Goal: Task Accomplishment & Management: Manage account settings

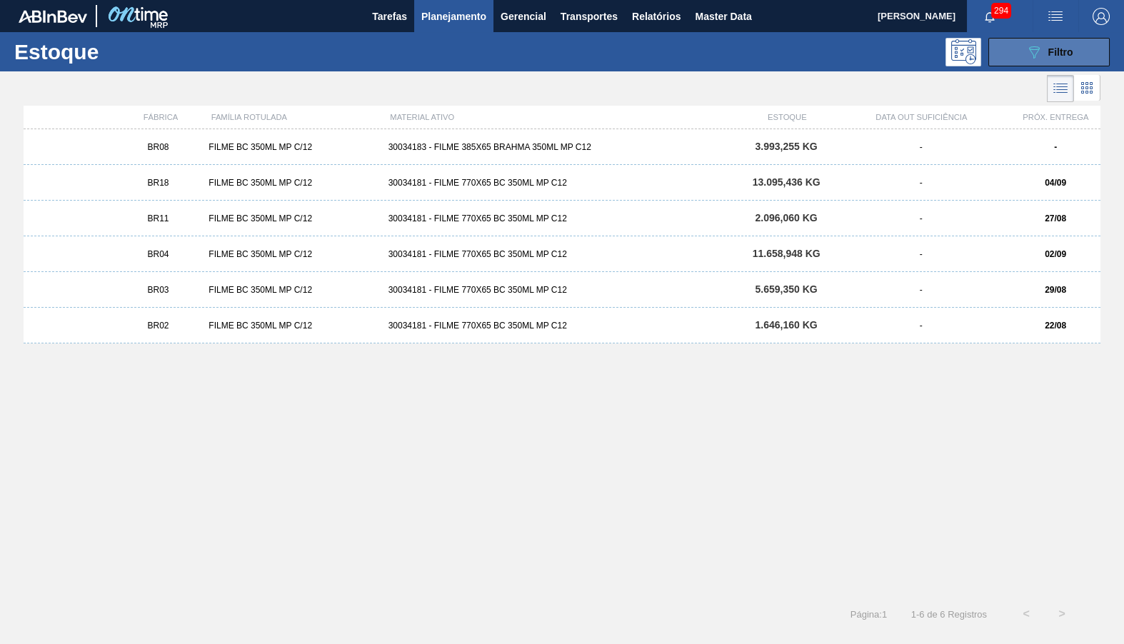
click at [1065, 46] on div "089F7B8B-B2A5-4AFE-B5C0-19BA573D28AC Filtro" at bounding box center [1049, 52] width 48 height 17
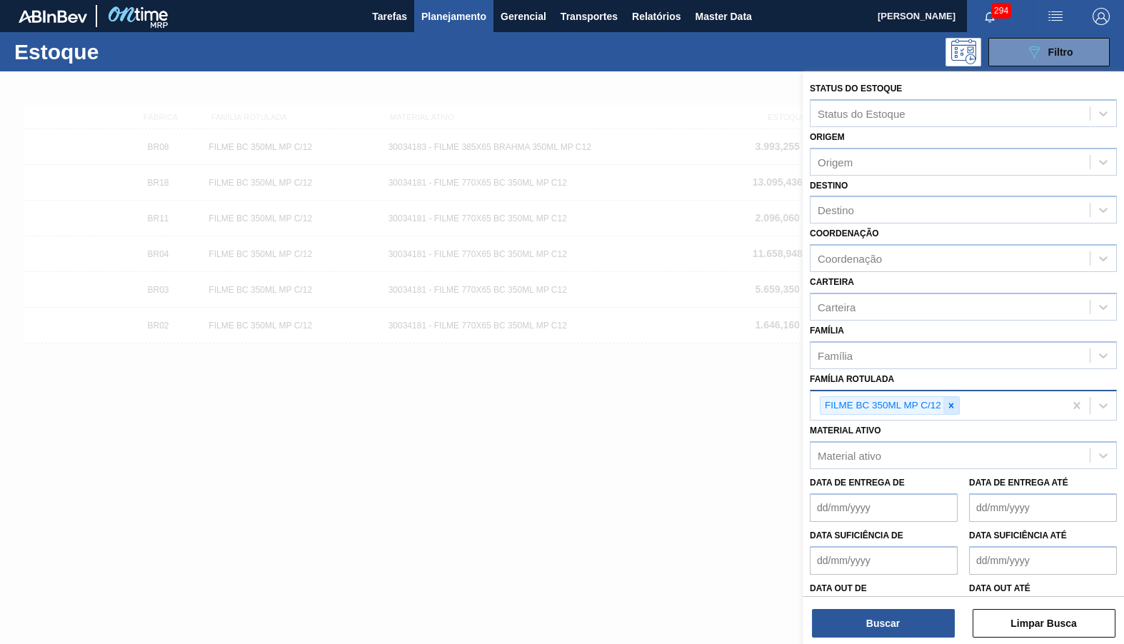
click at [945, 396] on div "FILME BC 350ML MP C/12" at bounding box center [890, 405] width 140 height 19
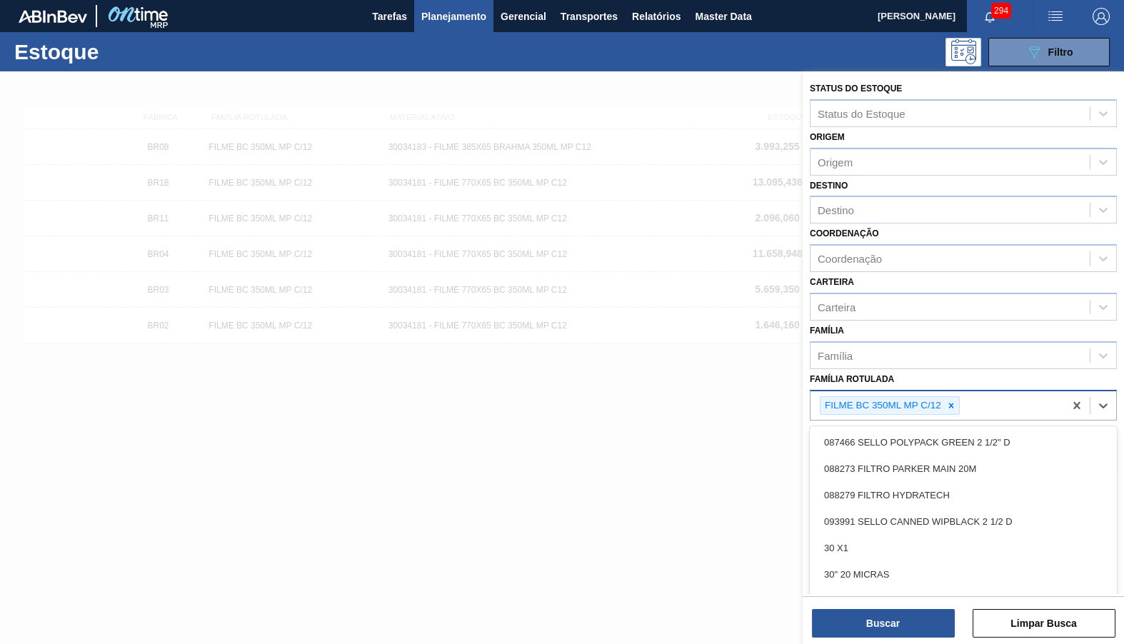
click at [966, 393] on div "FILME BC 350ML MP C/12" at bounding box center [936, 405] width 253 height 29
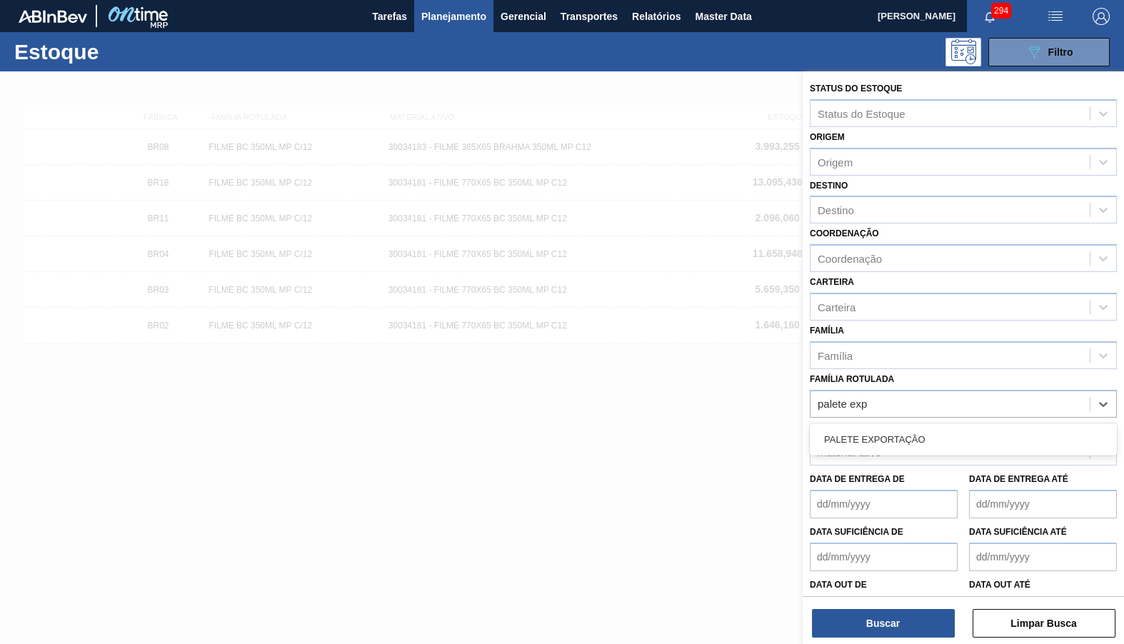
type Rotulada "palete expo"
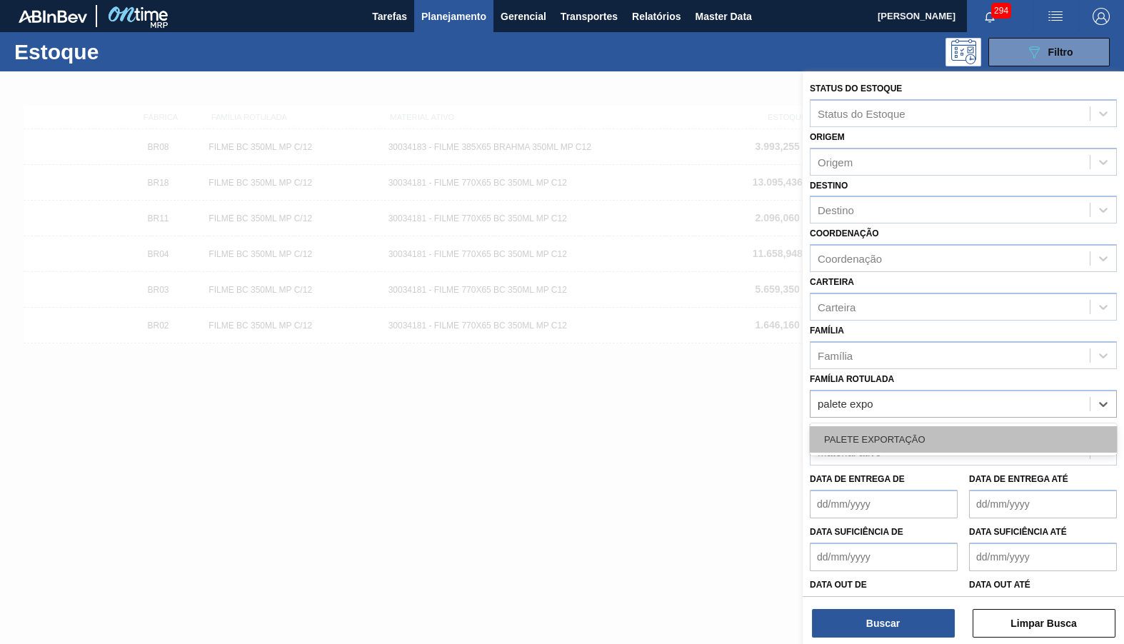
click at [969, 426] on div "PALETE EXPORTAÇÃO" at bounding box center [963, 439] width 307 height 26
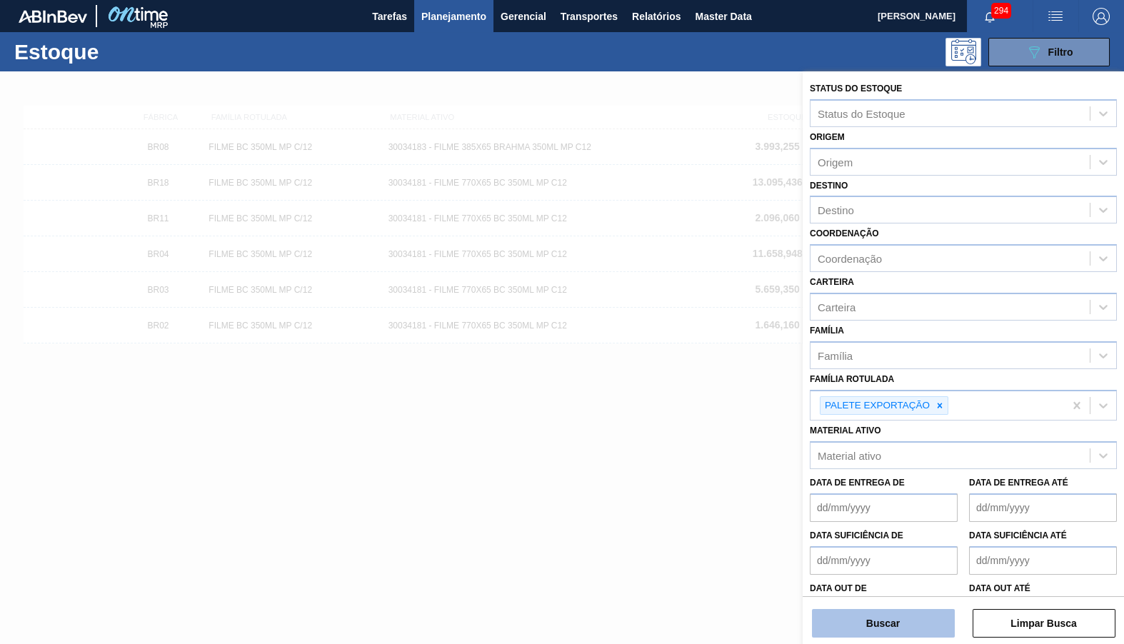
click at [892, 628] on button "Buscar" at bounding box center [883, 623] width 143 height 29
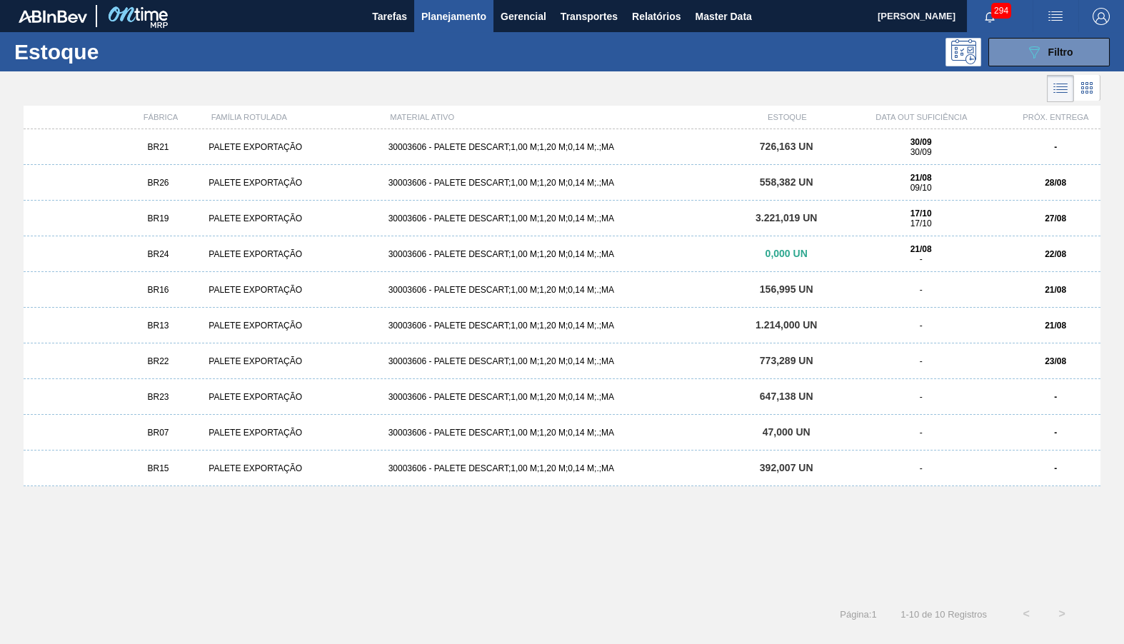
click at [905, 263] on div "21/08 -" at bounding box center [921, 254] width 168 height 20
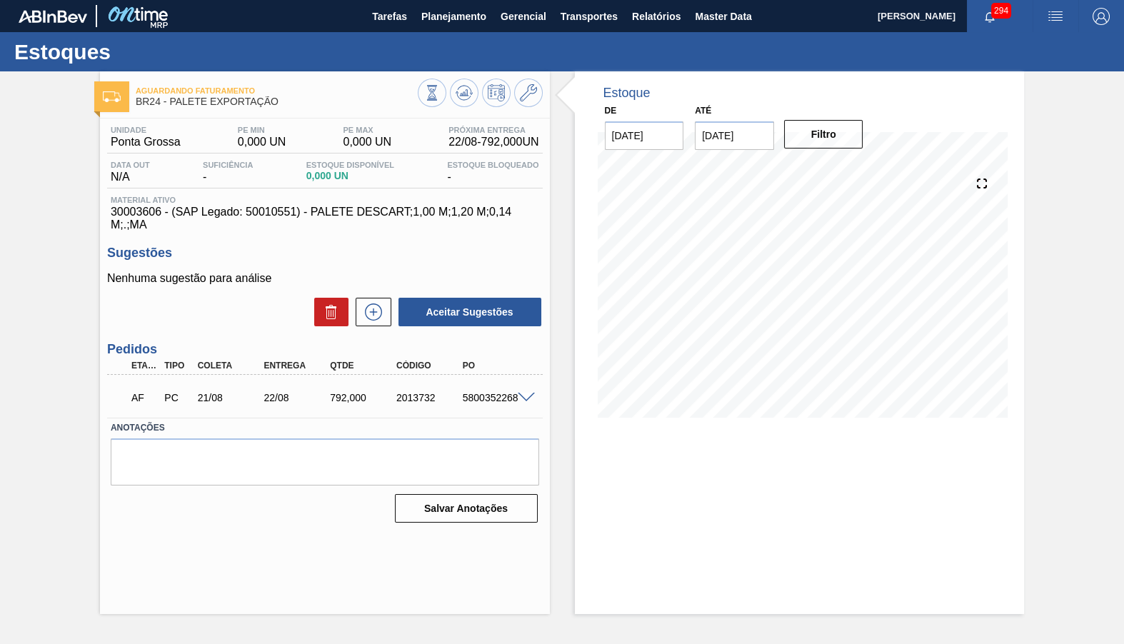
click at [523, 393] on span at bounding box center [526, 398] width 17 height 11
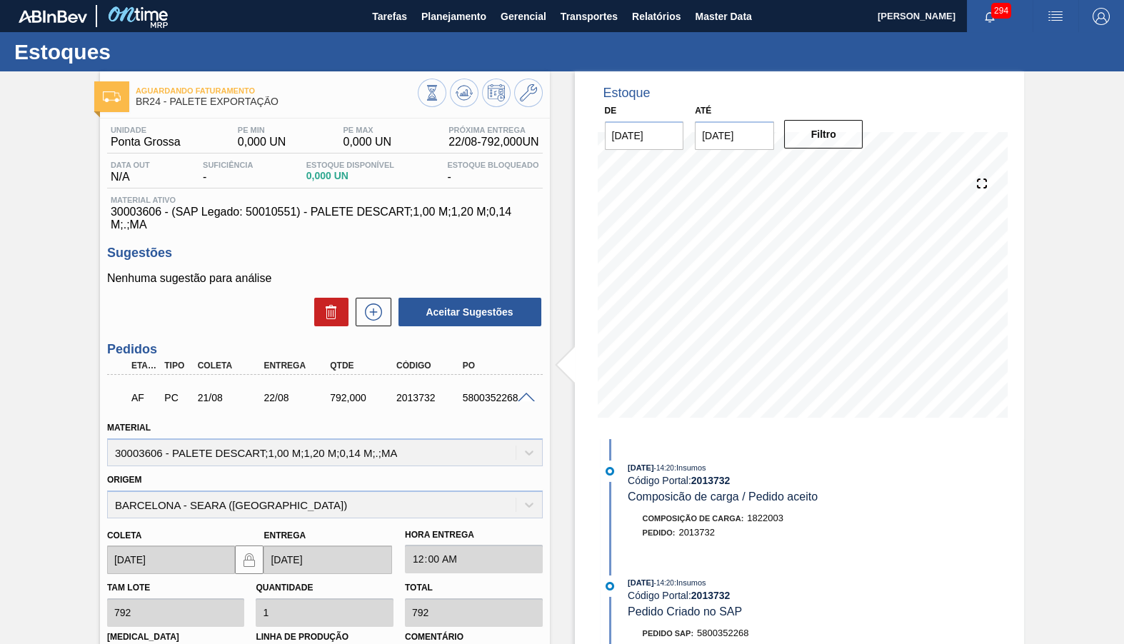
scroll to position [205, 0]
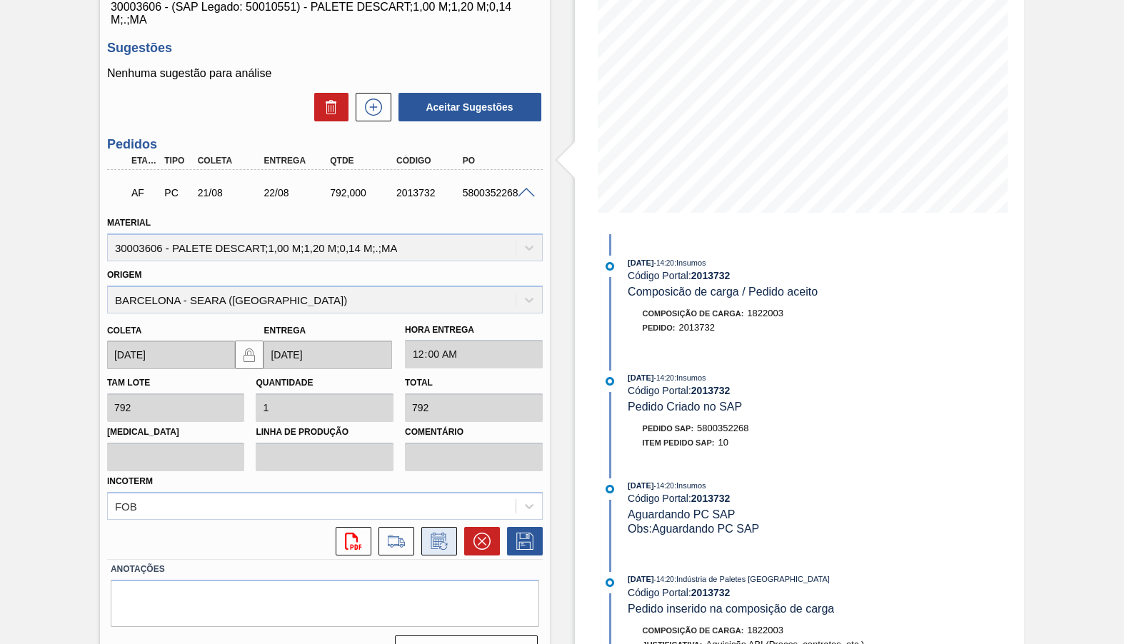
drag, startPoint x: 402, startPoint y: 513, endPoint x: 446, endPoint y: 502, distance: 45.7
click at [446, 527] on div "svg{fill:#ff0000}" at bounding box center [325, 541] width 436 height 29
click at [446, 527] on button at bounding box center [439, 541] width 36 height 29
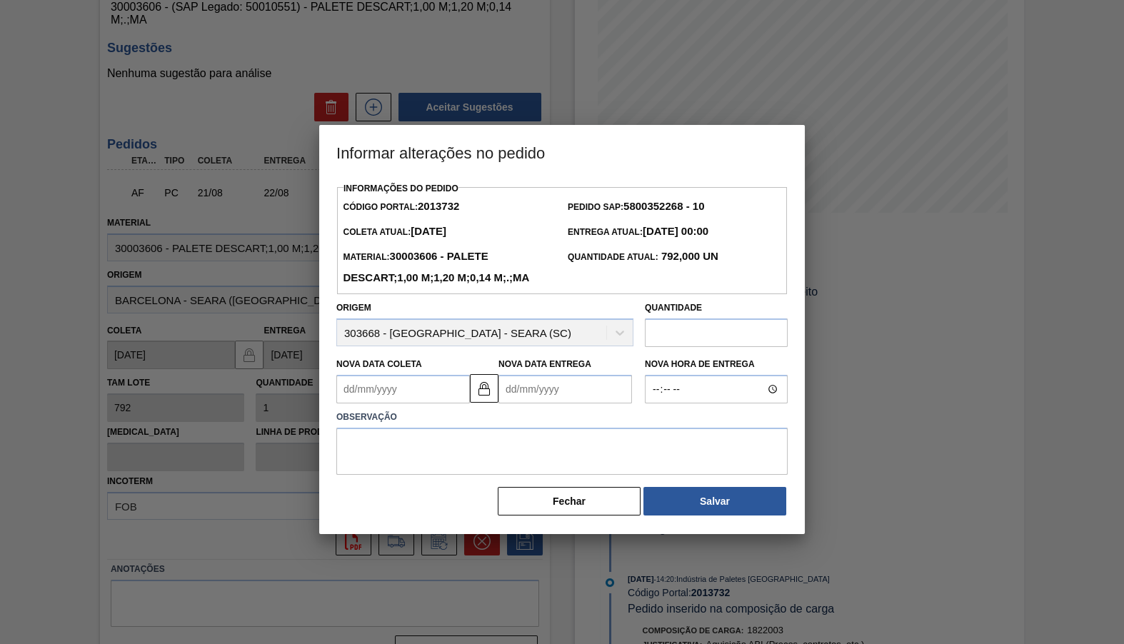
click at [688, 321] on input "text" at bounding box center [716, 332] width 143 height 29
type input "340"
click at [570, 443] on textarea at bounding box center [561, 451] width 451 height 47
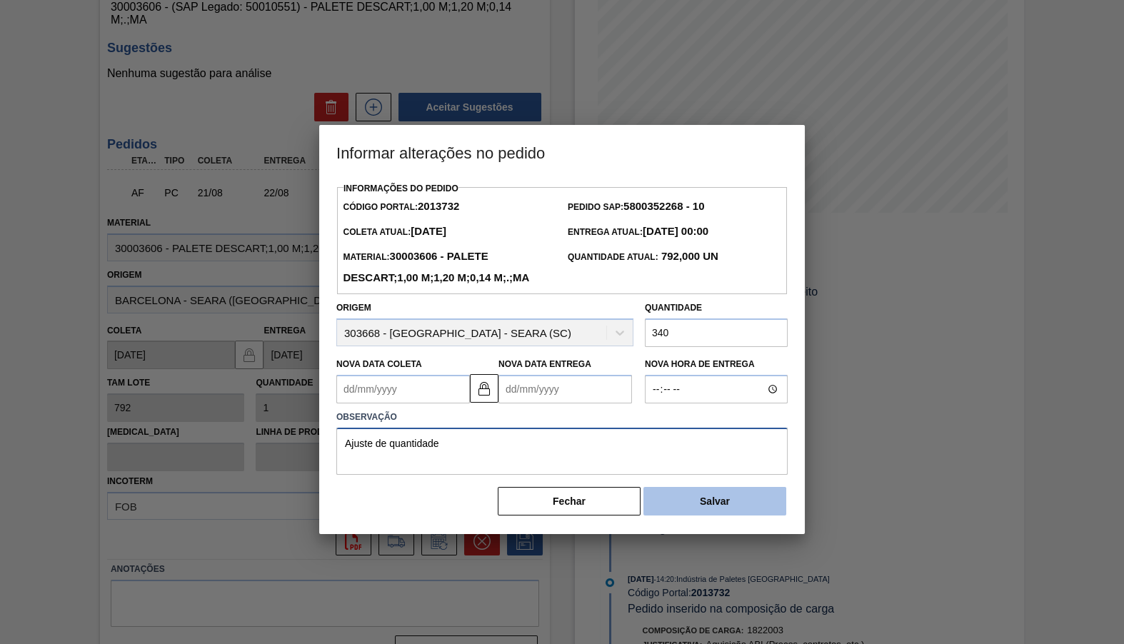
type textarea "Ajuste de quantidade"
click at [758, 487] on button "Salvar" at bounding box center [714, 501] width 143 height 29
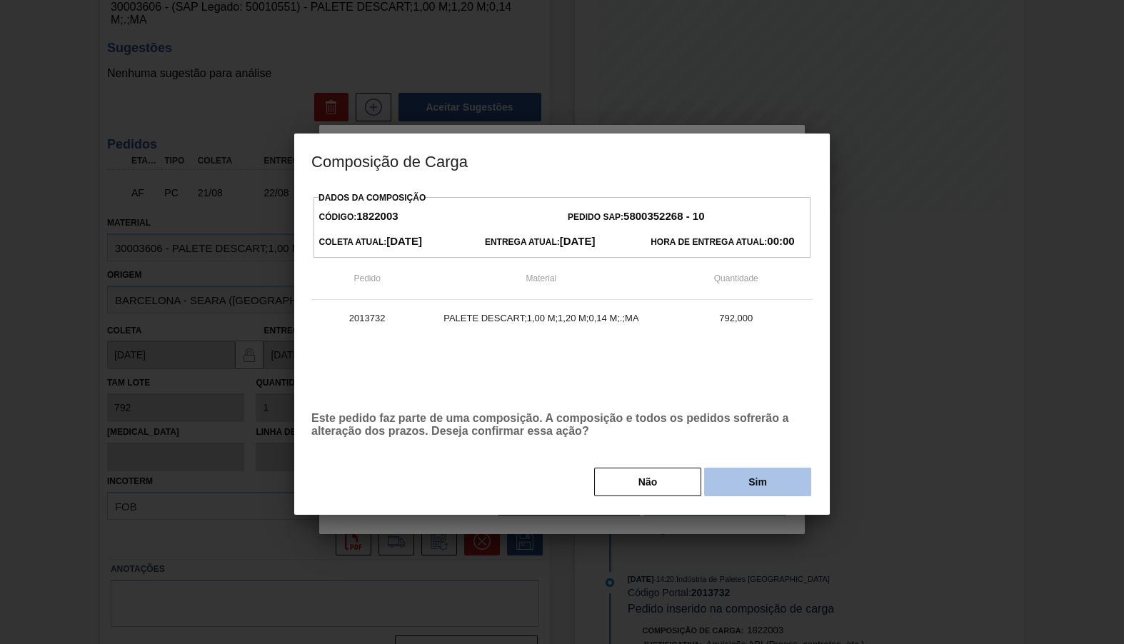
click at [768, 483] on button "Sim" at bounding box center [757, 482] width 107 height 29
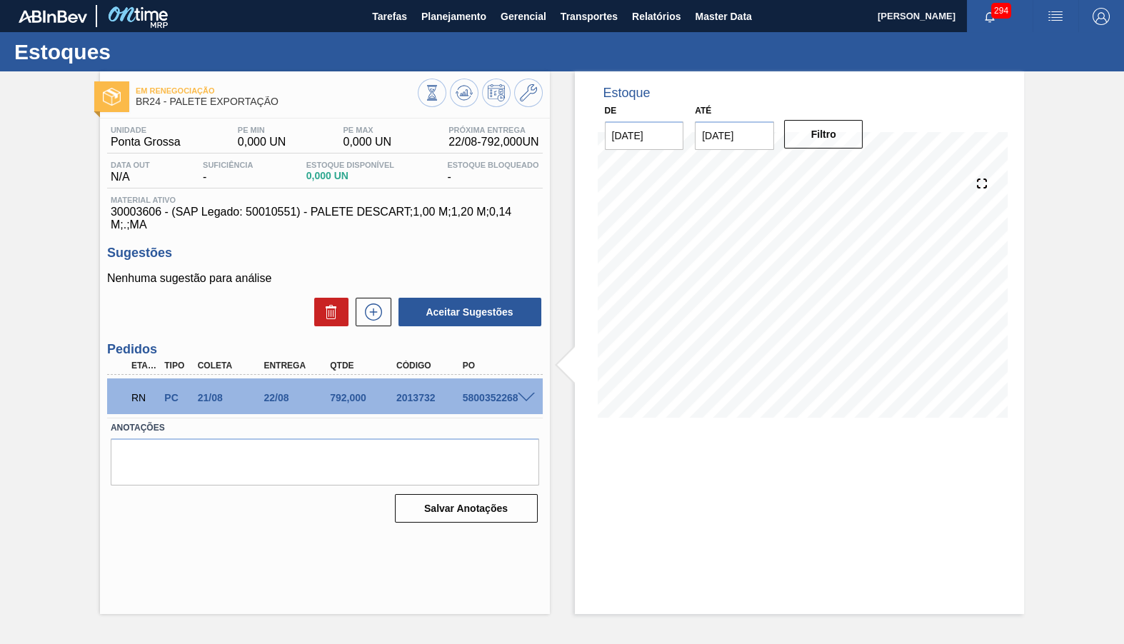
scroll to position [0, 0]
click at [459, 12] on span "Planejamento" at bounding box center [453, 16] width 65 height 17
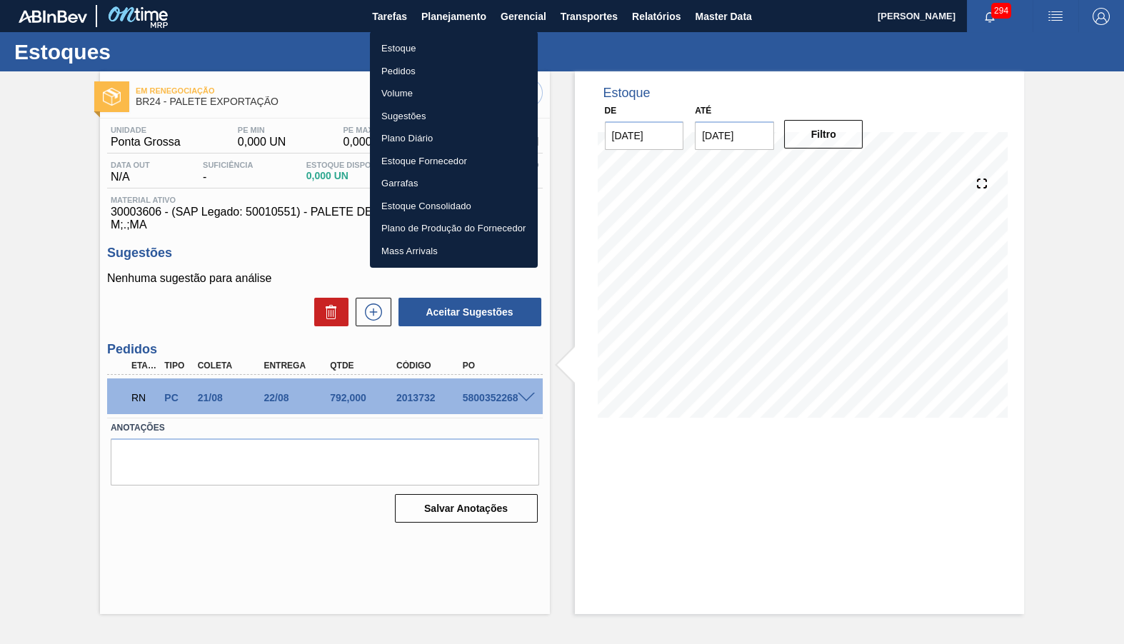
click at [454, 49] on li "Estoque" at bounding box center [454, 48] width 168 height 23
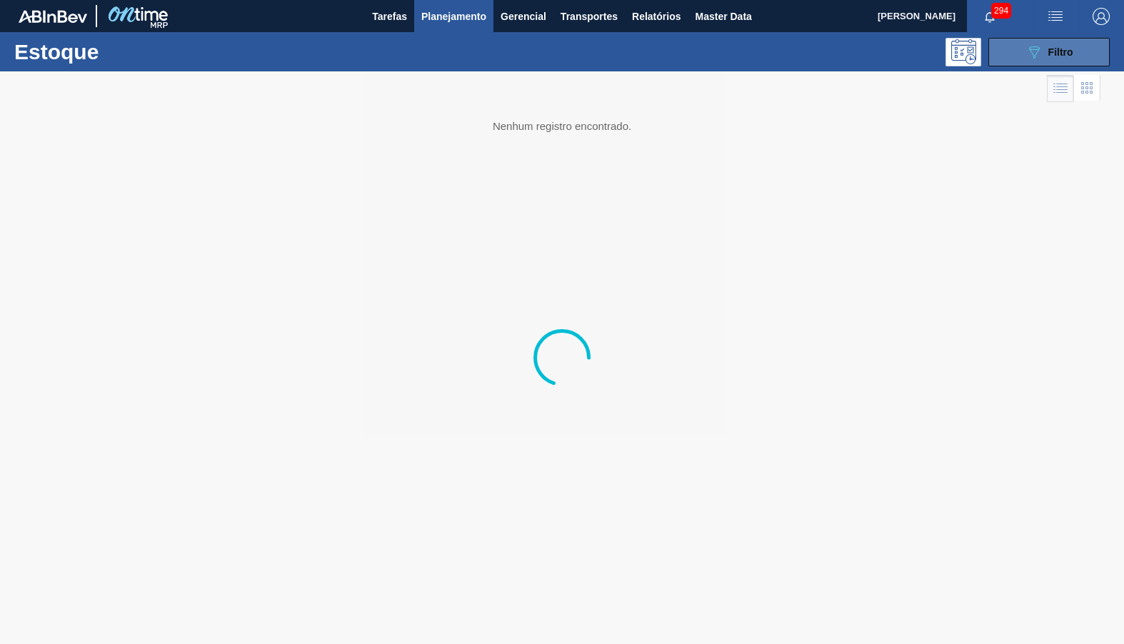
click at [1061, 54] on span "Filtro" at bounding box center [1060, 51] width 25 height 11
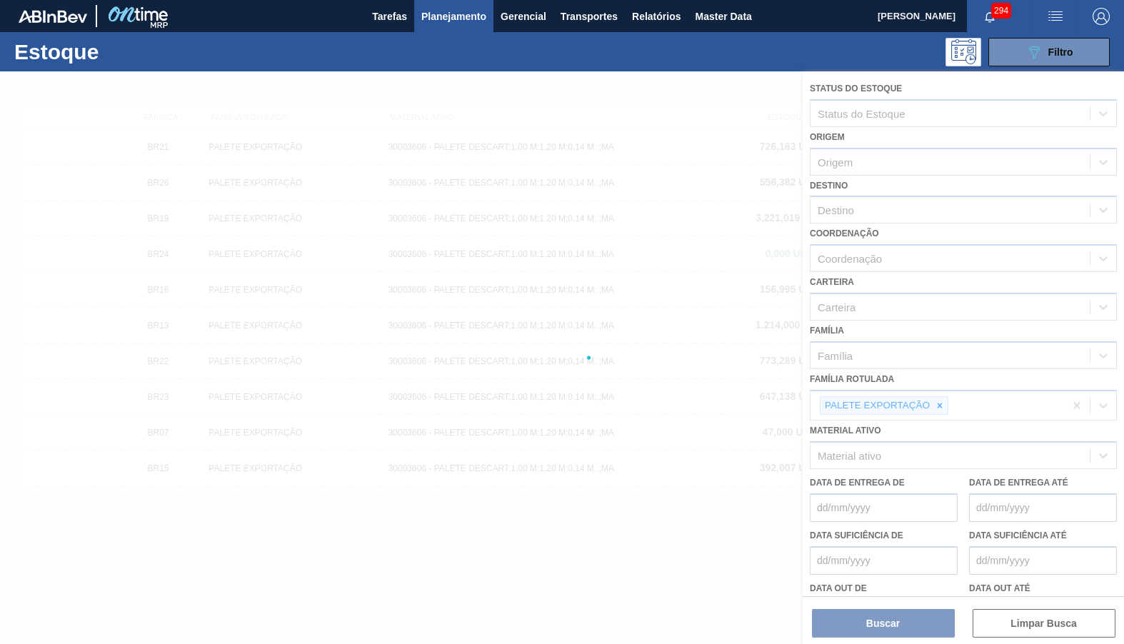
click at [933, 385] on div at bounding box center [562, 357] width 1124 height 573
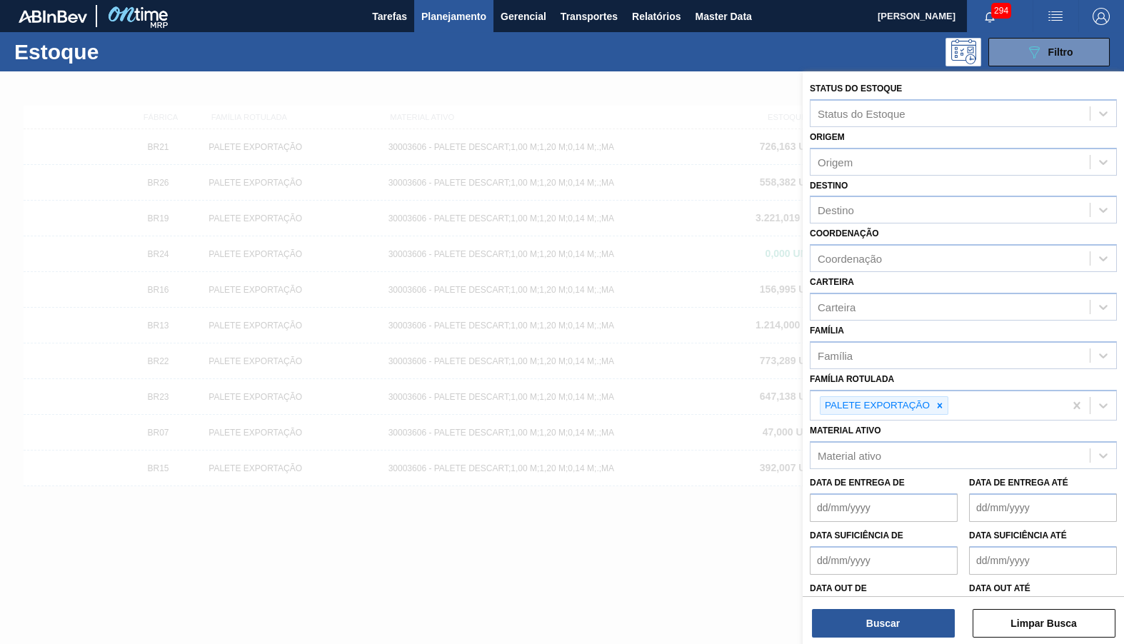
click at [947, 369] on div "Família Rotulada PALETE EXPORTAÇÃO" at bounding box center [963, 395] width 307 height 52
click at [947, 397] on div at bounding box center [940, 406] width 16 height 18
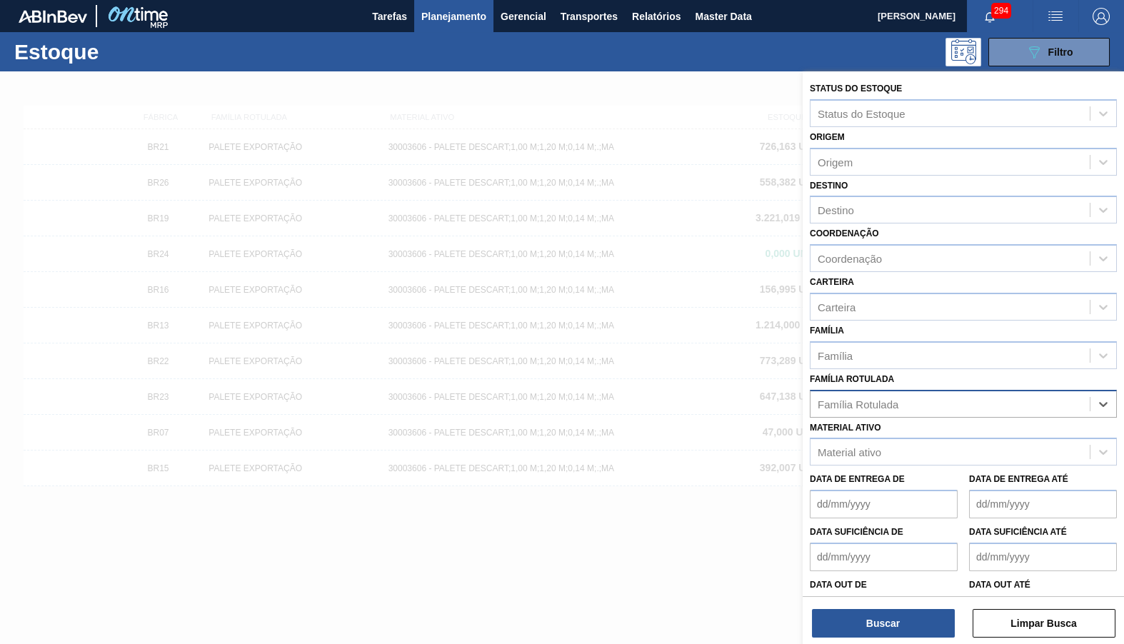
paste Rotulada "30018253"
type Rotulada "30018"
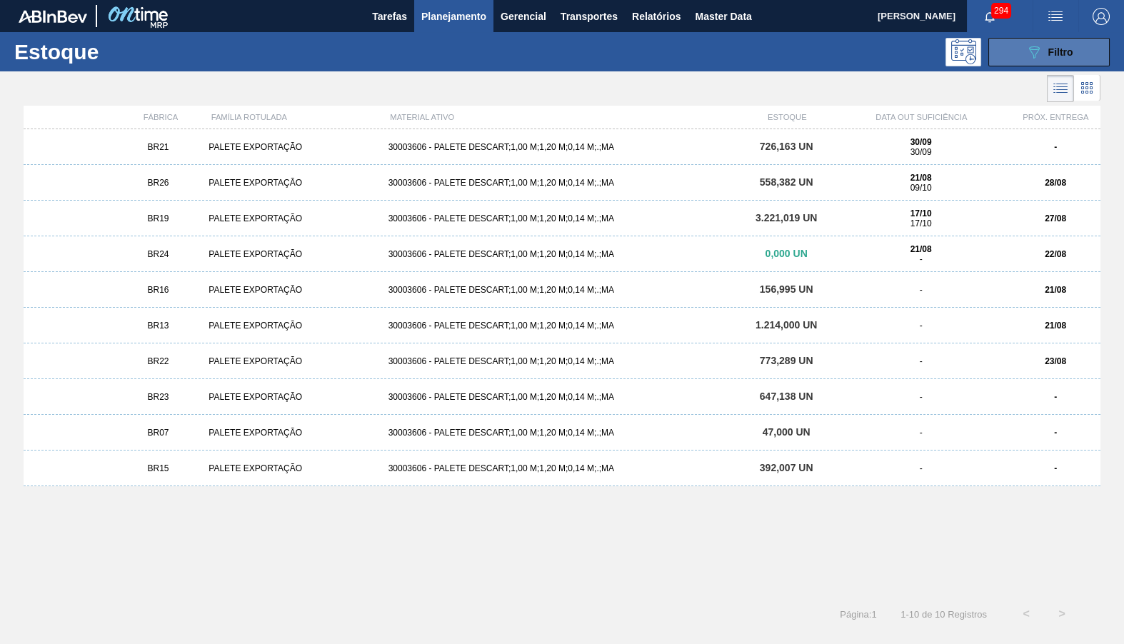
click at [1073, 44] on button "089F7B8B-B2A5-4AFE-B5C0-19BA573D28AC Filtro" at bounding box center [1048, 52] width 121 height 29
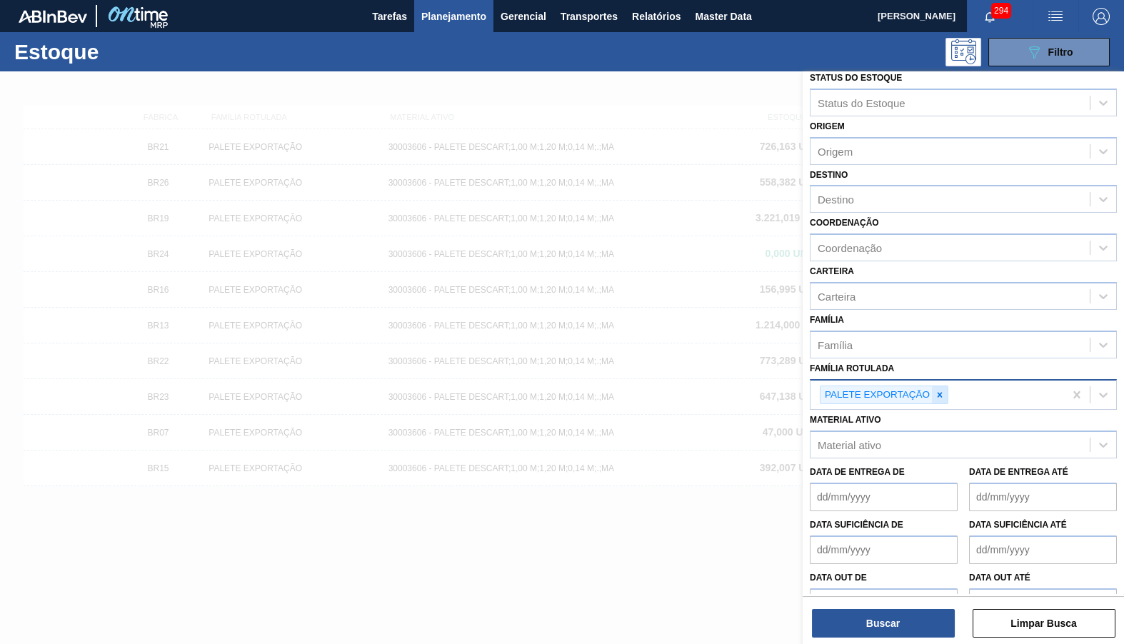
click at [937, 390] on icon at bounding box center [940, 395] width 10 height 10
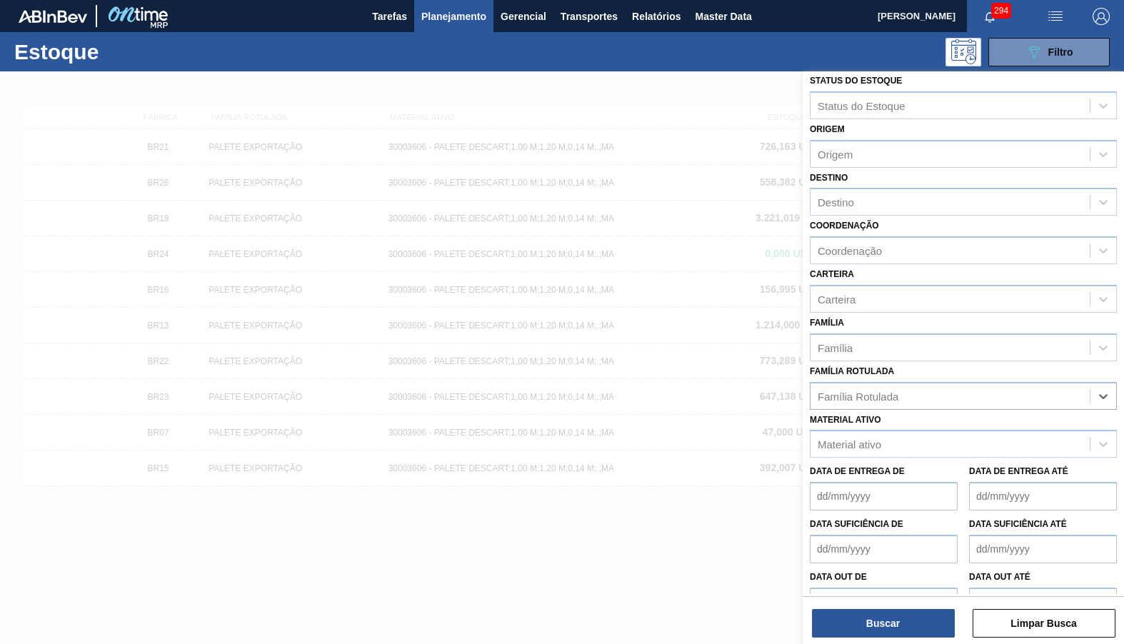
click at [947, 461] on div "Data de Entrega de" at bounding box center [884, 485] width 148 height 49
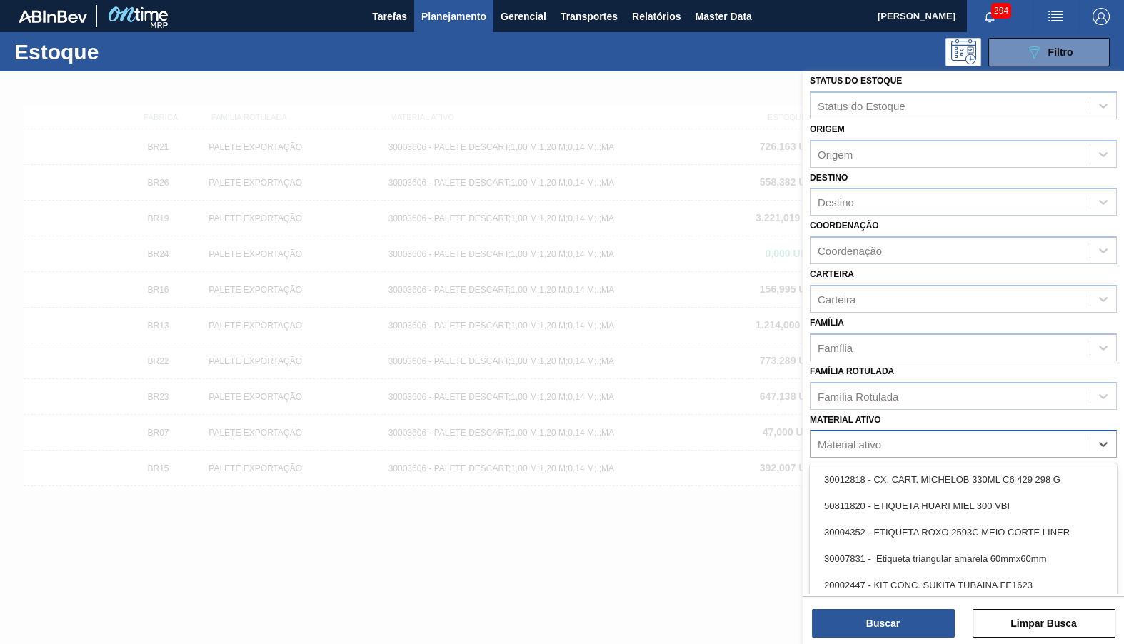
click at [925, 434] on div "Material ativo" at bounding box center [949, 444] width 279 height 21
paste ativo "30018253"
type ativo "30018253"
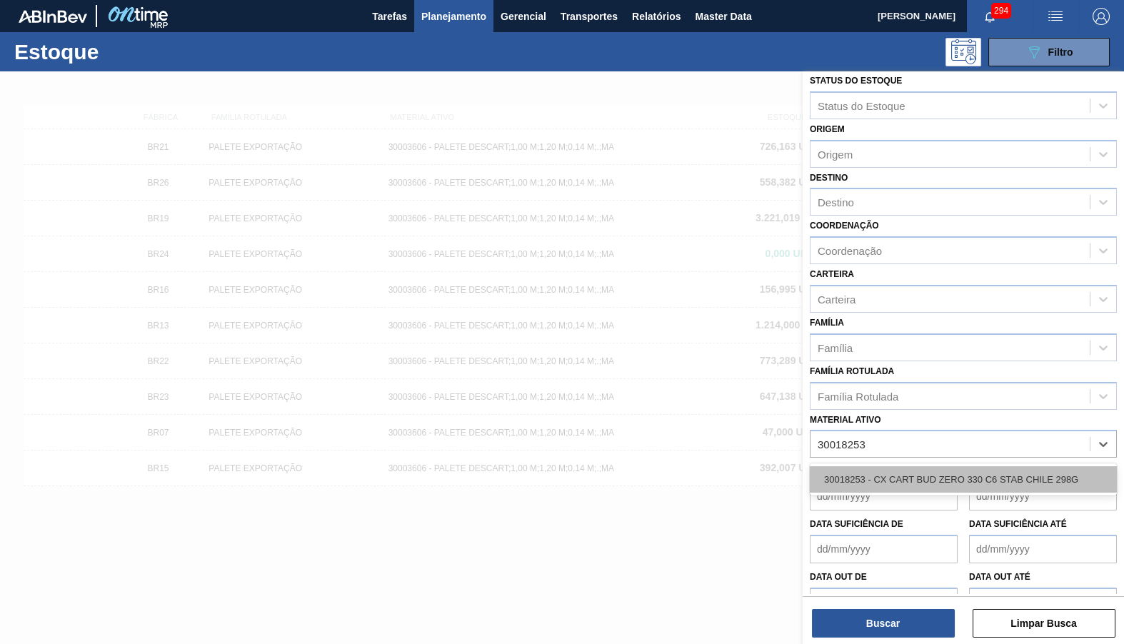
click at [944, 468] on div "30018253 - CX CART BUD ZERO 330 C6 STAB CHILE 298G" at bounding box center [963, 479] width 307 height 26
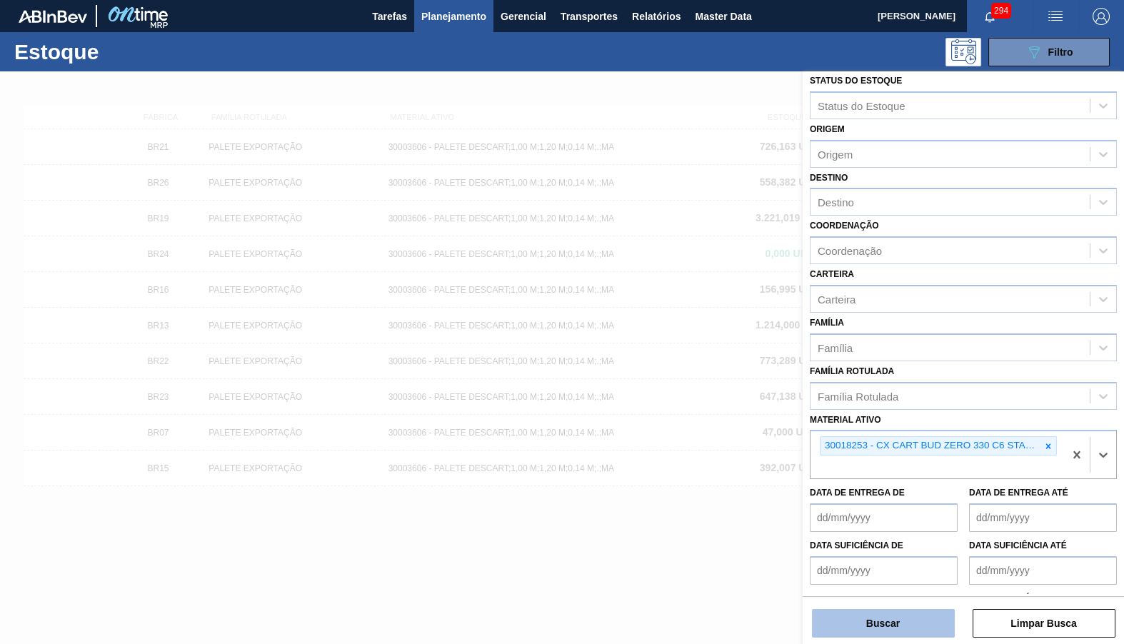
click at [899, 618] on button "Buscar" at bounding box center [883, 623] width 143 height 29
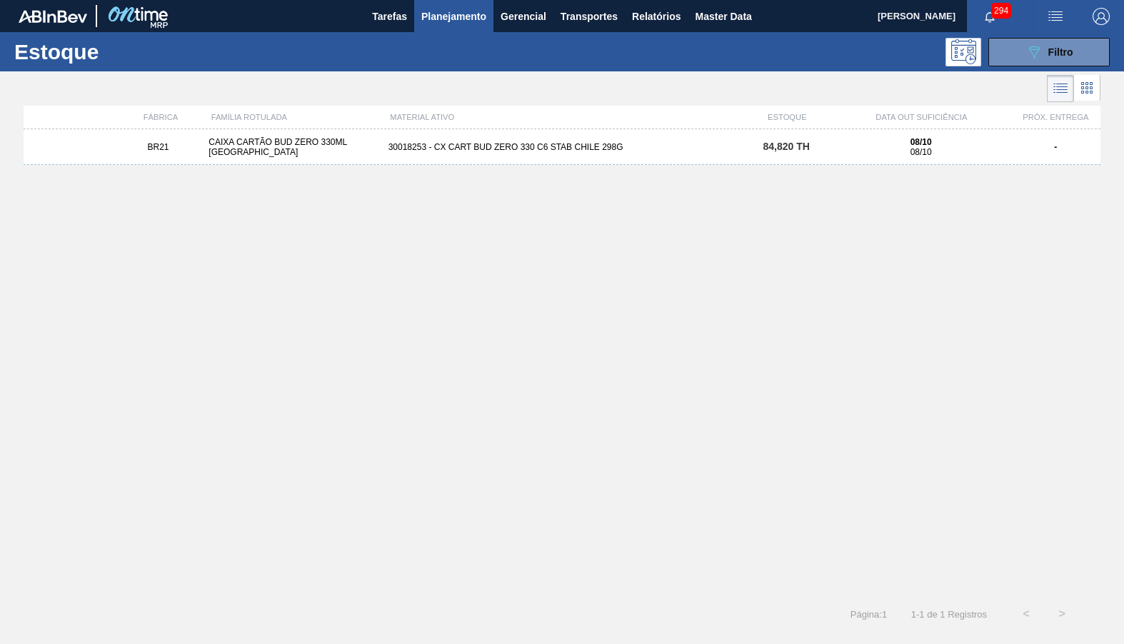
click at [737, 163] on div "BR21 CAIXA CARTÃO BUD ZERO 330ML CHILE 30018253 - CX CART BUD ZERO 330 C6 STAB …" at bounding box center [562, 147] width 1077 height 36
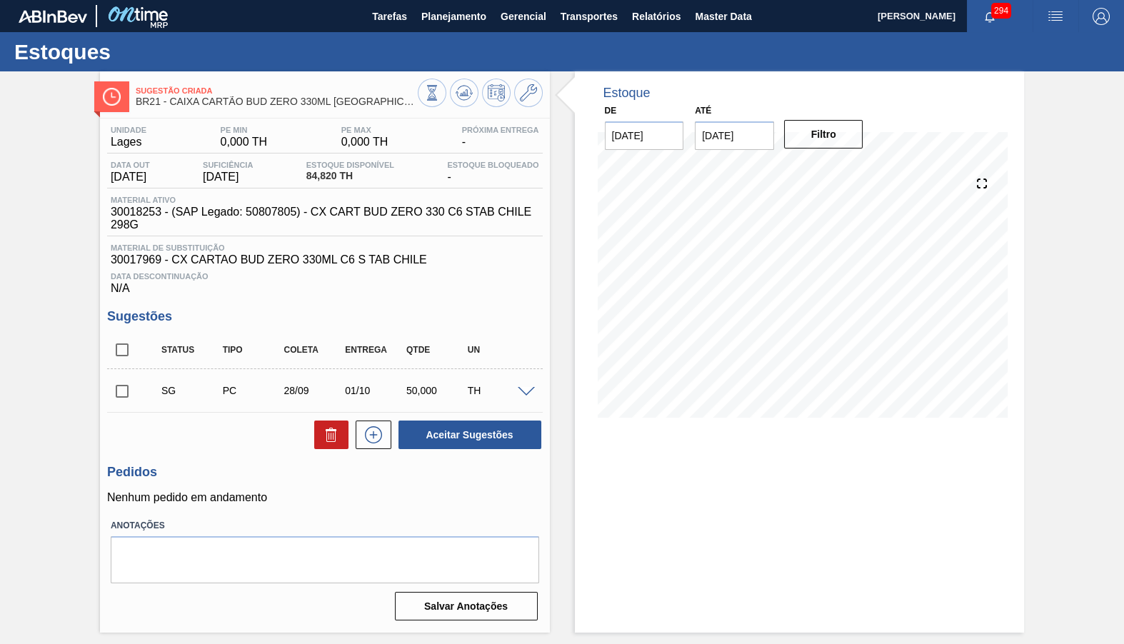
click at [526, 382] on div "SG PC 28/09 01/10 50,000 TH" at bounding box center [325, 391] width 436 height 36
click at [526, 387] on span at bounding box center [526, 392] width 17 height 11
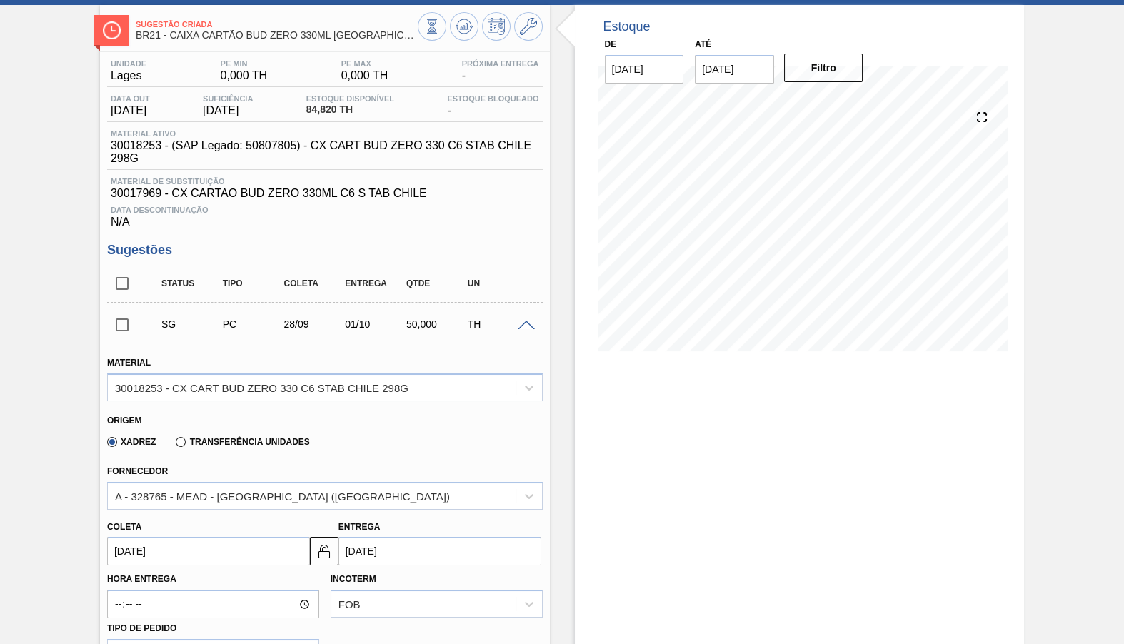
scroll to position [333, 0]
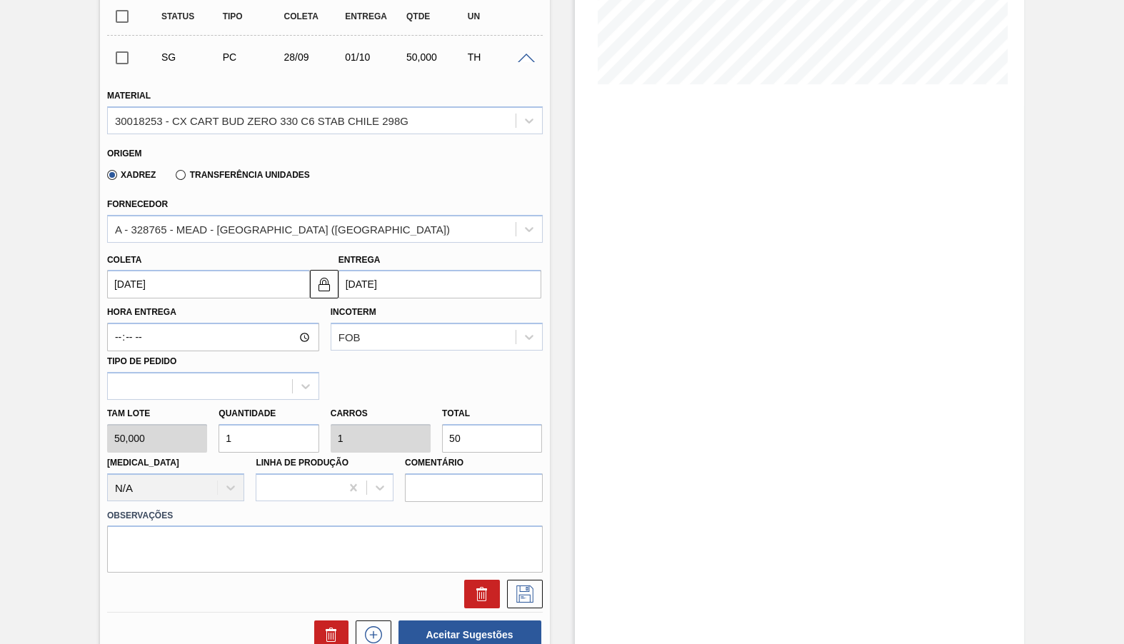
drag, startPoint x: 349, startPoint y: 404, endPoint x: 338, endPoint y: 404, distance: 10.7
click at [442, 424] on input "50" at bounding box center [492, 438] width 100 height 29
type input "0,12"
type input "6"
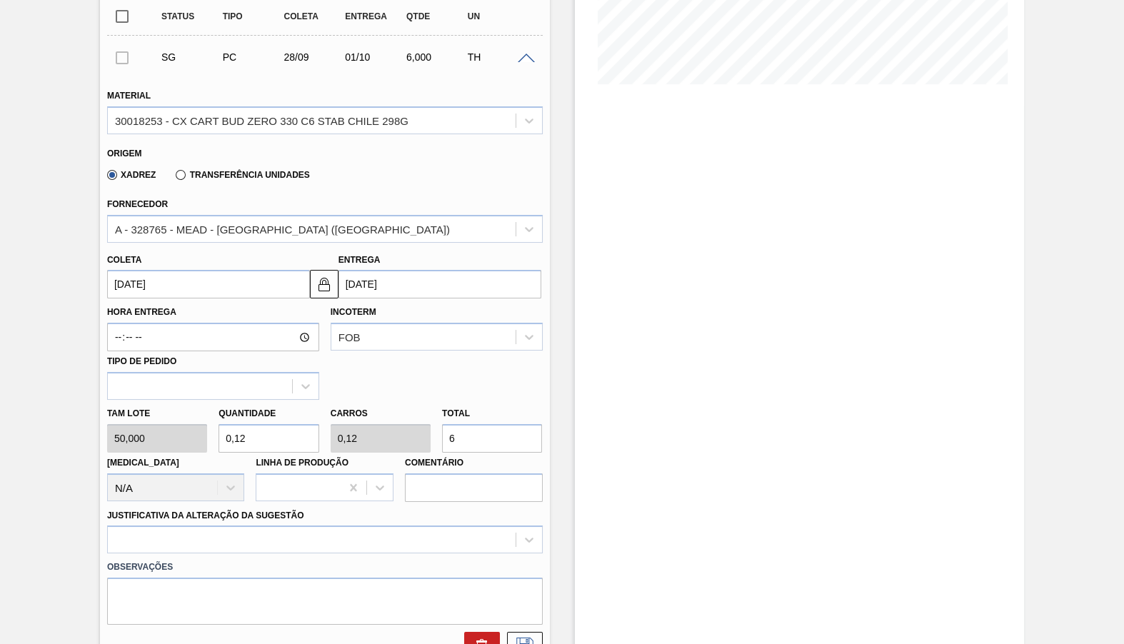
type input "1,2"
type input "60"
click at [273, 276] on input "28/09/2025" at bounding box center [208, 284] width 203 height 29
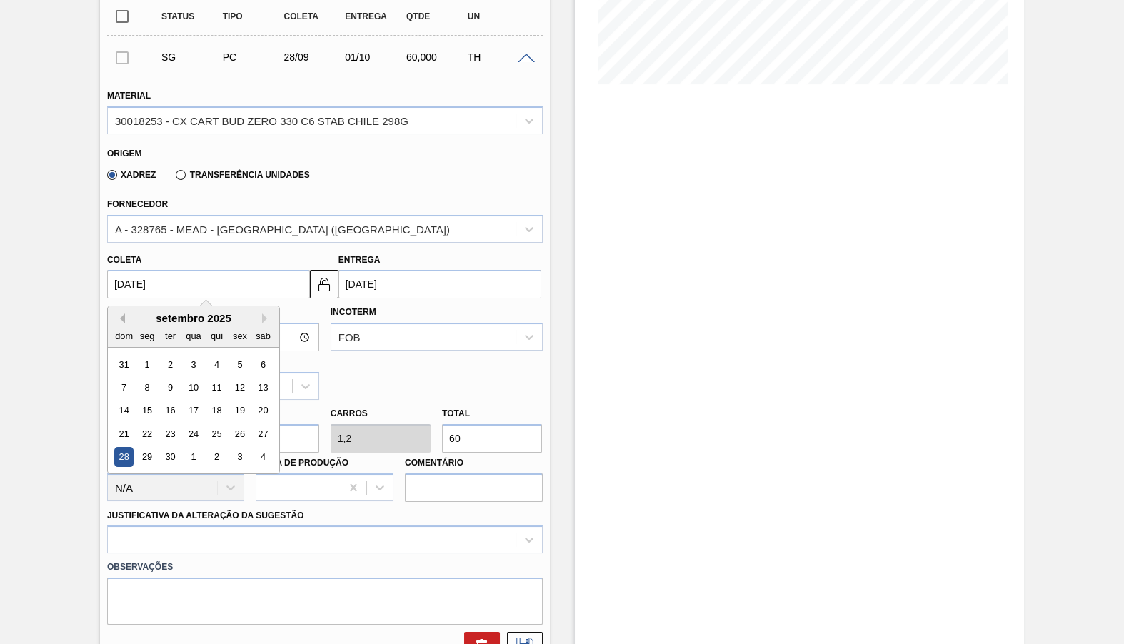
click at [116, 313] on button "Previous Month" at bounding box center [120, 318] width 10 height 10
click at [178, 270] on input "28/09/2025" at bounding box center [208, 284] width 203 height 29
type input "2"
type input "05/08/2025"
type input "21"
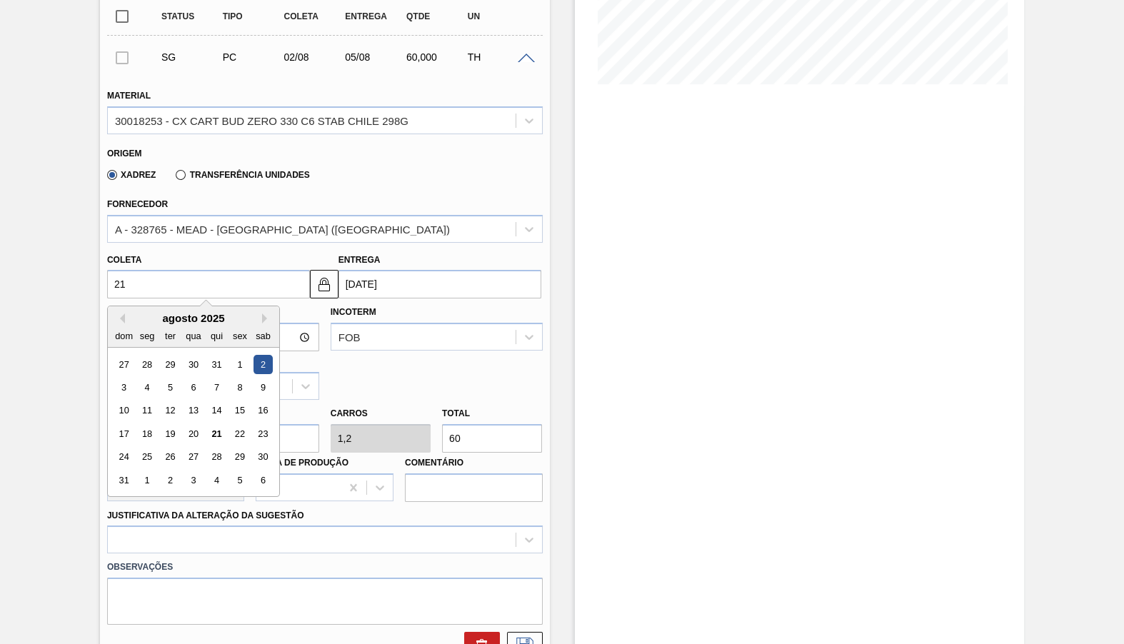
type input "24/08/2025"
type input "21/09"
type input "24/09/2025"
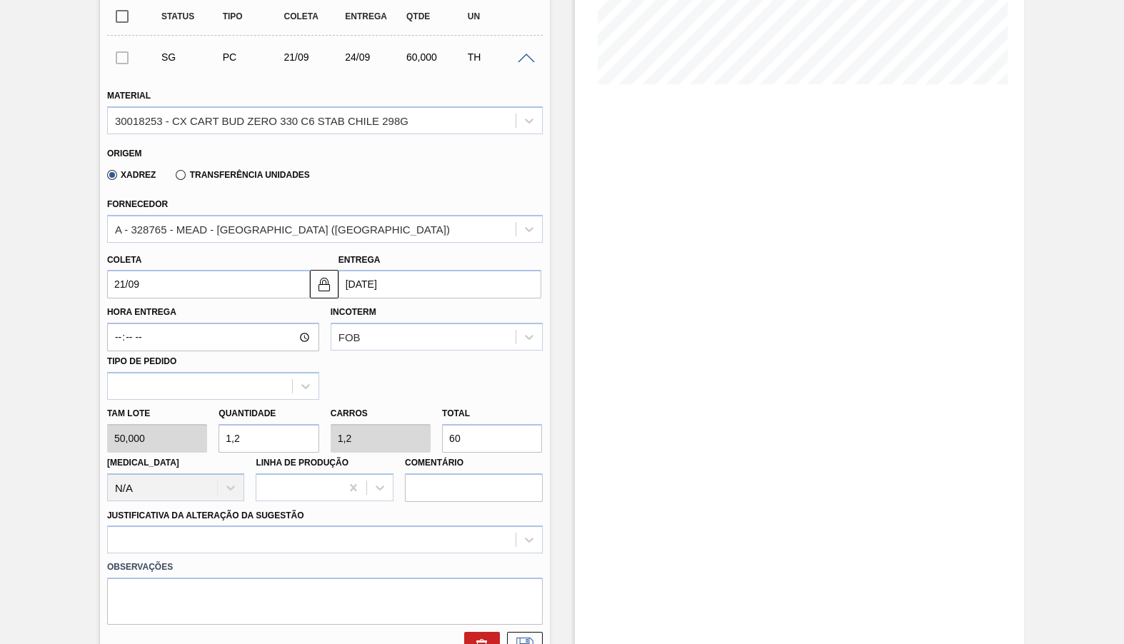
type input "21/09/2025"
click at [400, 363] on div "Hora Entrega Incoterm FOB Tipo de pedido" at bounding box center [324, 348] width 447 height 101
click at [350, 525] on div at bounding box center [325, 539] width 436 height 28
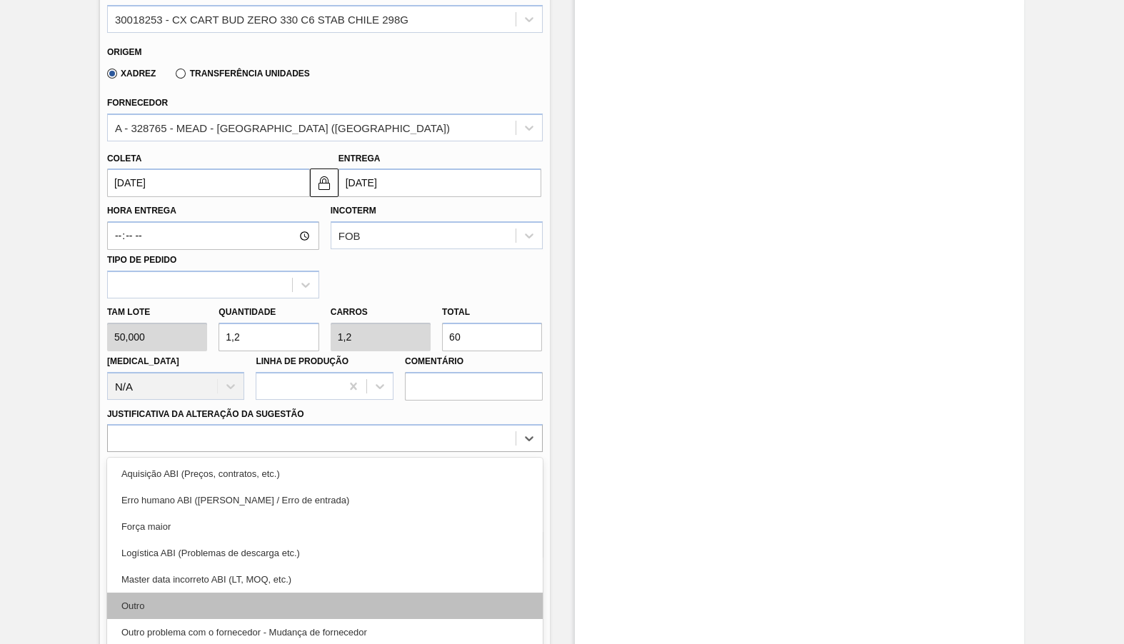
click at [299, 593] on div "Outro" at bounding box center [325, 606] width 436 height 26
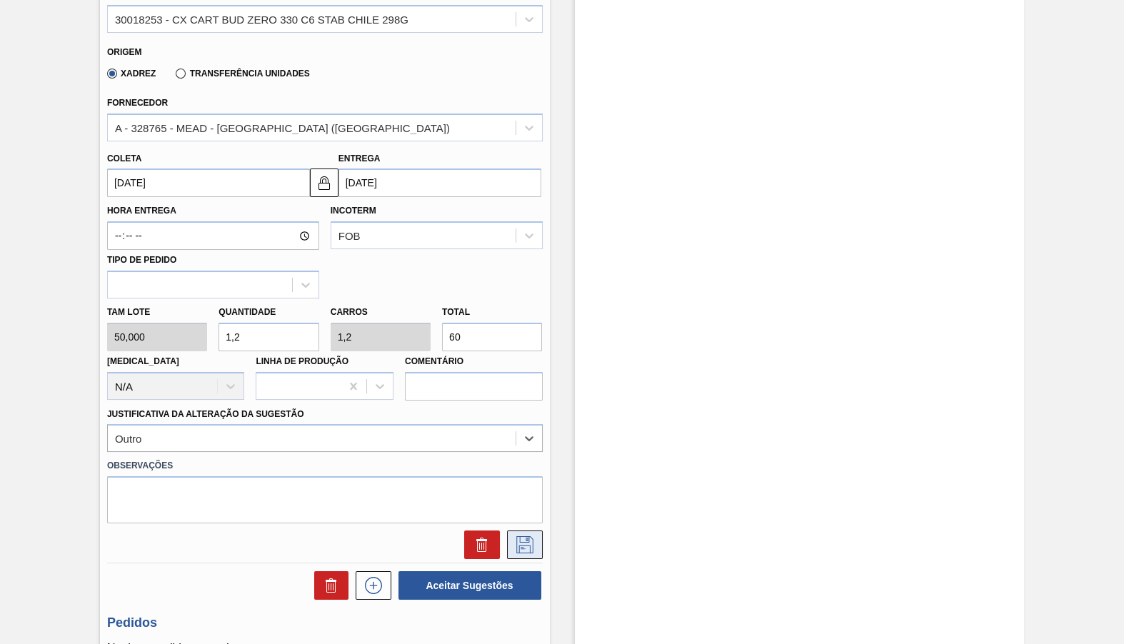
click at [520, 536] on icon at bounding box center [524, 544] width 17 height 17
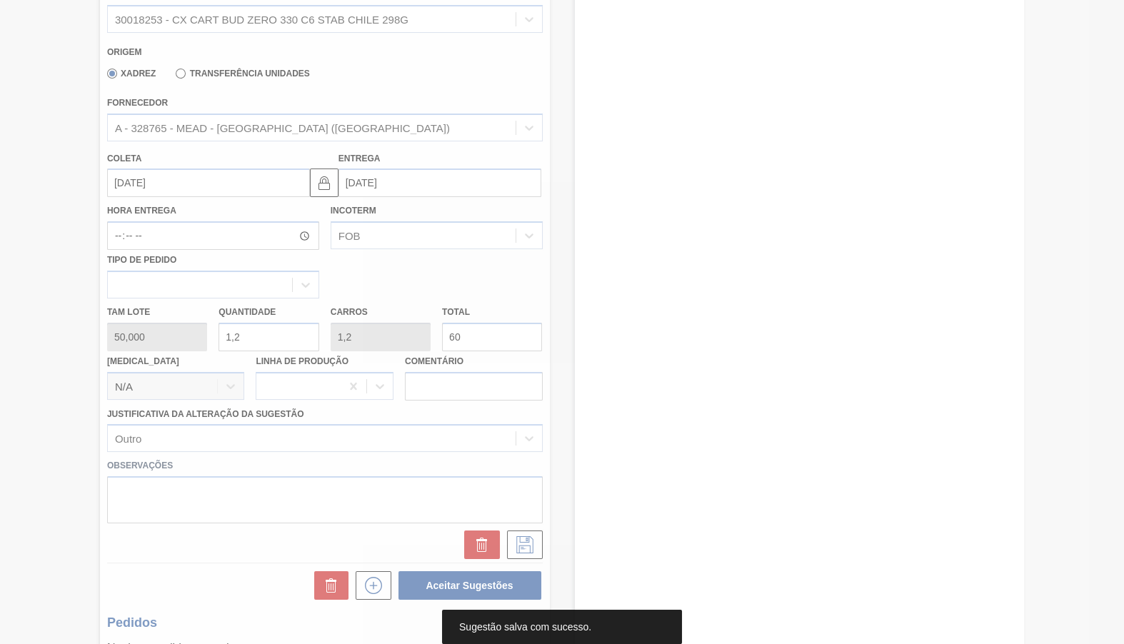
scroll to position [0, 0]
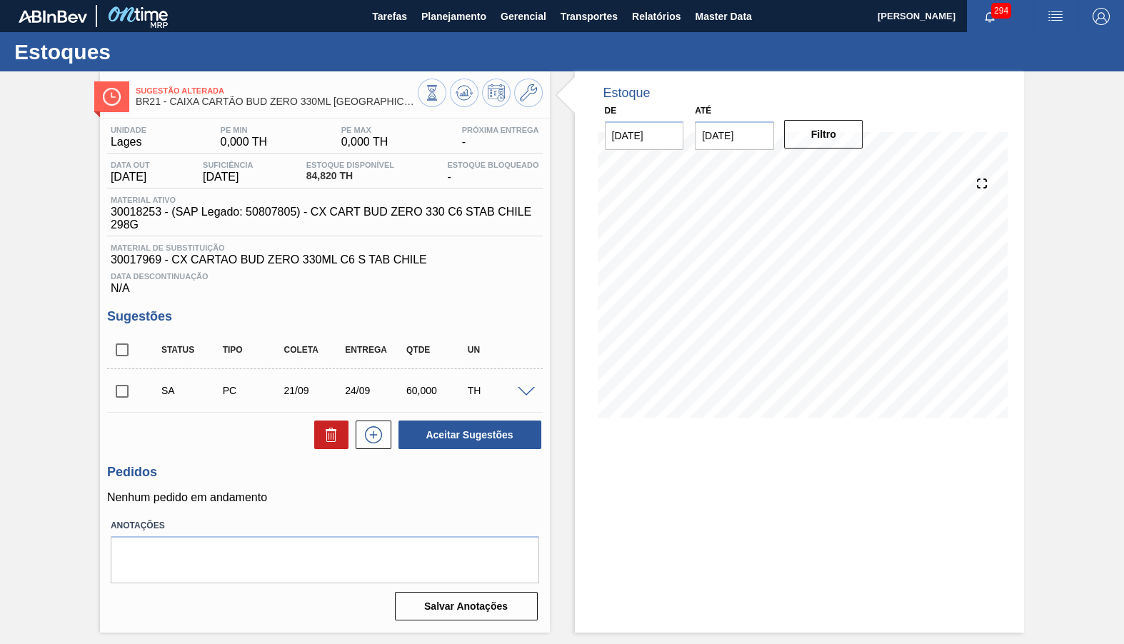
click at [128, 341] on input "checkbox" at bounding box center [122, 350] width 30 height 30
checkbox input "true"
click at [432, 421] on button "Aceitar Sugestões" at bounding box center [469, 435] width 143 height 29
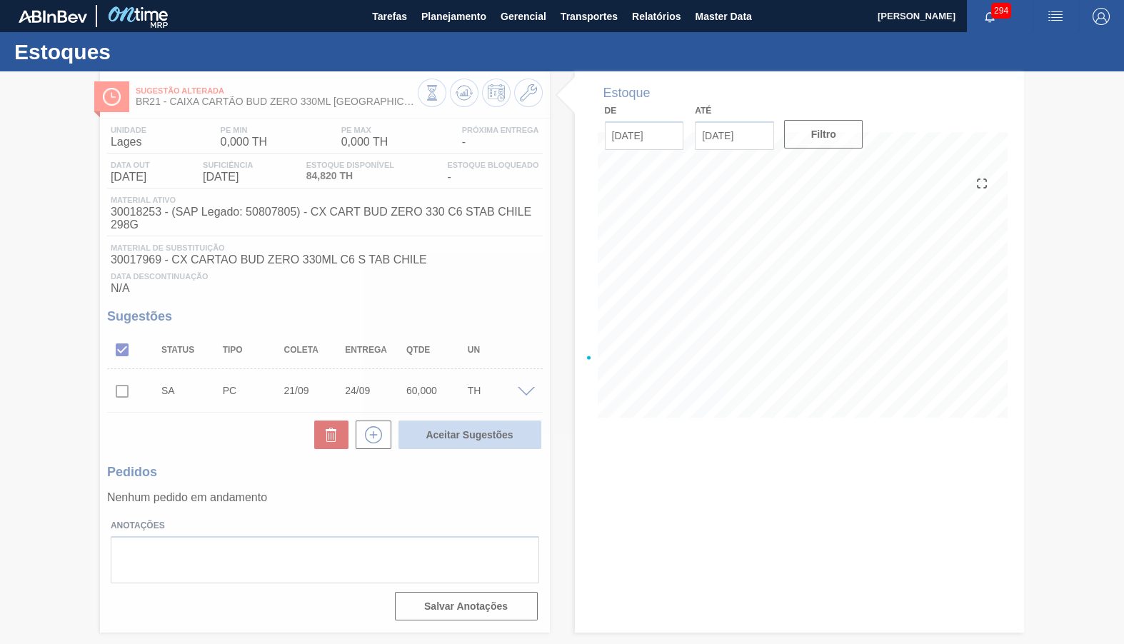
checkbox input "false"
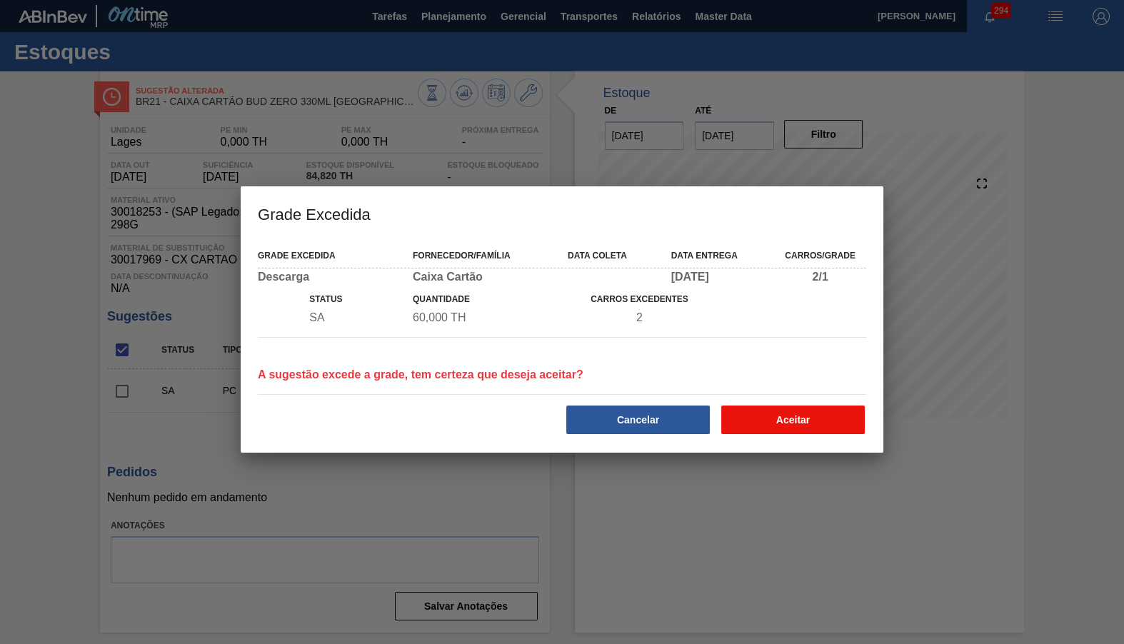
click at [784, 423] on button "Aceitar" at bounding box center [793, 420] width 144 height 29
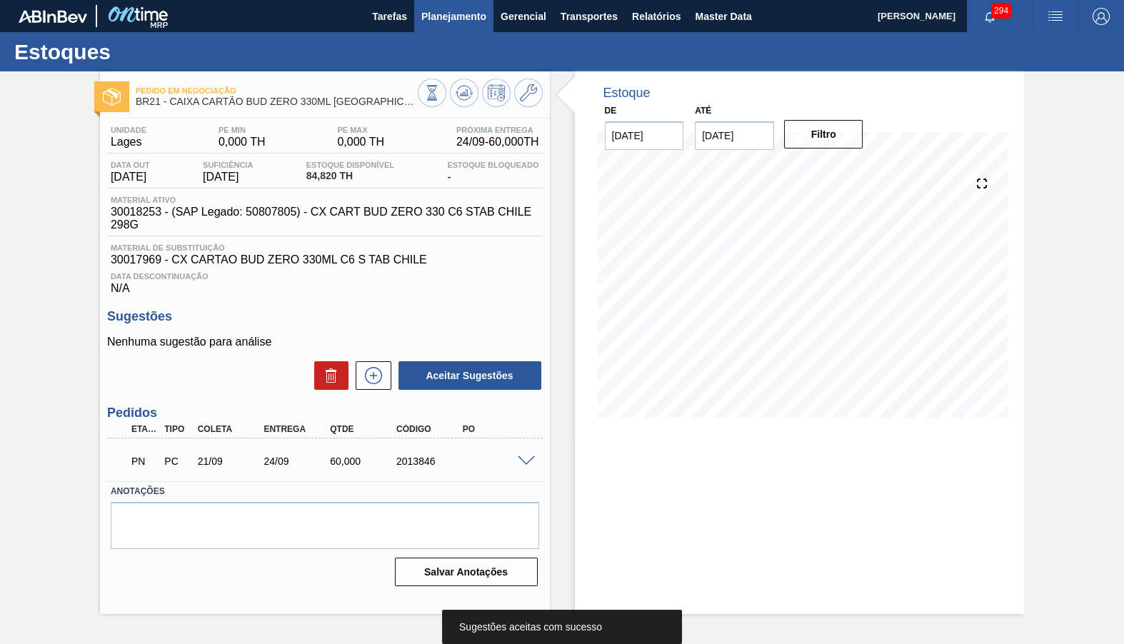
click at [440, 26] on button "Planejamento" at bounding box center [453, 16] width 79 height 32
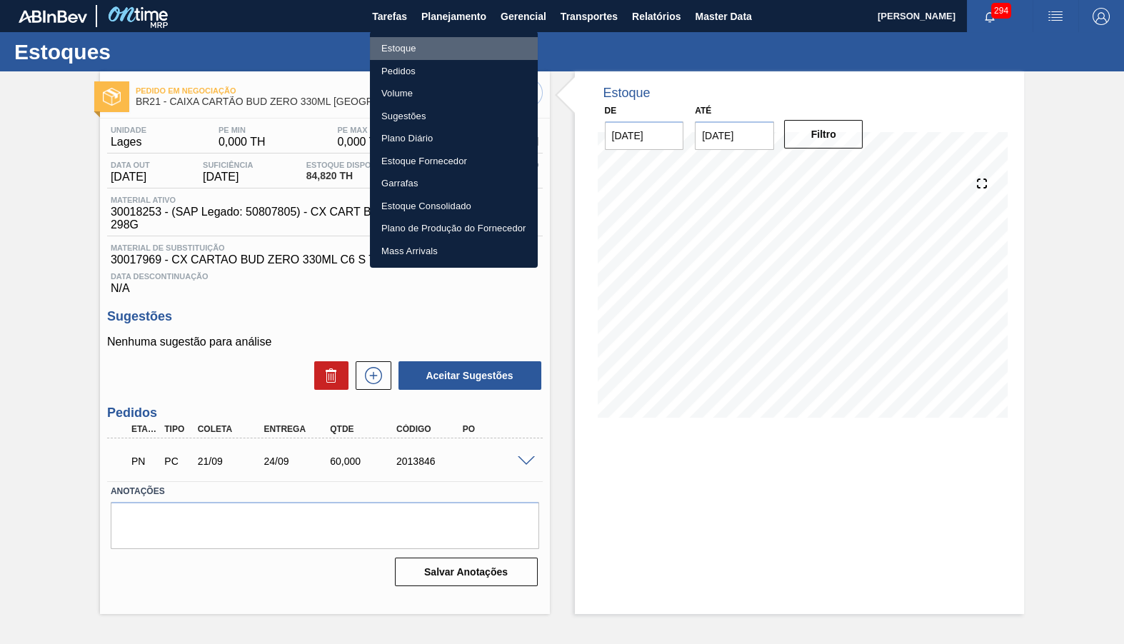
click at [423, 39] on li "Estoque" at bounding box center [454, 48] width 168 height 23
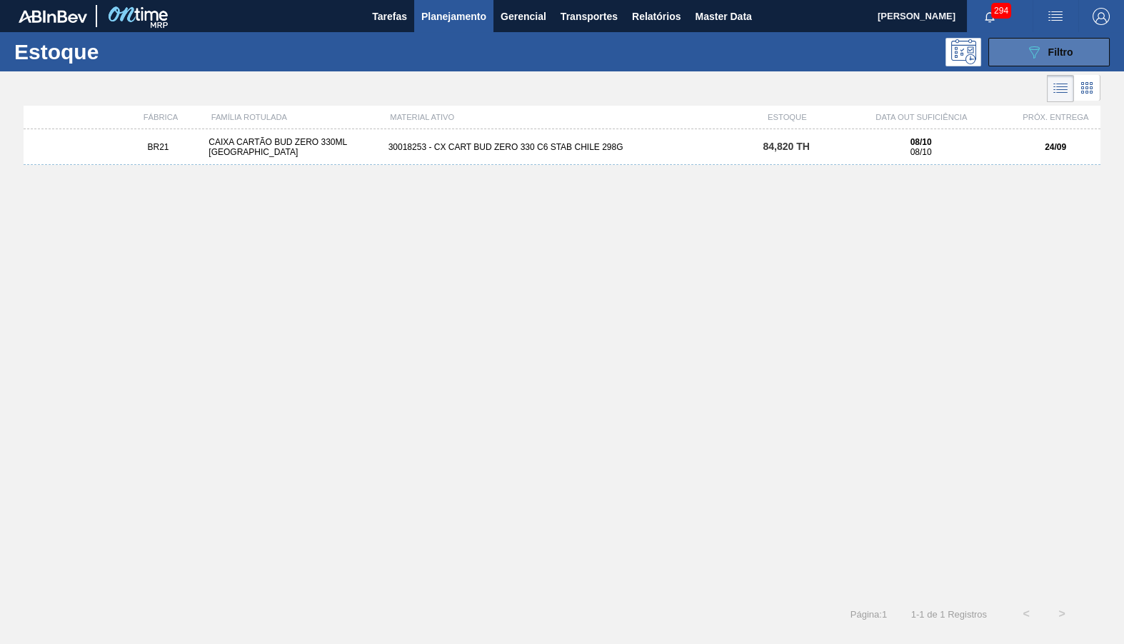
click at [1084, 47] on button "089F7B8B-B2A5-4AFE-B5C0-19BA573D28AC Filtro" at bounding box center [1048, 52] width 121 height 29
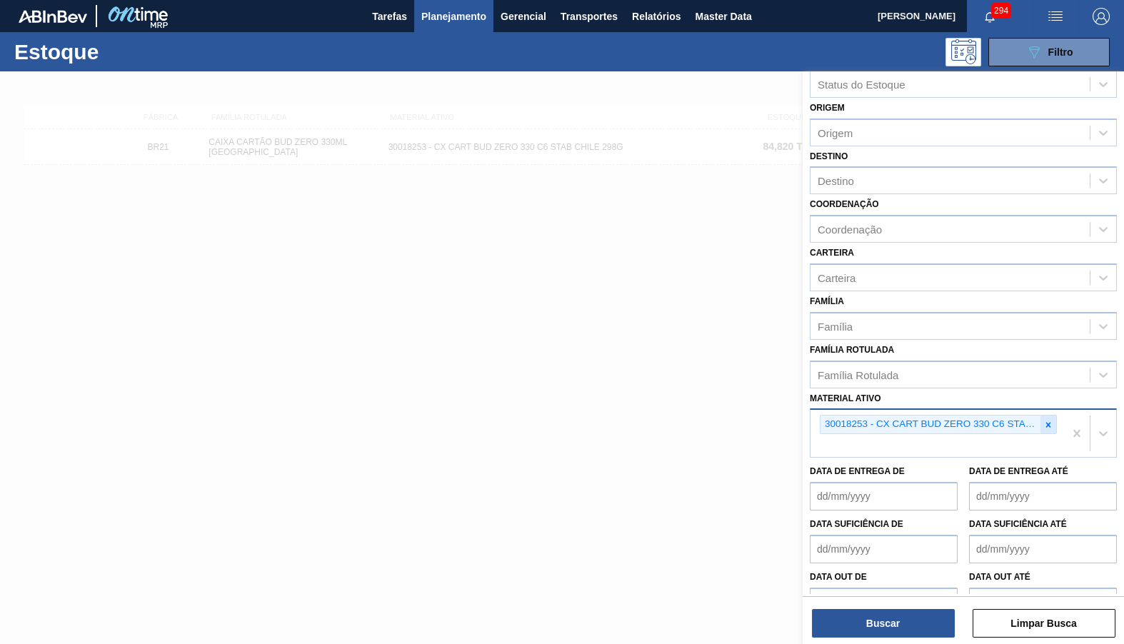
click at [1047, 416] on div at bounding box center [1048, 425] width 16 height 18
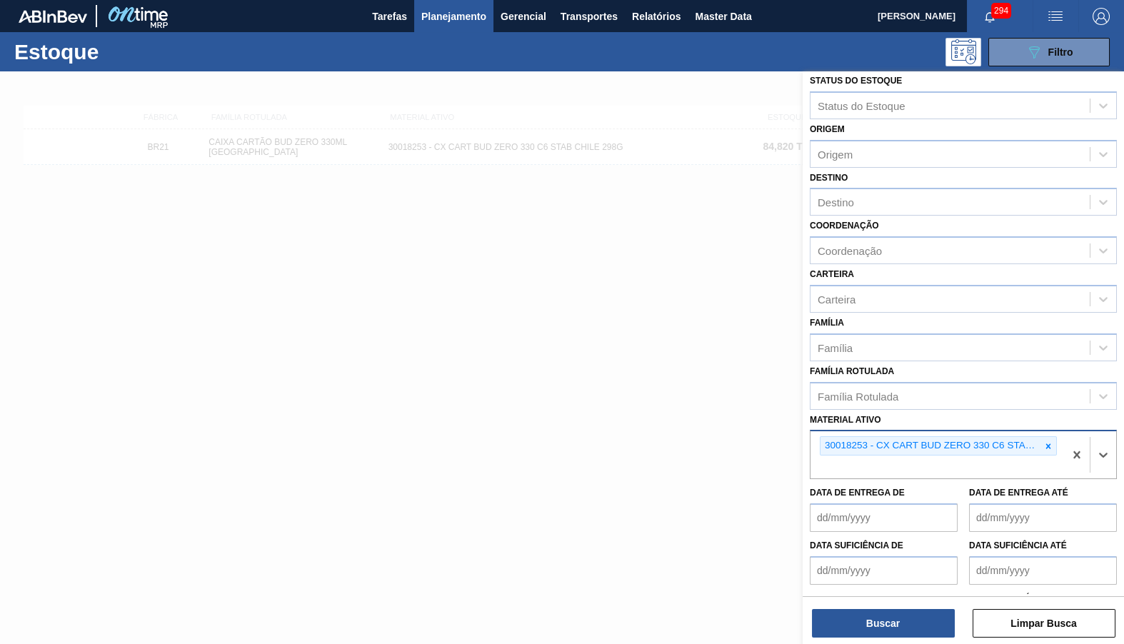
paste ativo "30012281"
type ativo "30012281"
click at [839, 483] on div "Data de Entrega de" at bounding box center [884, 507] width 148 height 49
click at [958, 436] on div "30018253 - CX CART BUD ZERO 330 C6 STAB CHILE 298G" at bounding box center [936, 454] width 253 height 47
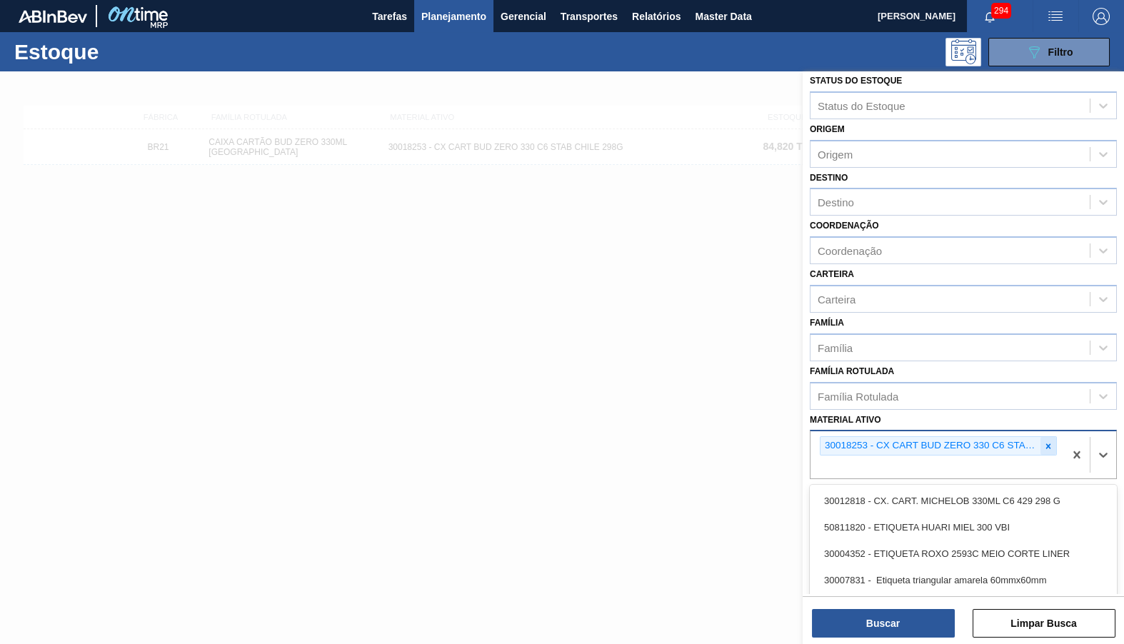
click at [1045, 441] on icon at bounding box center [1048, 446] width 10 height 10
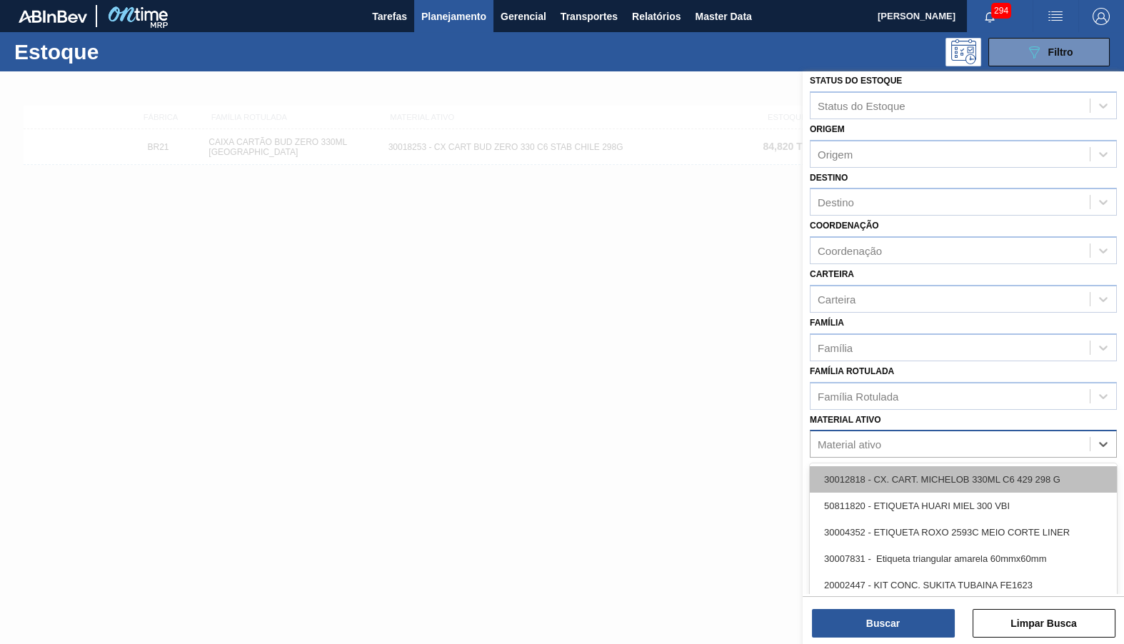
paste ativo "30012281"
type ativo "30012281"
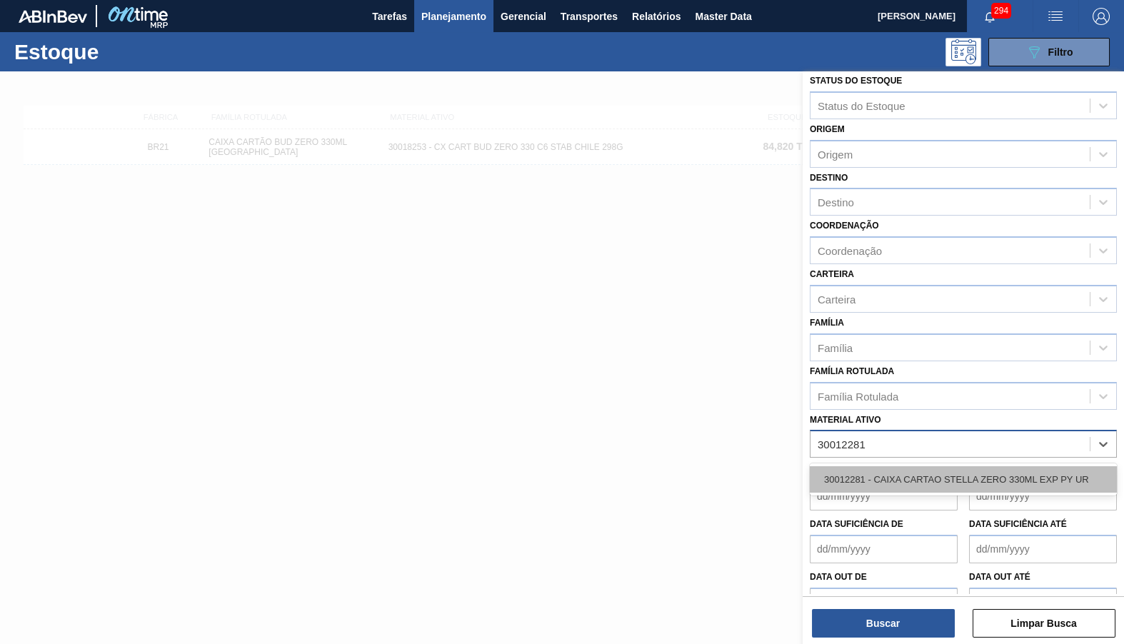
click at [894, 466] on div "30012281 - CAIXA CARTAO STELLA ZERO 330ML EXP PY UR" at bounding box center [963, 479] width 307 height 26
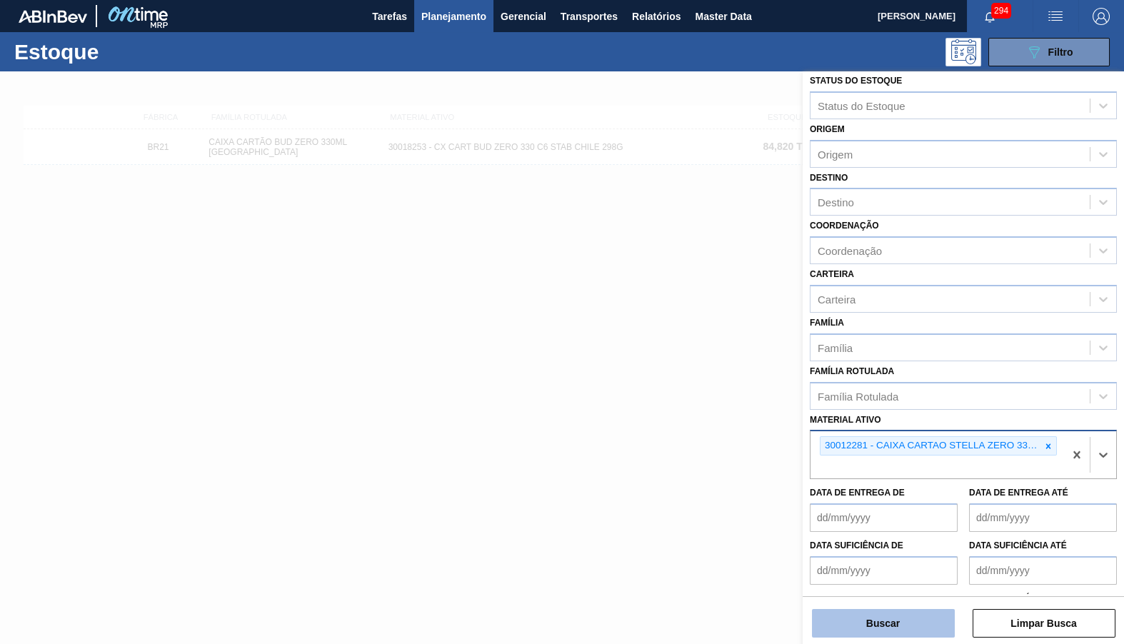
click at [877, 626] on button "Buscar" at bounding box center [883, 623] width 143 height 29
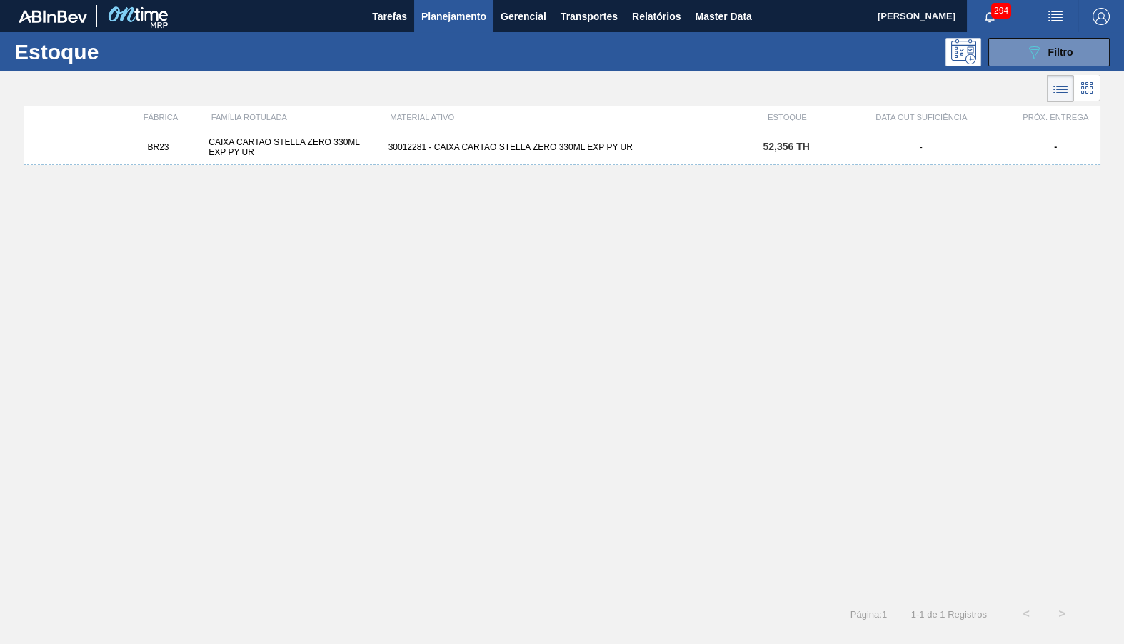
click at [459, 146] on div "30012281 - CAIXA CARTAO STELLA ZERO 330ML EXP PY UR" at bounding box center [562, 147] width 359 height 10
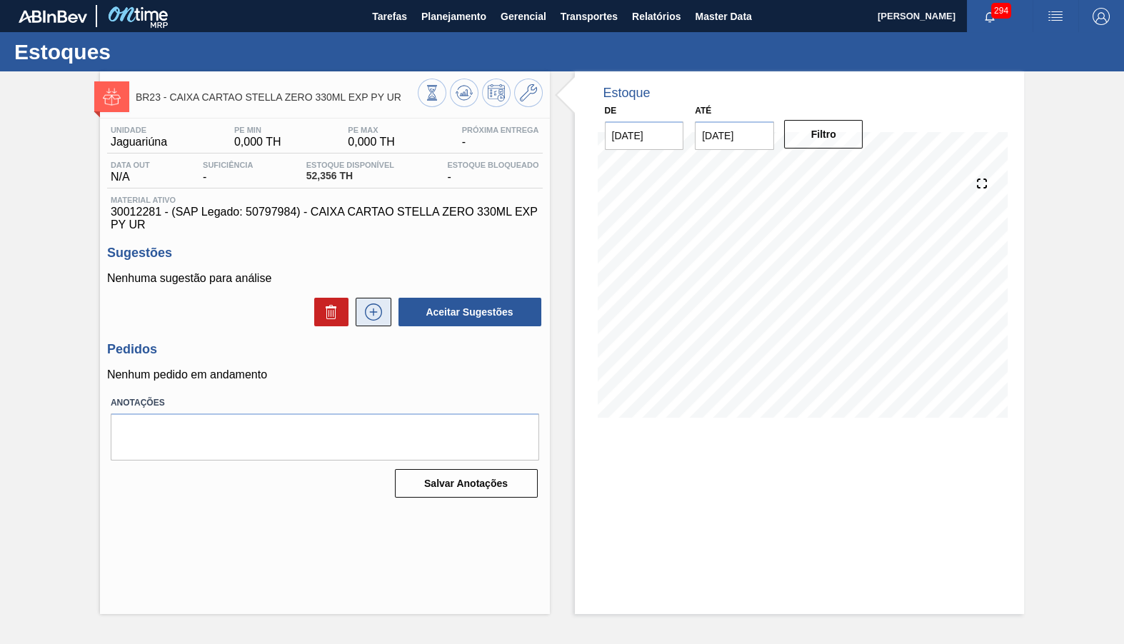
click at [368, 303] on icon at bounding box center [373, 311] width 23 height 17
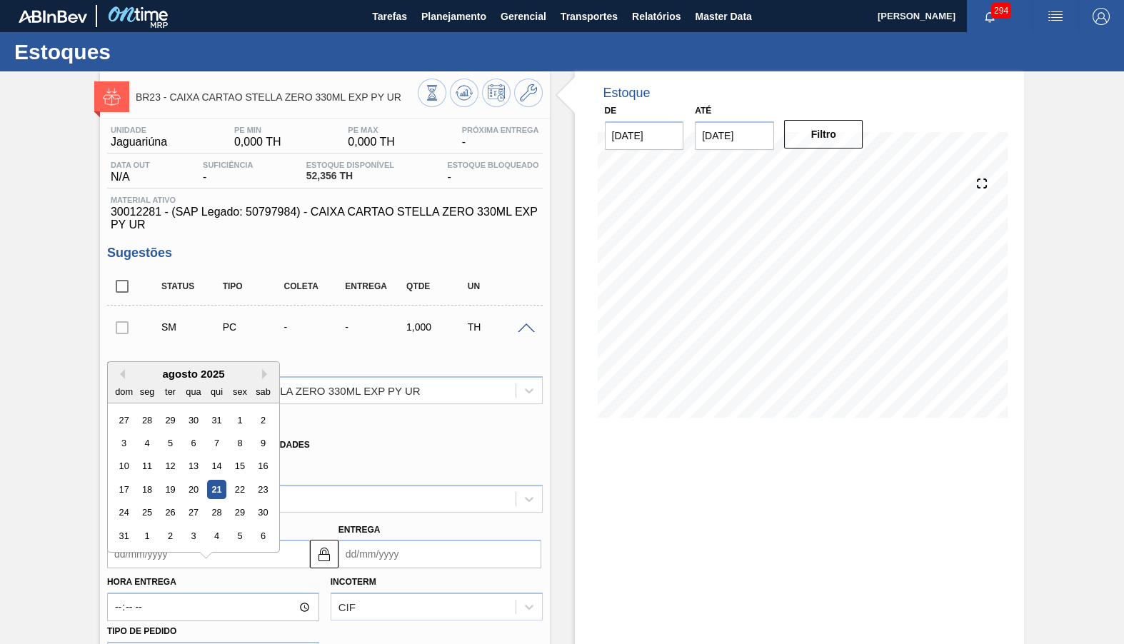
click at [171, 540] on input "Coleta" at bounding box center [208, 554] width 203 height 29
click at [208, 540] on input "Coleta" at bounding box center [208, 554] width 203 height 29
type input "2"
type input "04/08/2025"
type input "21"
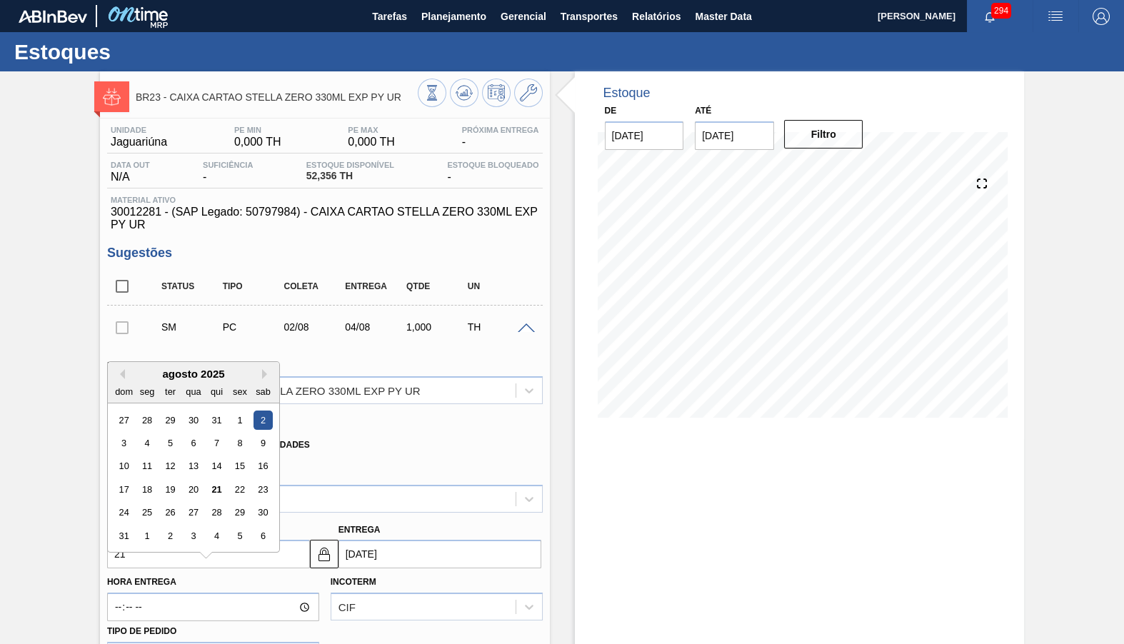
type input "23/08/2025"
type input "21/09"
type input "23/09/2025"
type input "21/09/2025"
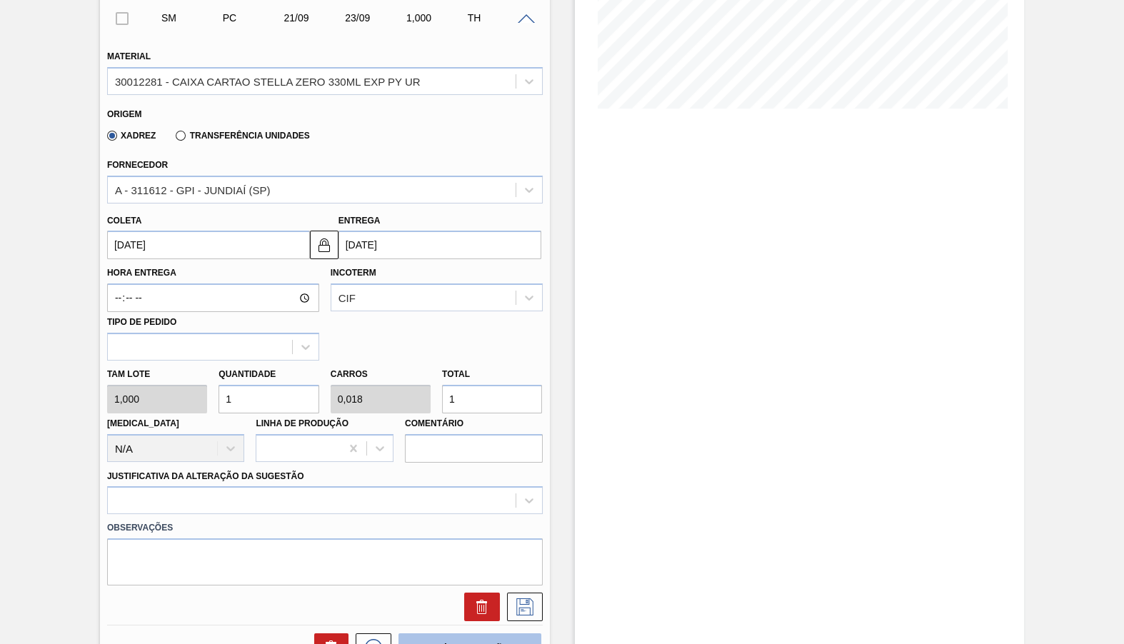
scroll to position [333, 0]
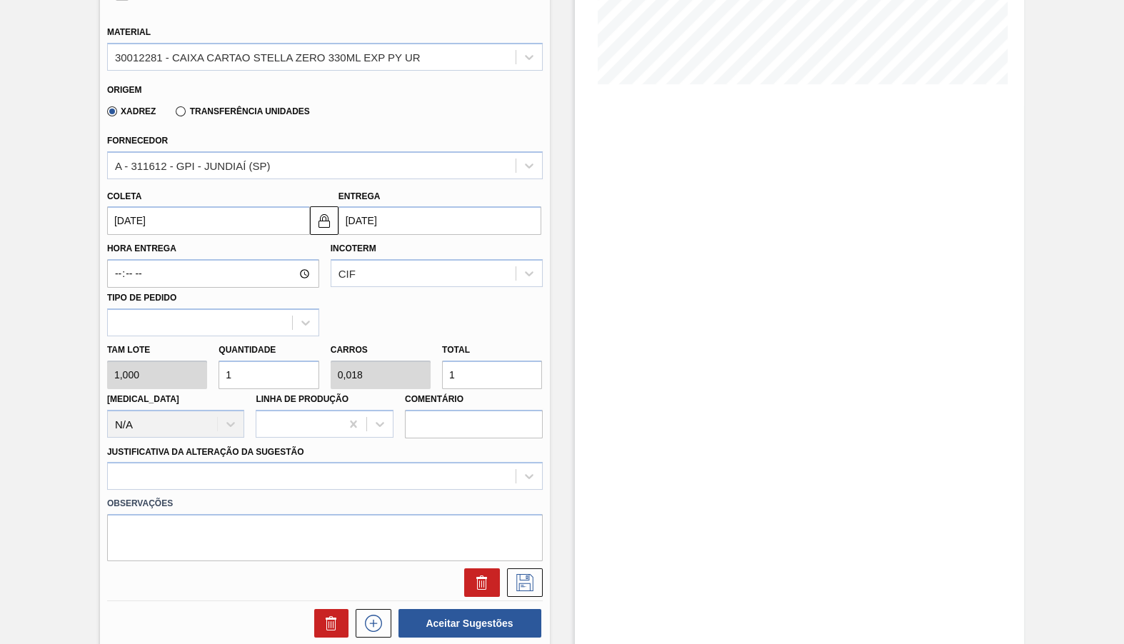
click at [504, 361] on input "1" at bounding box center [492, 375] width 100 height 29
type input "5"
type input "0,088"
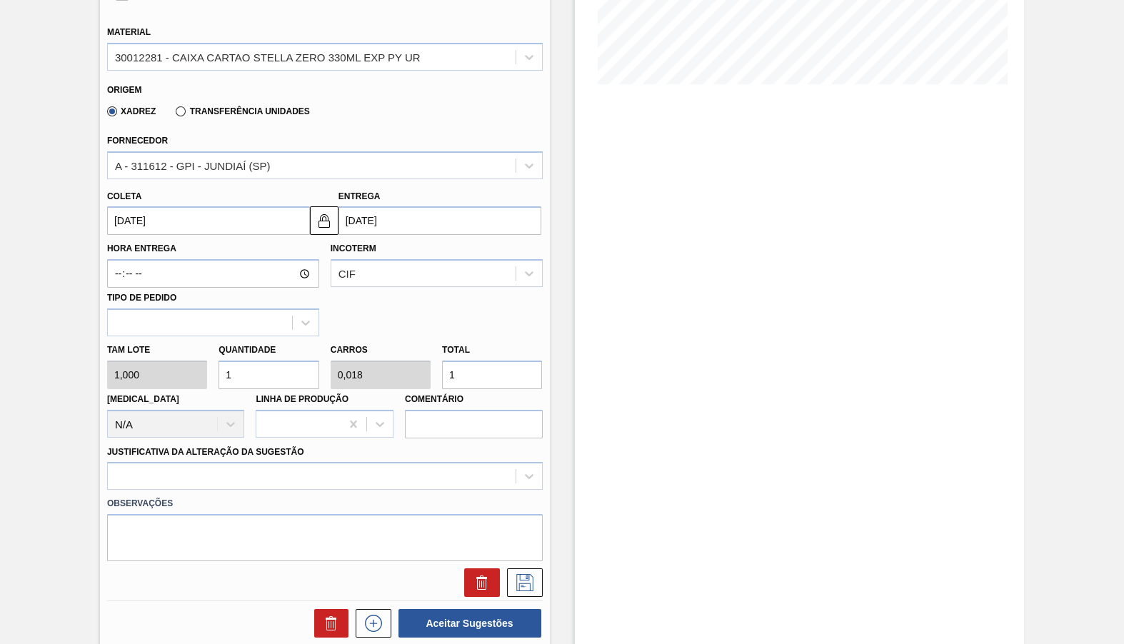
type input "5"
type input "50"
type input "0,88"
type input "50"
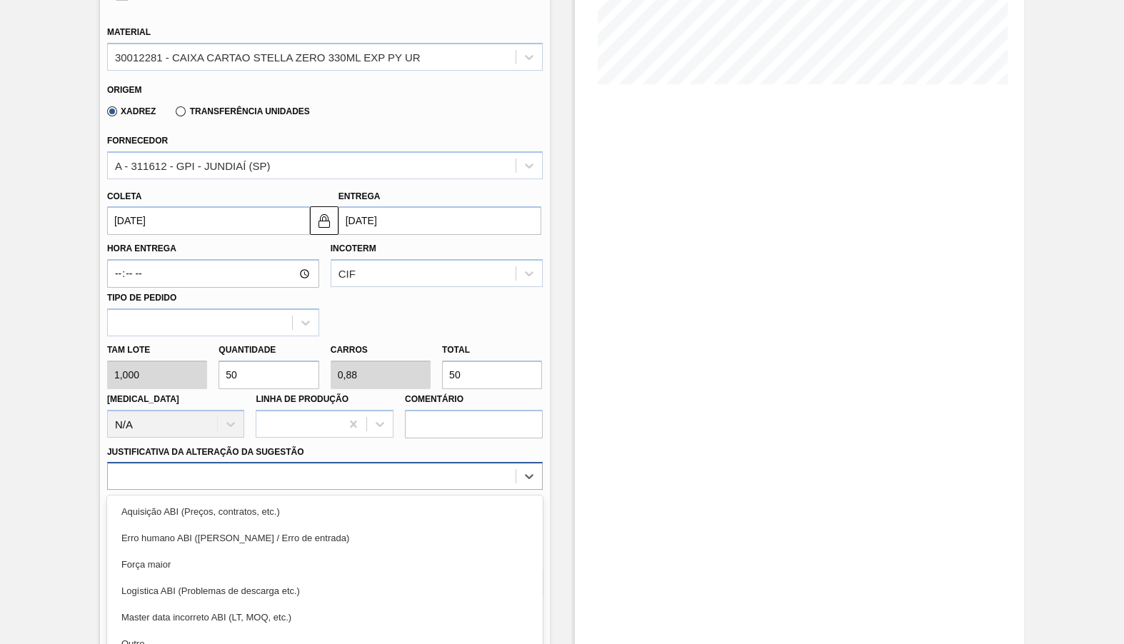
click at [162, 462] on div "option Aquisição ABI (Preços, contratos, etc.) focused, 1 of 18. 18 results ava…" at bounding box center [325, 476] width 436 height 28
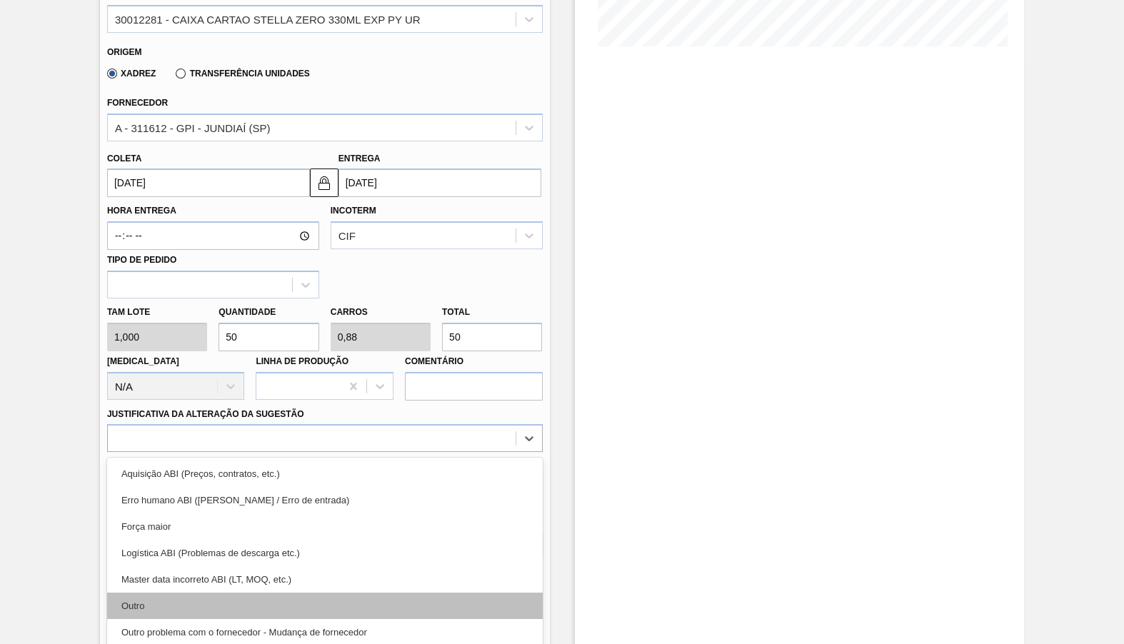
click at [200, 593] on div "Outro" at bounding box center [325, 606] width 436 height 26
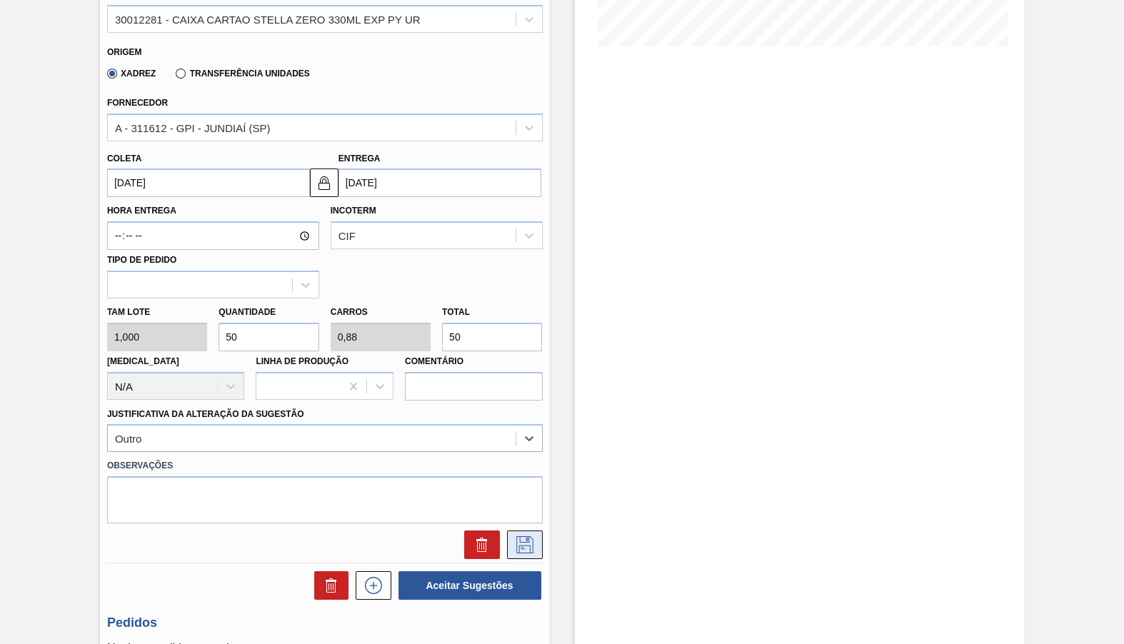
click at [522, 530] on button at bounding box center [525, 544] width 36 height 29
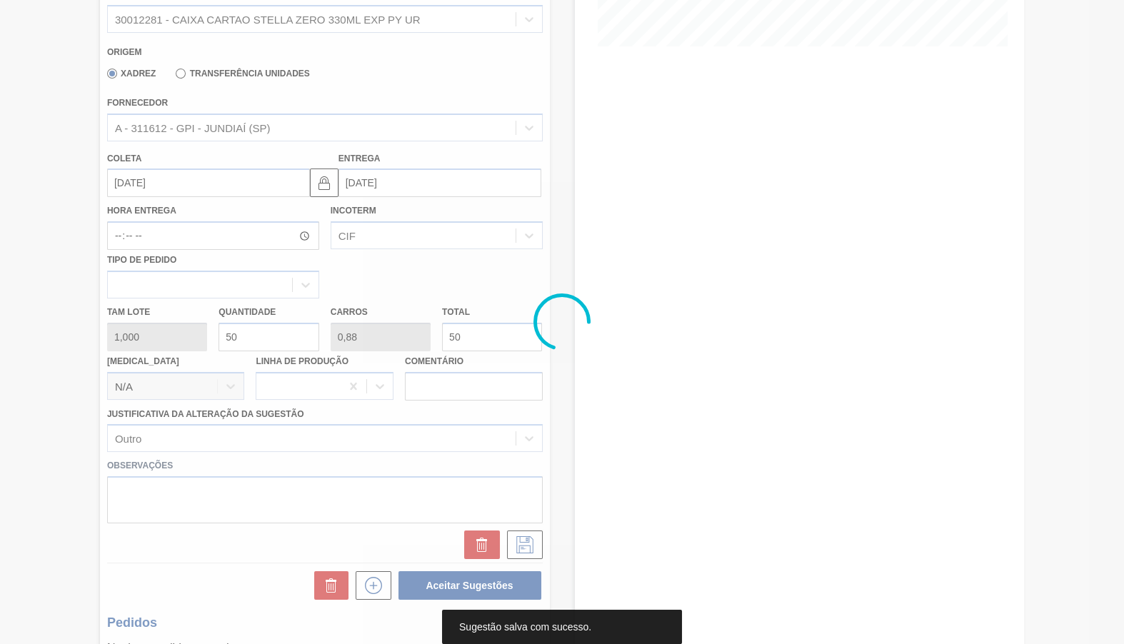
scroll to position [0, 0]
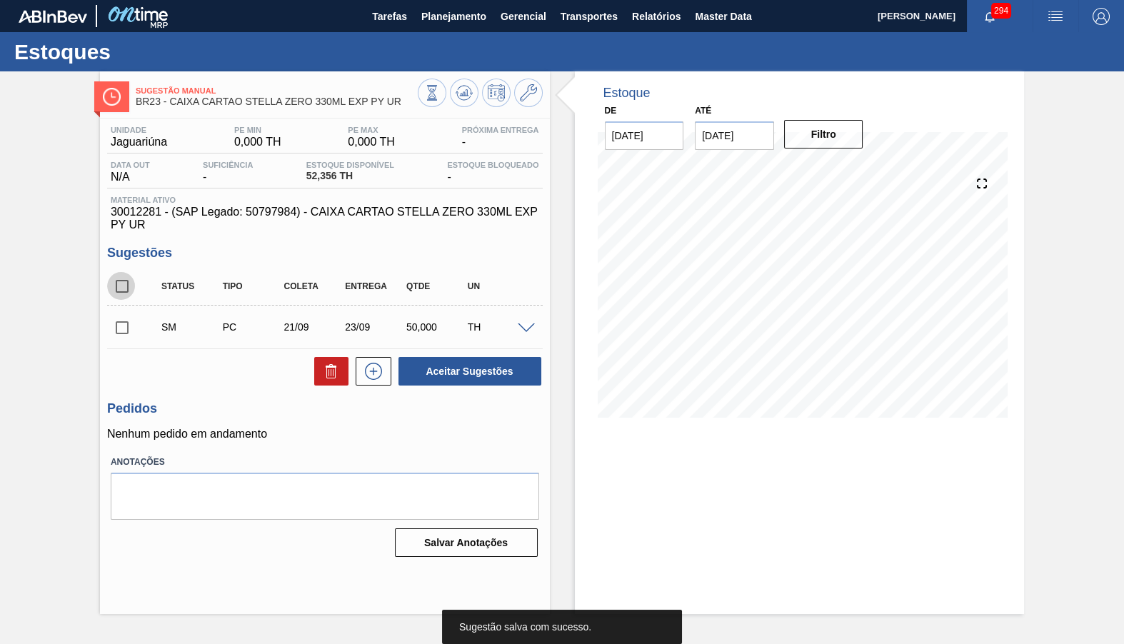
click at [122, 282] on input "checkbox" at bounding box center [122, 286] width 30 height 30
checkbox input "true"
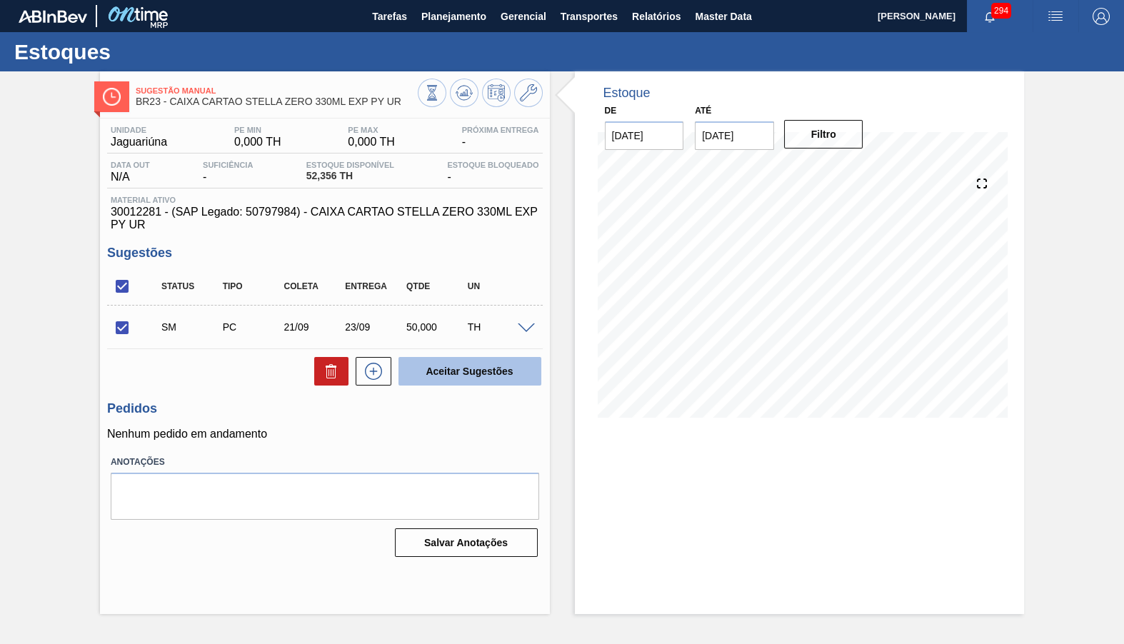
click at [398, 357] on button "Aceitar Sugestões" at bounding box center [469, 371] width 143 height 29
checkbox input "false"
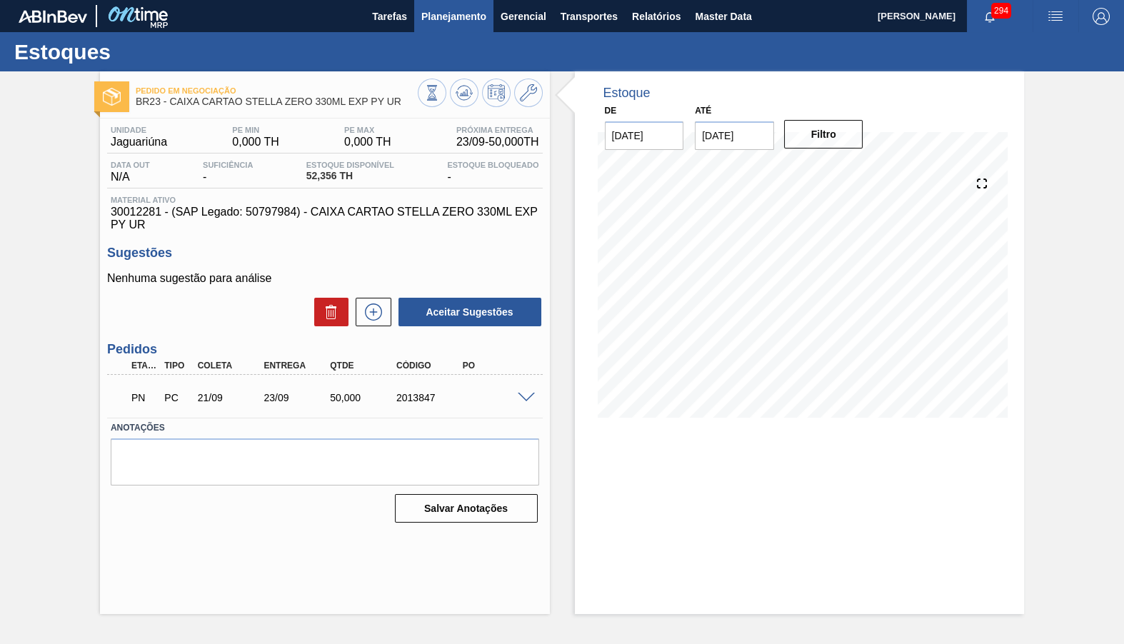
click at [446, 12] on span "Planejamento" at bounding box center [453, 16] width 65 height 17
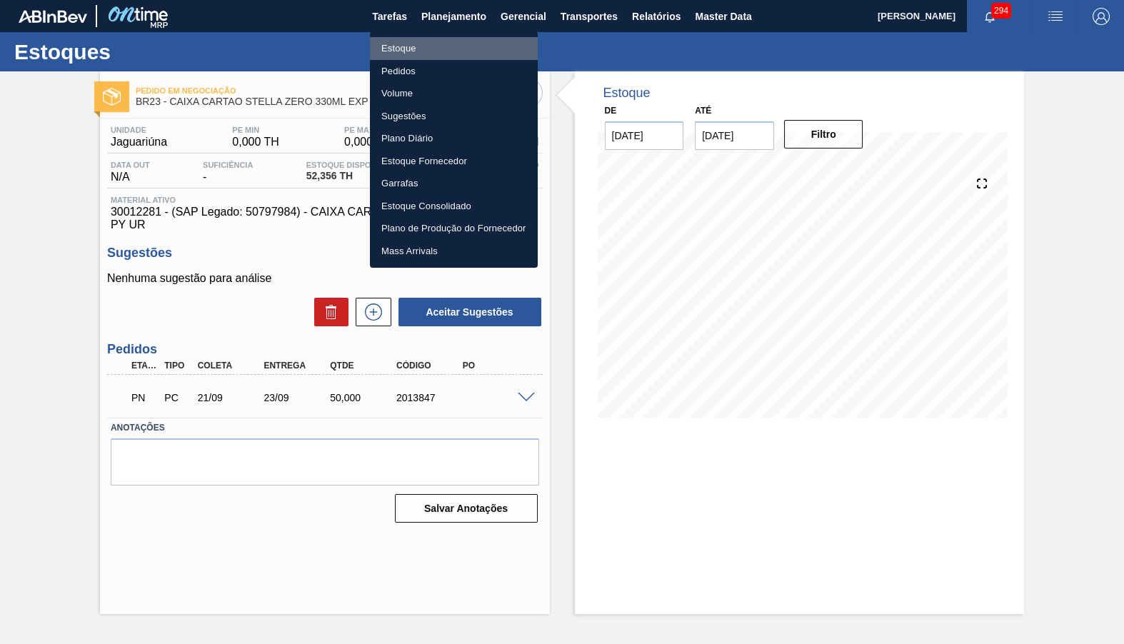
click at [464, 46] on li "Estoque" at bounding box center [454, 48] width 168 height 23
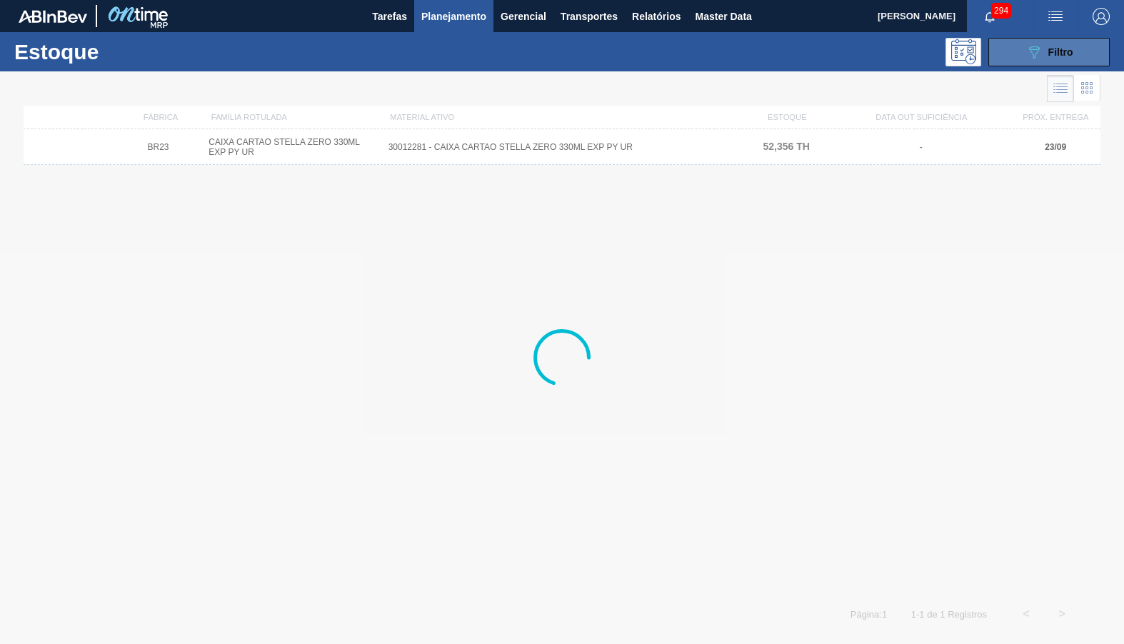
click at [1055, 55] on span "Filtro" at bounding box center [1060, 51] width 25 height 11
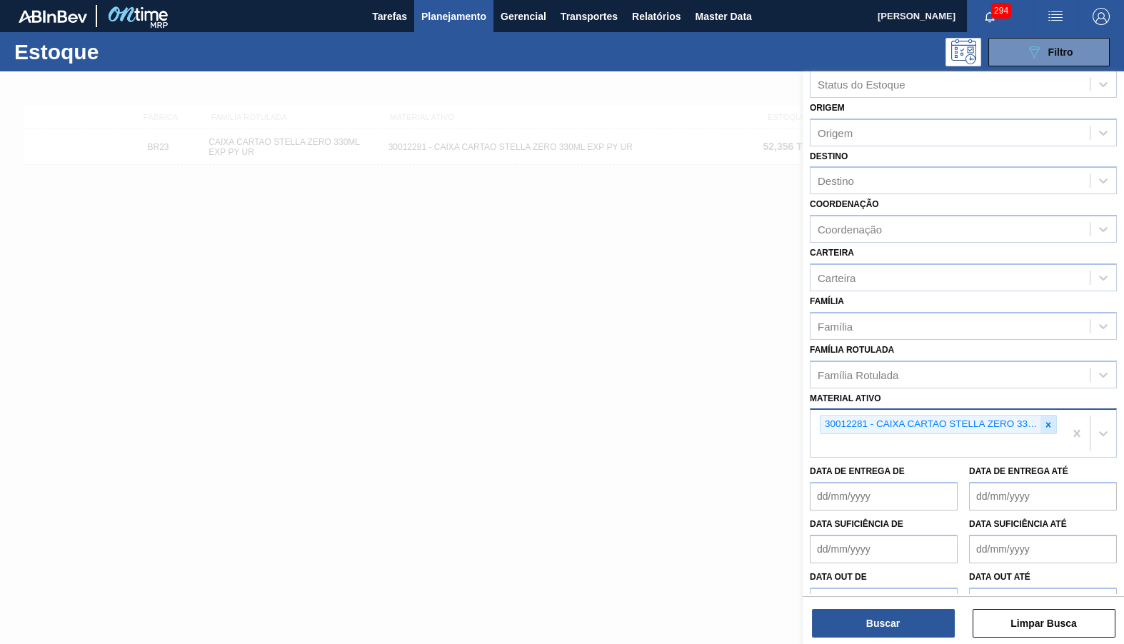
click at [1051, 420] on icon at bounding box center [1048, 425] width 10 height 10
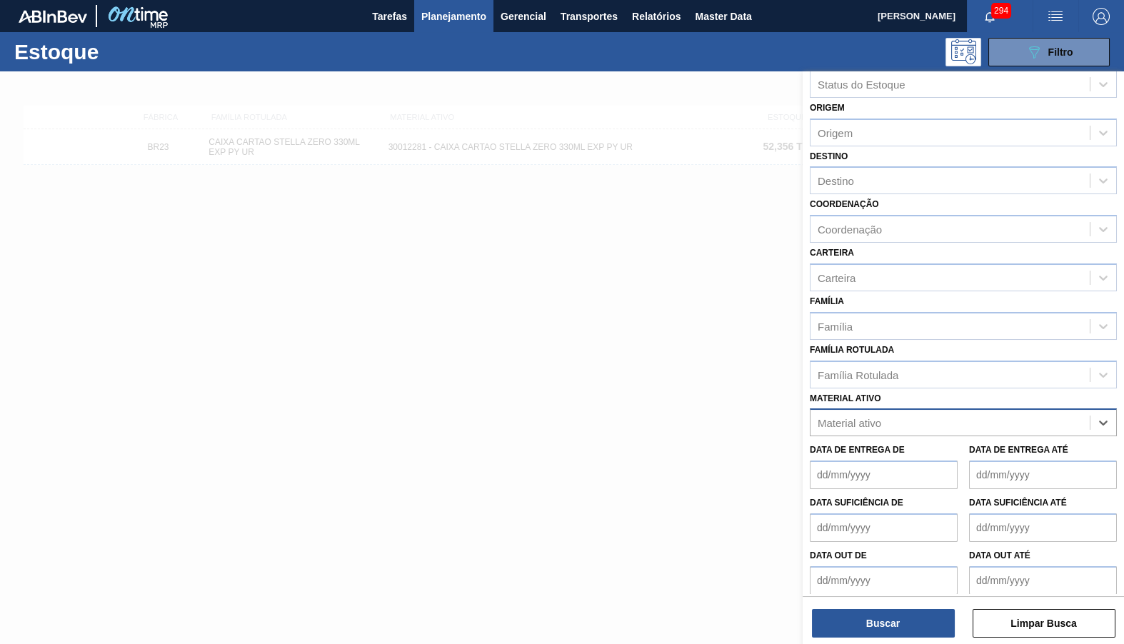
scroll to position [8, 0]
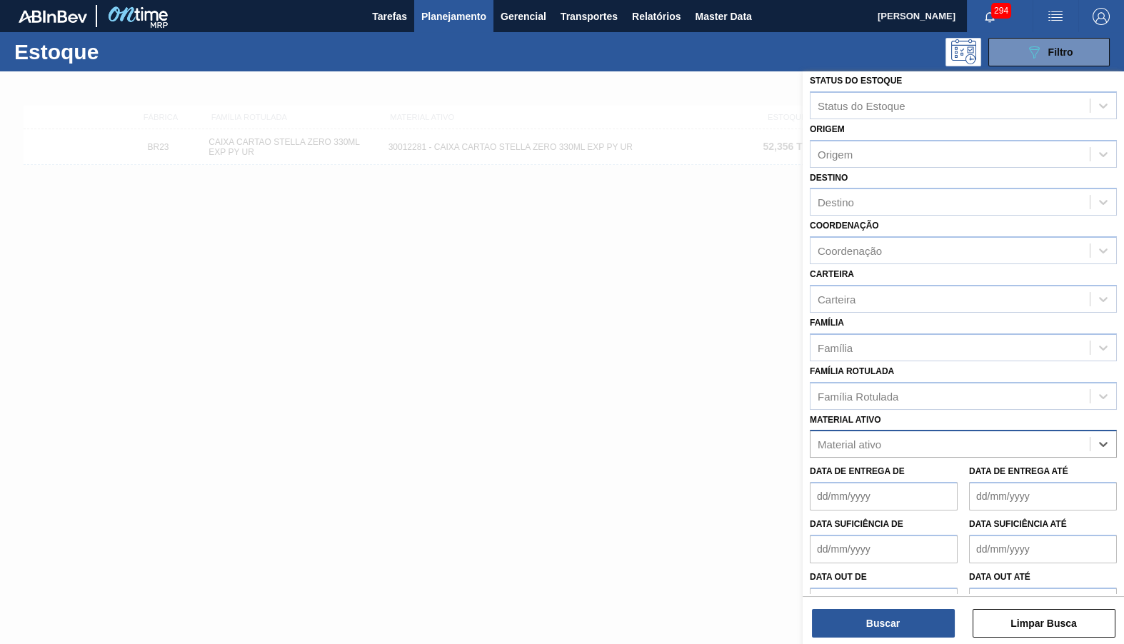
paste ativo "30029052"
type ativo "30029052"
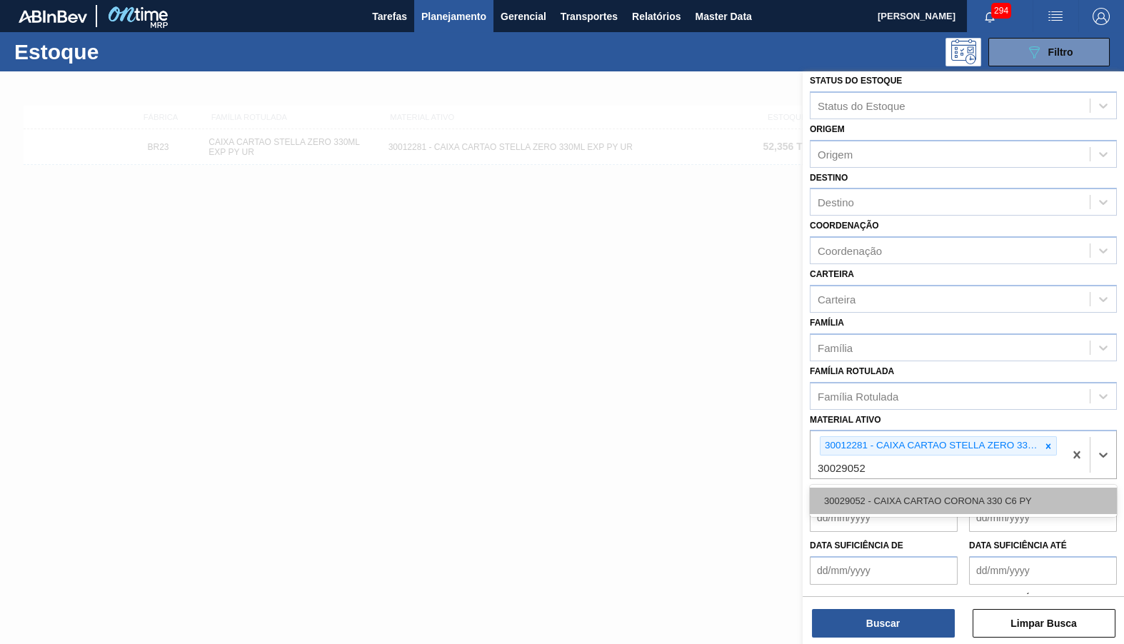
click at [908, 488] on div "30029052 - CAIXA CARTAO CORONA 330 C6 PY" at bounding box center [963, 501] width 307 height 26
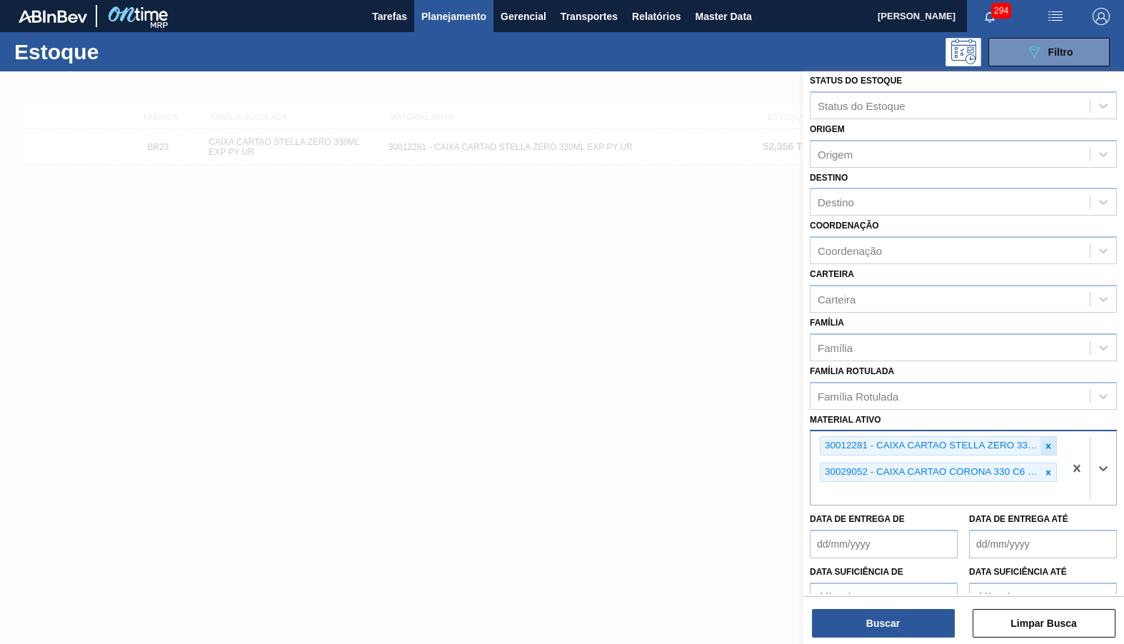
click at [1048, 437] on div at bounding box center [1048, 446] width 16 height 18
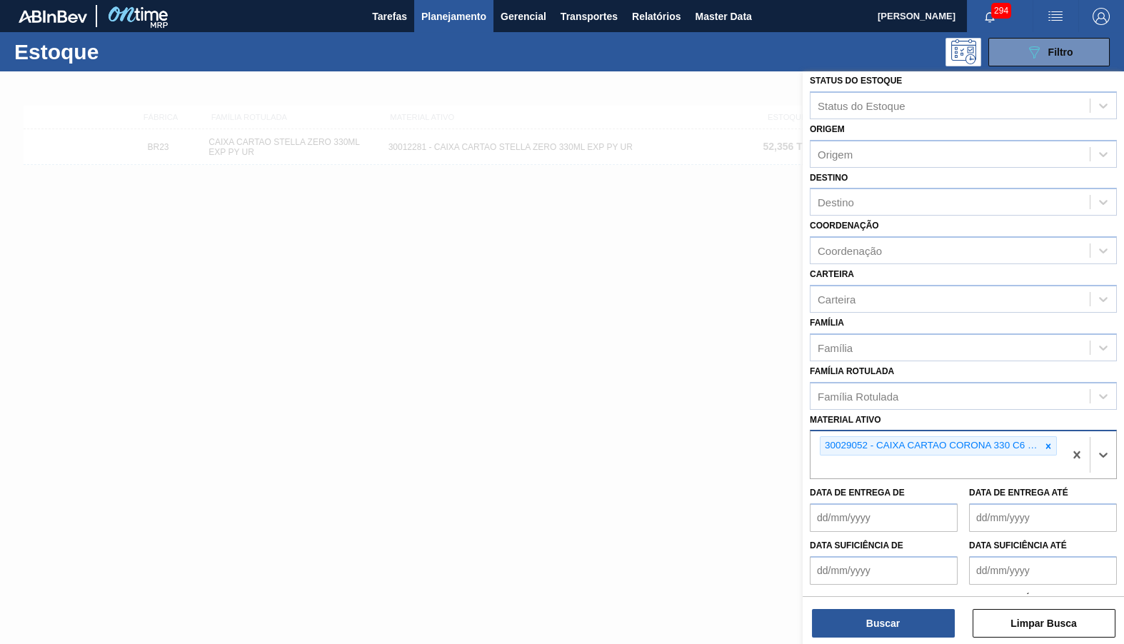
click at [881, 598] on div "Buscar Limpar Busca" at bounding box center [963, 616] width 321 height 40
click at [882, 601] on div "Buscar Limpar Busca" at bounding box center [963, 616] width 321 height 40
click at [884, 611] on button "Buscar" at bounding box center [883, 623] width 143 height 29
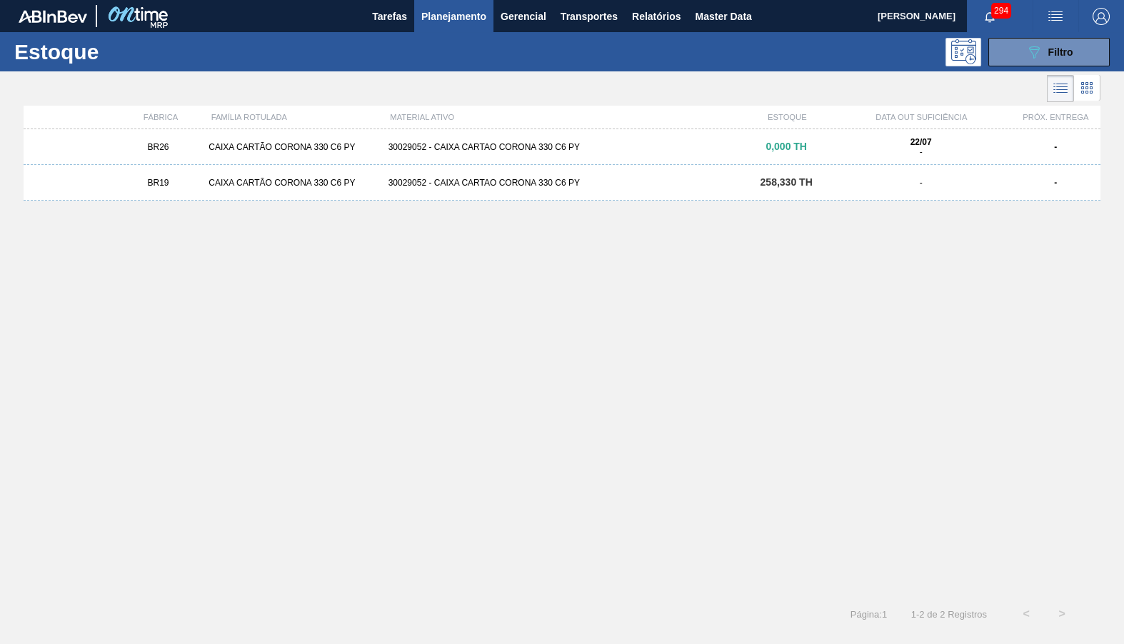
click at [472, 193] on div "BR19 CAIXA CARTÃO CORONA 330 C6 PY 30029052 - CAIXA CARTAO CORONA 330 C6 PY 258…" at bounding box center [562, 183] width 1077 height 36
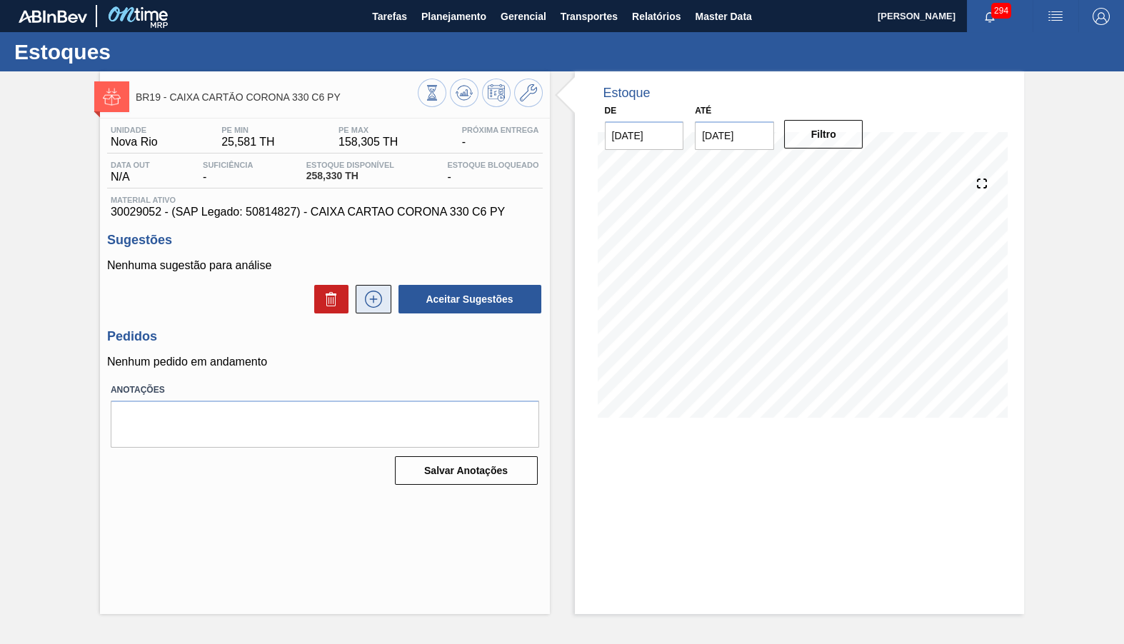
click at [376, 295] on icon at bounding box center [373, 299] width 23 height 17
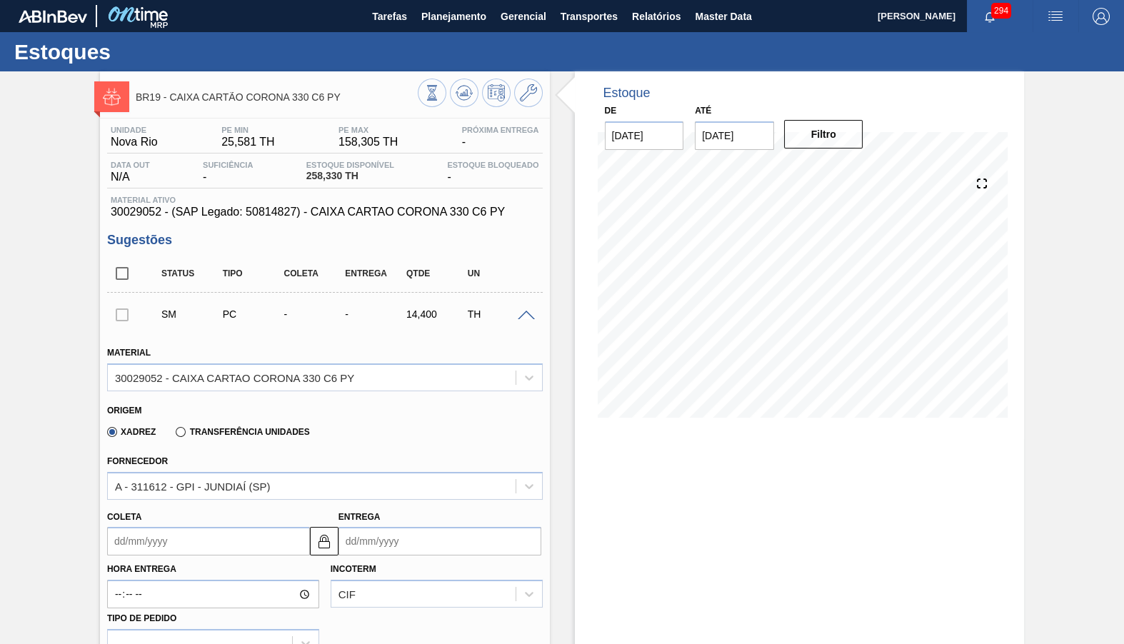
scroll to position [200, 0]
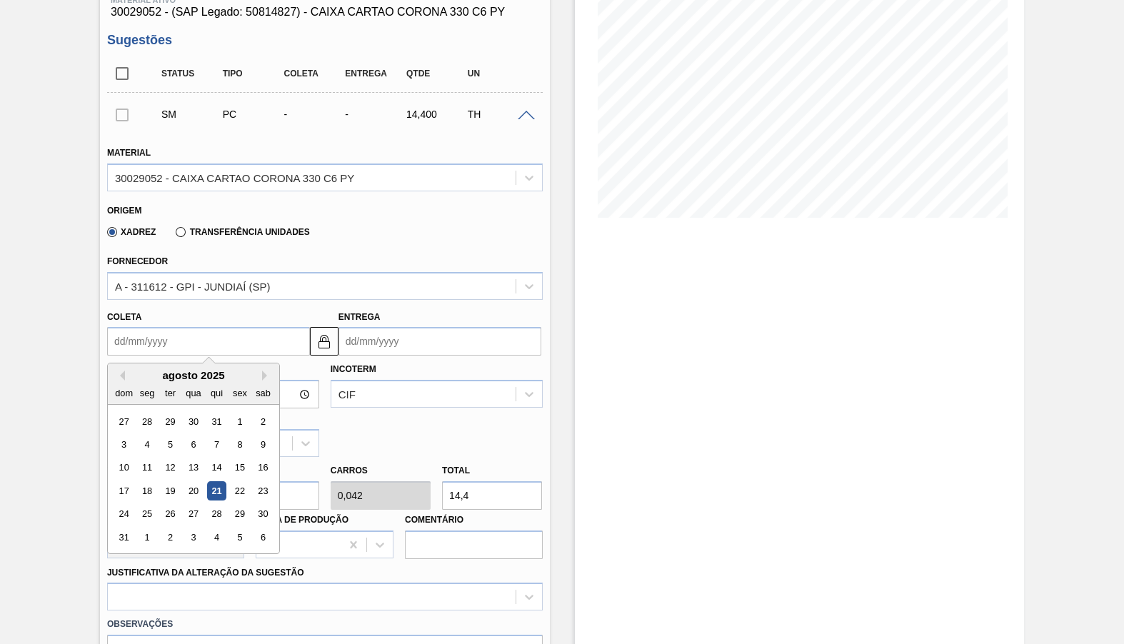
click at [164, 328] on input "Coleta" at bounding box center [208, 341] width 203 height 29
type input "2"
type input "04/08/2025"
type input "21"
type input "23/08/2025"
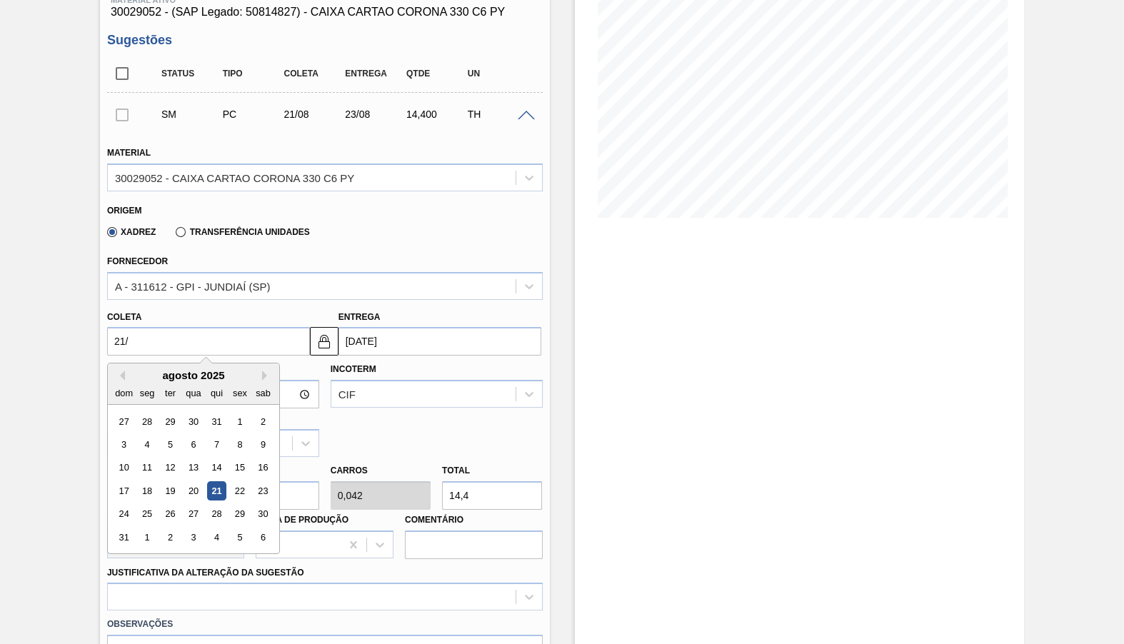
type input "21/08/2025"
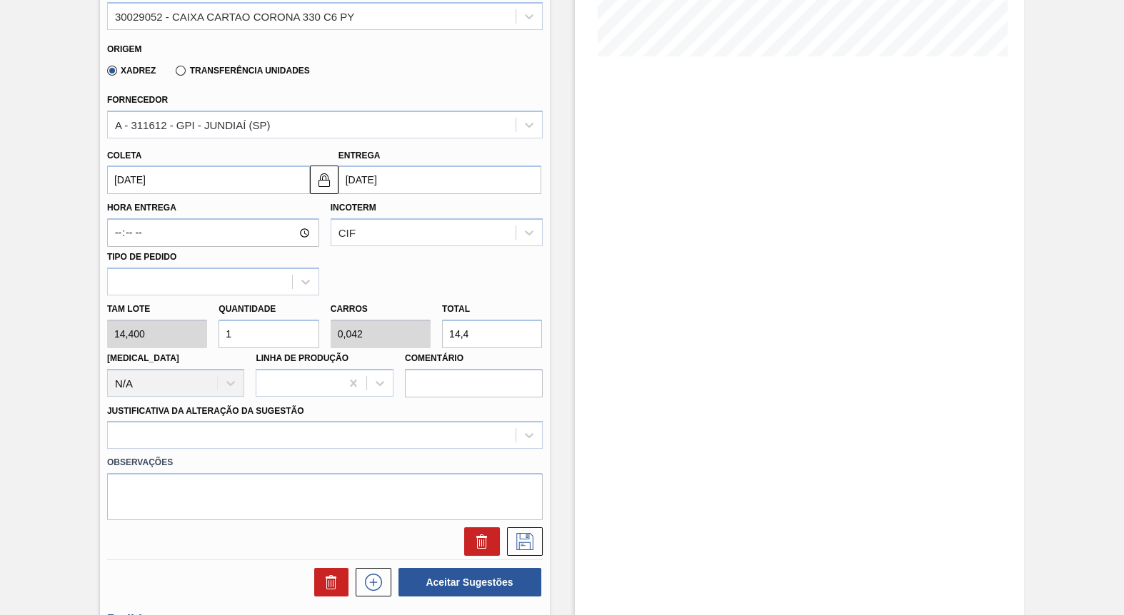
scroll to position [337, 0]
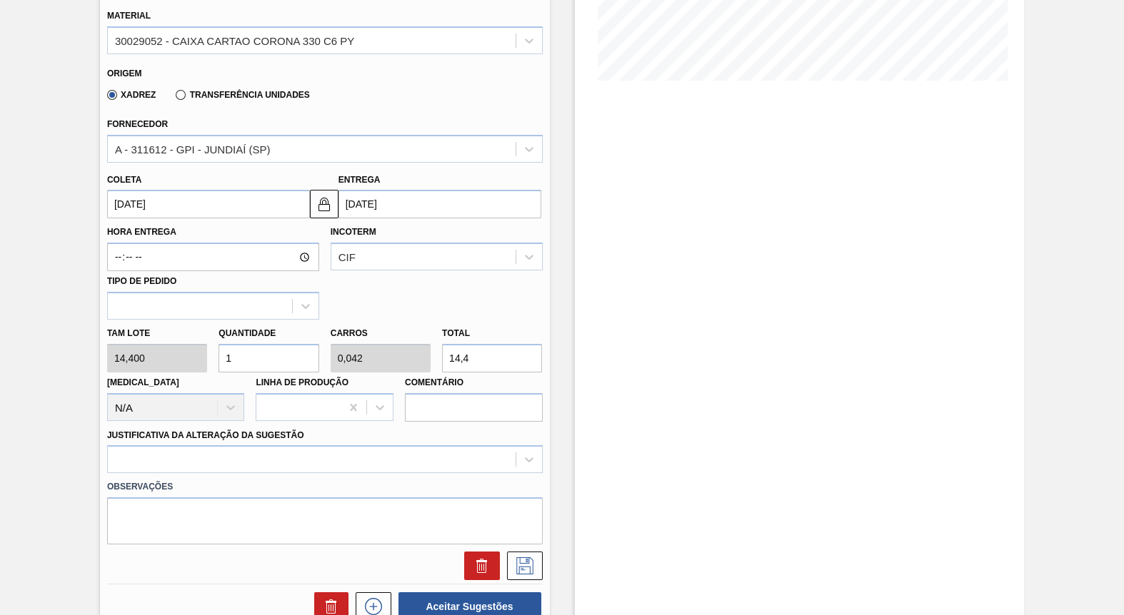
click at [191, 172] on div "Coleta 21/08/2025" at bounding box center [208, 194] width 203 height 49
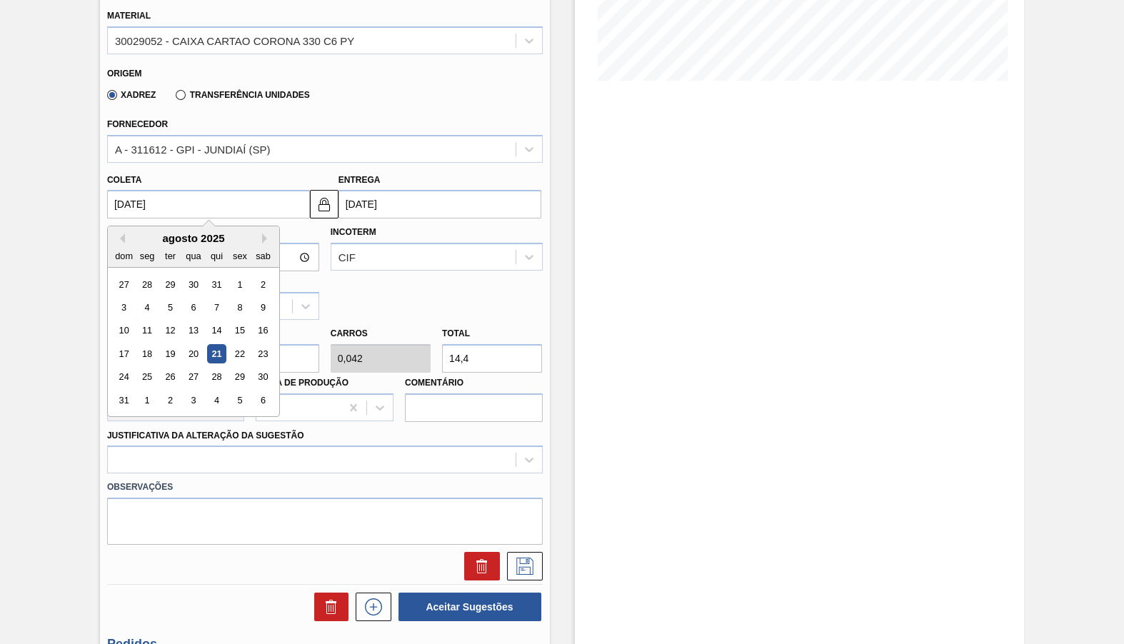
click at [211, 201] on input "21/08/2025" at bounding box center [208, 204] width 203 height 29
drag, startPoint x: 211, startPoint y: 201, endPoint x: 228, endPoint y: 212, distance: 21.2
click at [228, 212] on input "21/08/2025" at bounding box center [208, 204] width 203 height 29
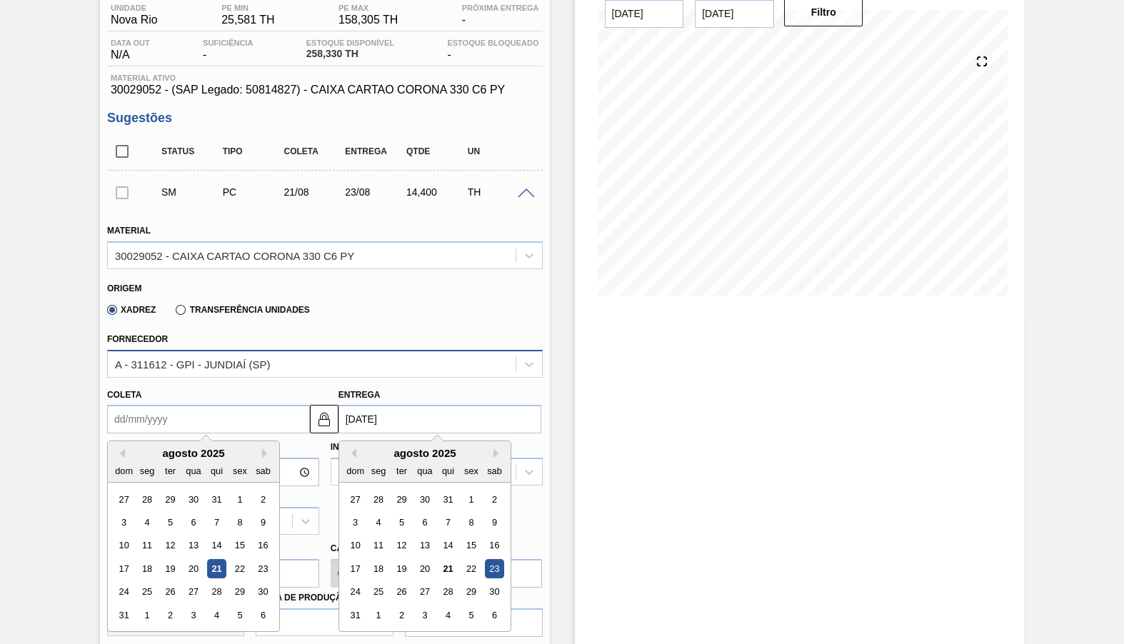
scroll to position [134, 0]
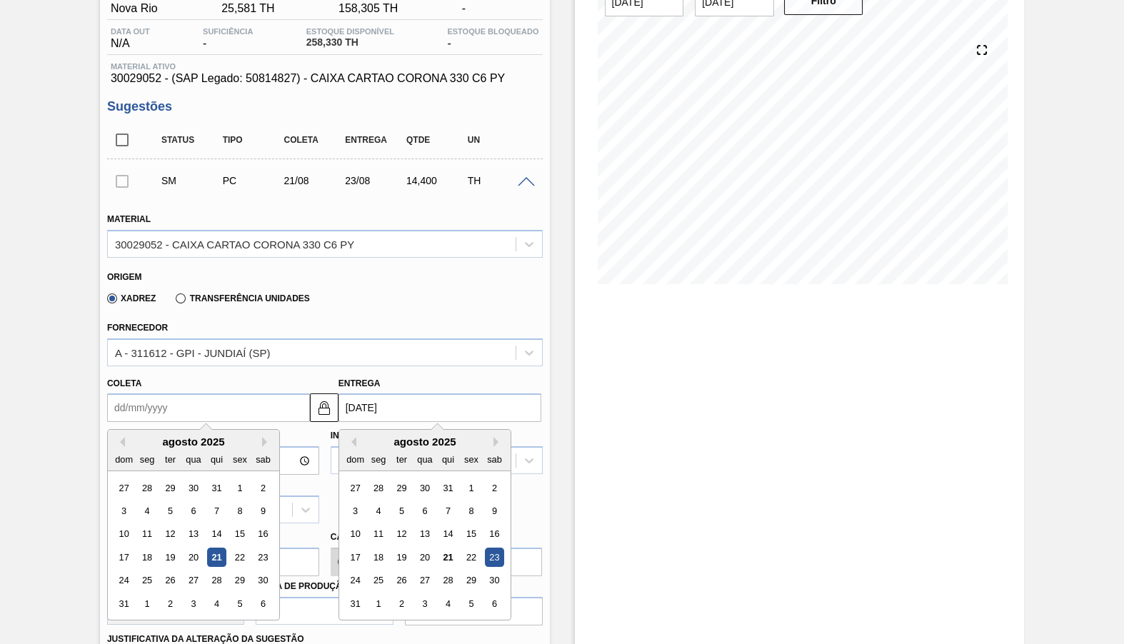
click at [237, 398] on input "Coleta" at bounding box center [208, 407] width 203 height 29
type input "2"
type input "04/08/2025"
type input "21"
type input "23/08/2025"
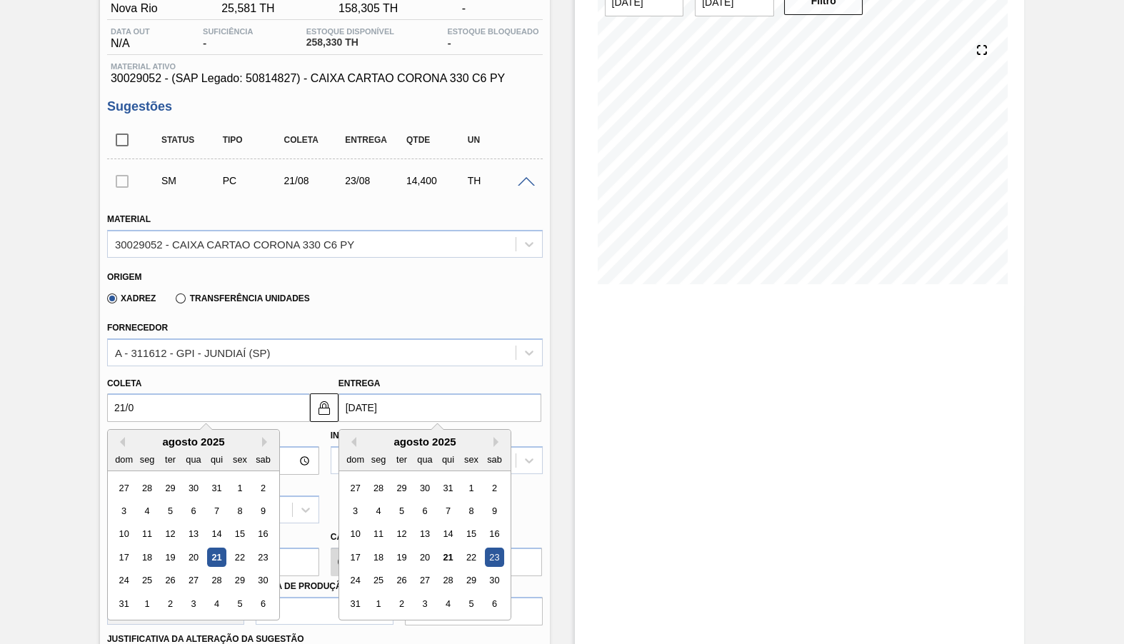
type input "21/09"
type input "23/09/2025"
type input "21/09/2025"
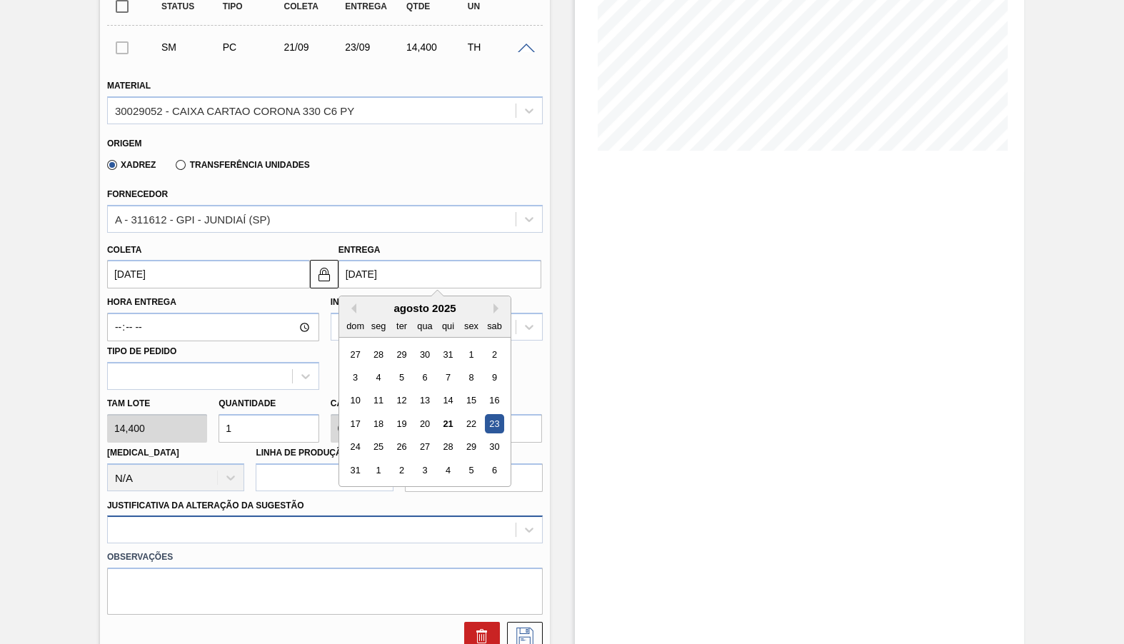
click at [181, 515] on div at bounding box center [325, 529] width 436 height 28
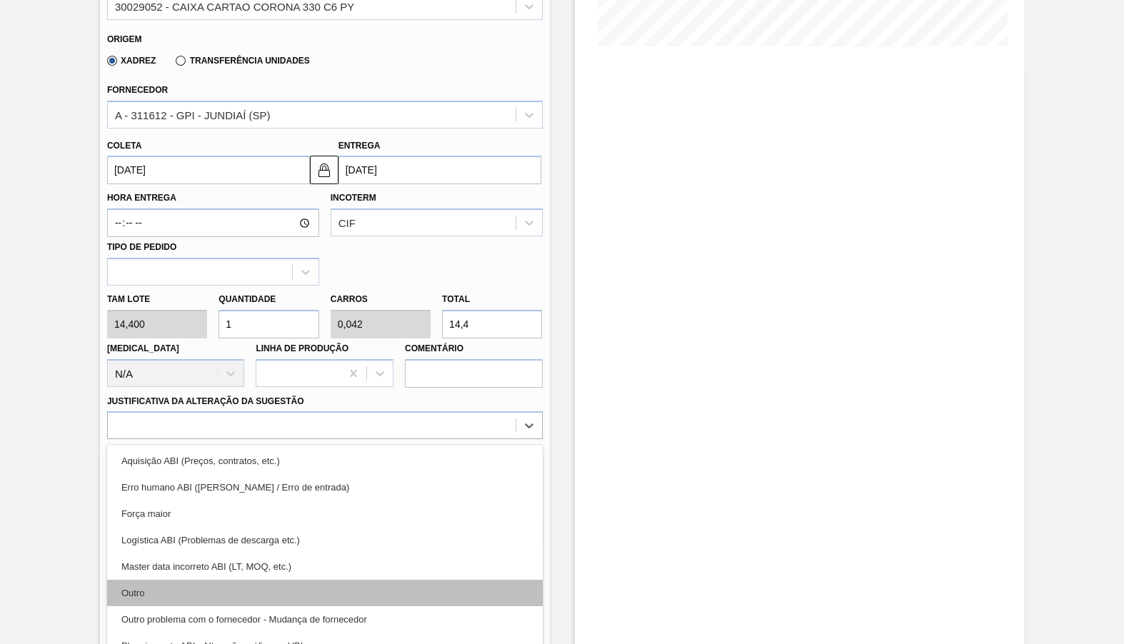
click at [188, 580] on div "Outro" at bounding box center [325, 593] width 436 height 26
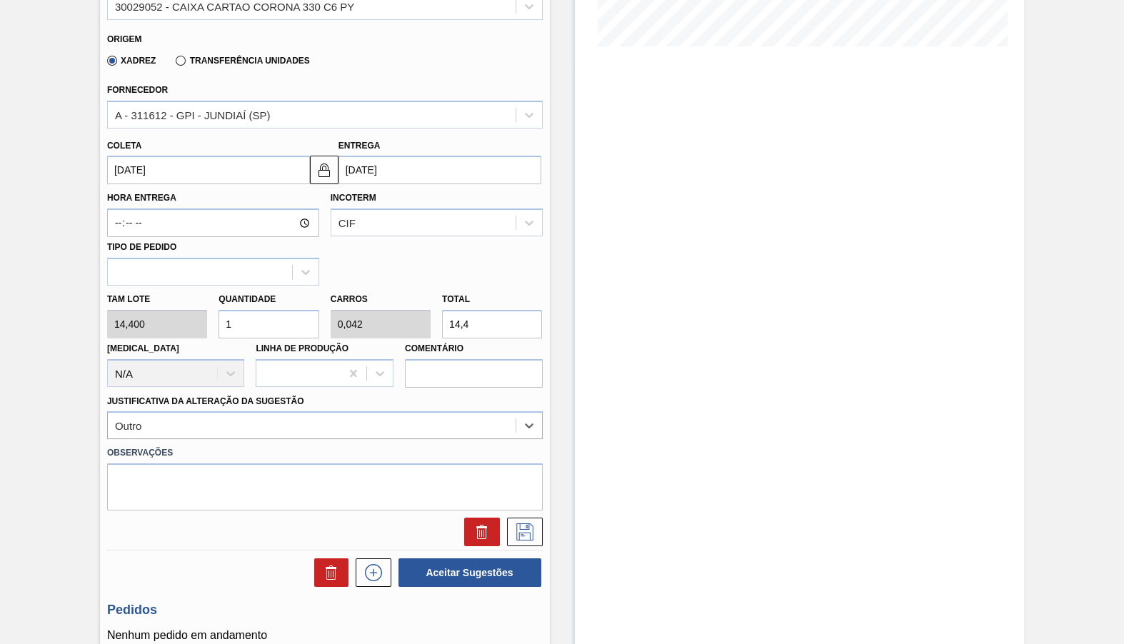
click at [493, 318] on input "14,4" at bounding box center [492, 324] width 100 height 29
type input "0,069"
type input "0,003"
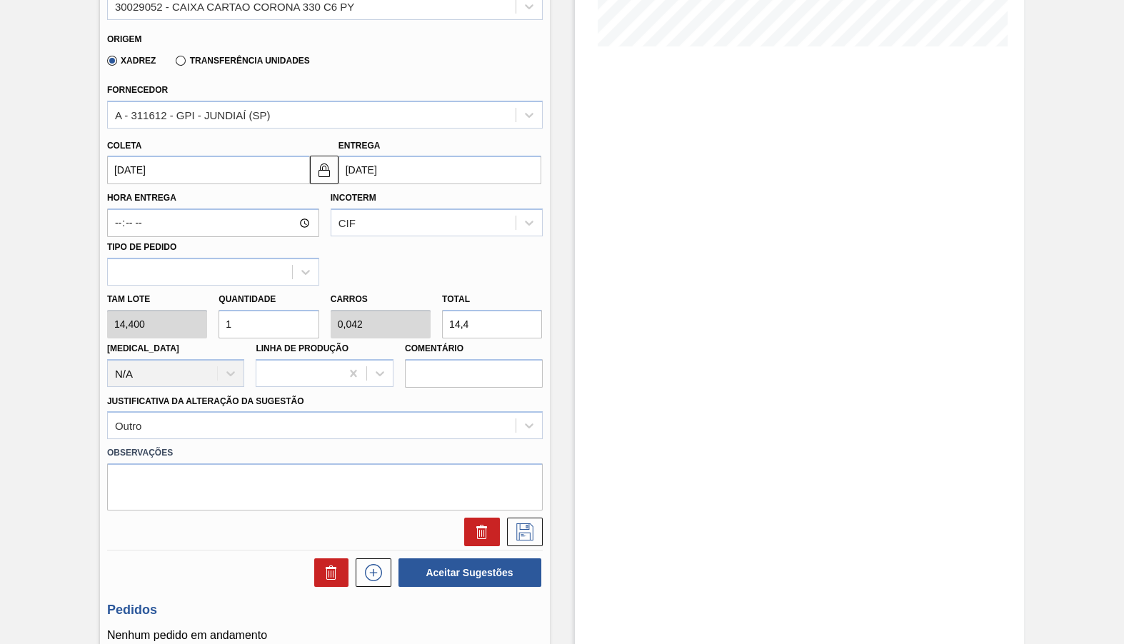
type input "1"
type input "0,833"
type input "0,035"
type input "12"
type input "8,333"
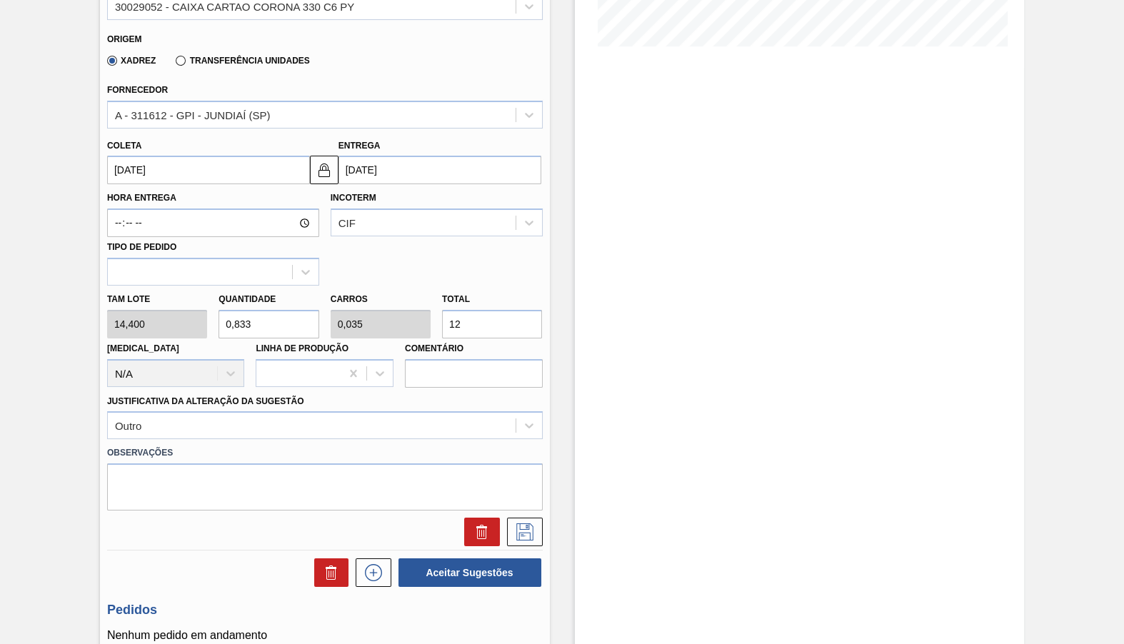
type input "0,347"
type input "120"
click at [526, 520] on button at bounding box center [525, 532] width 36 height 29
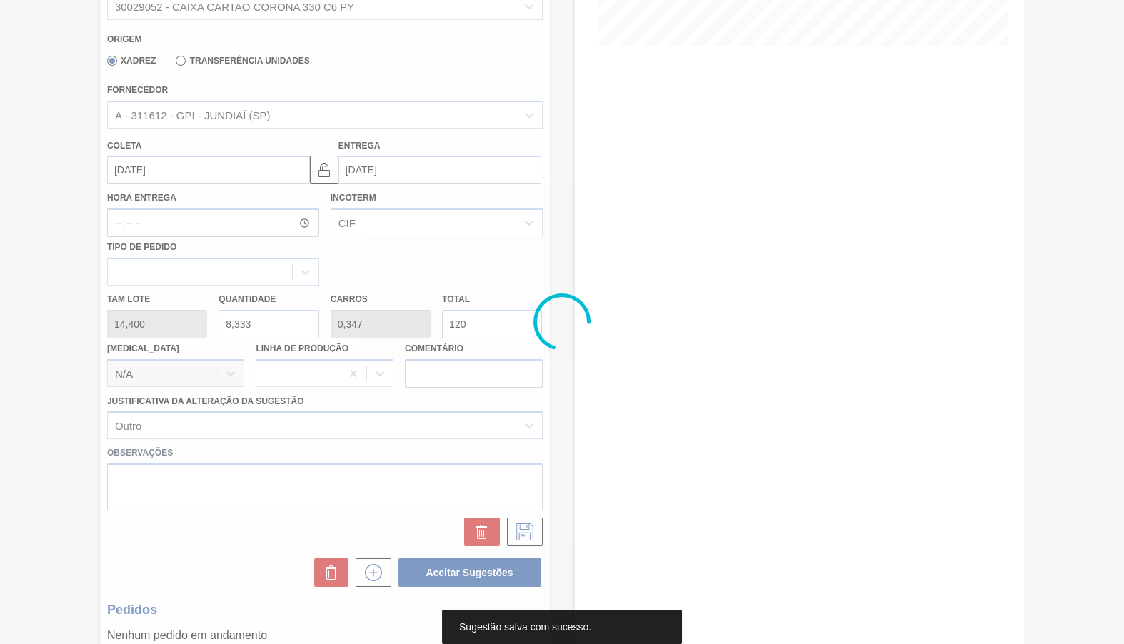
scroll to position [0, 0]
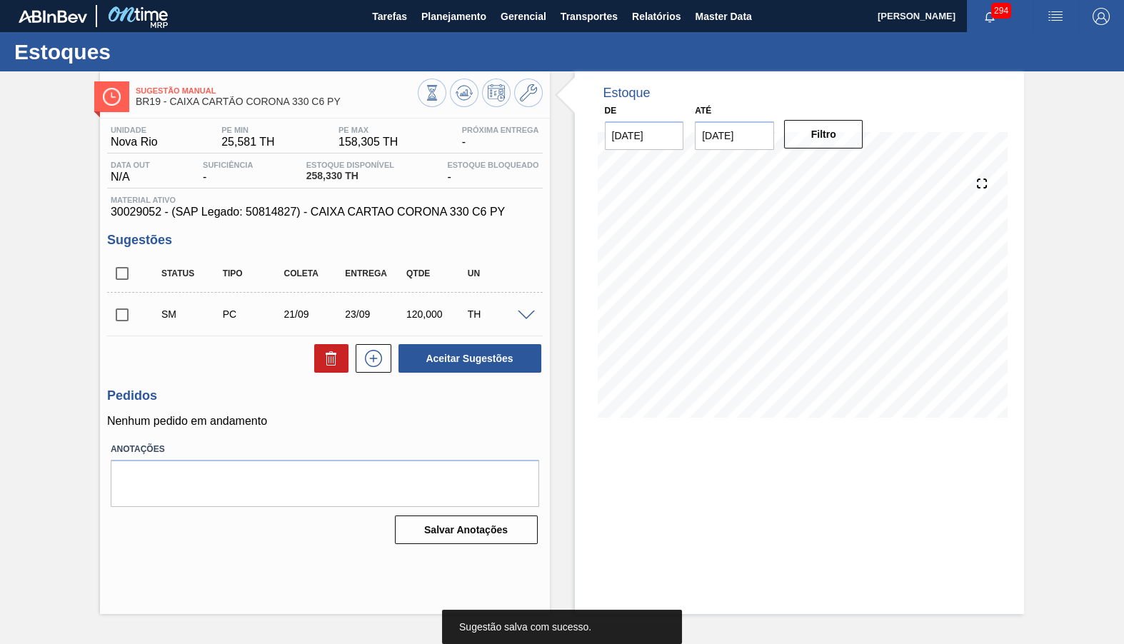
click at [122, 333] on div "SM PC 21/09 23/09 120,000 TH Material 30029052 - CAIXA CARTAO CORONA 330 C6 PY …" at bounding box center [325, 314] width 436 height 43
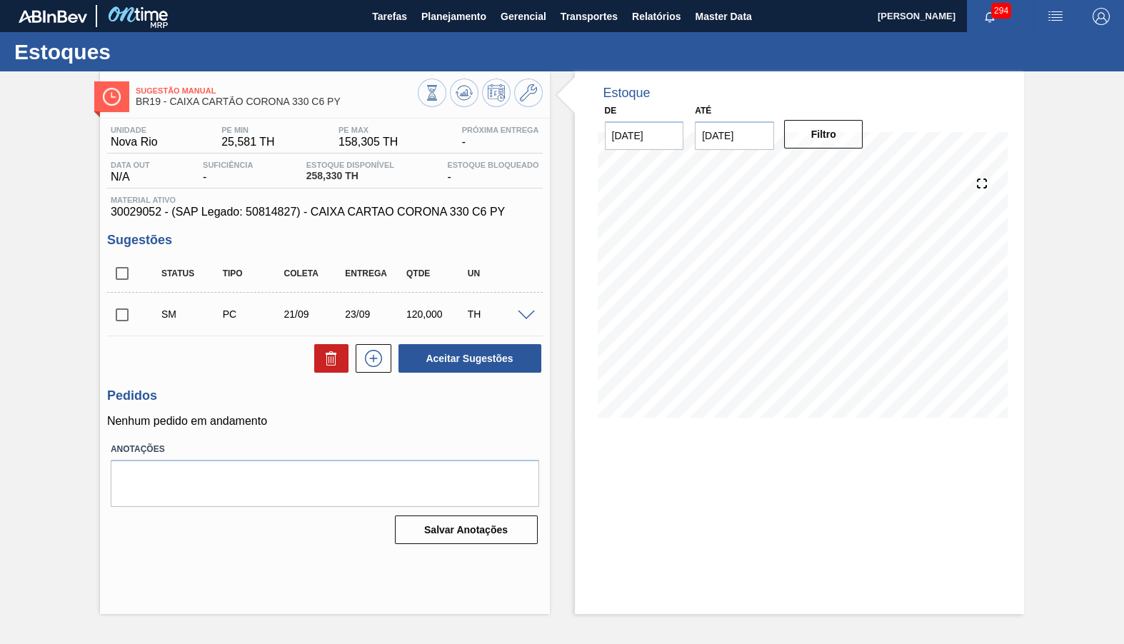
click at [124, 318] on input "checkbox" at bounding box center [122, 315] width 30 height 30
click at [444, 357] on button "Aceitar Sugestões" at bounding box center [469, 358] width 143 height 29
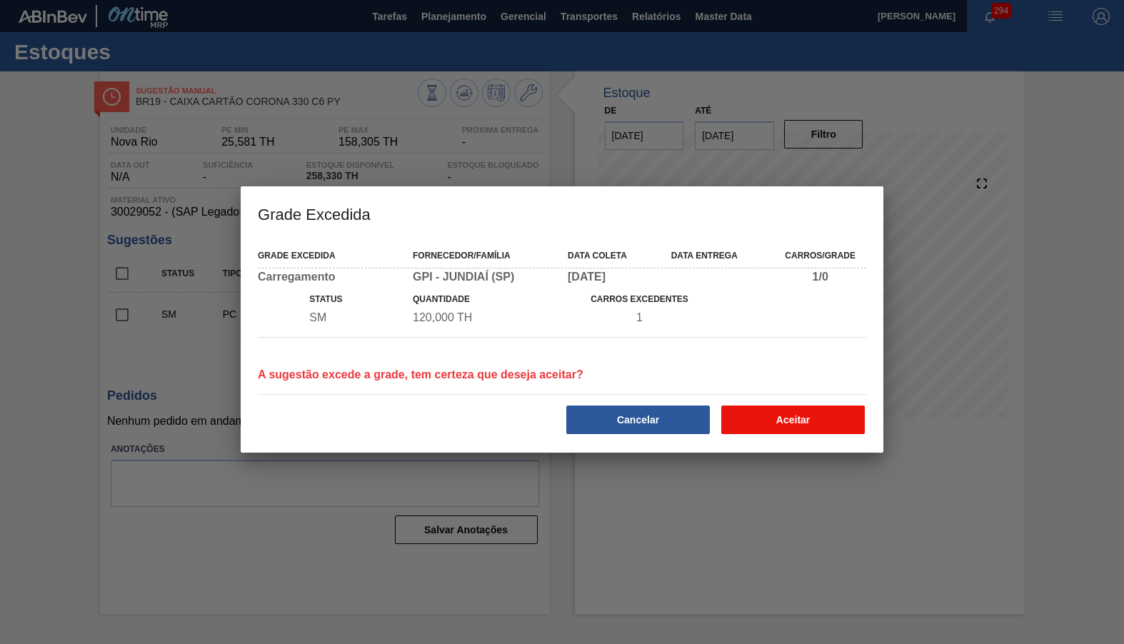
drag, startPoint x: 733, startPoint y: 428, endPoint x: 763, endPoint y: 427, distance: 30.0
click at [763, 427] on button "Aceitar" at bounding box center [793, 420] width 144 height 29
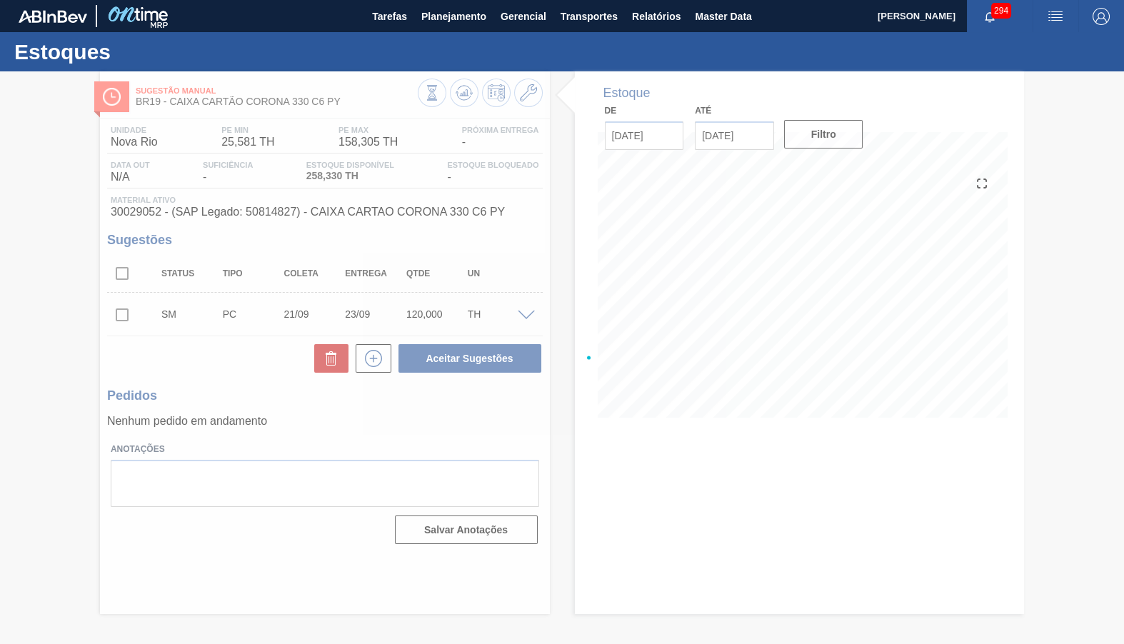
click at [763, 427] on div at bounding box center [562, 357] width 1124 height 573
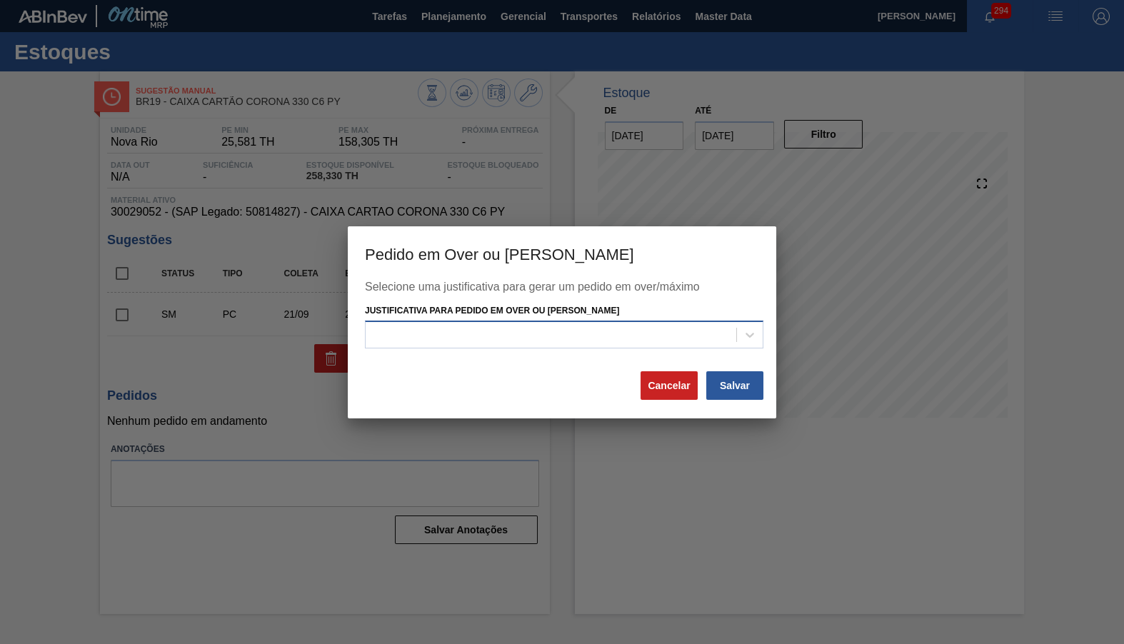
click at [590, 337] on div at bounding box center [551, 335] width 371 height 21
click at [520, 273] on h3 "Pedido em Over ou Máximo Estoque" at bounding box center [562, 253] width 428 height 54
drag, startPoint x: 680, startPoint y: 386, endPoint x: 543, endPoint y: 374, distance: 136.9
click at [679, 386] on button "Cancelar" at bounding box center [668, 385] width 57 height 29
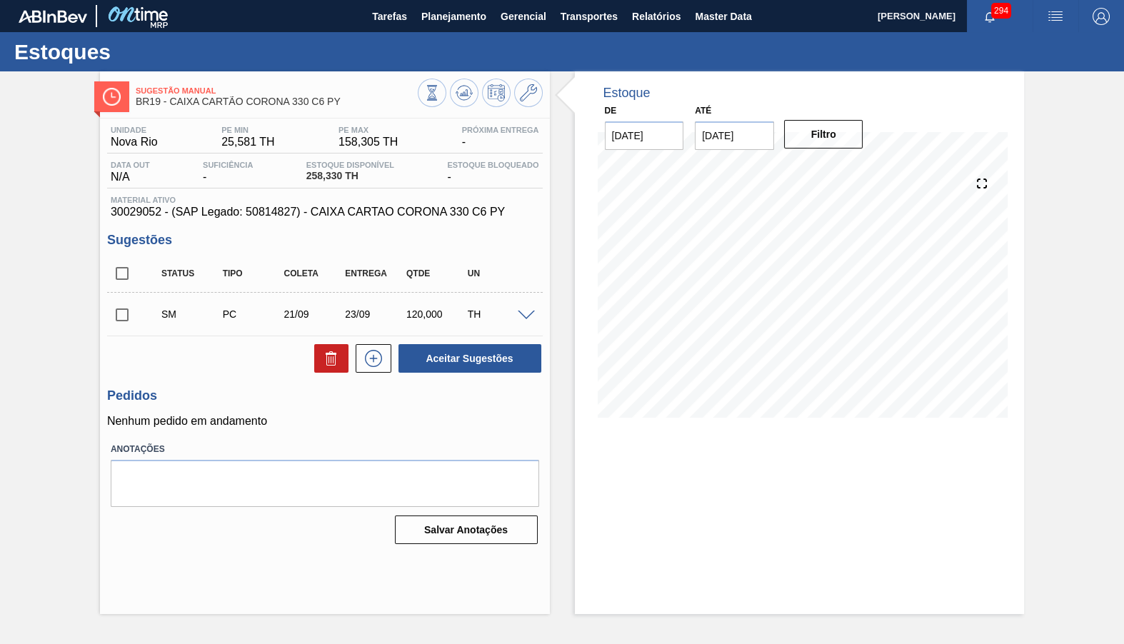
click at [124, 311] on input "checkbox" at bounding box center [122, 315] width 30 height 30
click at [441, 362] on button "Aceitar Sugestões" at bounding box center [469, 358] width 143 height 29
checkbox input "false"
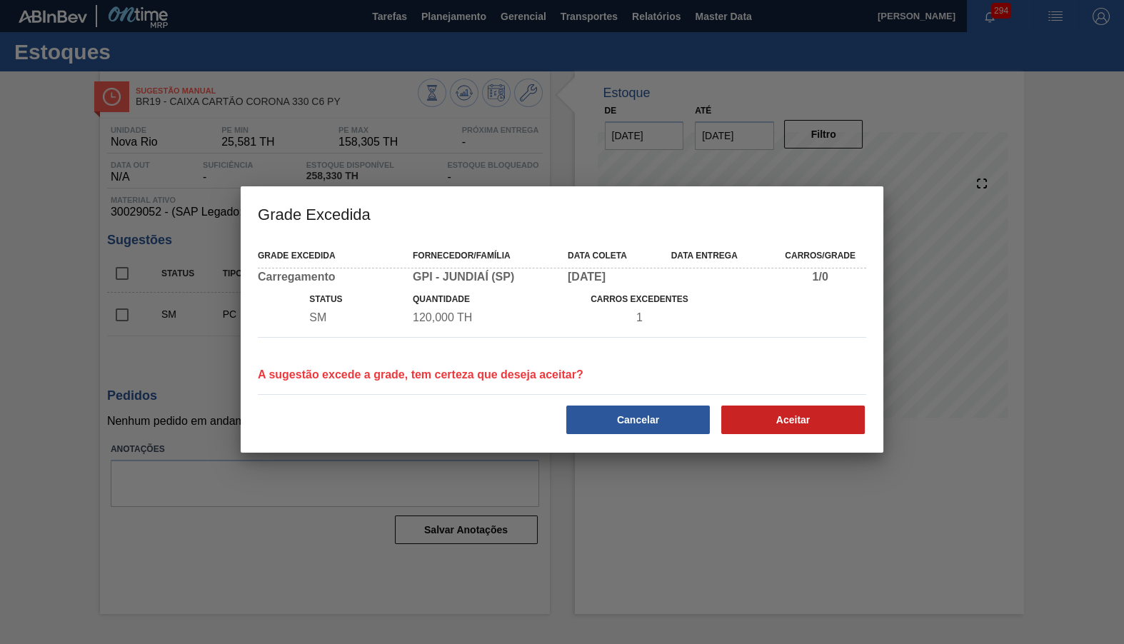
click at [779, 439] on div "Grade Excedida Fornecedor/Família Data coleta Data entrega Carros/Grade Carrega…" at bounding box center [562, 346] width 643 height 213
click at [781, 434] on button "Aceitar" at bounding box center [793, 420] width 144 height 29
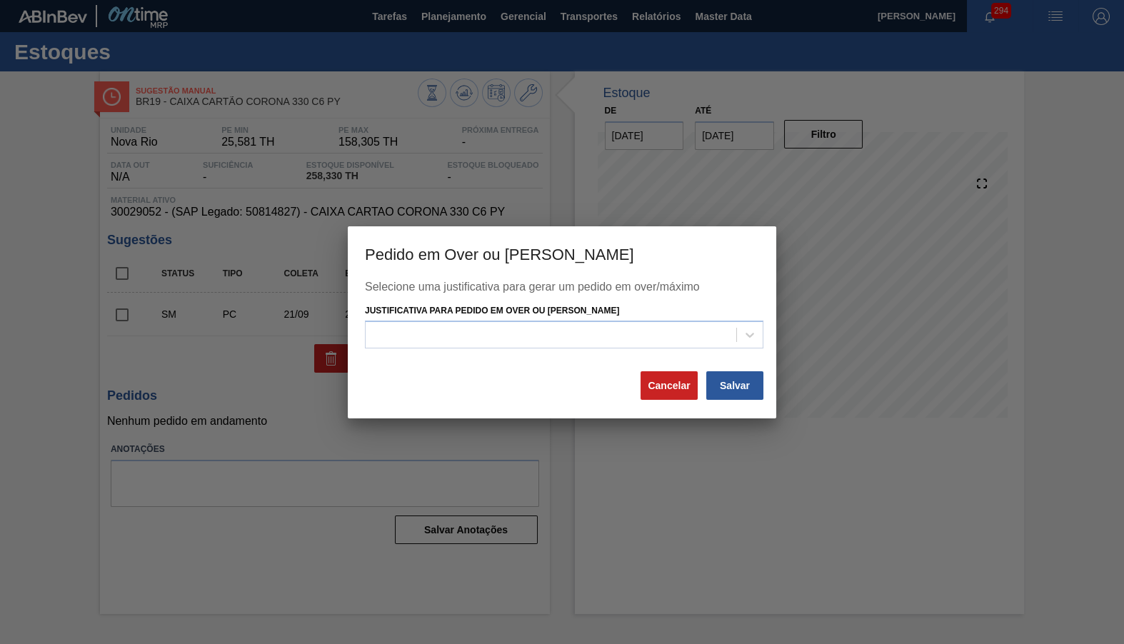
click at [648, 312] on div "Justificativa para Pedido em Over ou Máximo Estoque" at bounding box center [564, 325] width 398 height 49
click at [658, 334] on div at bounding box center [551, 335] width 371 height 21
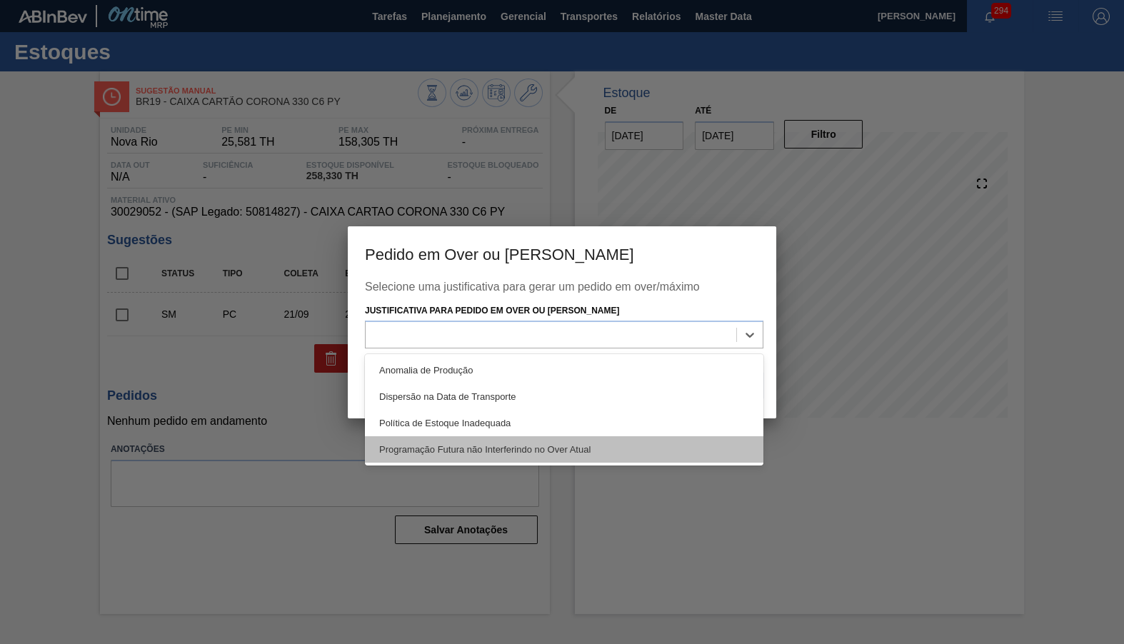
click at [540, 441] on div "Programação Futura não Interferindo no Over Atual" at bounding box center [564, 449] width 398 height 26
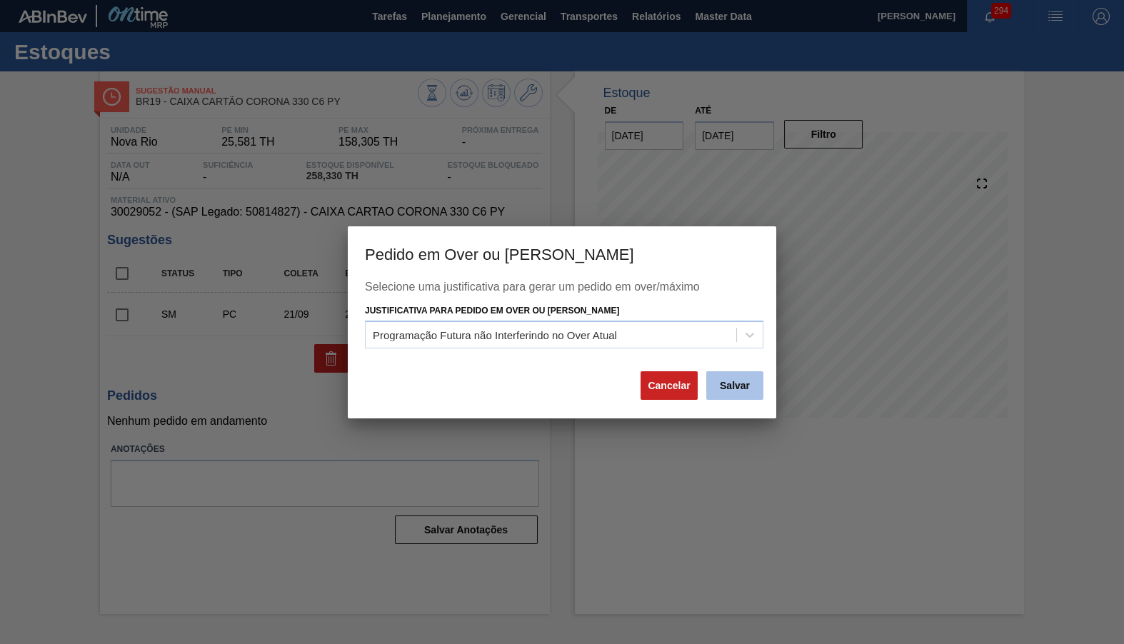
click at [736, 376] on button "Salvar" at bounding box center [734, 385] width 57 height 29
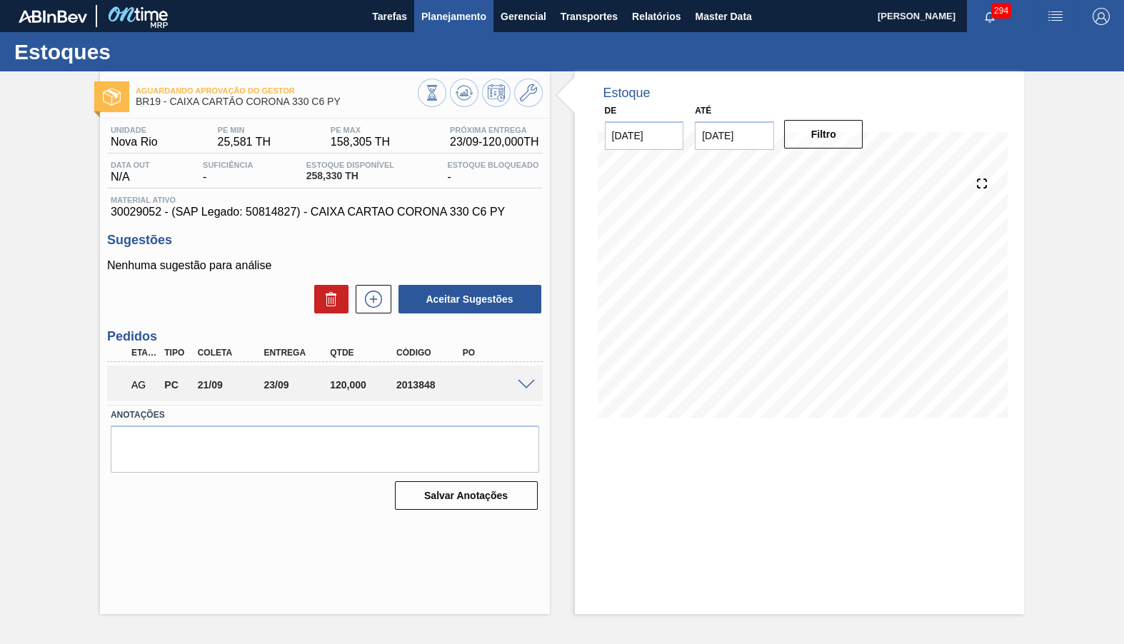
click at [444, 21] on span "Planejamento" at bounding box center [453, 16] width 65 height 17
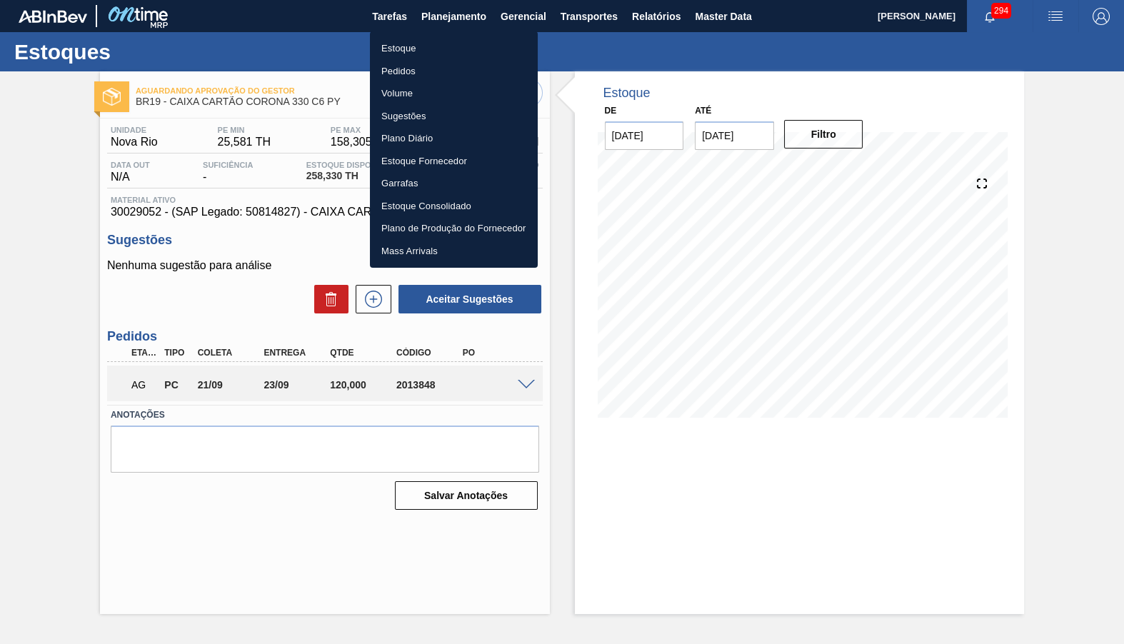
click at [419, 44] on li "Estoque" at bounding box center [454, 48] width 168 height 23
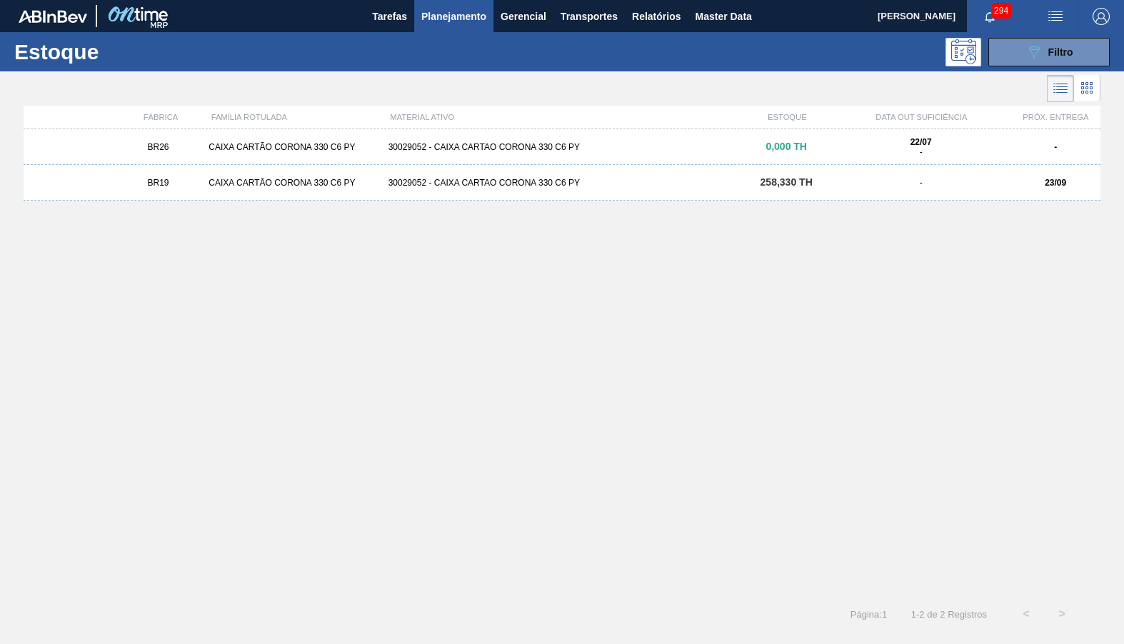
click at [1017, 70] on div "Estoque 089F7B8B-B2A5-4AFE-B5C0-19BA573D28AC Filtro" at bounding box center [562, 51] width 1124 height 39
click at [1017, 55] on button "089F7B8B-B2A5-4AFE-B5C0-19BA573D28AC Filtro" at bounding box center [1048, 52] width 121 height 29
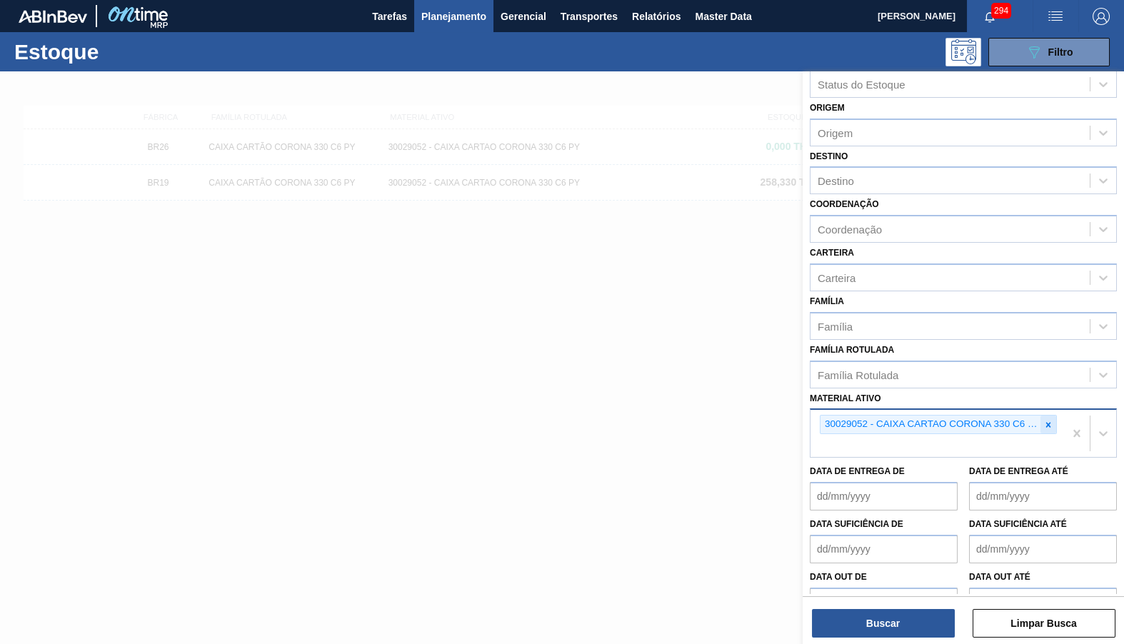
click at [1044, 420] on icon at bounding box center [1048, 425] width 10 height 10
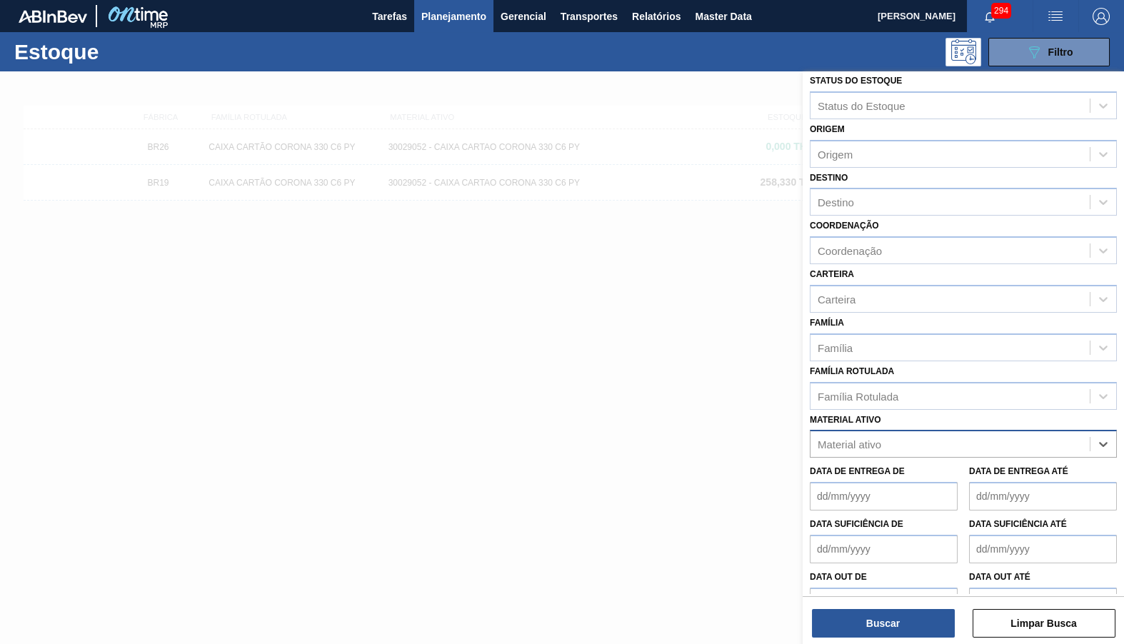
paste ativo "30029053"
type ativo "30029053"
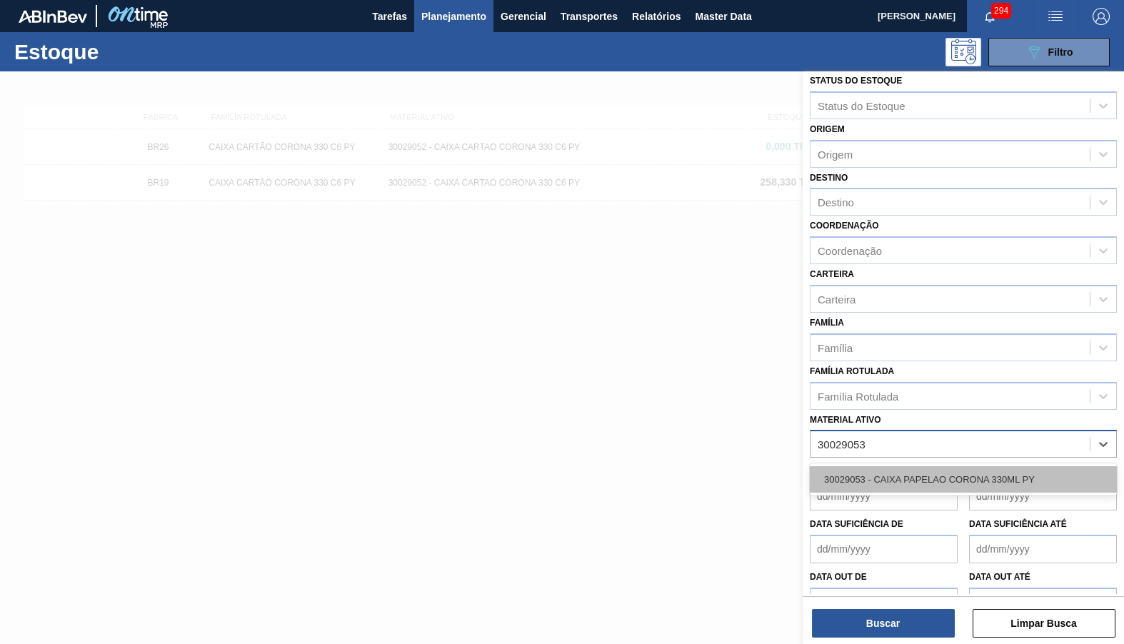
click at [840, 466] on div "30029053 - CAIXA PAPELAO CORONA 330ML PY" at bounding box center [963, 479] width 307 height 26
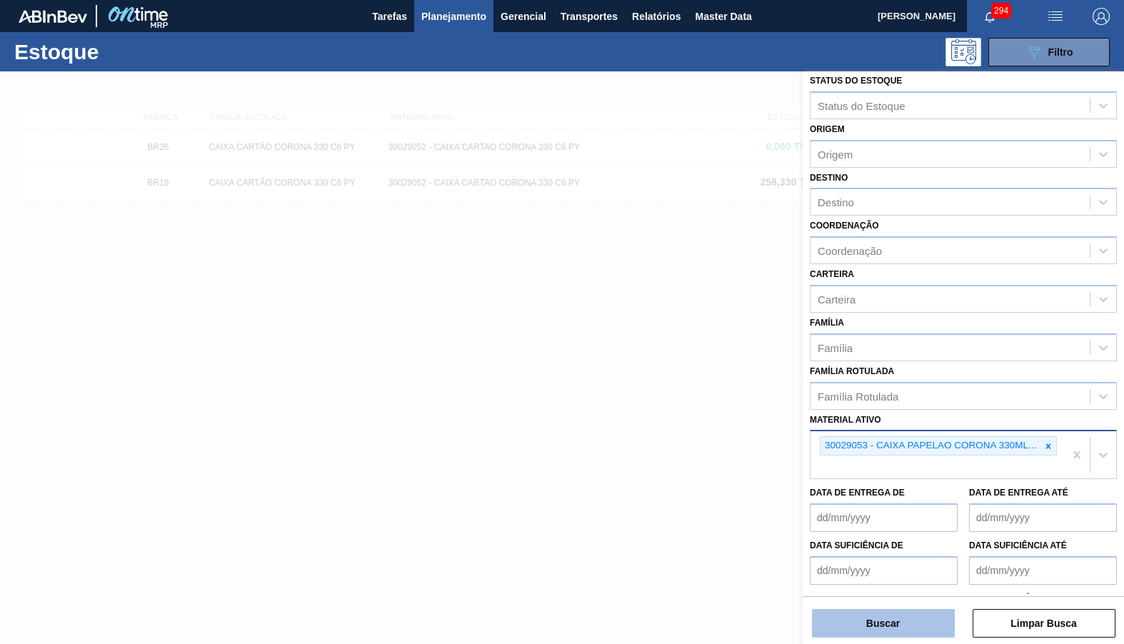
click at [867, 622] on button "Buscar" at bounding box center [883, 623] width 143 height 29
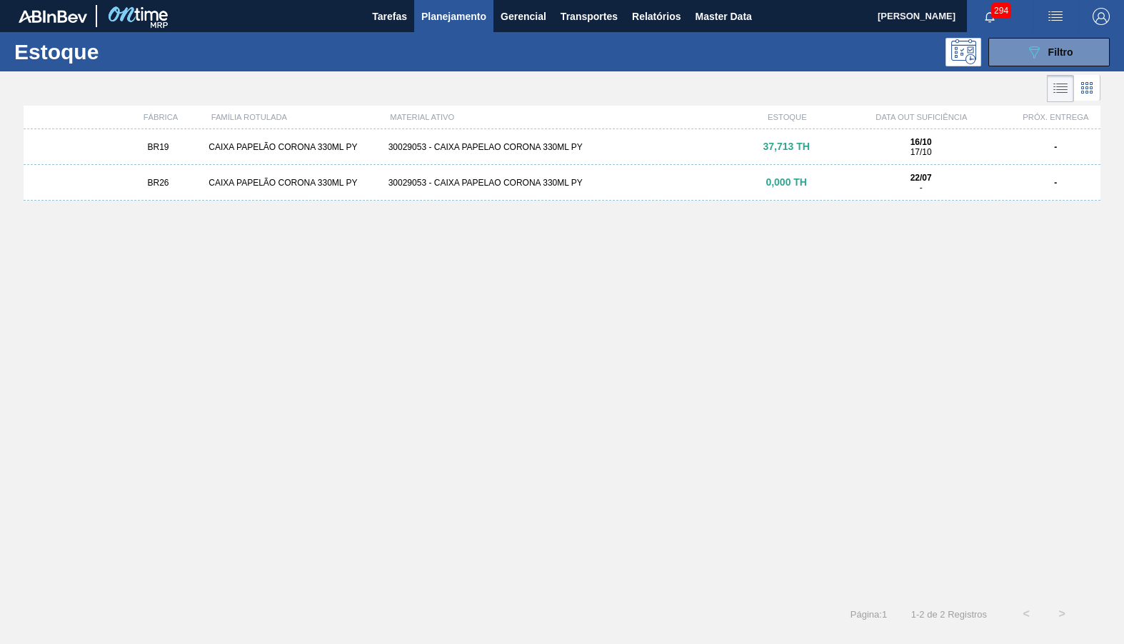
click at [636, 139] on div "BR19 CAIXA PAPELÃO CORONA 330ML PY 30029053 - CAIXA PAPELAO CORONA 330ML PY 37,…" at bounding box center [562, 147] width 1077 height 36
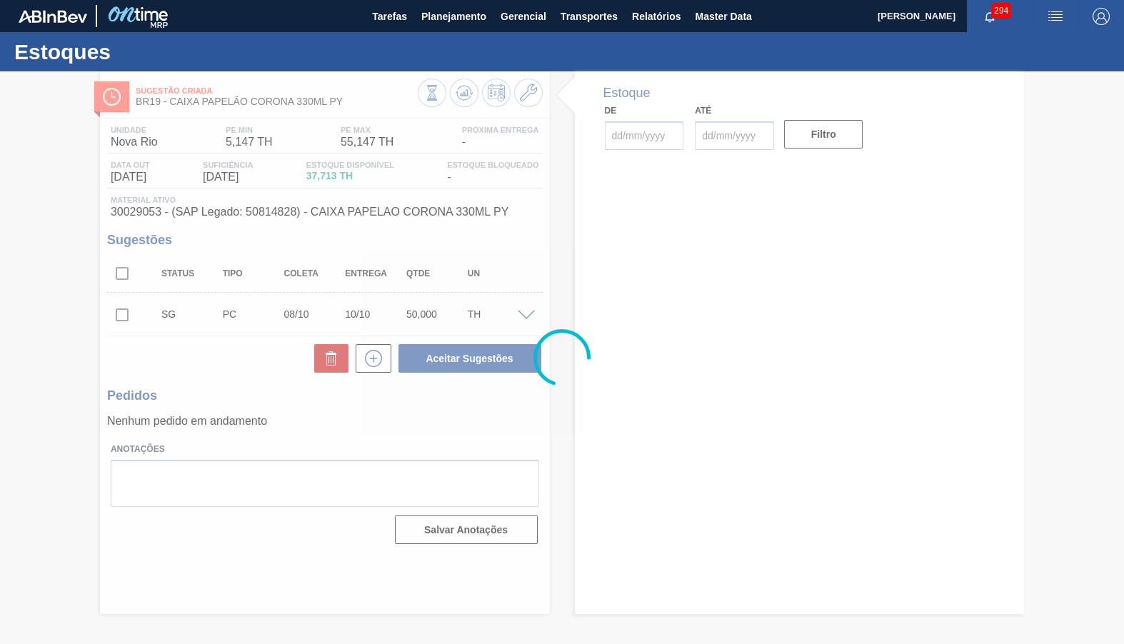
type input "08/10/2025"
type input "10/10/2025"
type input "21/08/2025"
type input "31/10/2025"
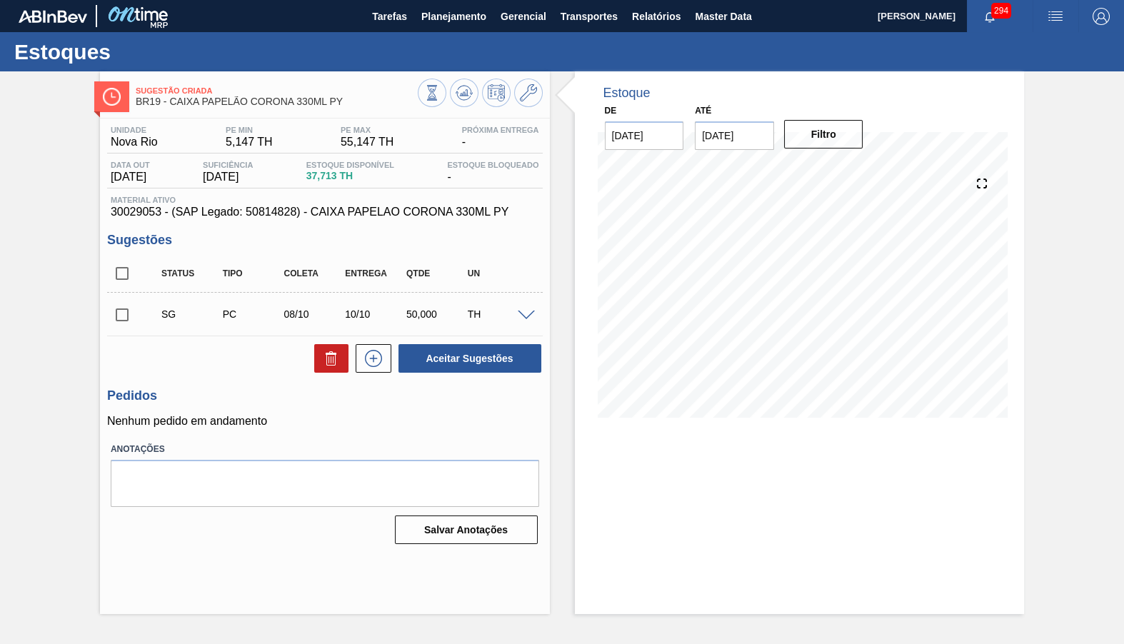
click at [523, 311] on span at bounding box center [526, 316] width 17 height 11
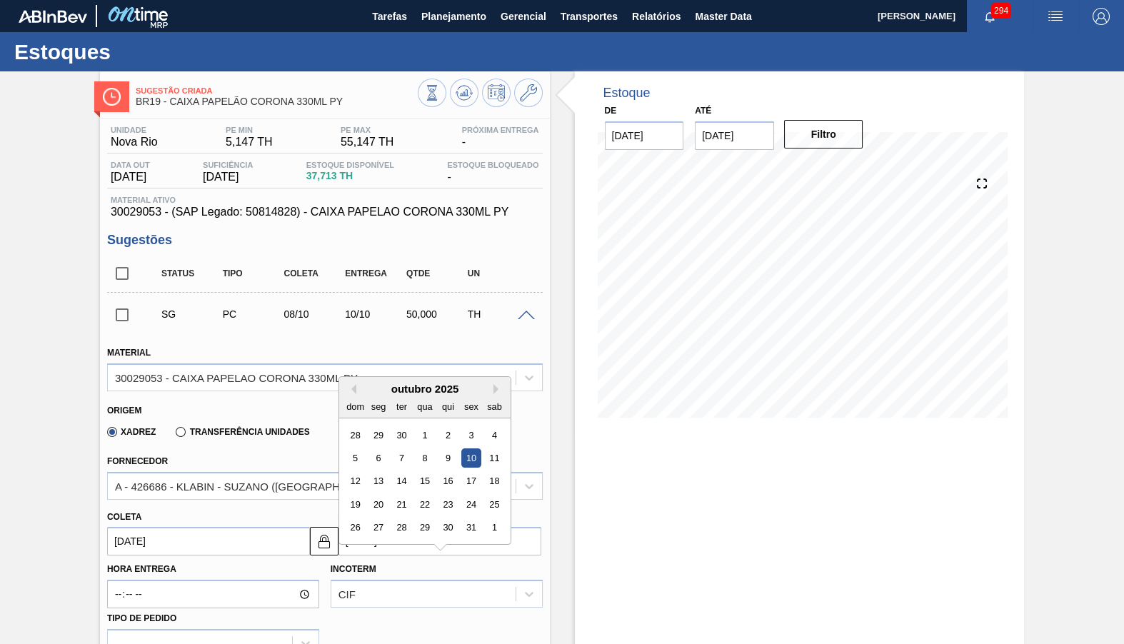
click at [493, 528] on input "10/10/2025" at bounding box center [439, 541] width 203 height 29
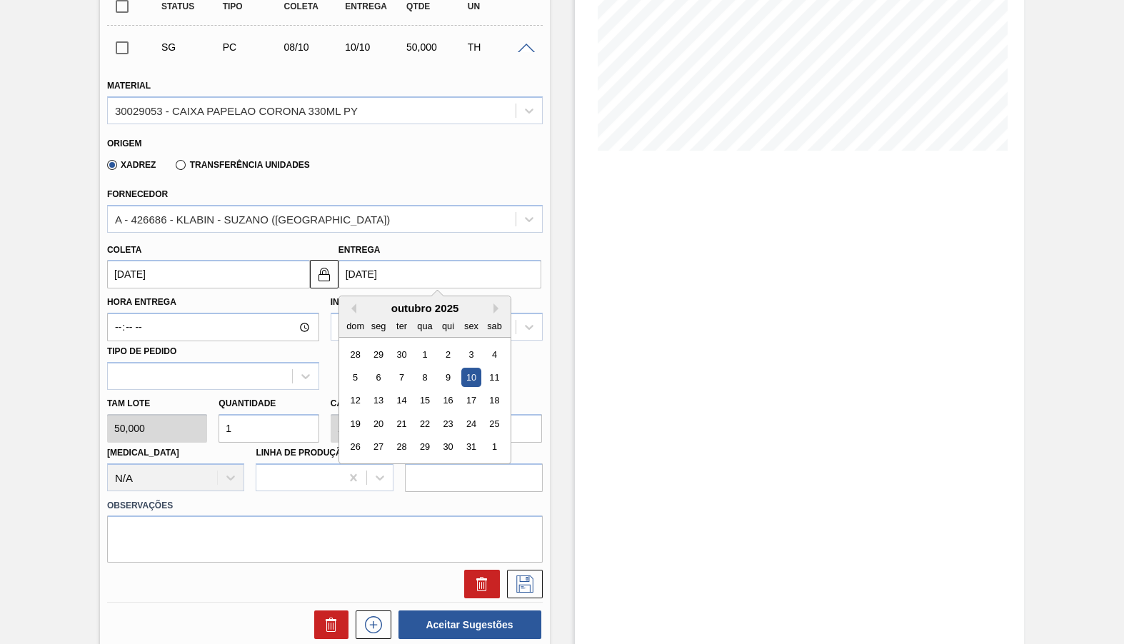
click at [582, 385] on div "Estoque De 21/08/2025 Até 31/10/2025 Filtro" at bounding box center [800, 313] width 450 height 1018
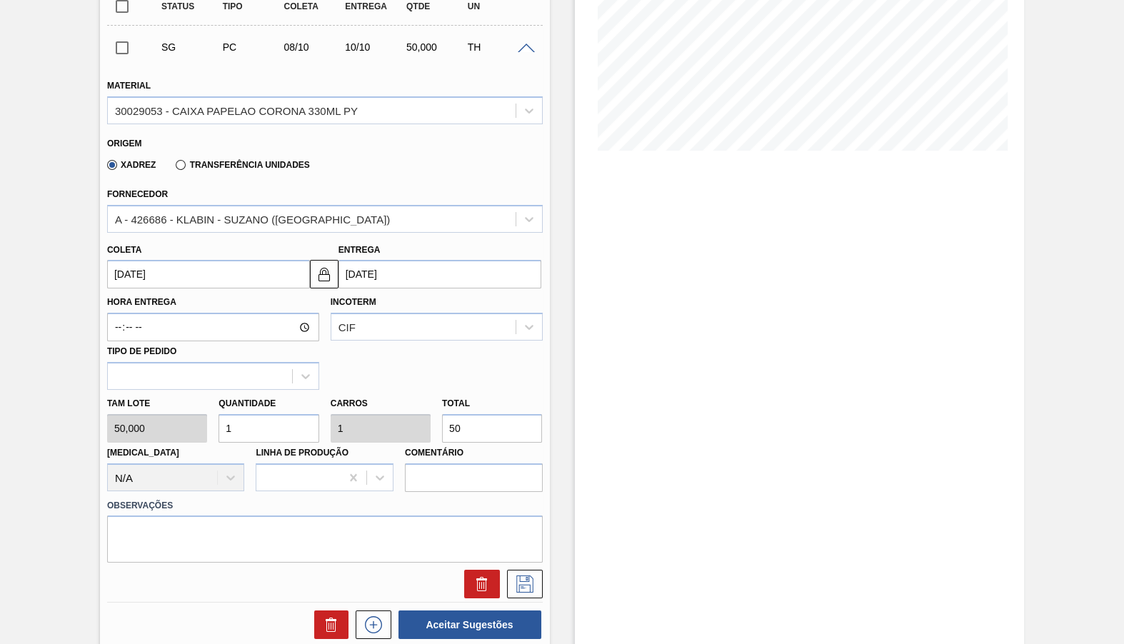
click at [523, 414] on input "50" at bounding box center [492, 428] width 100 height 29
type input "0,06"
type input "3"
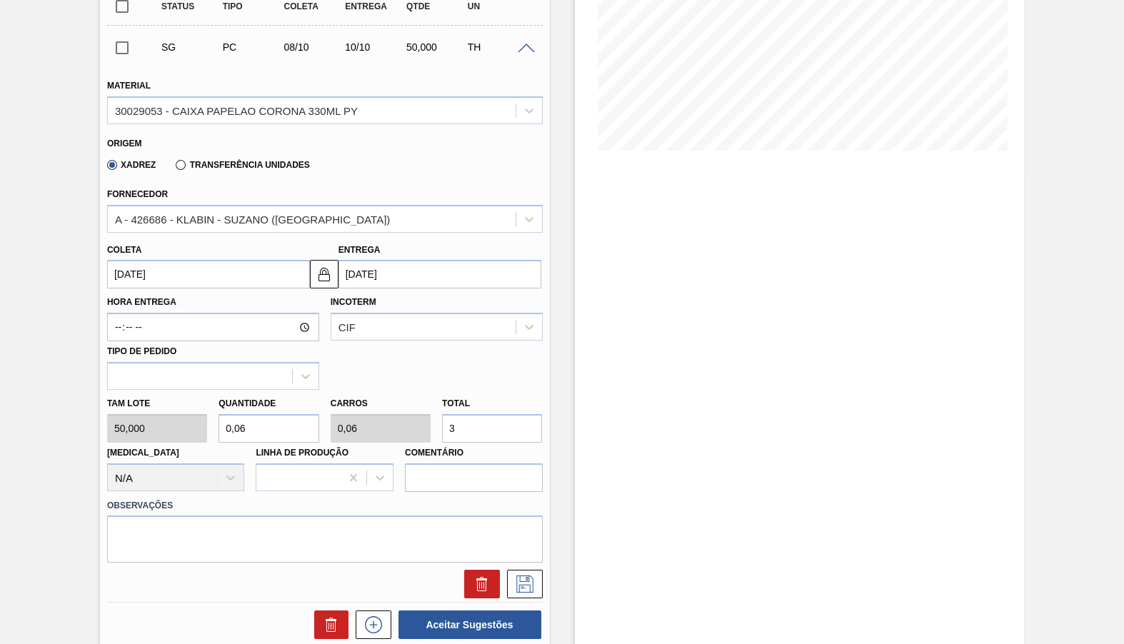
type input "0,7"
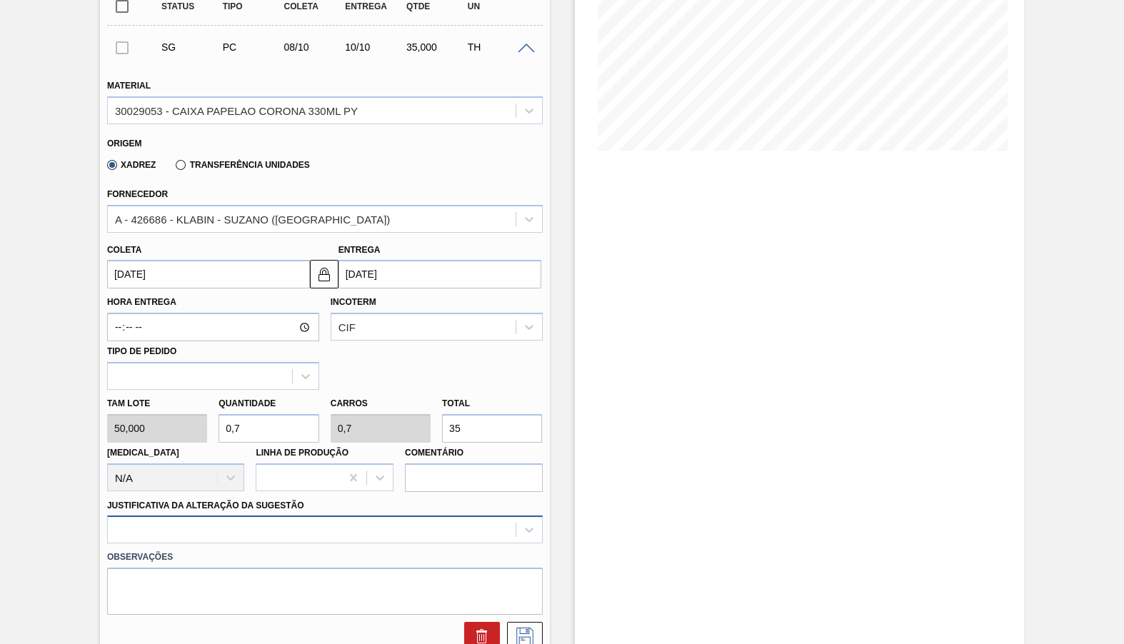
type input "35"
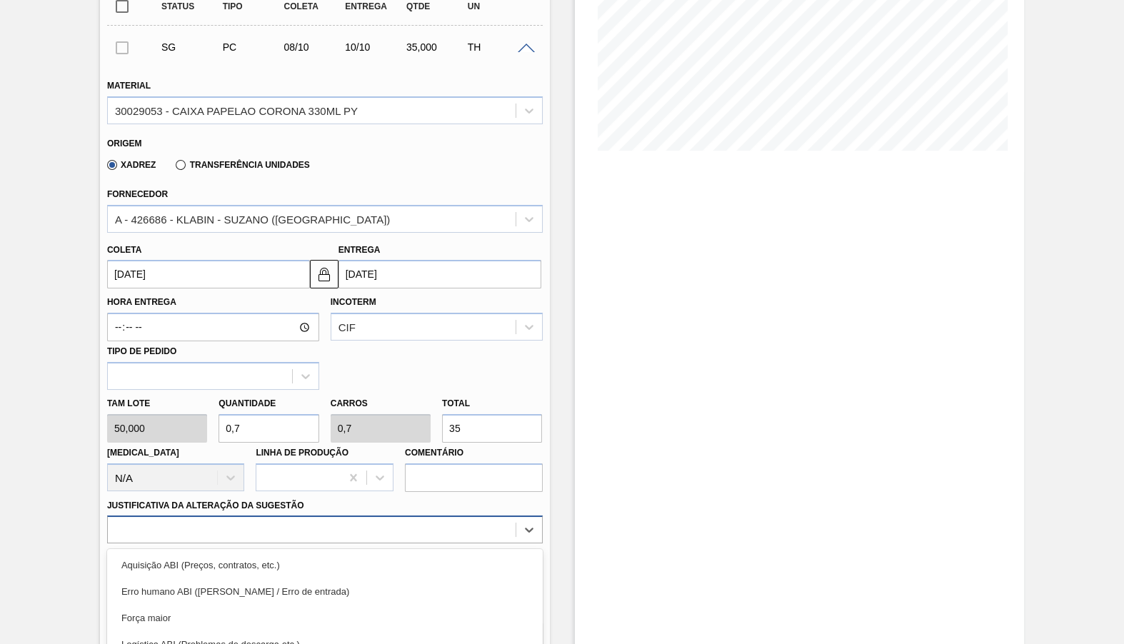
click at [196, 515] on div "option Força maior focused, 3 of 18. 18 results available. Use Up and Down to c…" at bounding box center [325, 529] width 436 height 28
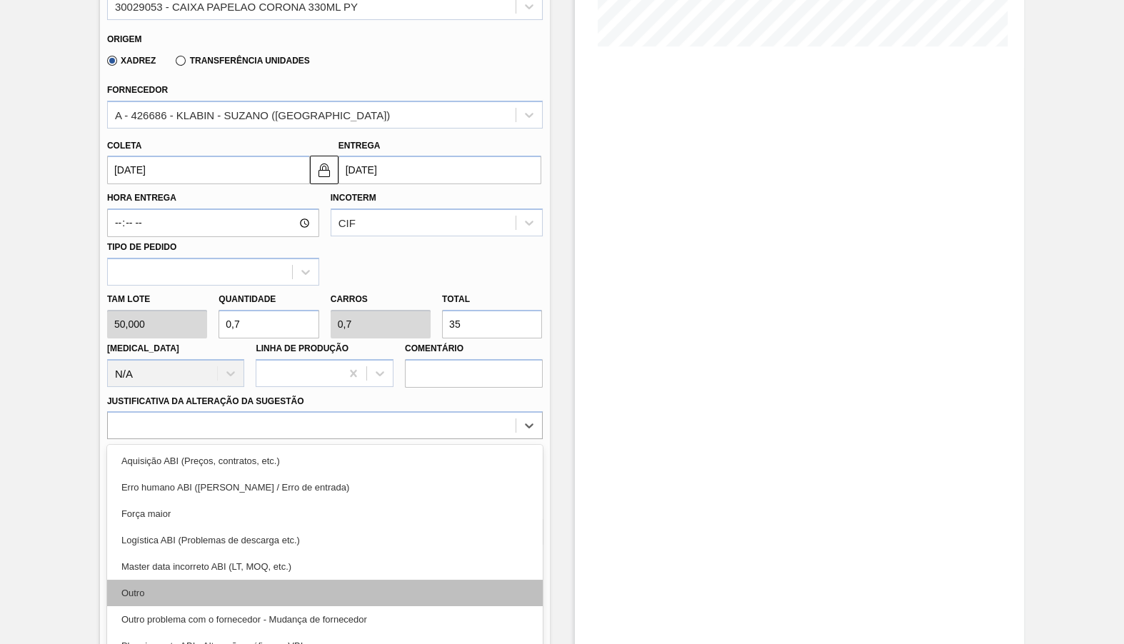
click at [174, 580] on div "Outro" at bounding box center [325, 593] width 436 height 26
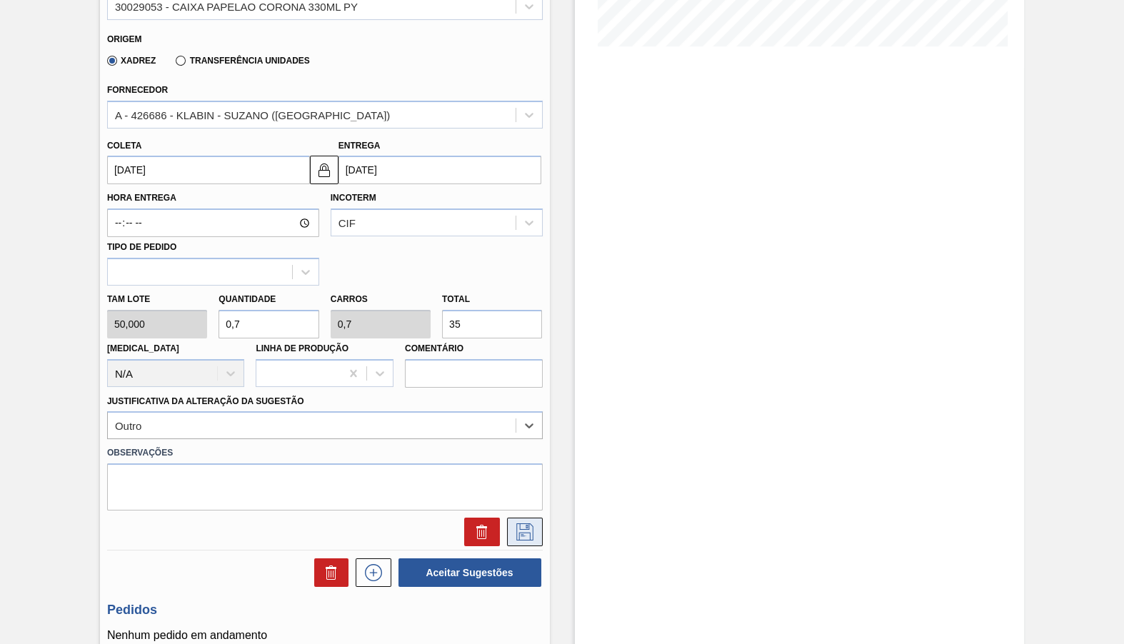
click at [520, 523] on icon at bounding box center [524, 531] width 23 height 17
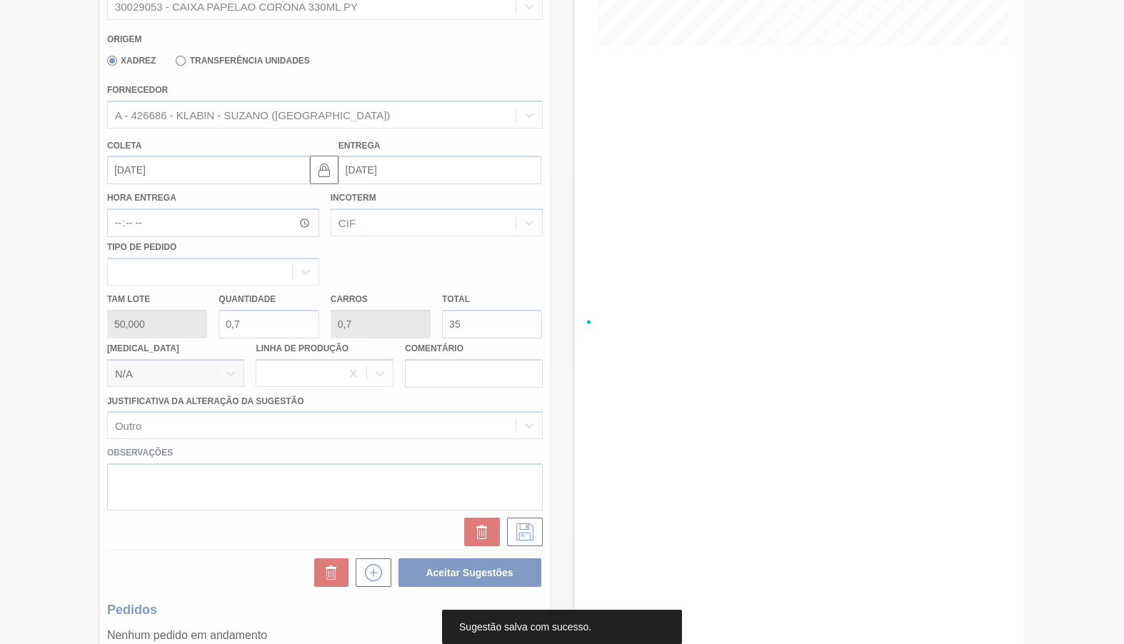
scroll to position [0, 0]
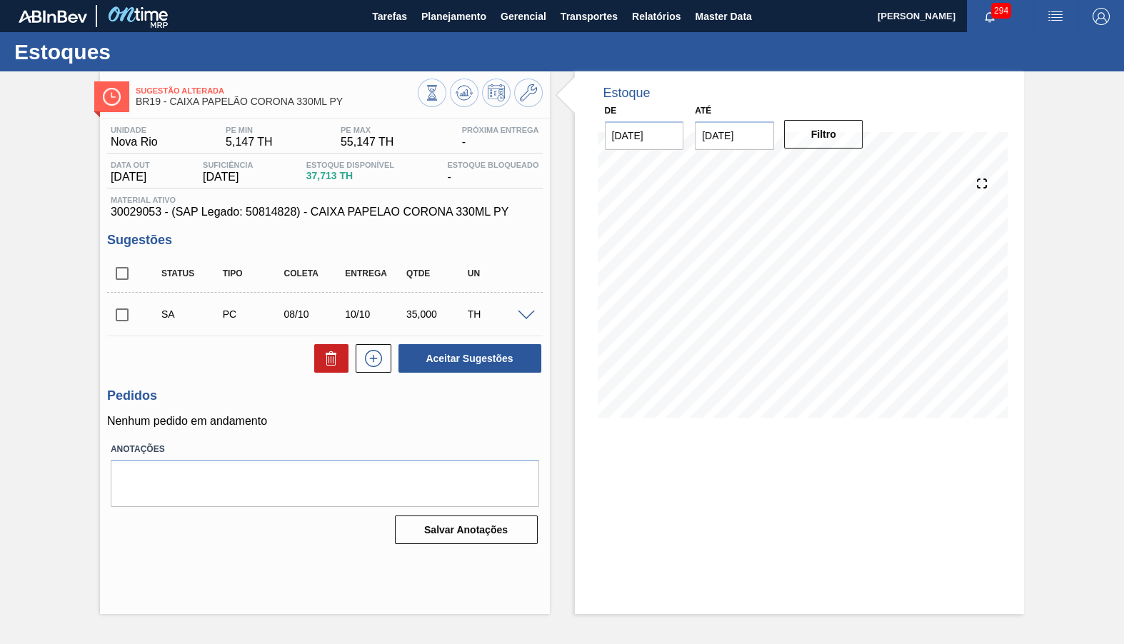
click at [524, 312] on span at bounding box center [526, 316] width 17 height 11
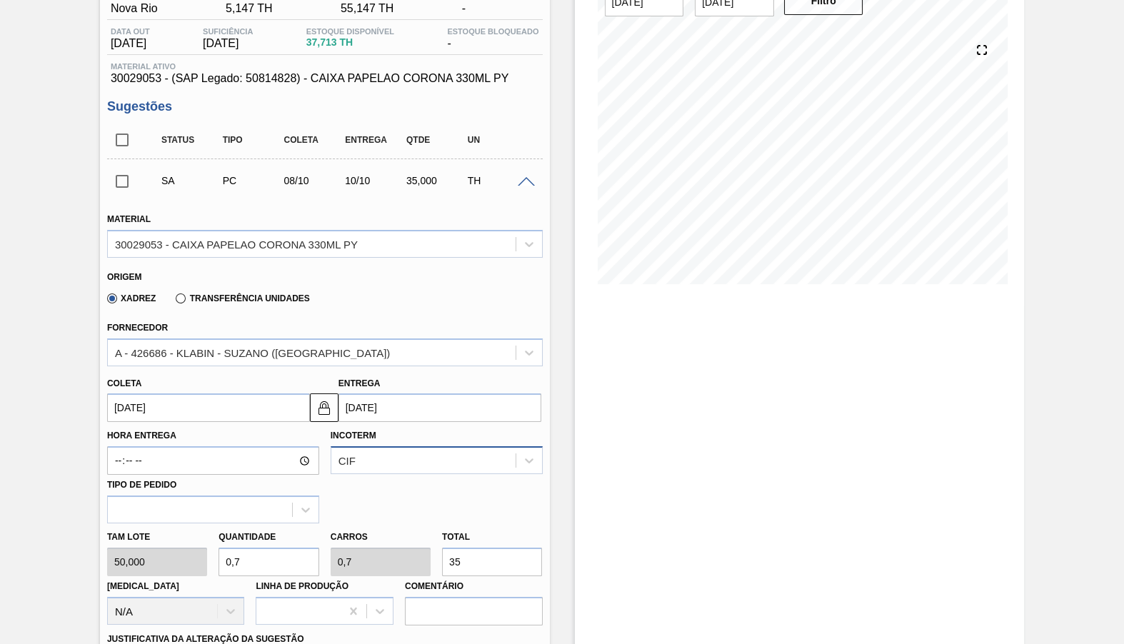
scroll to position [267, 0]
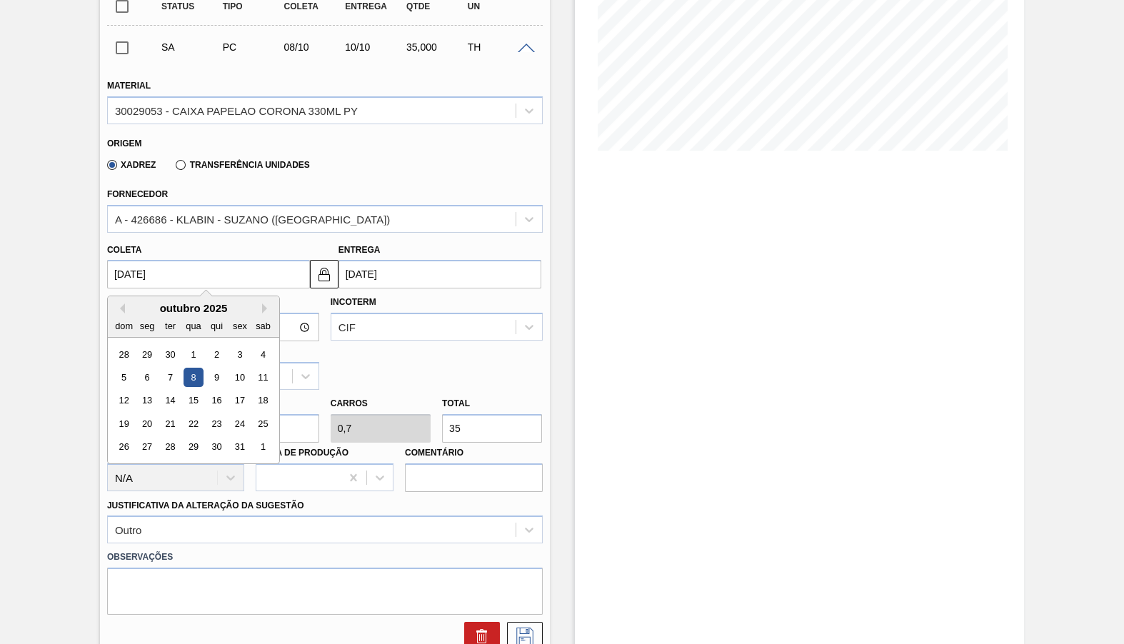
click at [188, 260] on input "08/10/2025" at bounding box center [208, 274] width 203 height 29
click at [122, 303] on button "Previous Month" at bounding box center [120, 308] width 10 height 10
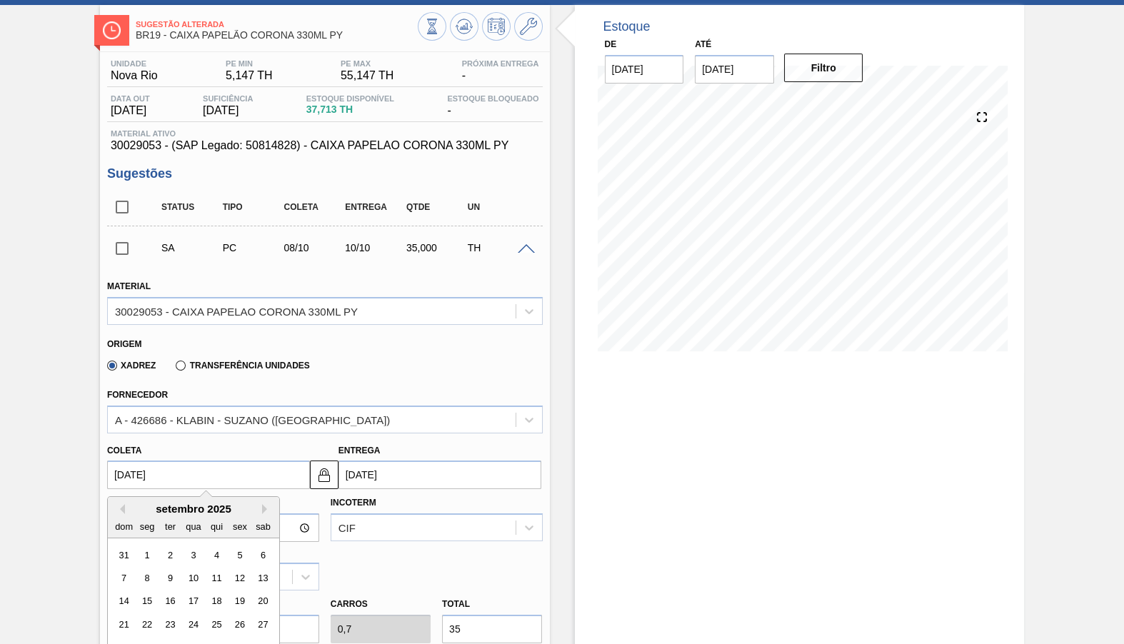
scroll to position [134, 0]
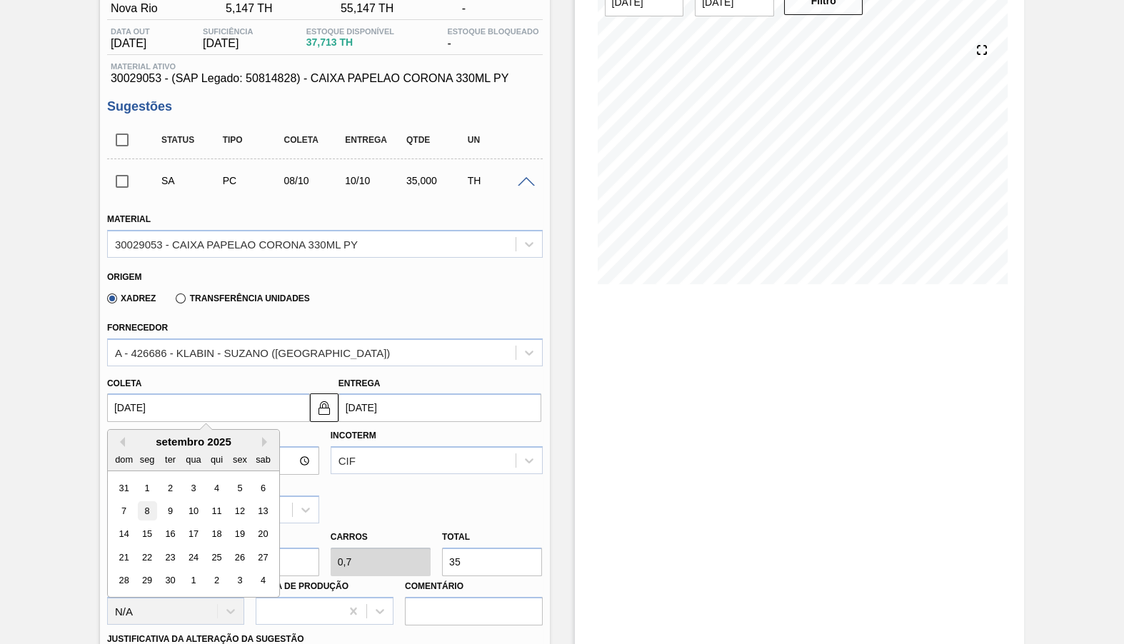
click at [143, 501] on div "8" at bounding box center [146, 510] width 19 height 19
type input "08/09/2025"
type input "10/09/2025"
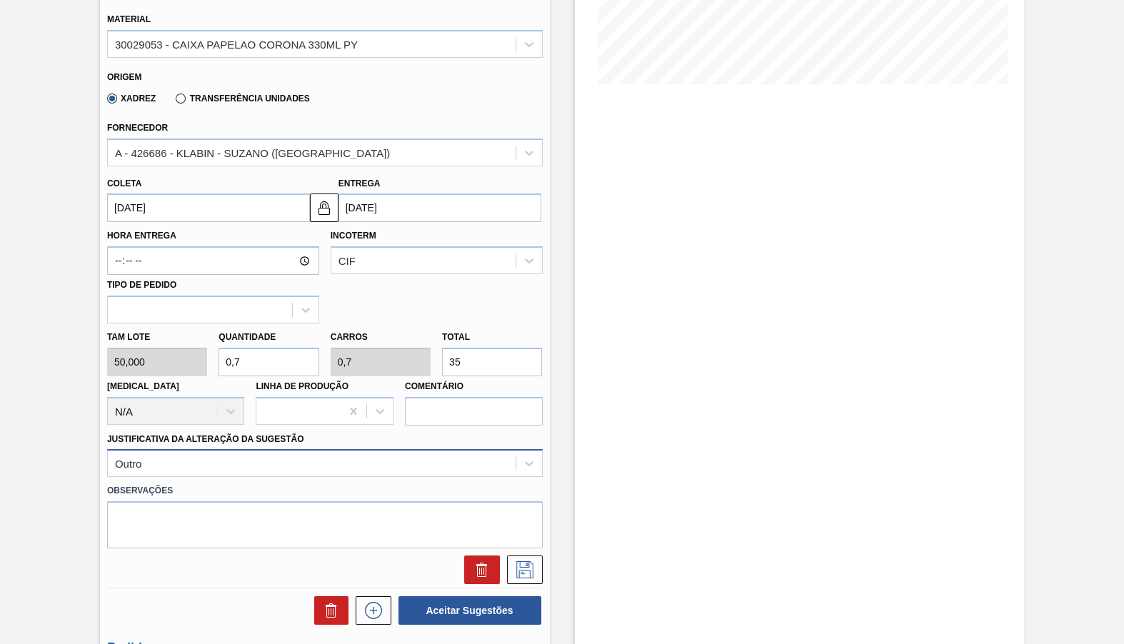
click at [253, 449] on div "Outro" at bounding box center [325, 463] width 436 height 28
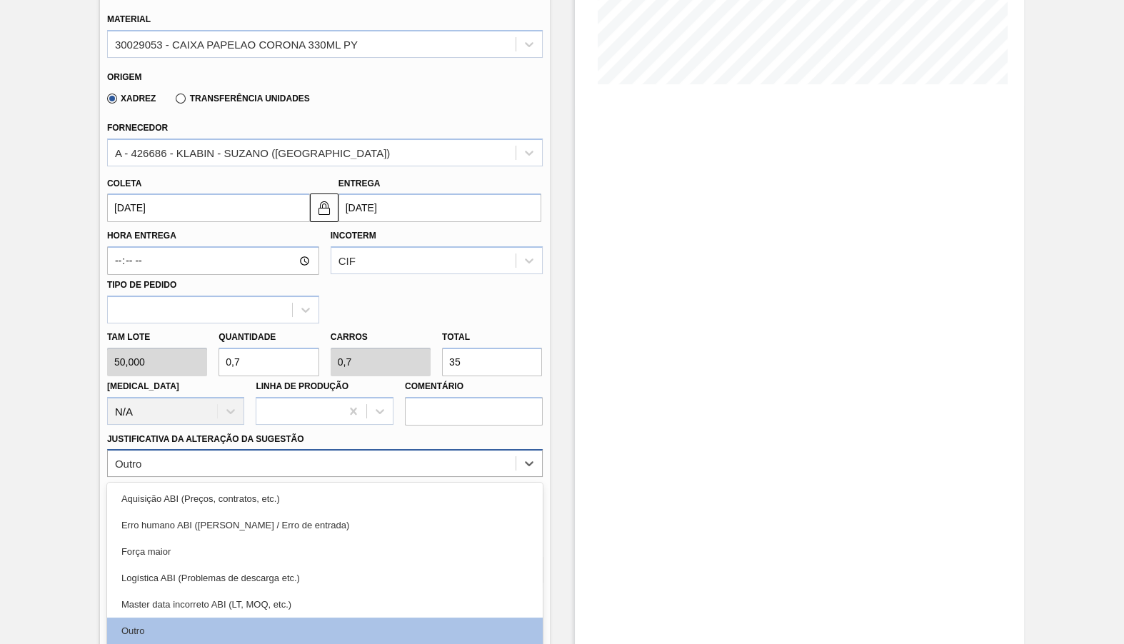
scroll to position [371, 0]
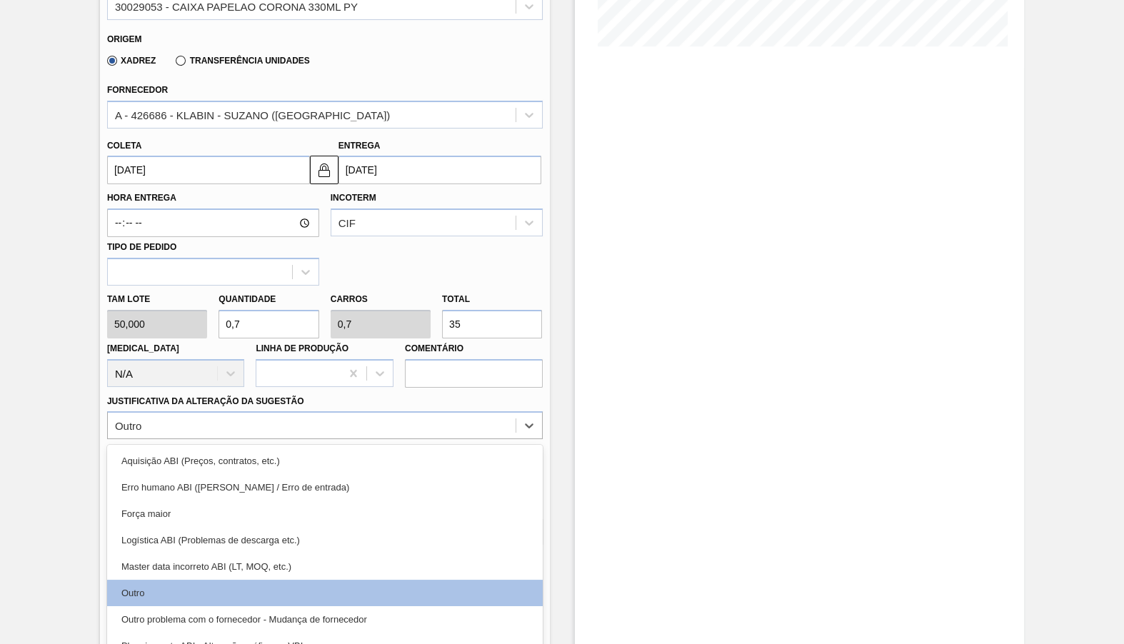
click at [613, 438] on div "Estoque De 21/08/2025 Até 31/10/2025 Filtro" at bounding box center [800, 235] width 450 height 1070
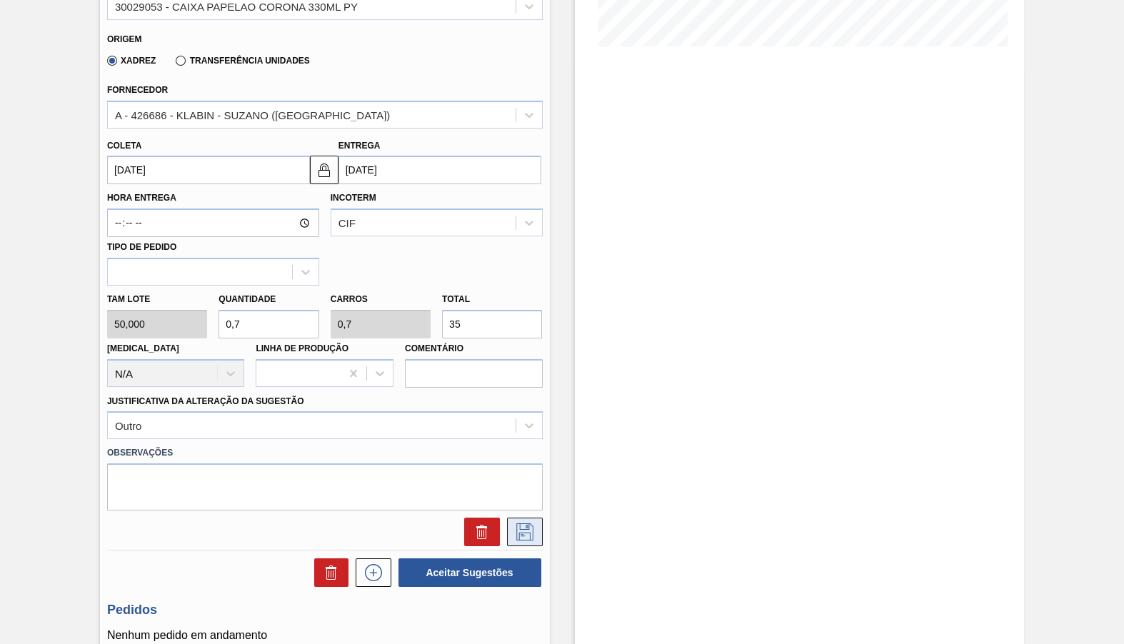
click at [523, 523] on icon at bounding box center [524, 531] width 23 height 17
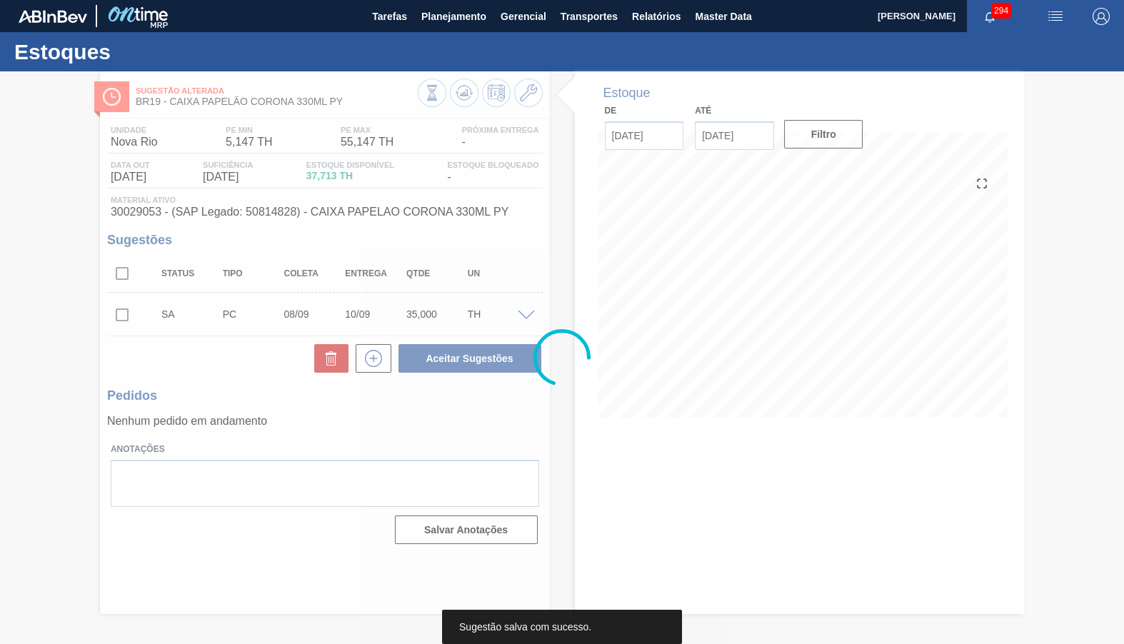
scroll to position [0, 0]
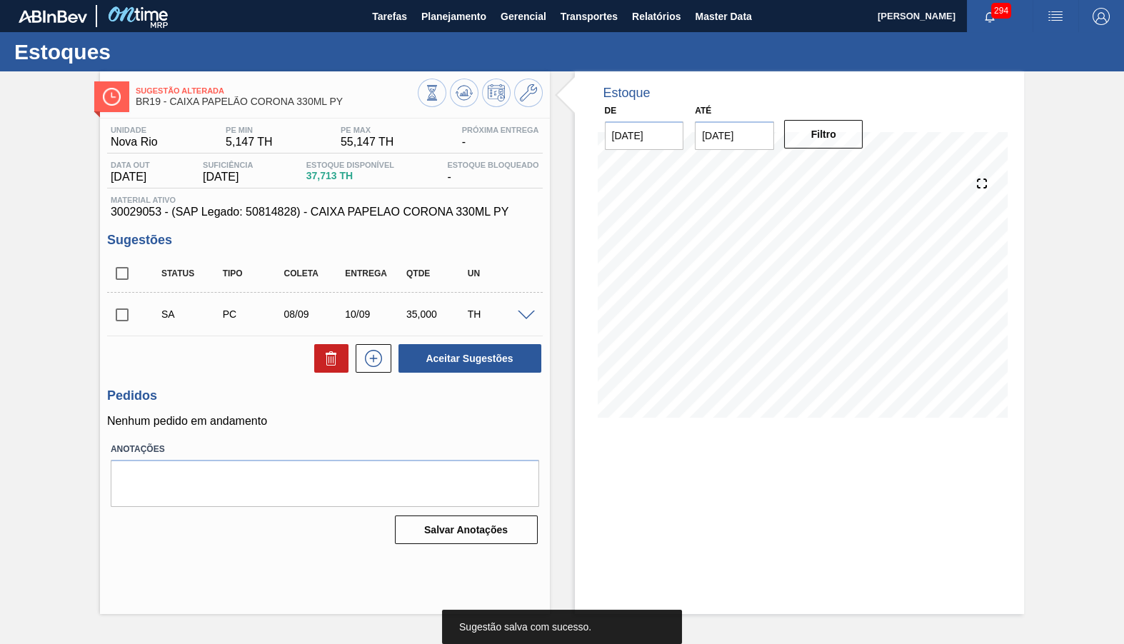
click at [114, 273] on input "checkbox" at bounding box center [122, 273] width 30 height 30
checkbox input "true"
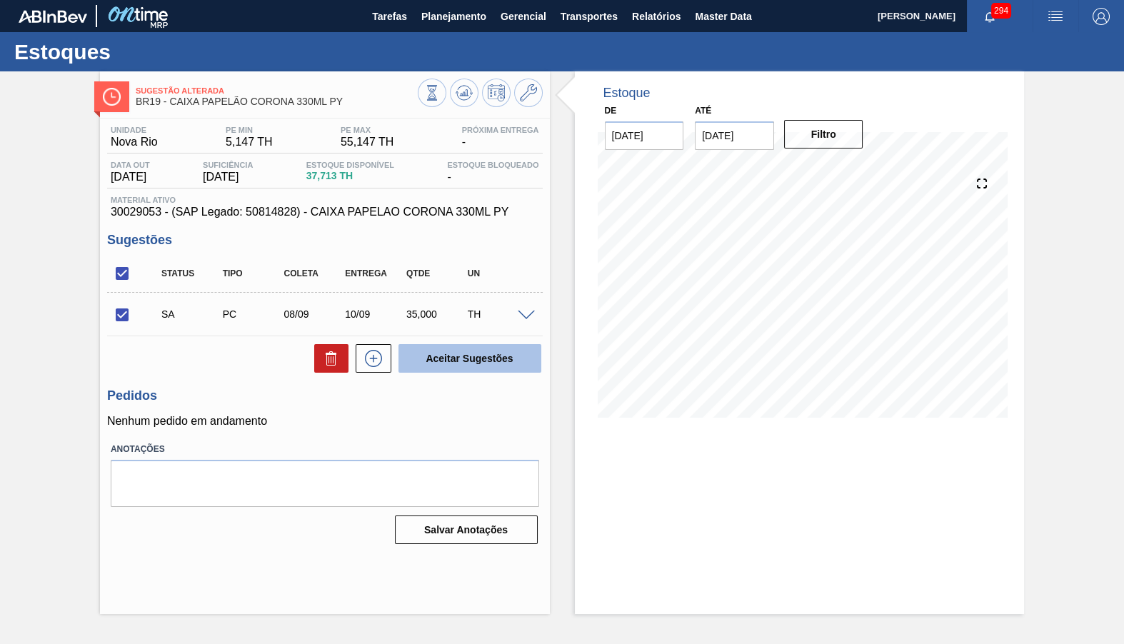
click at [458, 365] on button "Aceitar Sugestões" at bounding box center [469, 358] width 143 height 29
checkbox input "false"
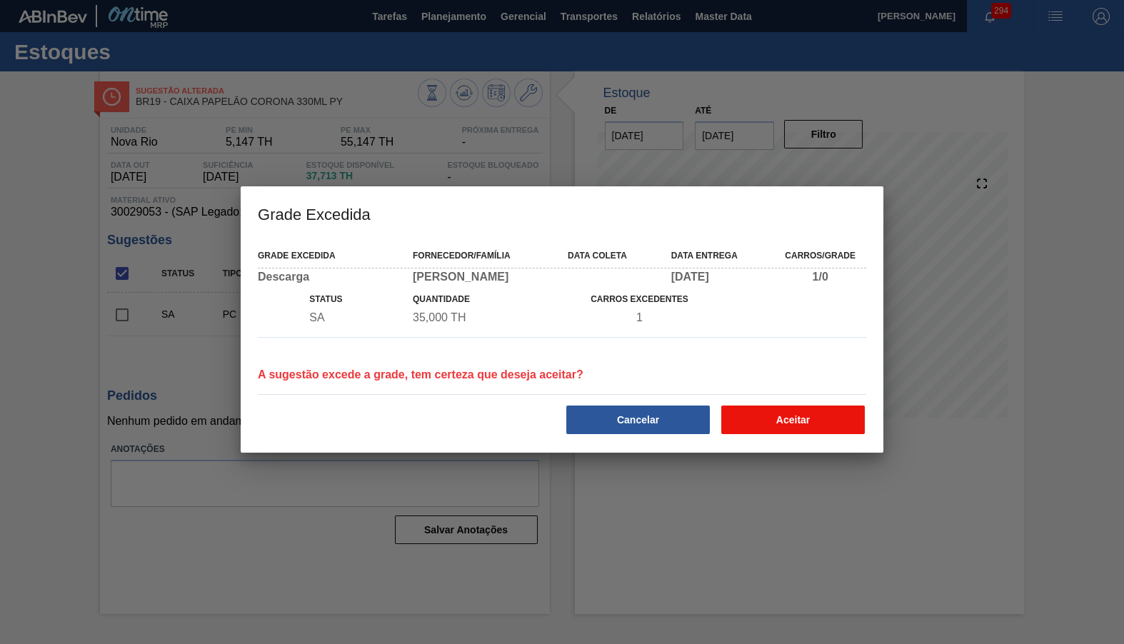
click at [805, 434] on button "Aceitar" at bounding box center [793, 420] width 144 height 29
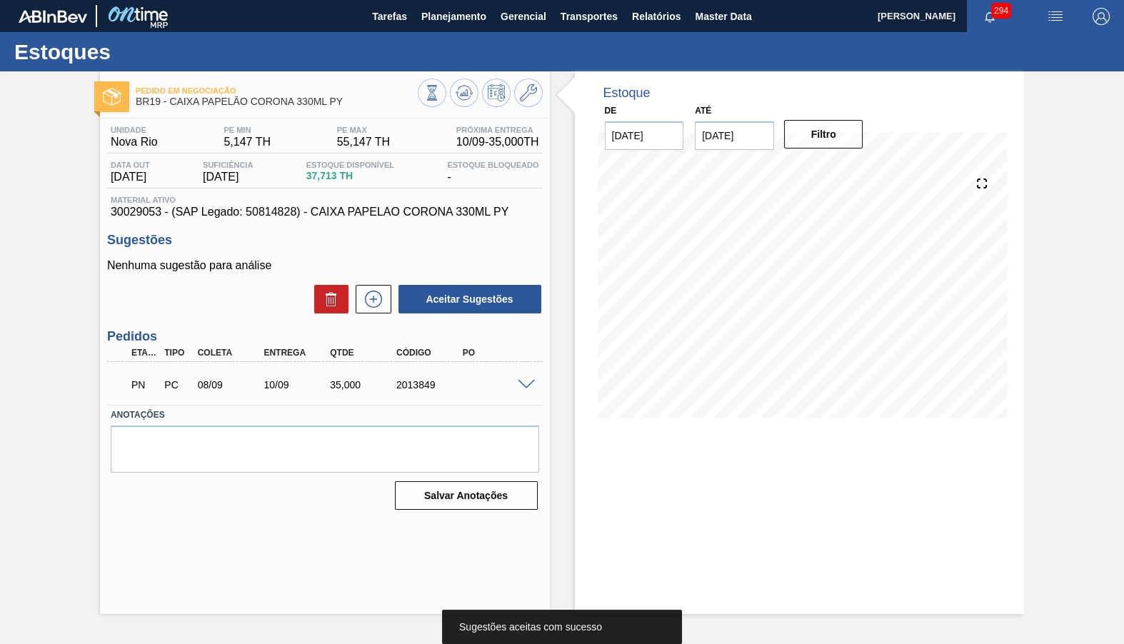
click at [271, 216] on span "30029053 - (SAP Legado: 50814828) - CAIXA PAPELAO CORONA 330ML PY" at bounding box center [325, 212] width 428 height 13
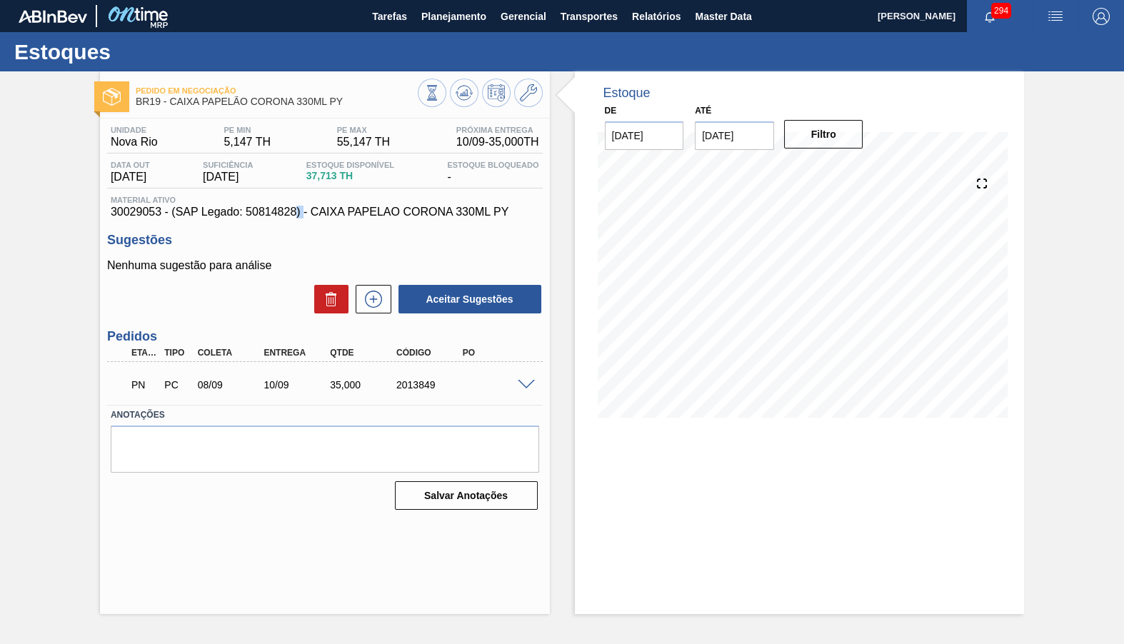
click at [271, 216] on span "30029053 - (SAP Legado: 50814828) - CAIXA PAPELAO CORONA 330ML PY" at bounding box center [325, 212] width 428 height 13
click at [453, 28] on button "Planejamento" at bounding box center [453, 16] width 79 height 32
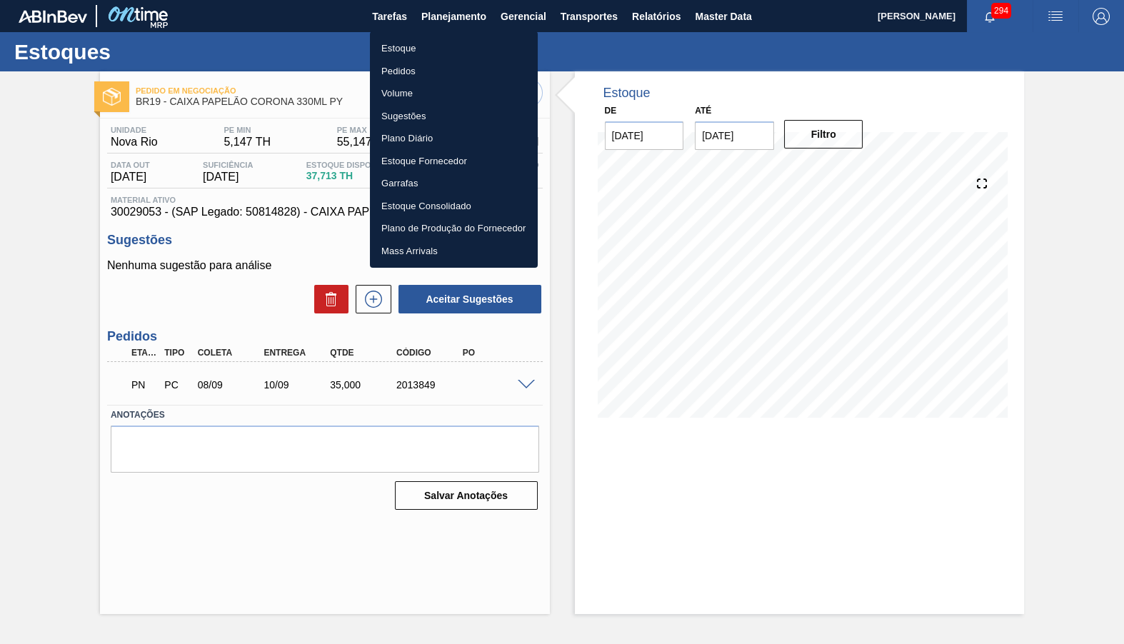
click at [425, 43] on li "Estoque" at bounding box center [454, 48] width 168 height 23
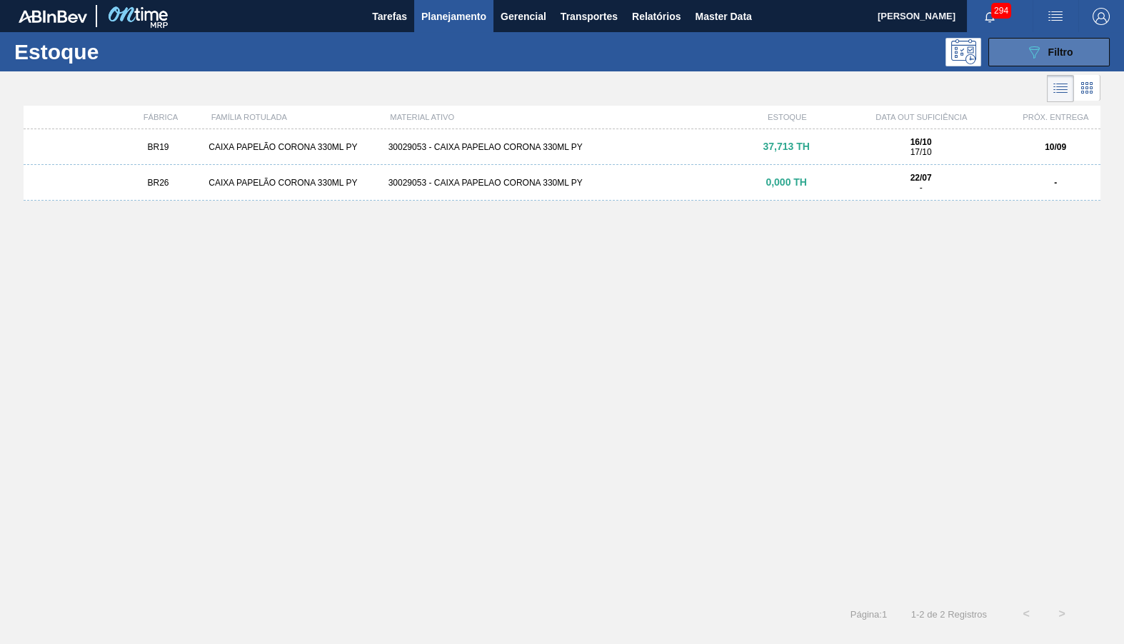
click at [1029, 53] on icon "089F7B8B-B2A5-4AFE-B5C0-19BA573D28AC" at bounding box center [1033, 52] width 17 height 17
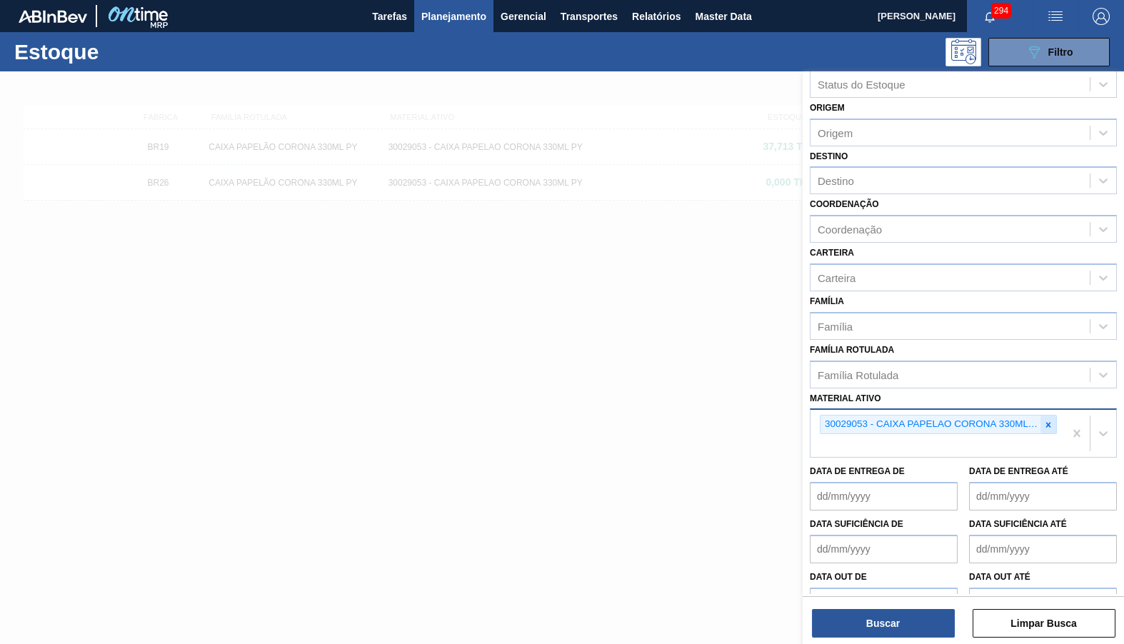
click at [1041, 416] on div at bounding box center [1048, 425] width 16 height 18
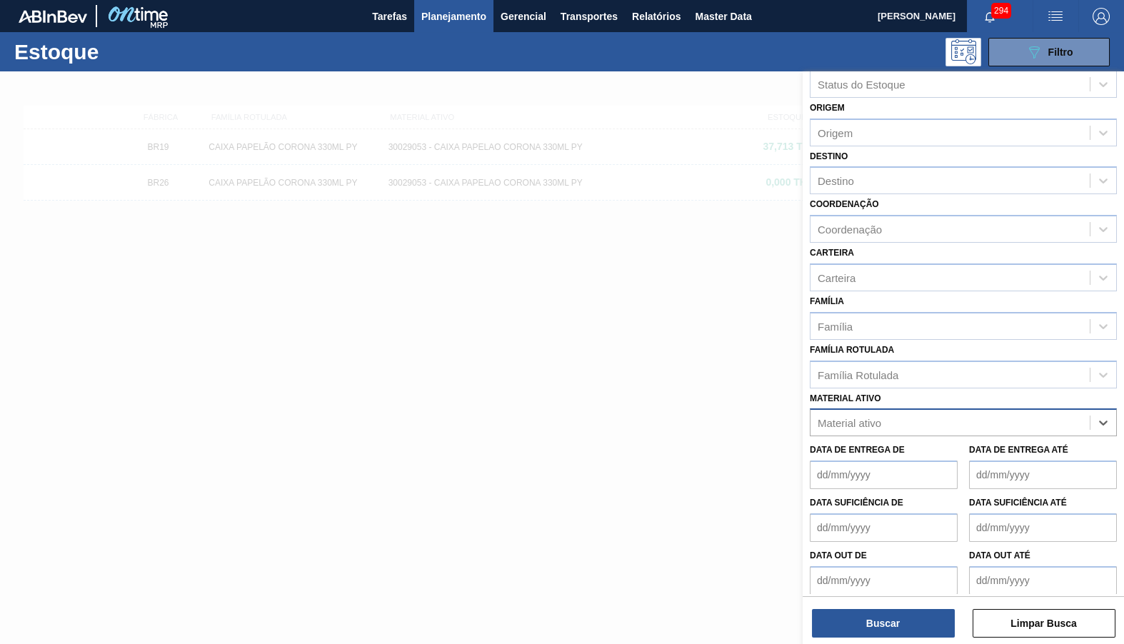
scroll to position [8, 0]
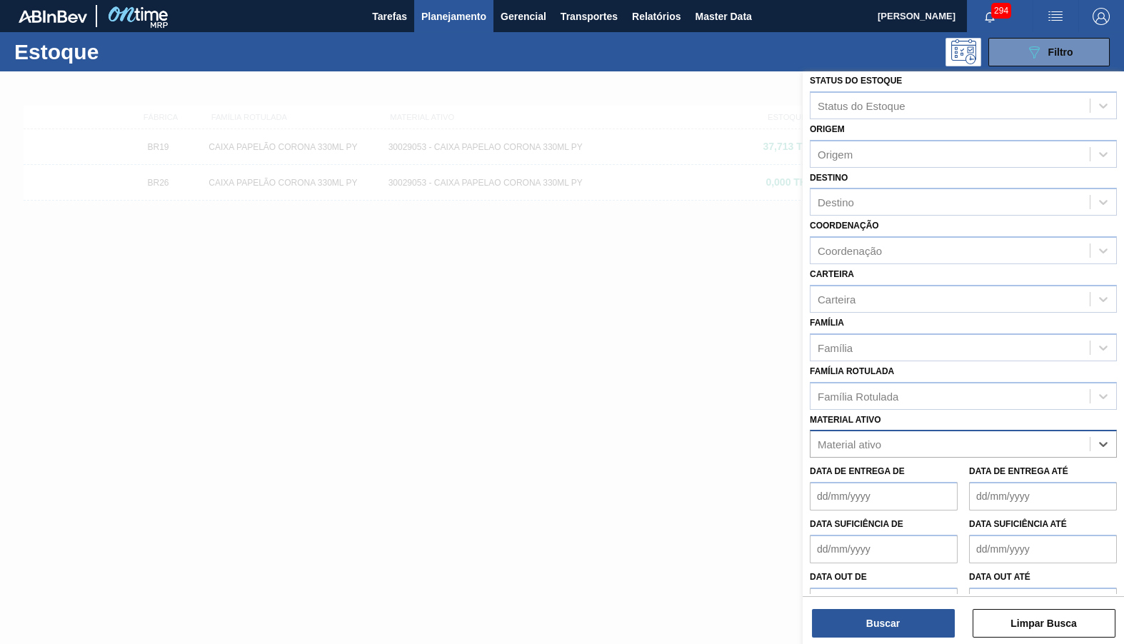
paste ativo "30029055"
type ativo "30029055"
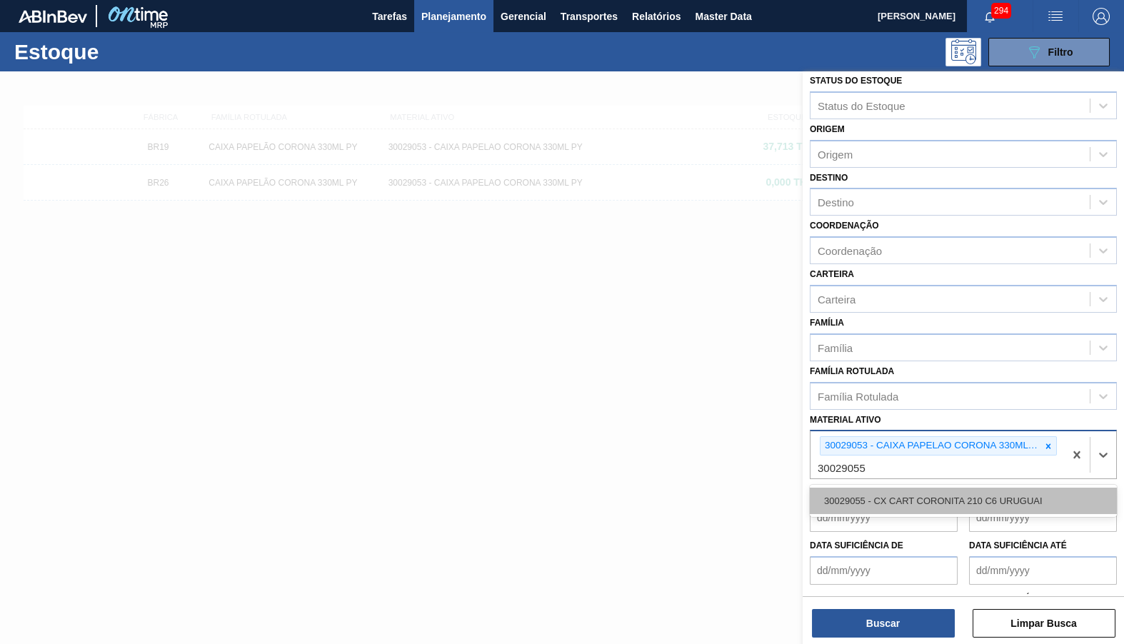
click at [871, 488] on div "30029055 - CX CART CORONITA 210 C6 URUGUAI" at bounding box center [963, 501] width 307 height 26
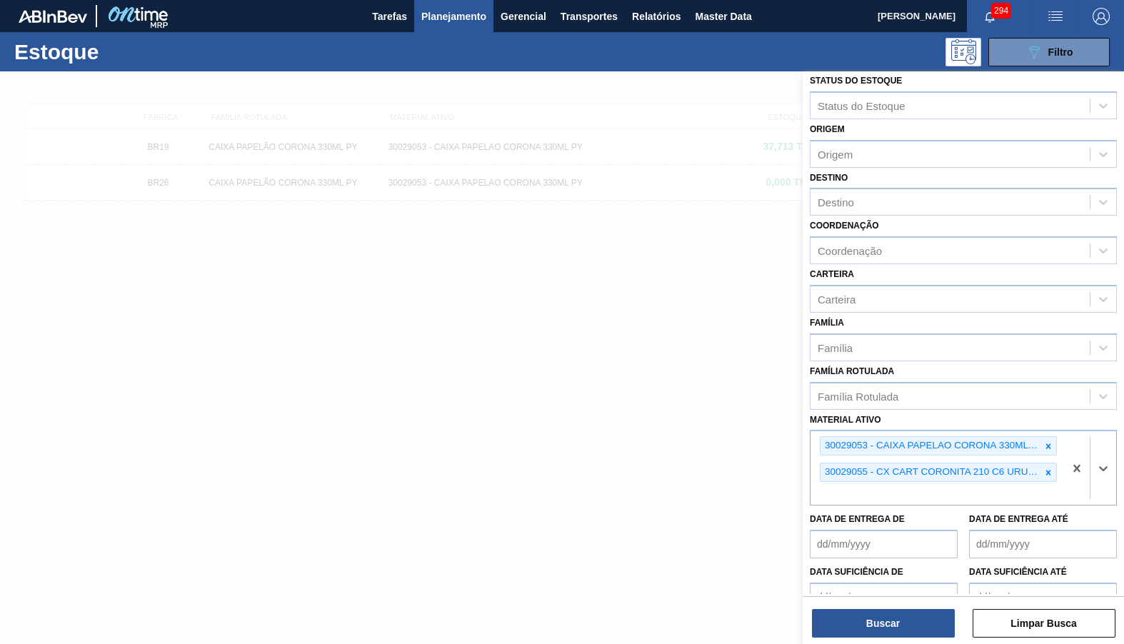
drag, startPoint x: 1049, startPoint y: 432, endPoint x: 945, endPoint y: 581, distance: 181.6
click at [1049, 437] on div at bounding box center [1048, 446] width 16 height 18
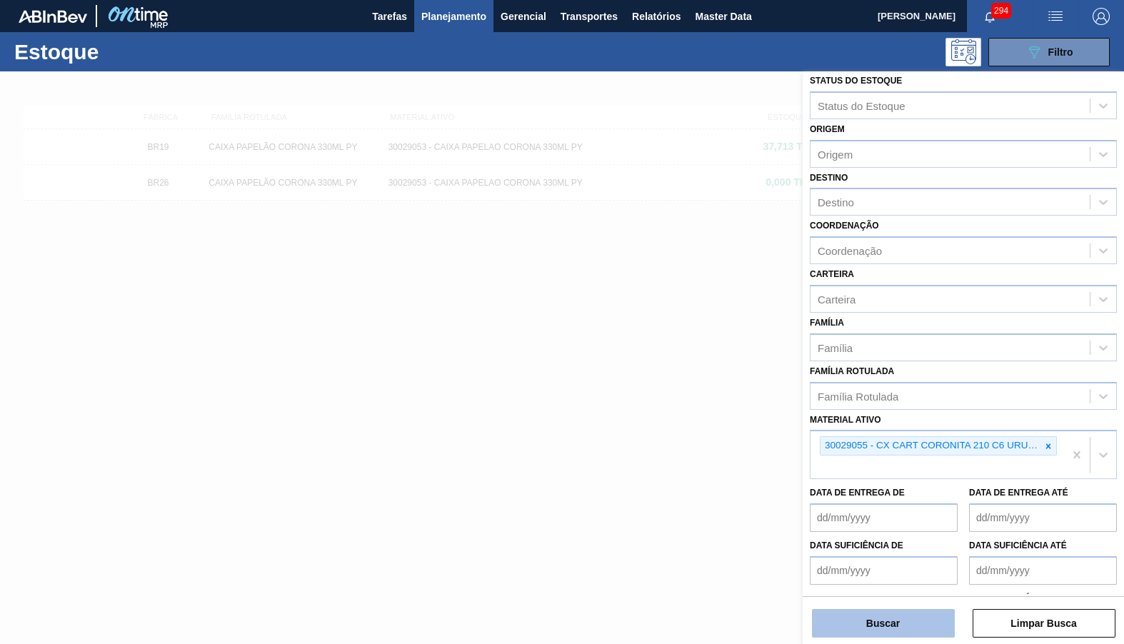
click at [883, 630] on button "Buscar" at bounding box center [883, 623] width 143 height 29
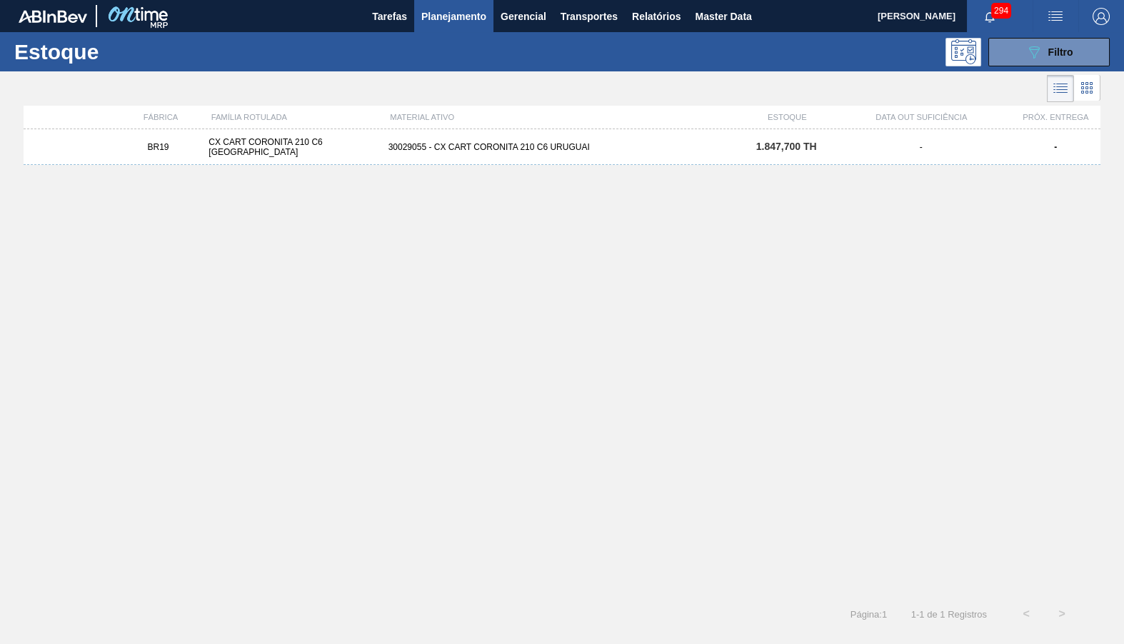
click at [518, 113] on div "FÁBRICA FAMÍLIA ROTULADA MATERIAL ATIVO ESTOQUE DATA OUT SUFICIÊNCIA PRÓX. ENTR…" at bounding box center [562, 118] width 1077 height 24
click at [533, 156] on div "BR19 CX CART CORONITA 210 C6 URUGUAI 30029055 - CX CART CORONITA 210 C6 URUGUAI…" at bounding box center [562, 147] width 1077 height 36
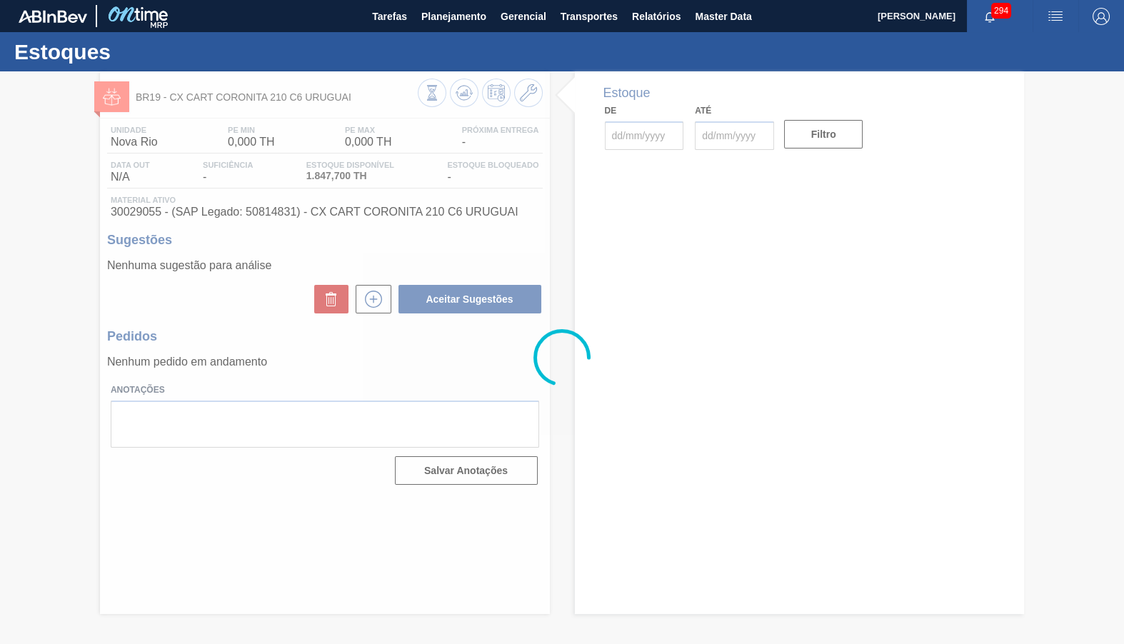
type input "21/08/2025"
type input "31/10/2025"
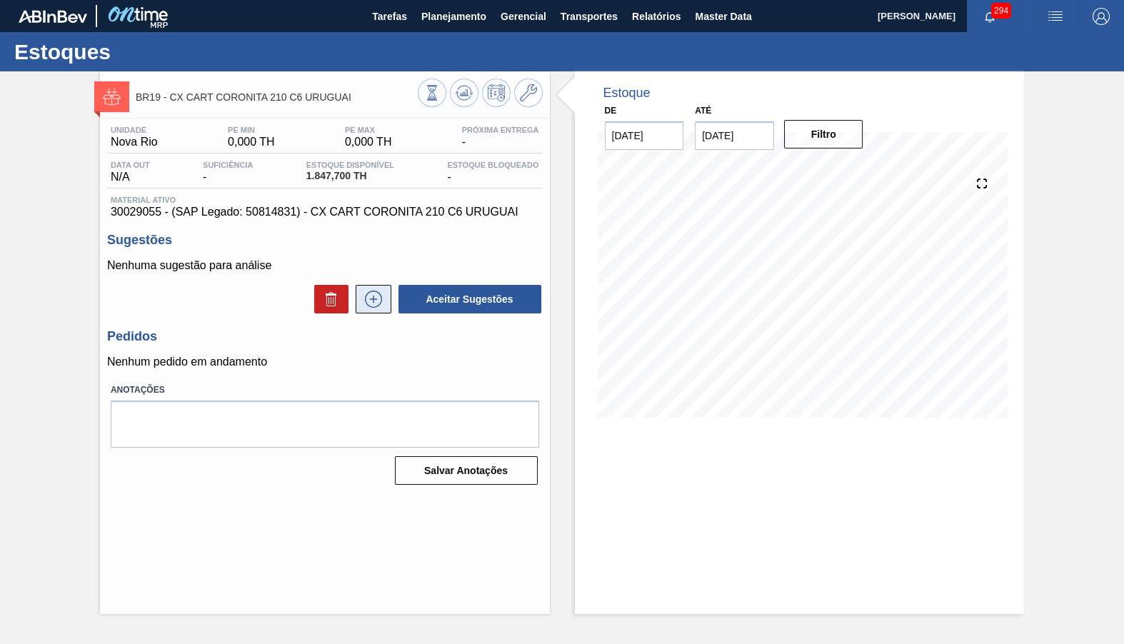
click at [365, 293] on icon at bounding box center [373, 299] width 23 height 17
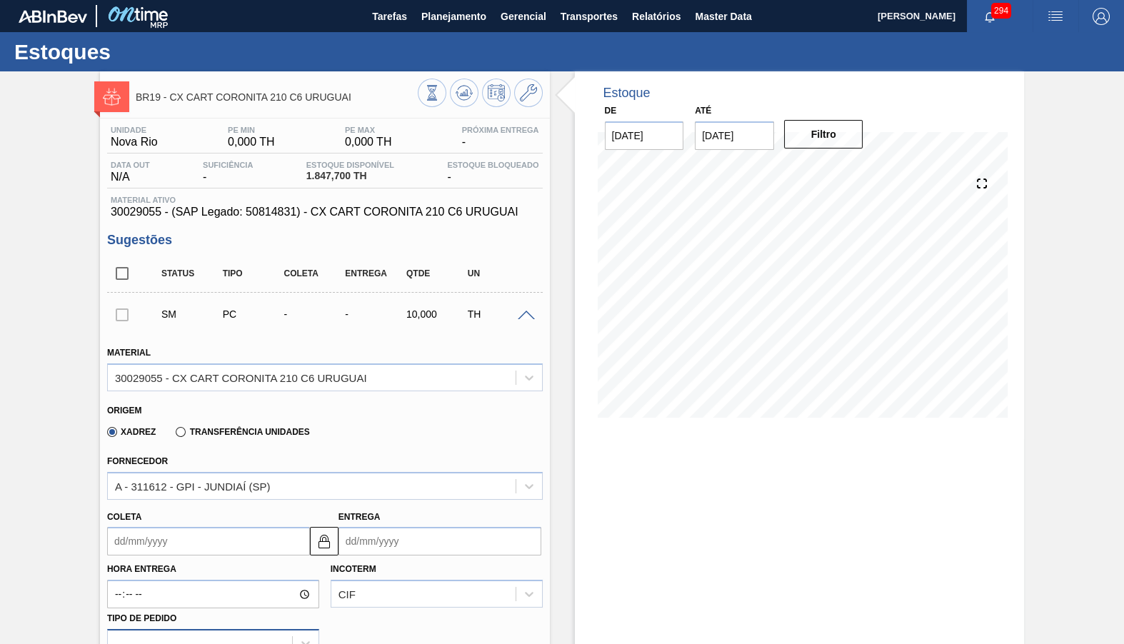
scroll to position [267, 0]
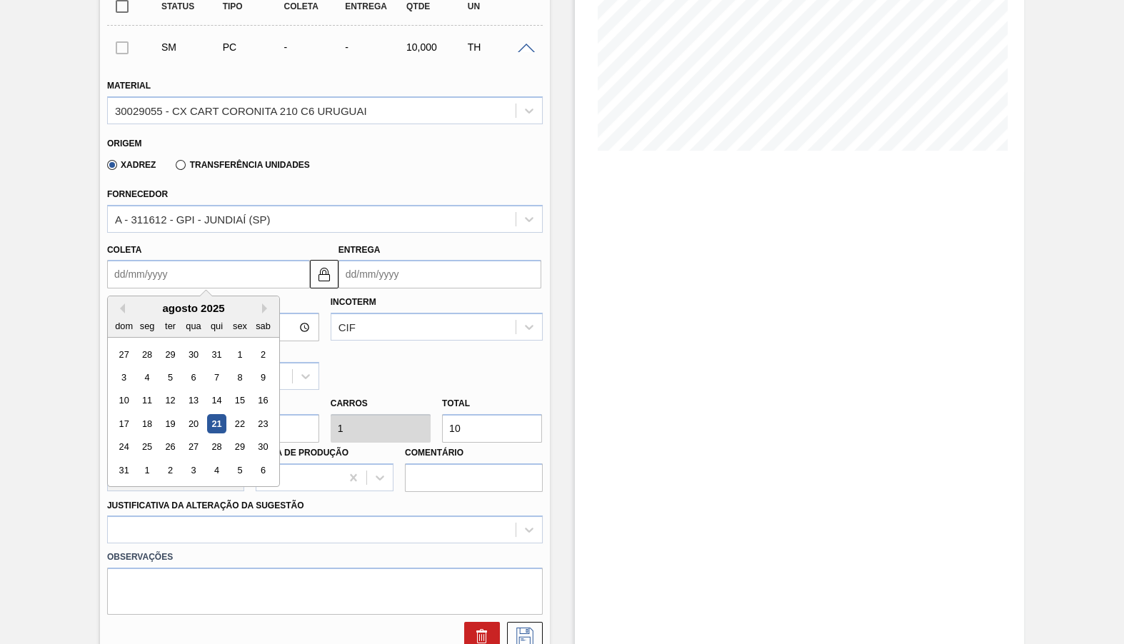
click at [164, 264] on input "Coleta" at bounding box center [208, 274] width 203 height 29
type input "2"
type input "04/08/2025"
type input "21"
type input "23/08/2025"
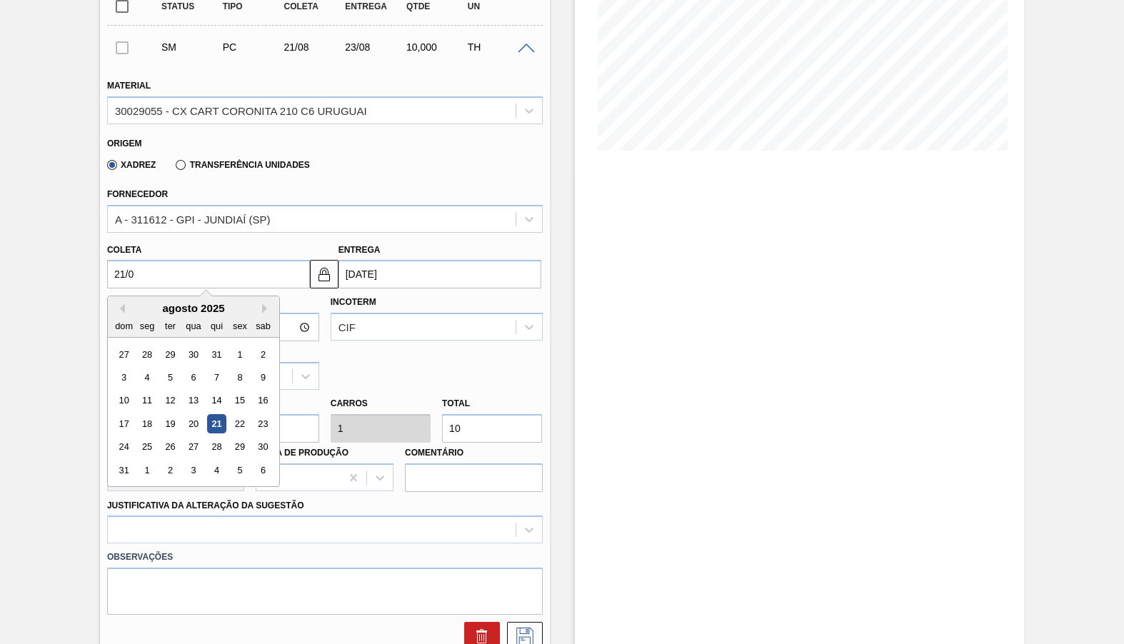
type input "21/09"
type input "23/09/2025"
type input "21/09/2025"
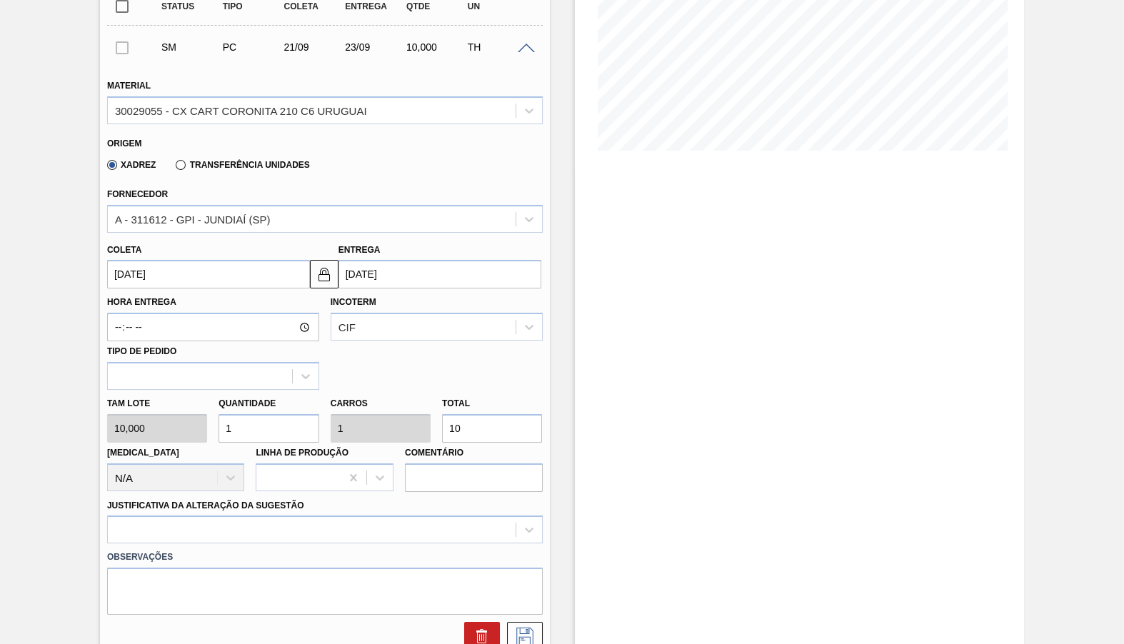
click at [478, 414] on input "10" at bounding box center [492, 428] width 100 height 29
type input "0,1"
type input "1"
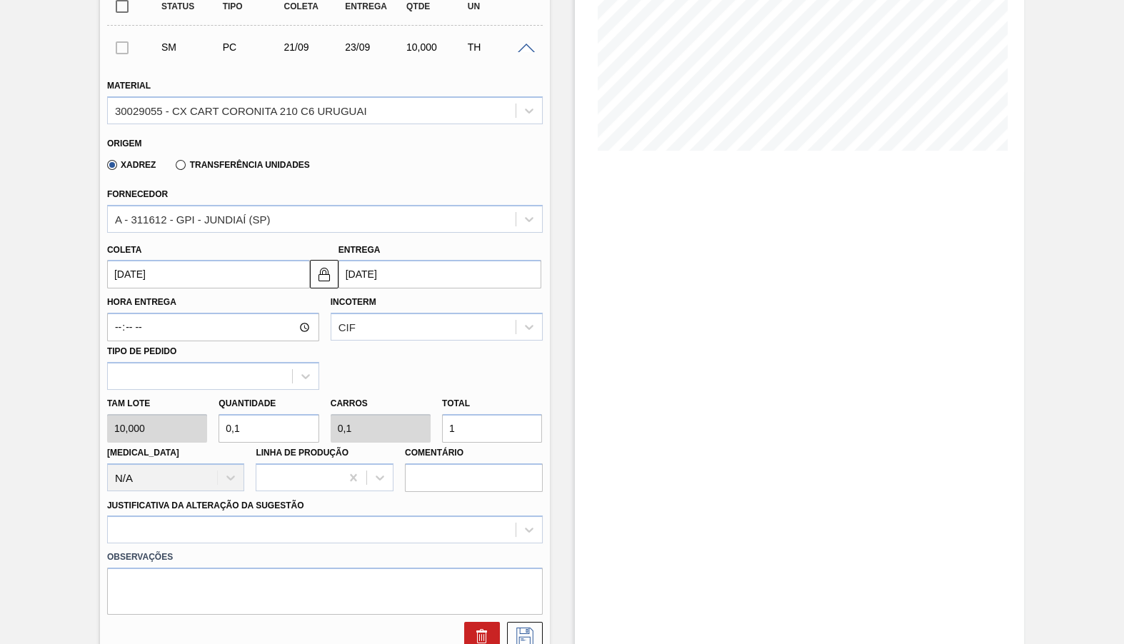
type input "0"
type input "0,5"
type input "5"
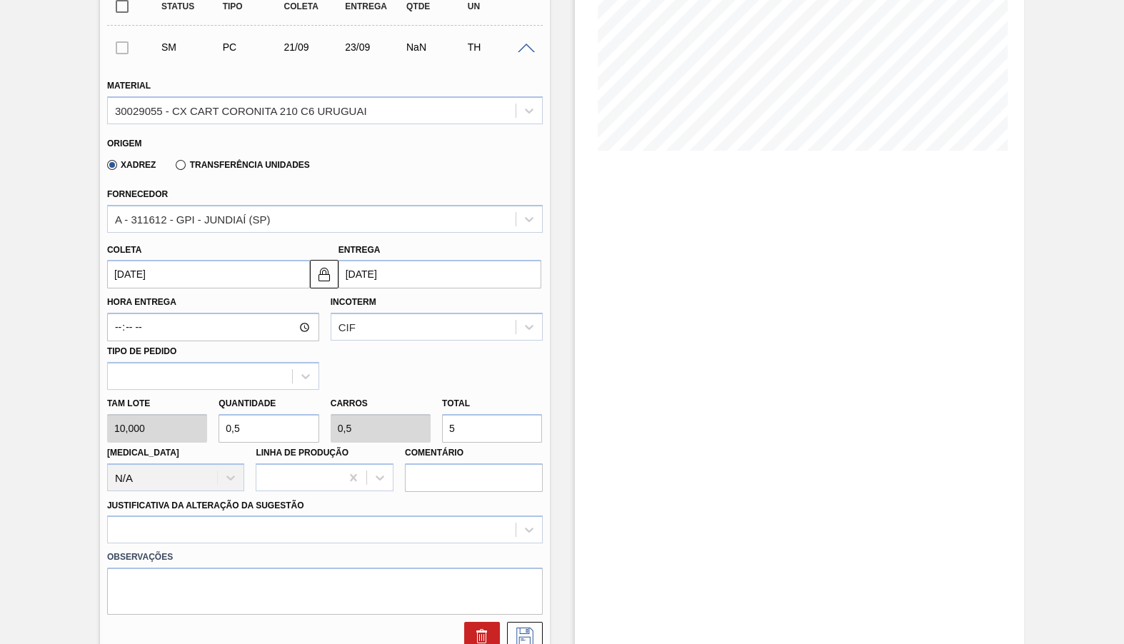
type input "5,2"
type input "52"
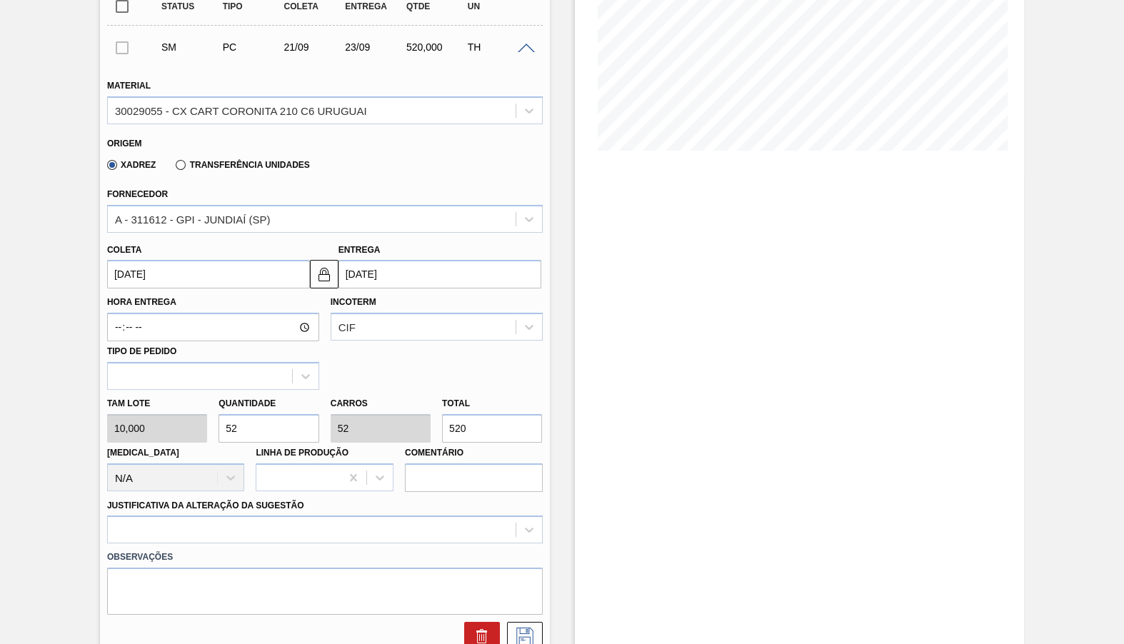
type input "520"
click at [428, 496] on div "Justificativa da Alteração da Sugestão" at bounding box center [325, 520] width 436 height 49
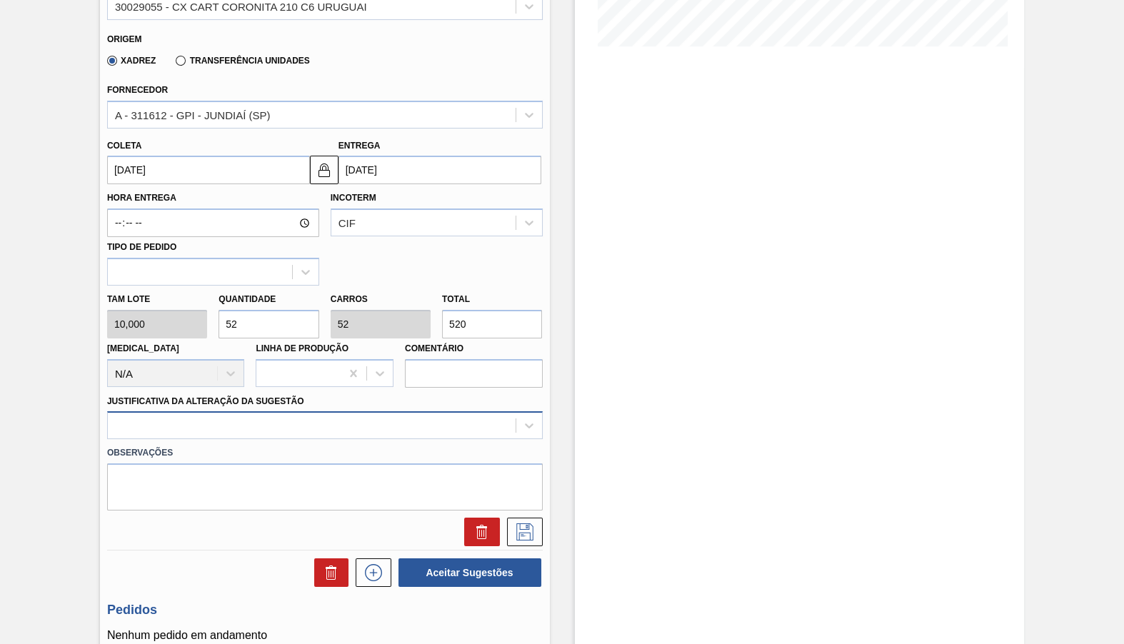
click at [282, 439] on div at bounding box center [325, 425] width 436 height 28
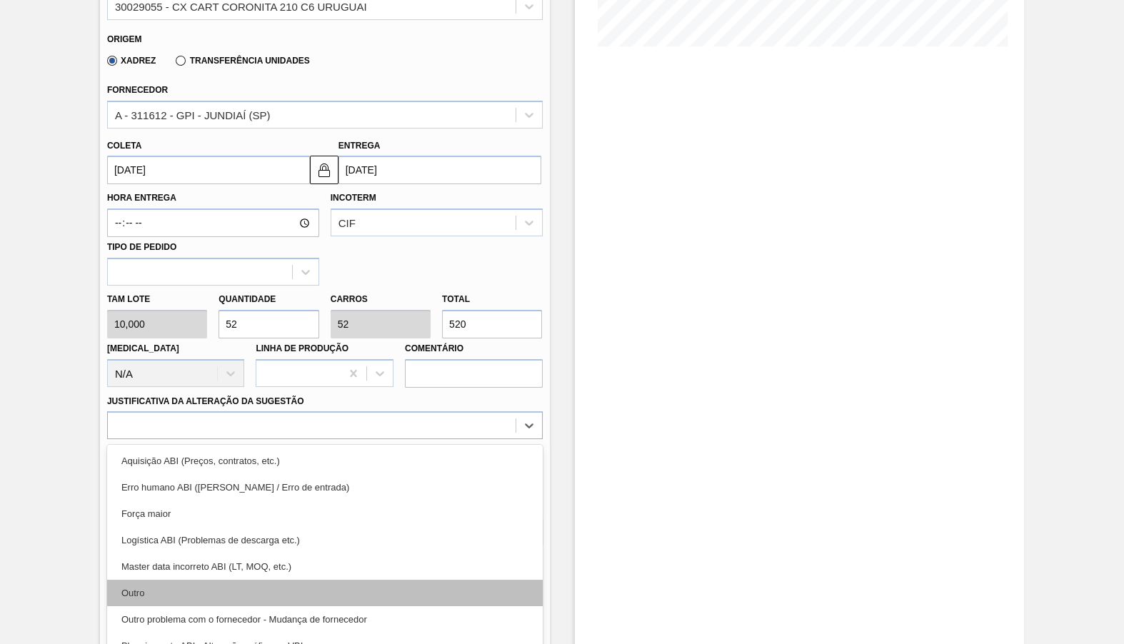
click at [221, 580] on div "Outro" at bounding box center [325, 593] width 436 height 26
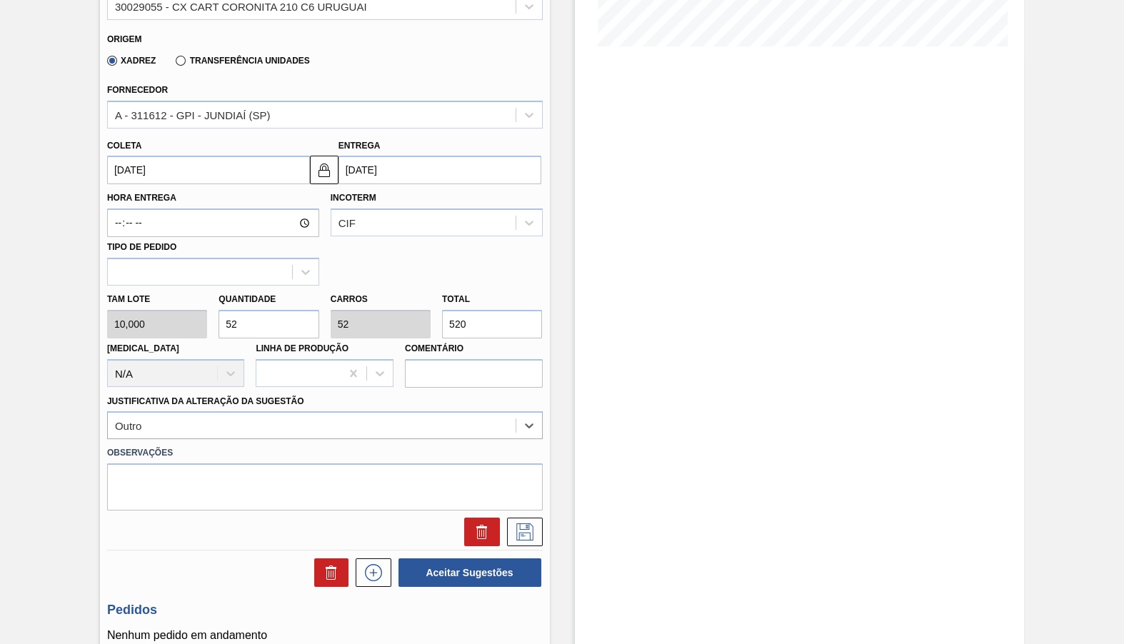
click at [557, 343] on div "Estoque De 21/08/2025 Até 31/10/2025 Filtro" at bounding box center [787, 235] width 475 height 1070
click at [532, 510] on div at bounding box center [324, 528] width 447 height 36
click at [523, 523] on icon at bounding box center [524, 531] width 23 height 17
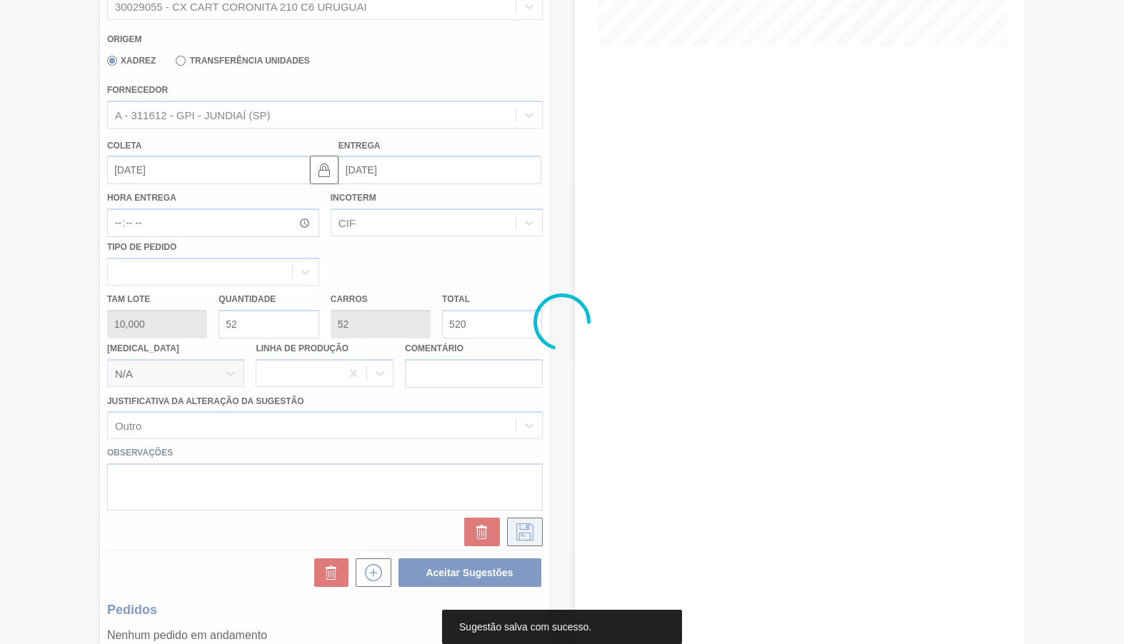
scroll to position [0, 0]
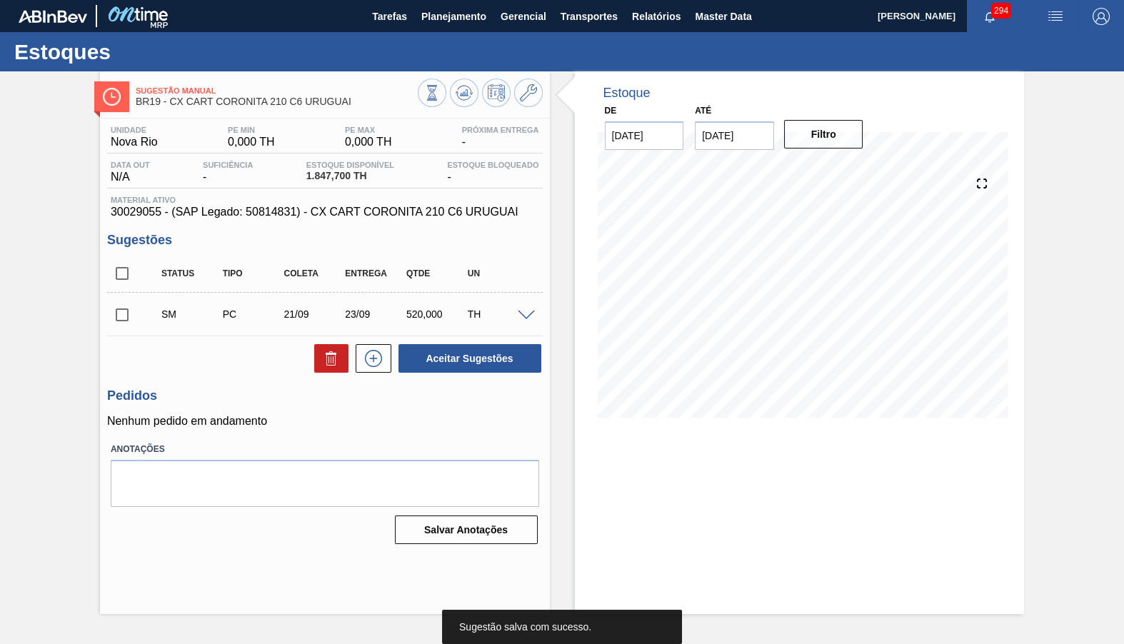
click at [146, 300] on span at bounding box center [147, 314] width 21 height 29
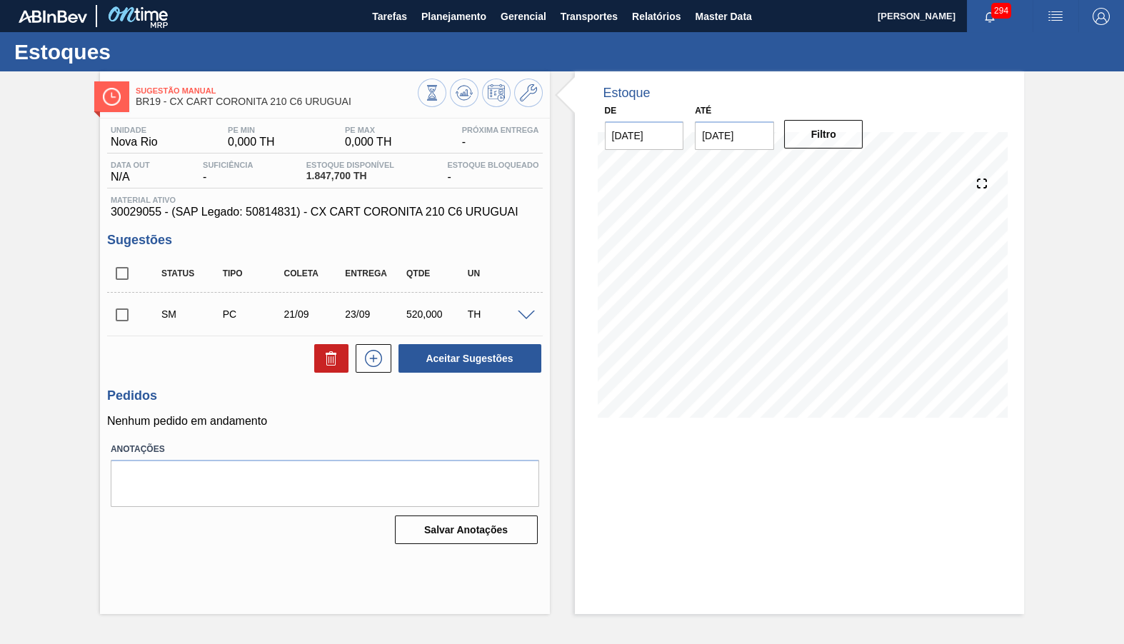
click at [122, 308] on input "checkbox" at bounding box center [122, 315] width 30 height 30
click at [514, 366] on button "Aceitar Sugestões" at bounding box center [469, 358] width 143 height 29
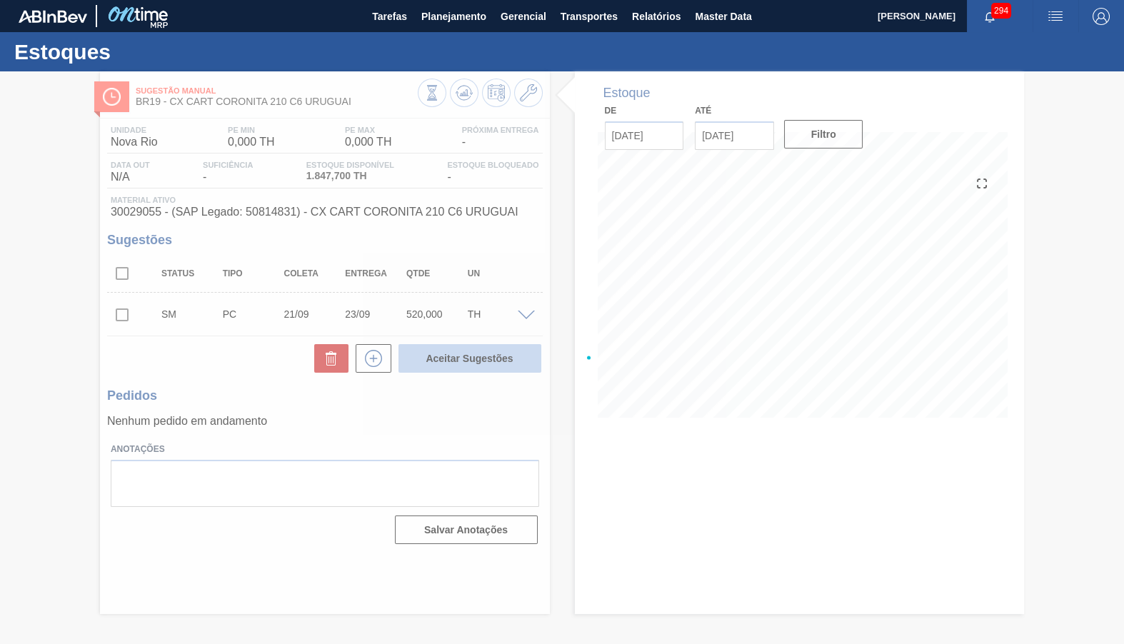
checkbox input "false"
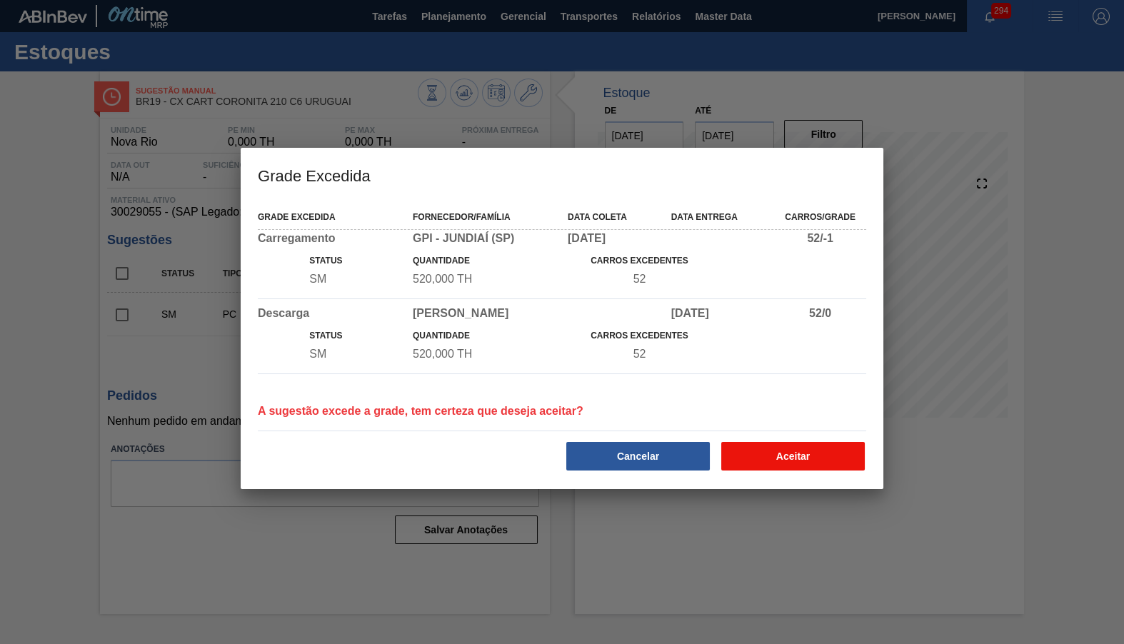
click at [771, 467] on button "Aceitar" at bounding box center [793, 456] width 144 height 29
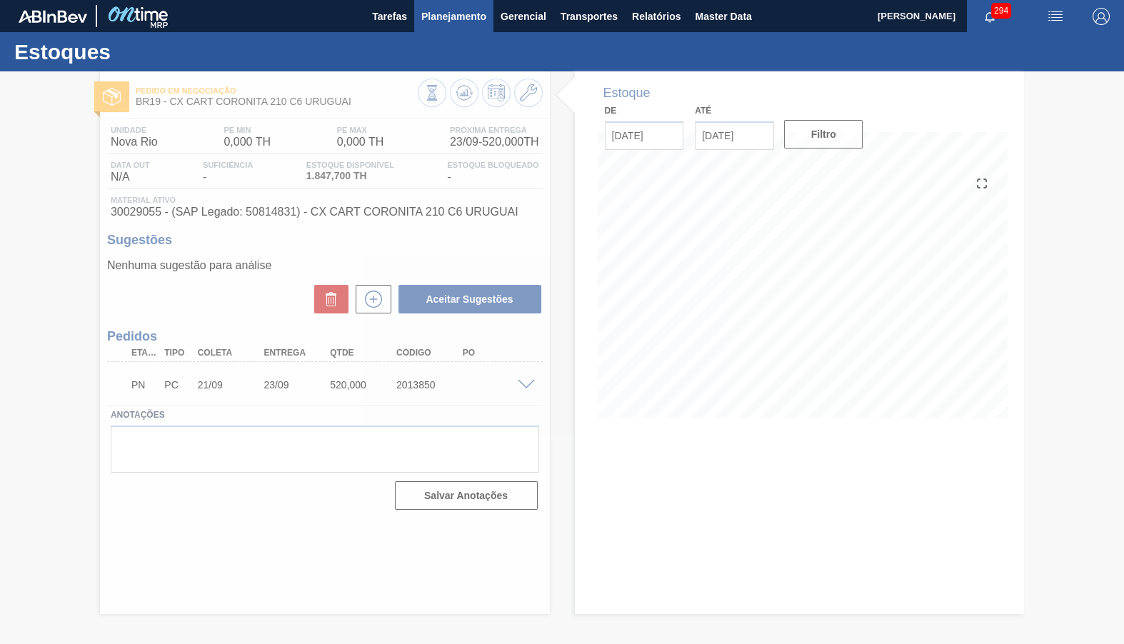
click at [466, 19] on span "Planejamento" at bounding box center [453, 16] width 65 height 17
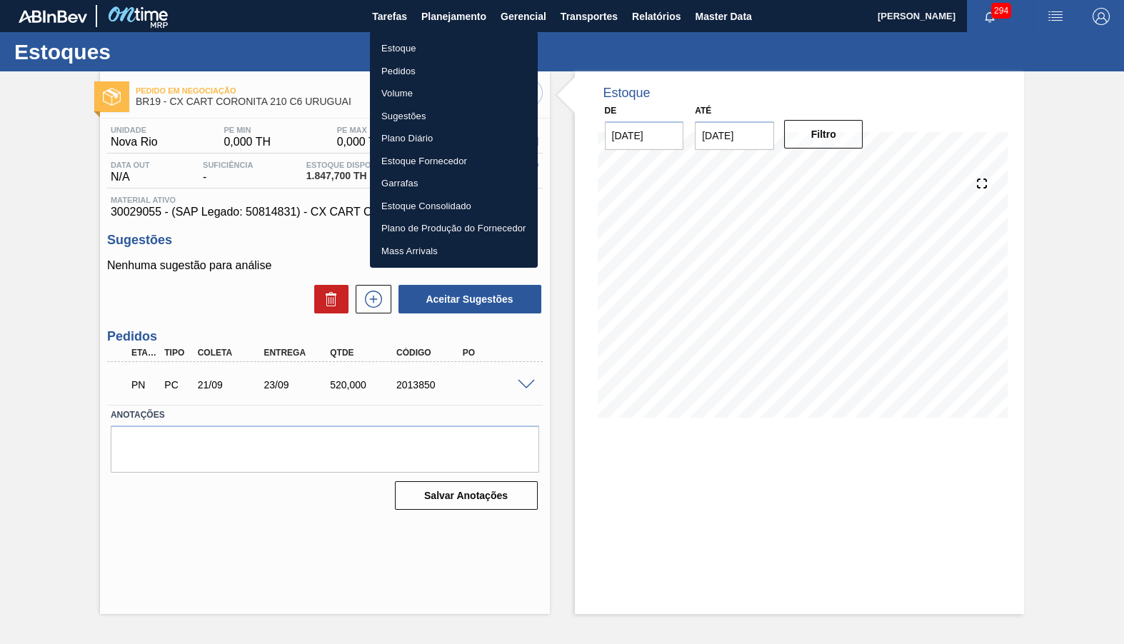
click at [461, 39] on li "Estoque" at bounding box center [454, 48] width 168 height 23
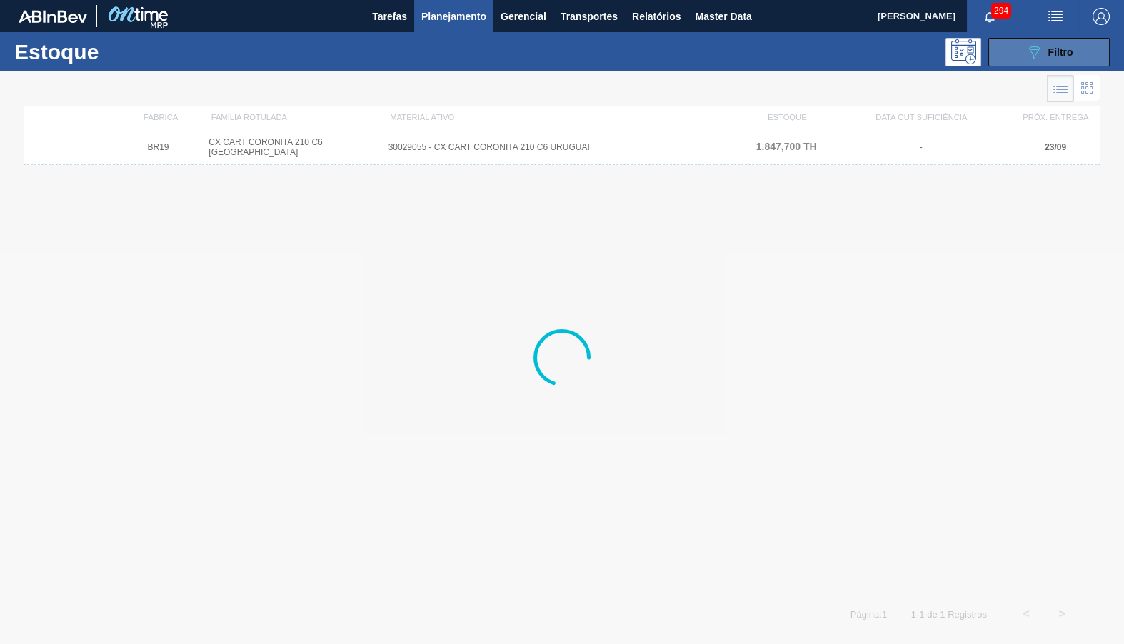
click at [1019, 42] on button "089F7B8B-B2A5-4AFE-B5C0-19BA573D28AC Filtro" at bounding box center [1048, 52] width 121 height 29
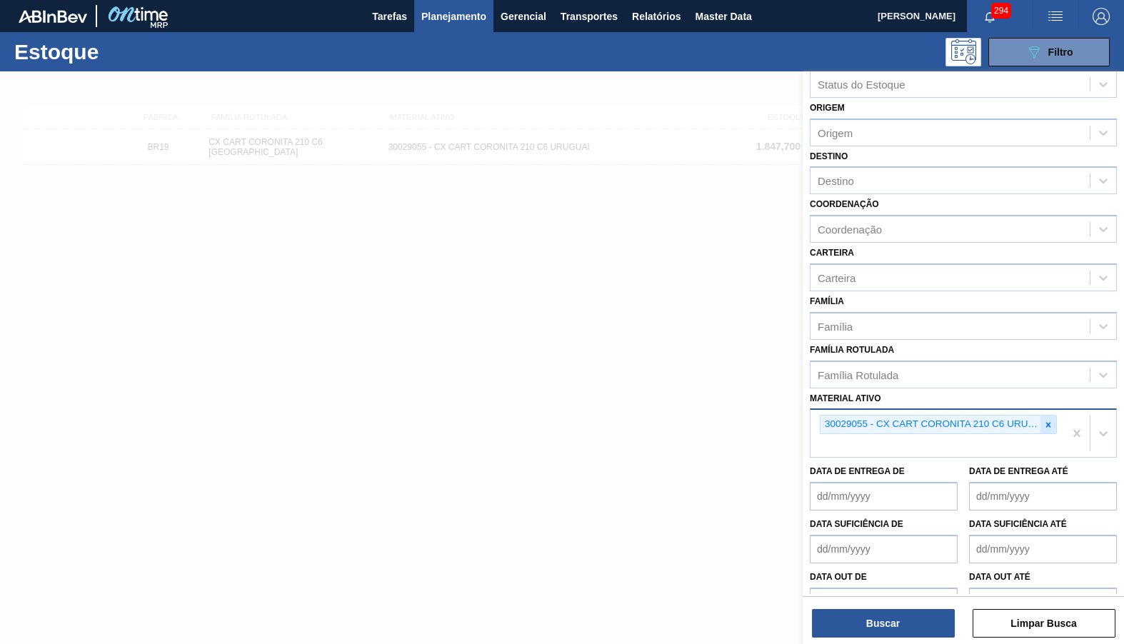
drag, startPoint x: 1038, startPoint y: 407, endPoint x: 1046, endPoint y: 403, distance: 8.9
click at [1040, 416] on div "30029055 - CX CART CORONITA 210 C6 URUGUAI" at bounding box center [930, 425] width 220 height 18
click at [1052, 420] on icon at bounding box center [1048, 425] width 10 height 10
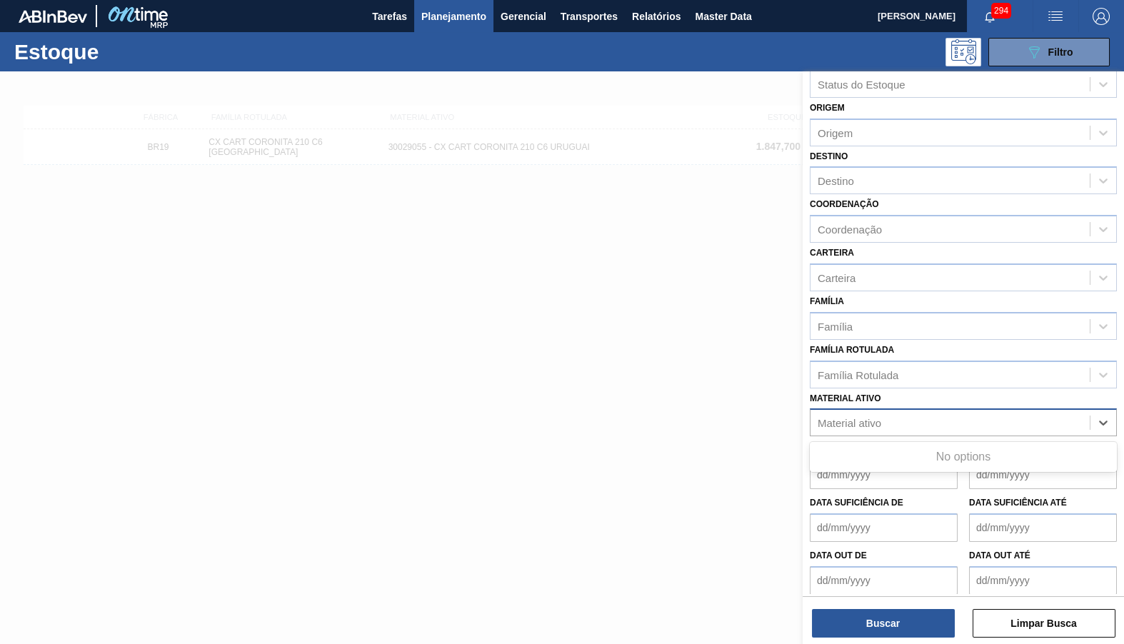
scroll to position [8, 0]
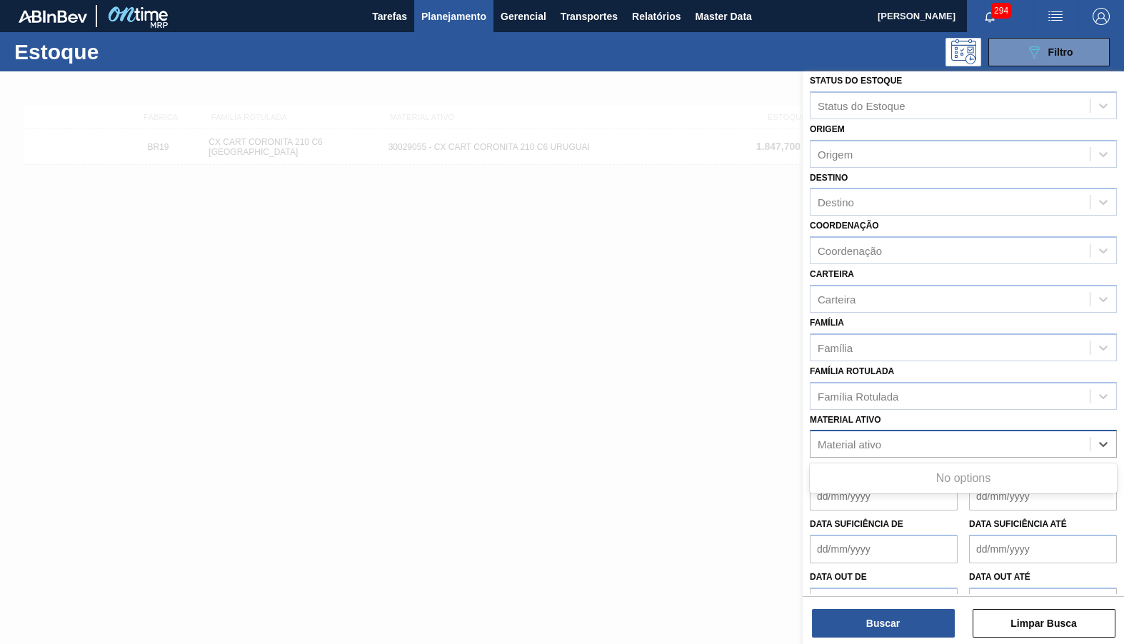
paste ativo "30029056"
type ativo "30029056"
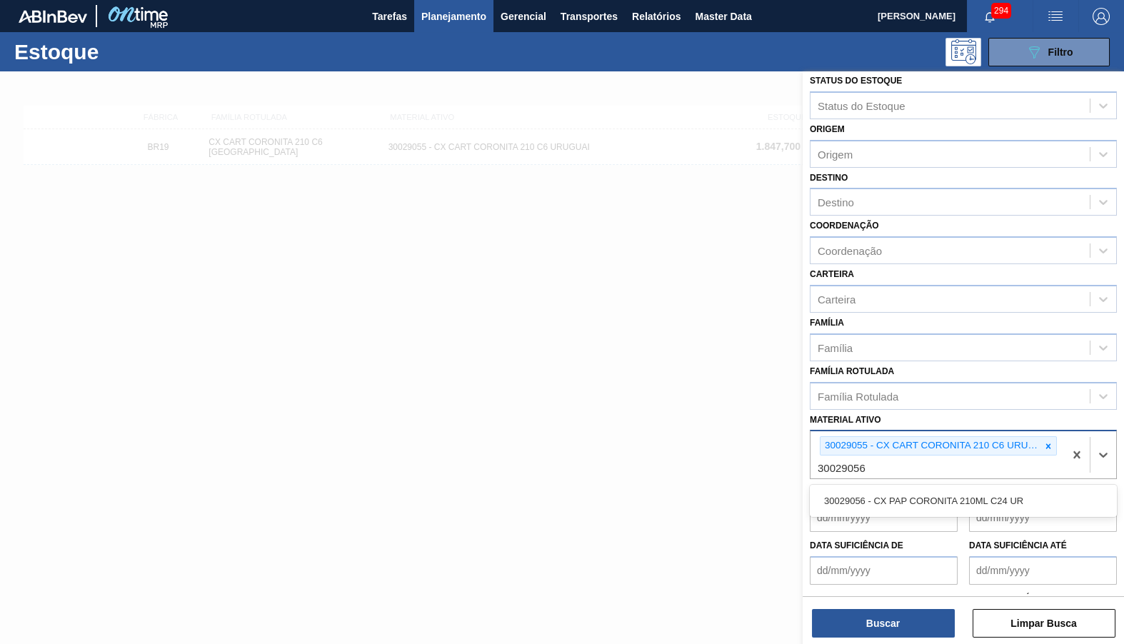
click at [891, 493] on div "30029056 - CX PAP CORONITA 210ML C24 UR" at bounding box center [963, 501] width 307 height 32
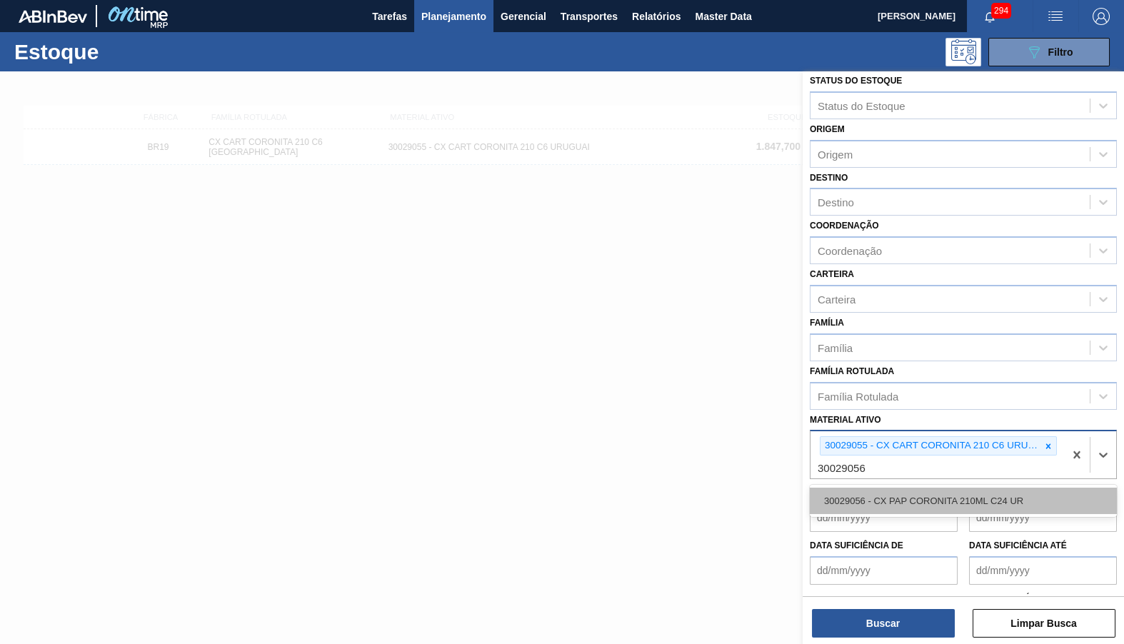
click at [917, 488] on div "30029056 - CX PAP CORONITA 210ML C24 UR" at bounding box center [963, 501] width 307 height 26
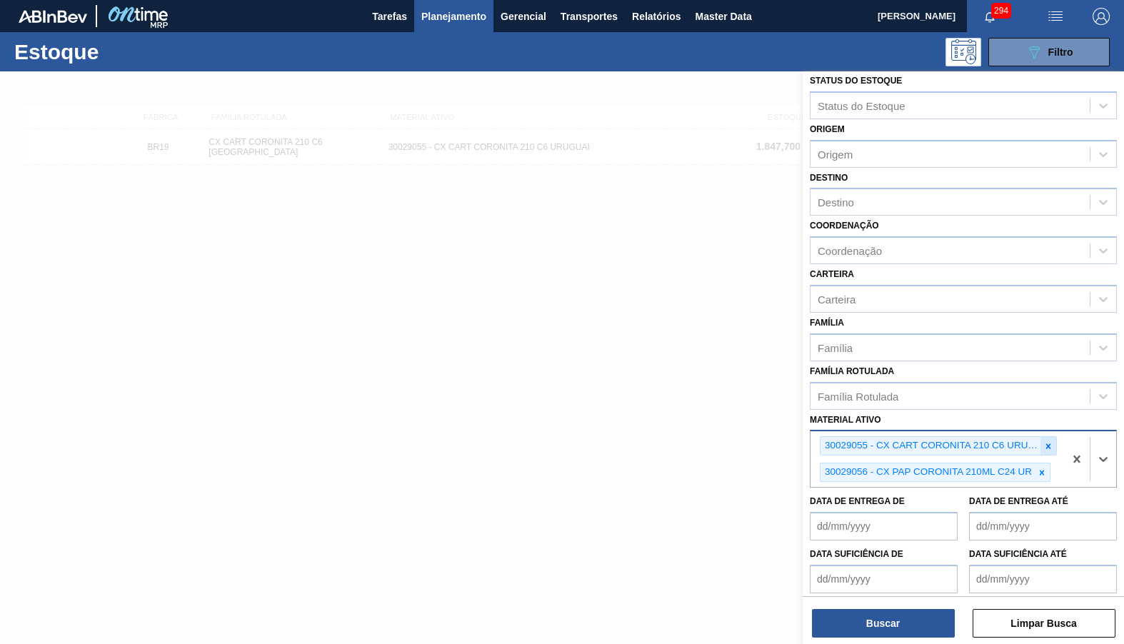
click at [1046, 437] on div at bounding box center [1048, 446] width 16 height 18
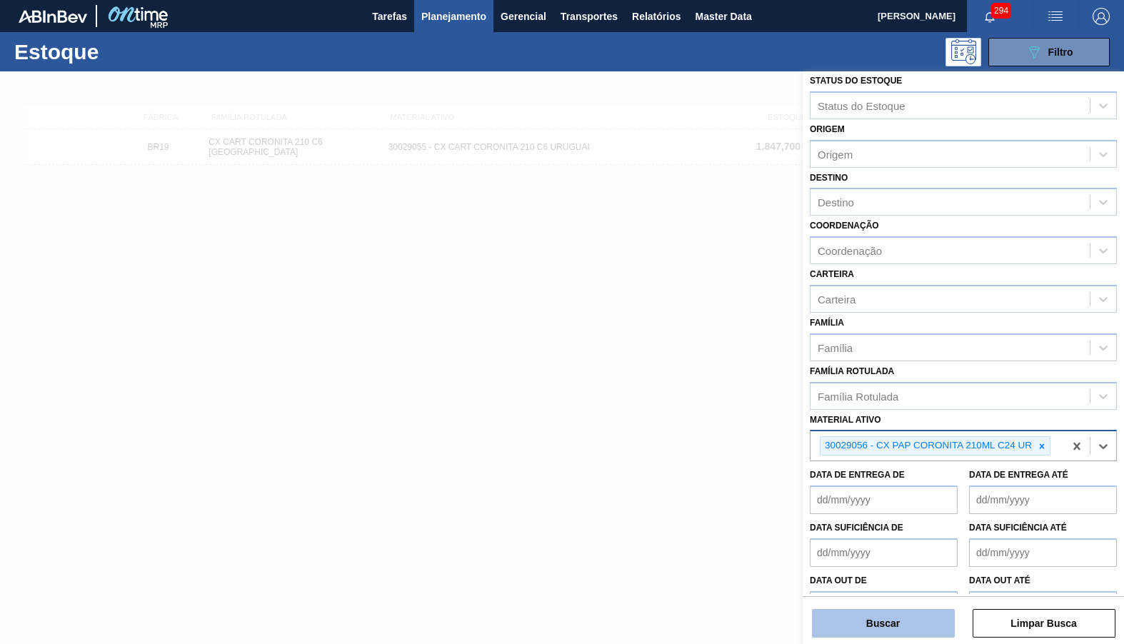
click at [906, 623] on button "Buscar" at bounding box center [883, 623] width 143 height 29
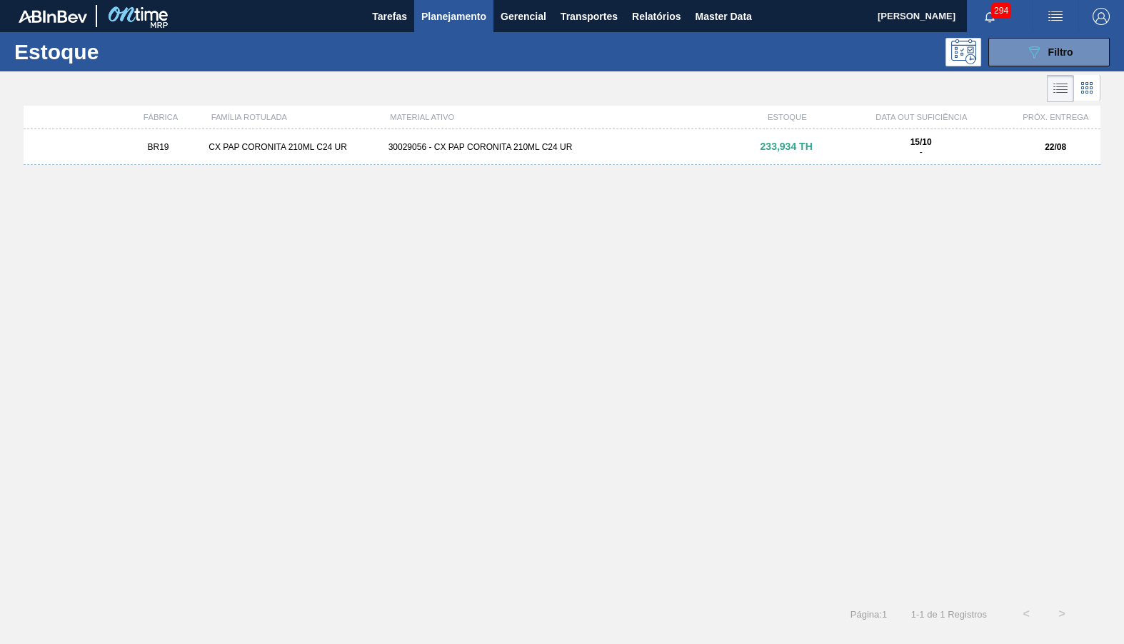
click at [366, 144] on div "CX PAP CORONITA 210ML C24 UR" at bounding box center [292, 147] width 179 height 10
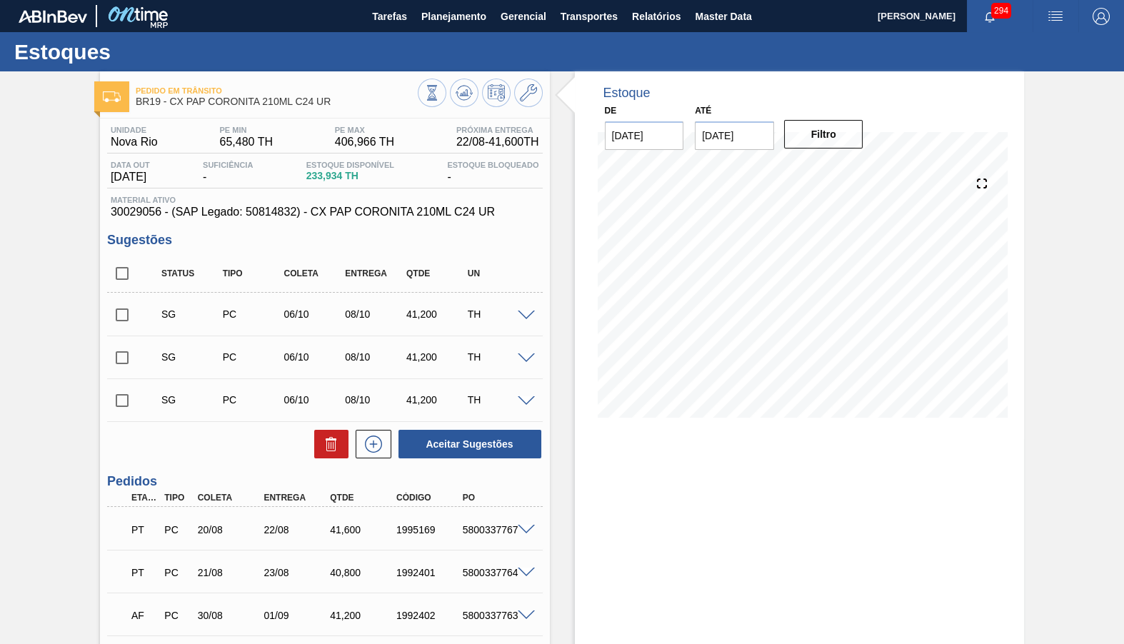
scroll to position [66, 0]
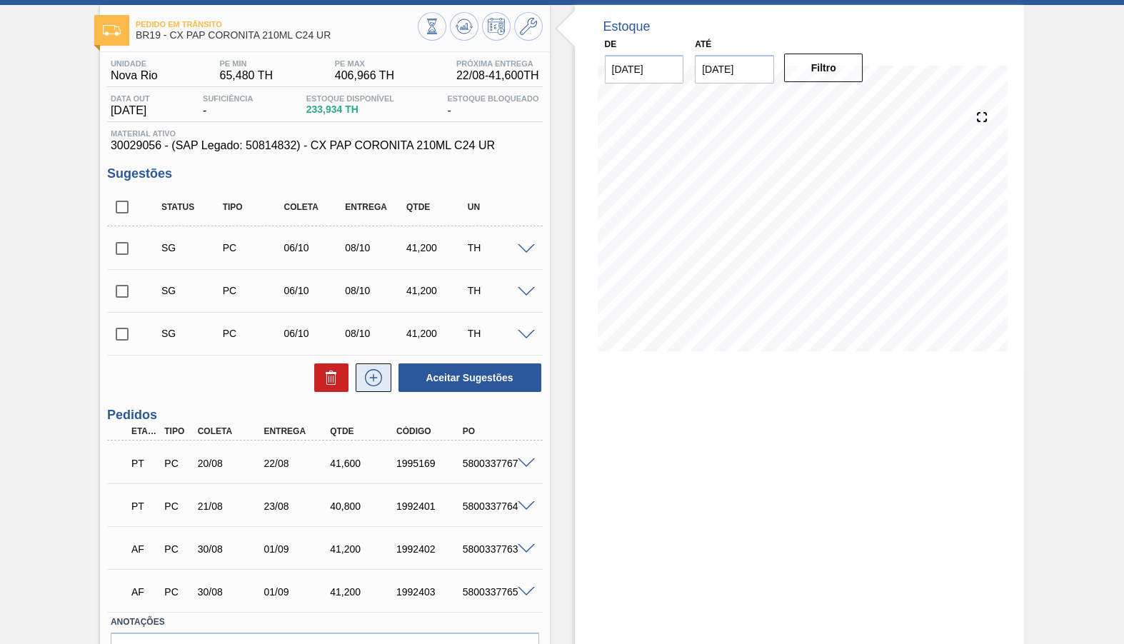
click at [380, 388] on button at bounding box center [374, 377] width 36 height 29
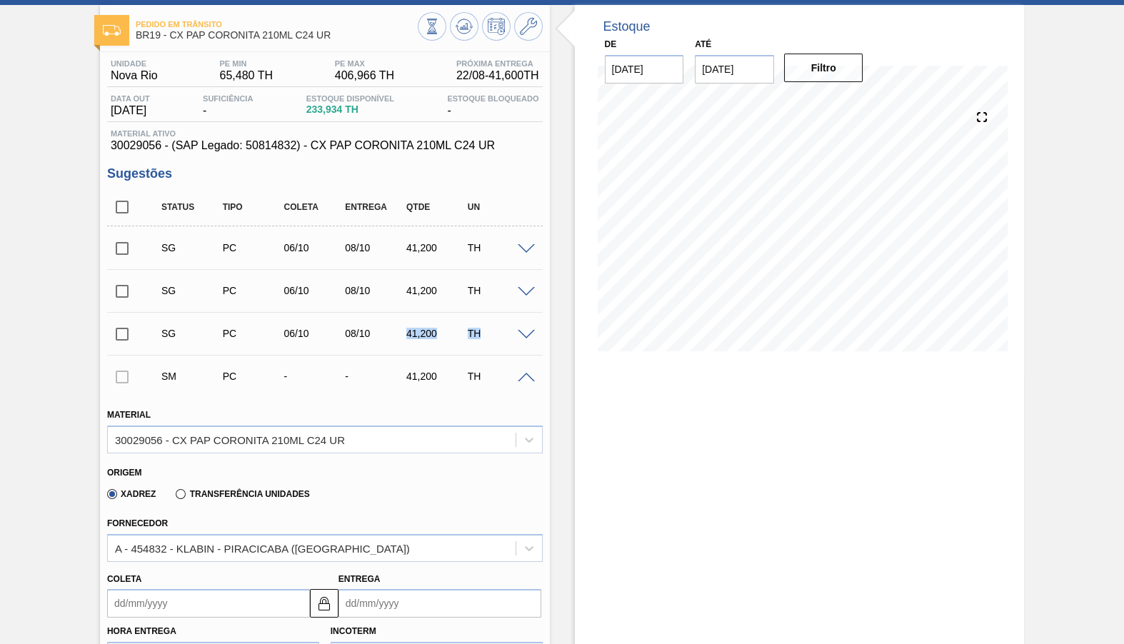
drag, startPoint x: 393, startPoint y: 314, endPoint x: 491, endPoint y: 322, distance: 98.1
click at [491, 322] on div "SG PC 06/10 08/10 41,200 TH" at bounding box center [325, 334] width 436 height 36
copy div "41,200 TH"
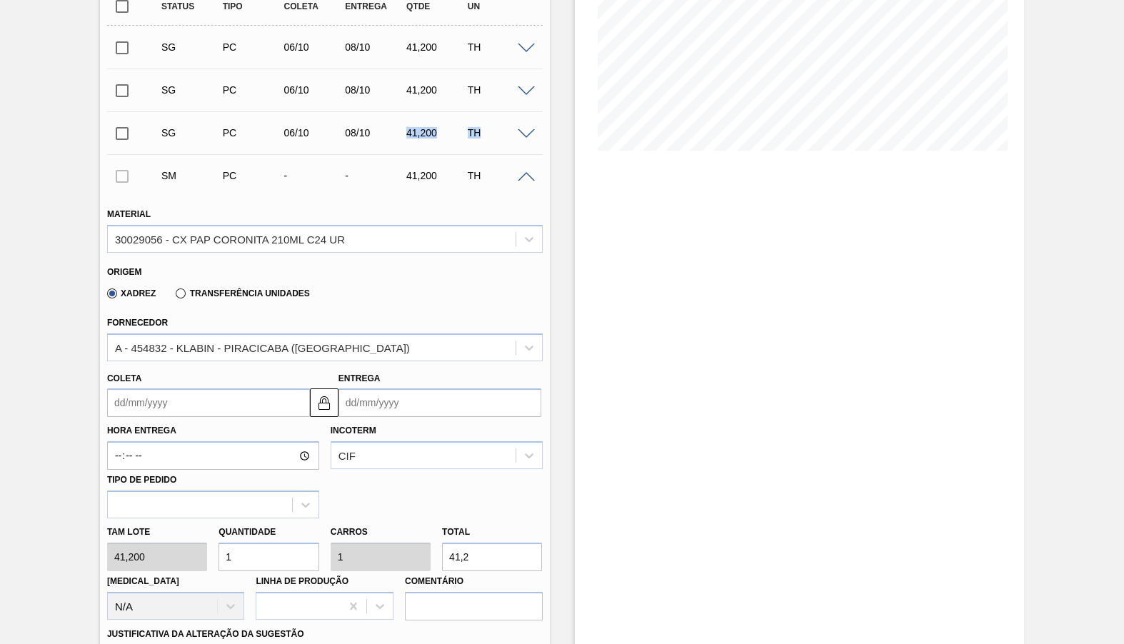
scroll to position [467, 0]
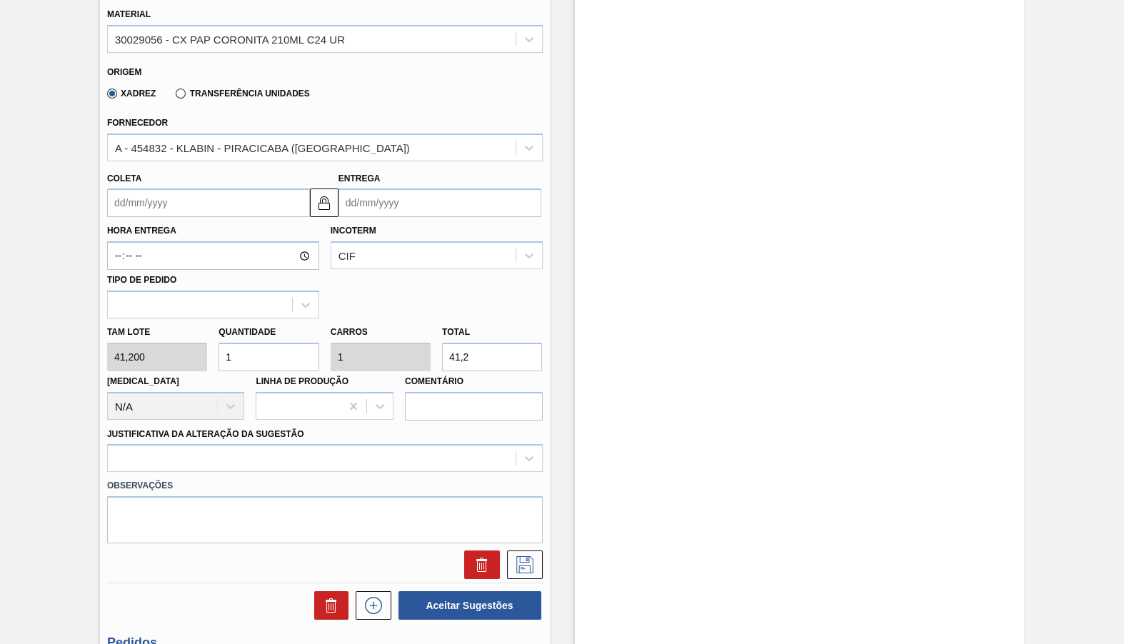
click at [488, 343] on input "41,2" at bounding box center [492, 357] width 100 height 29
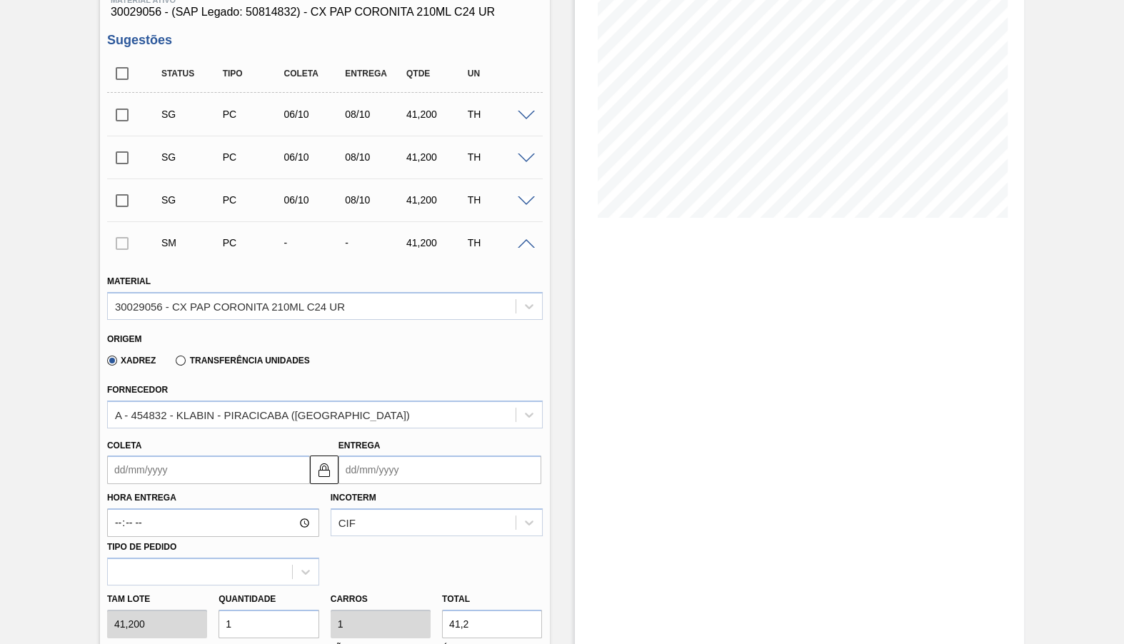
click at [528, 248] on div "SM PC - - 41,200 TH" at bounding box center [325, 243] width 436 height 36
click at [530, 245] on span at bounding box center [526, 244] width 17 height 11
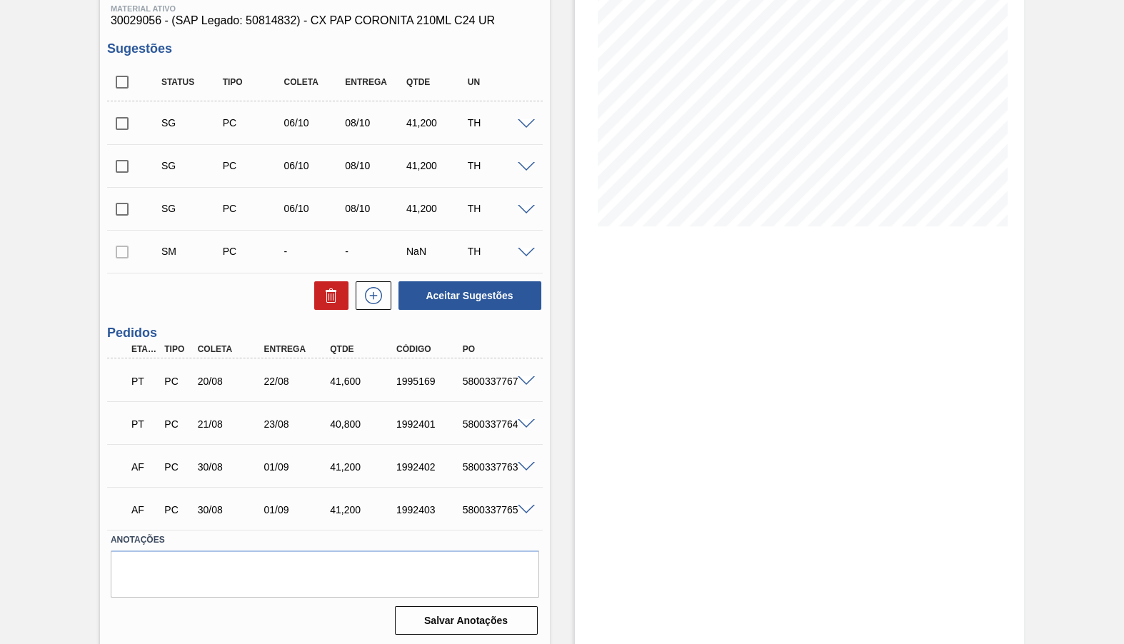
click at [524, 243] on div "SM PC - - NaN TH" at bounding box center [325, 251] width 436 height 36
click at [524, 248] on span at bounding box center [526, 253] width 17 height 11
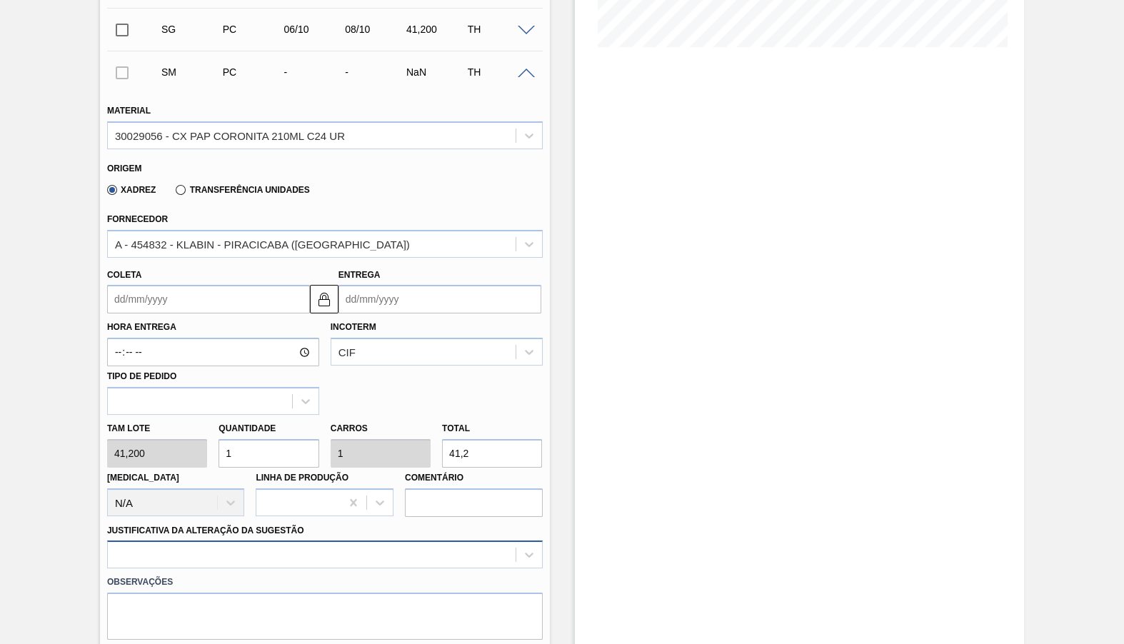
scroll to position [392, 0]
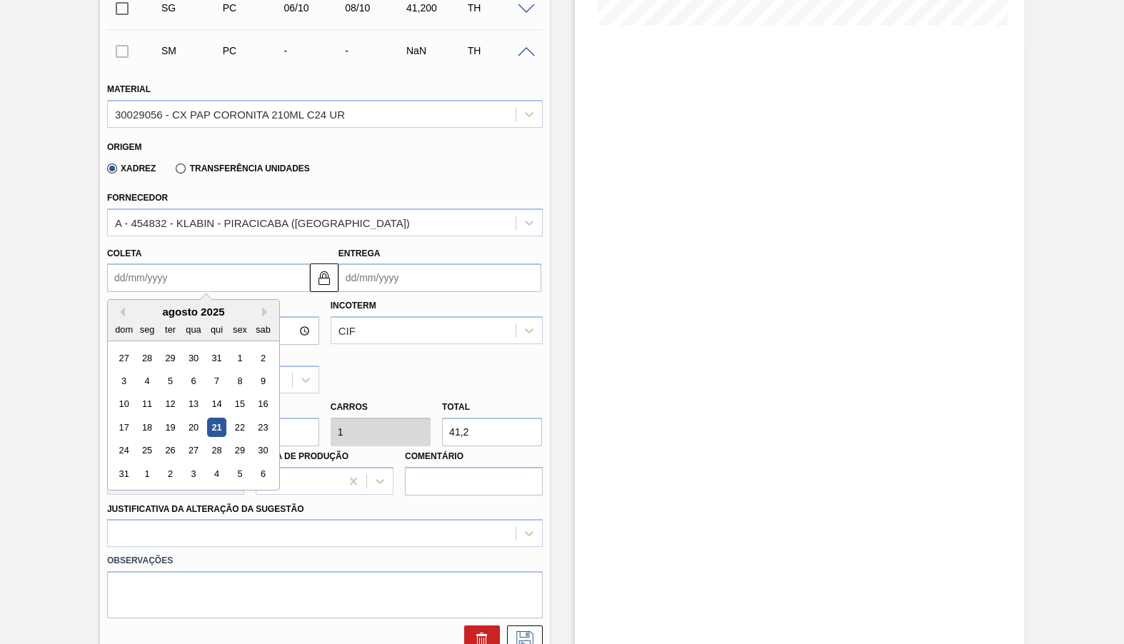
click at [203, 272] on input "Coleta" at bounding box center [208, 277] width 203 height 29
click at [262, 307] on button "Next Month" at bounding box center [267, 312] width 10 height 10
click at [253, 271] on input "Coleta" at bounding box center [208, 277] width 203 height 29
type input "2"
type input "04/08/2025"
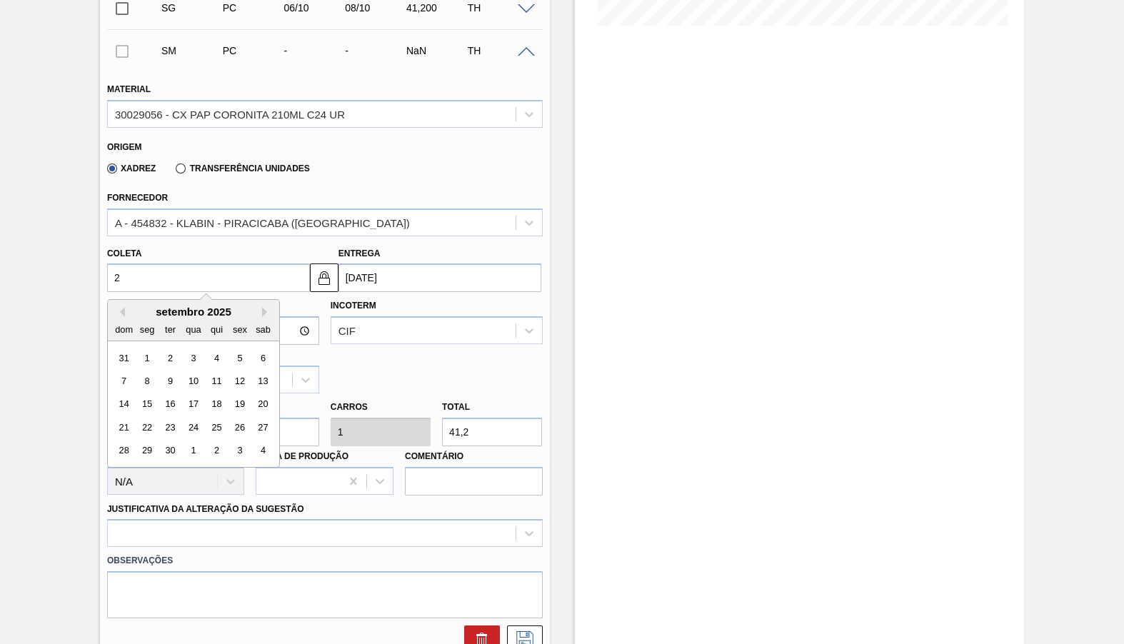
type input "21"
type input "23/08/2025"
type input "21/09"
type input "23/09/2025"
type input "21/09/2025"
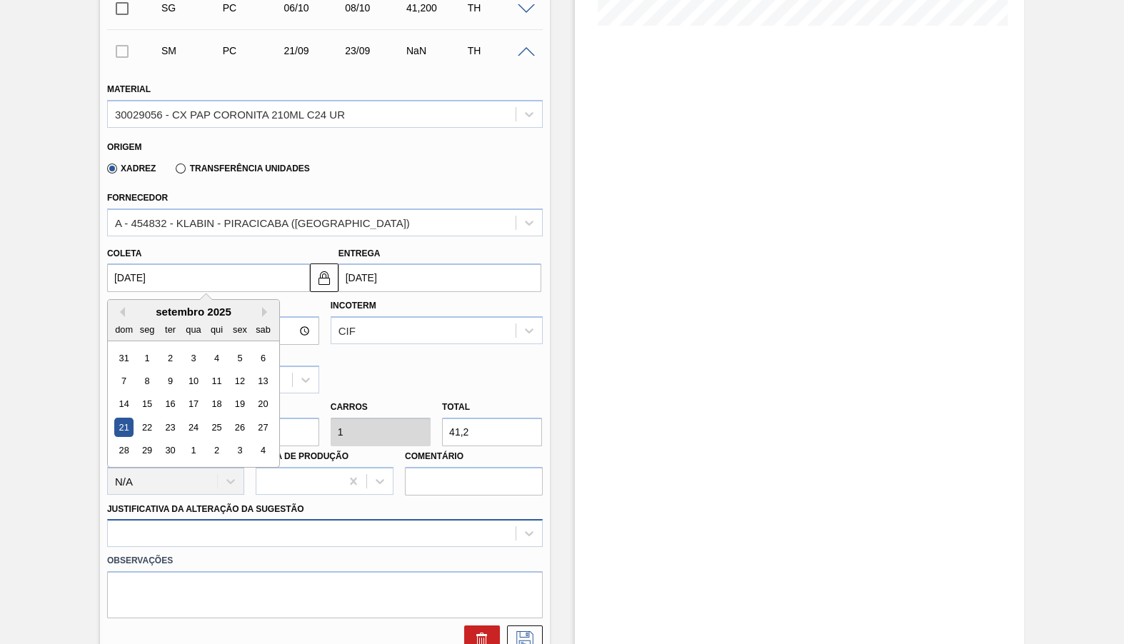
click at [346, 519] on div at bounding box center [325, 533] width 436 height 28
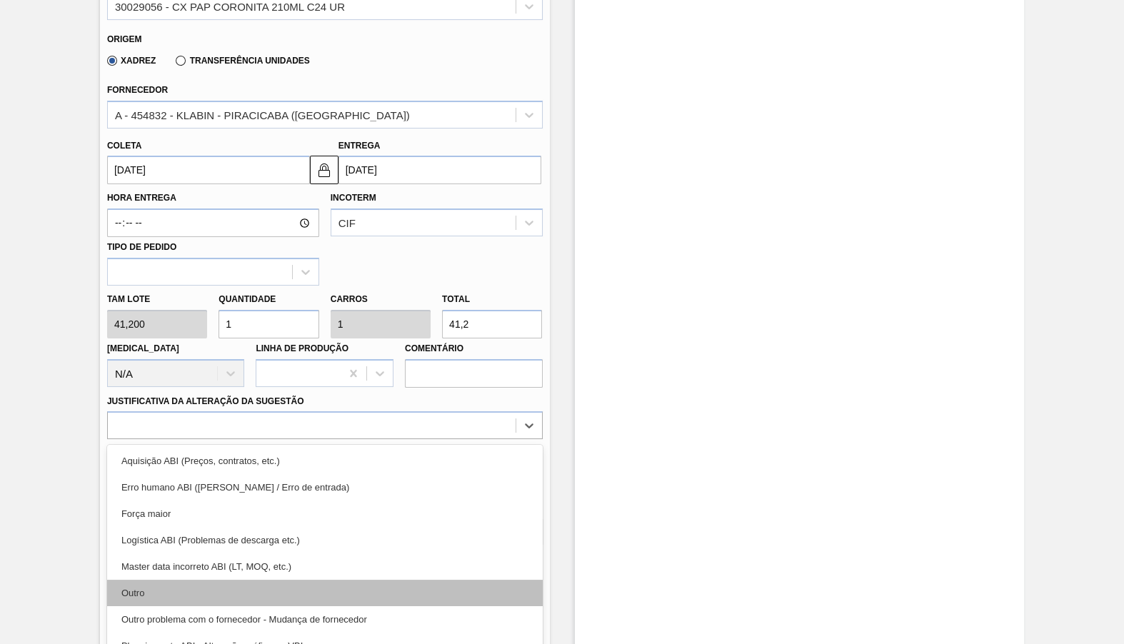
click at [262, 580] on div "Outro" at bounding box center [325, 593] width 436 height 26
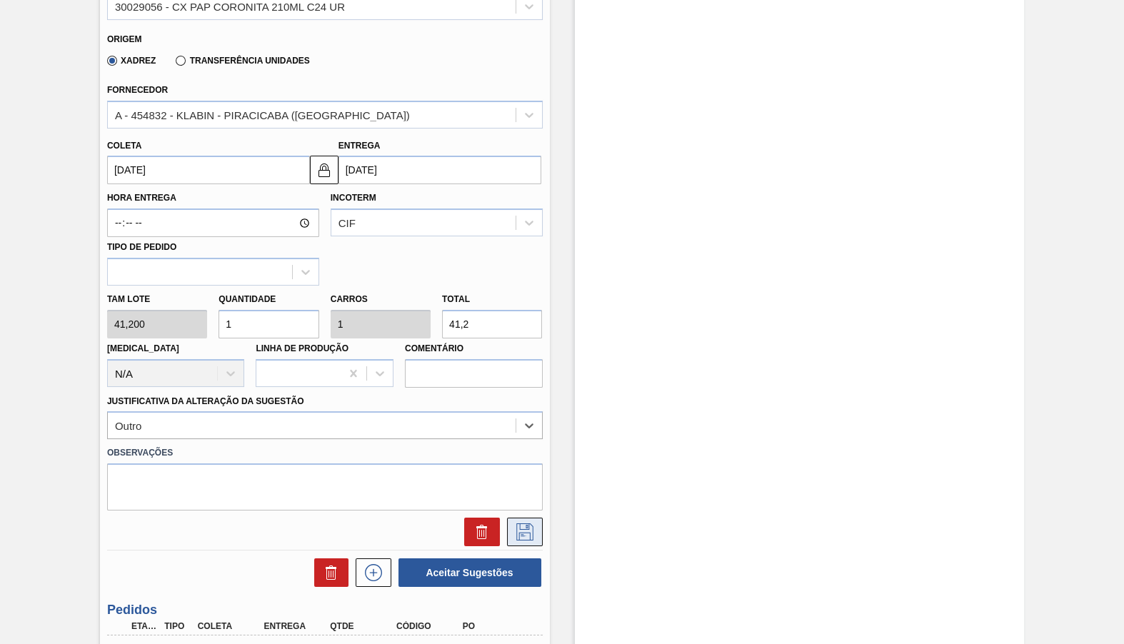
click at [521, 523] on icon at bounding box center [524, 531] width 23 height 17
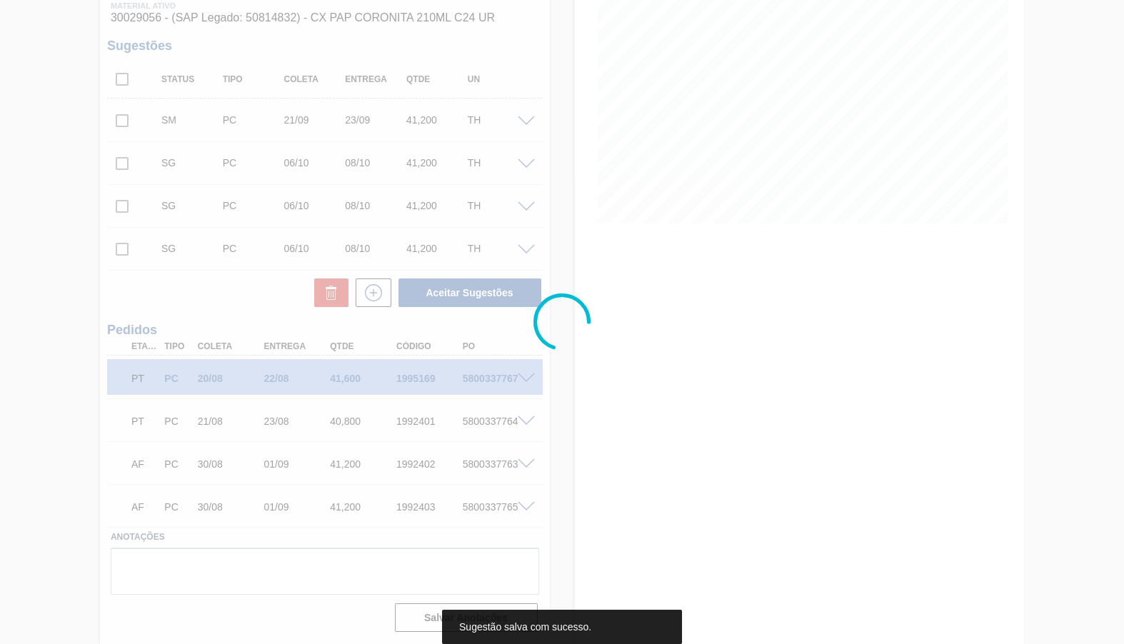
scroll to position [171, 0]
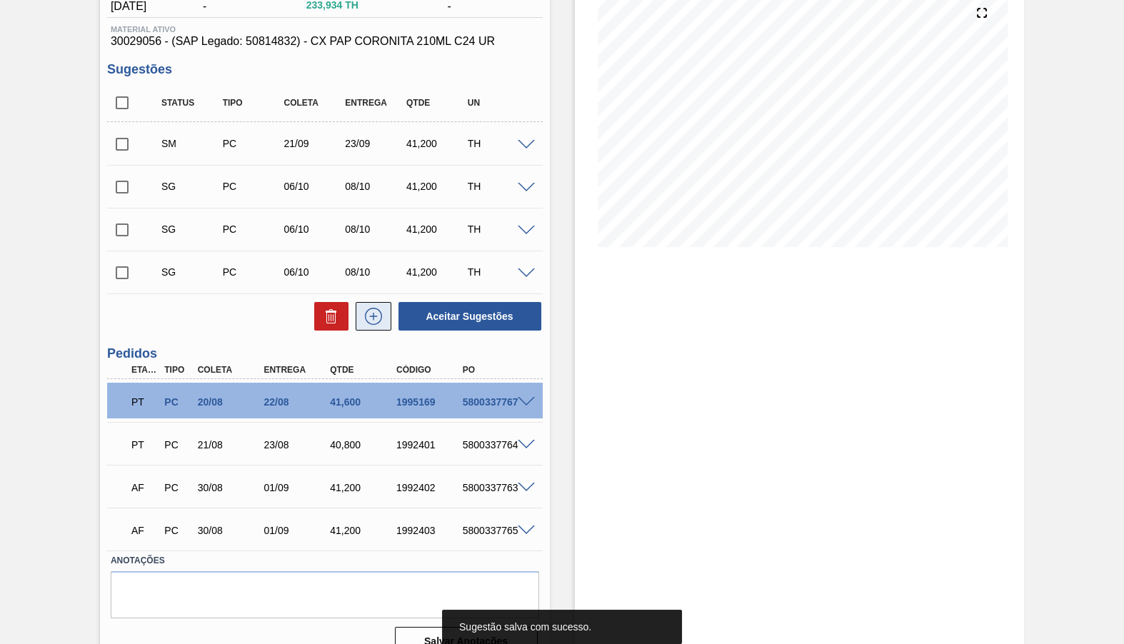
click at [375, 323] on button at bounding box center [374, 316] width 36 height 29
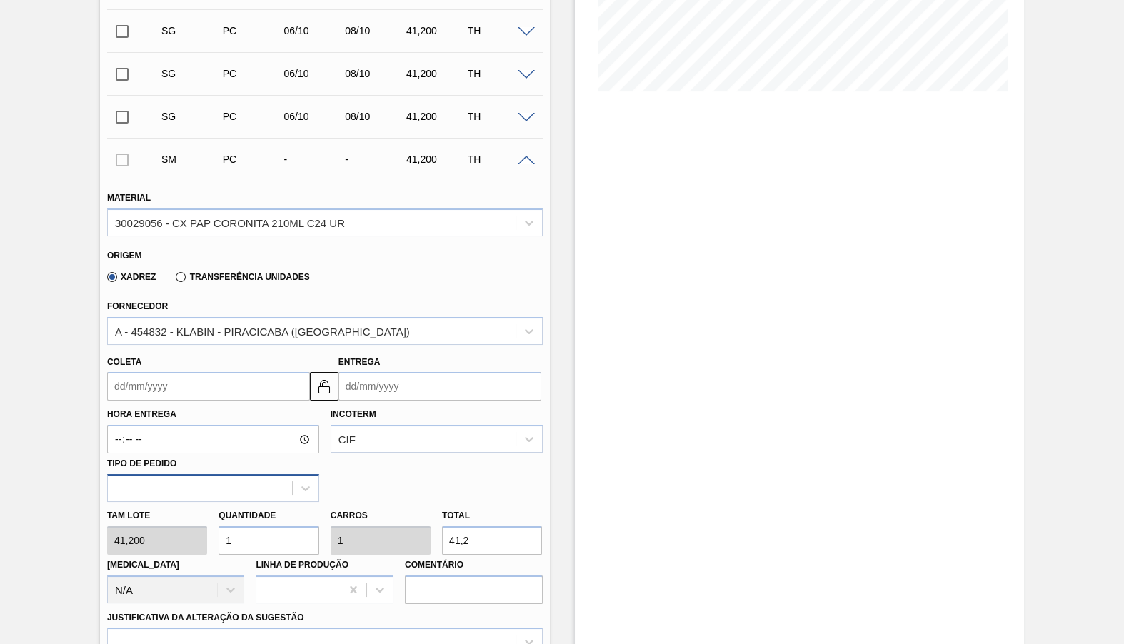
scroll to position [371, 0]
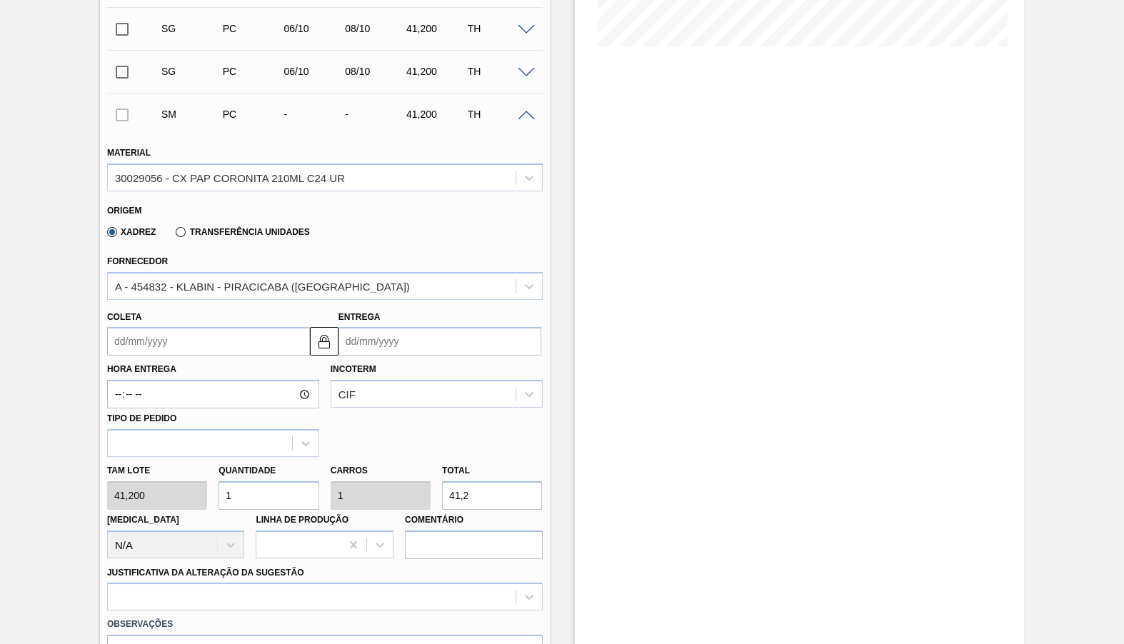
click at [195, 341] on input "Coleta" at bounding box center [208, 341] width 203 height 29
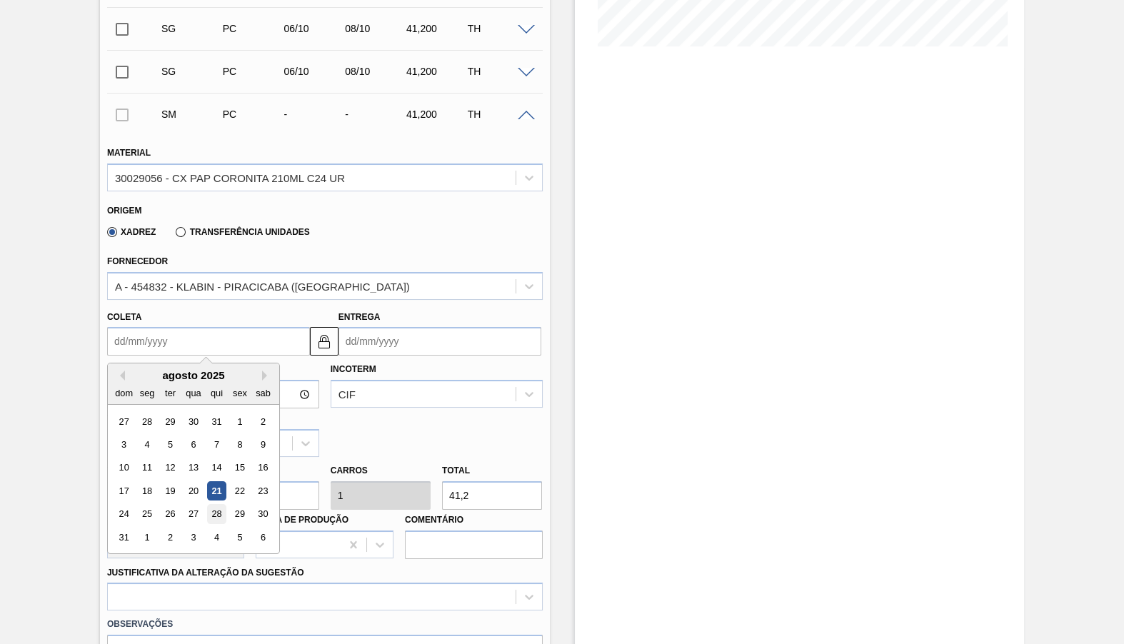
type input "2"
type input "04/08/2025"
type input "21"
type input "23/08/2025"
type input "21/09"
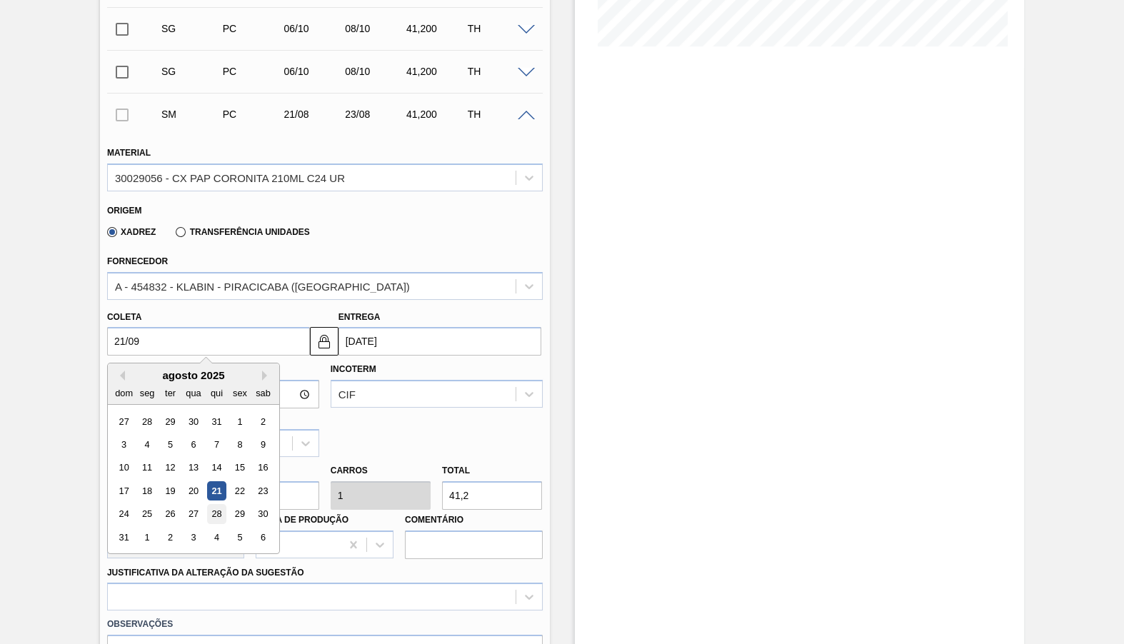
type input "23/09/2025"
type input "21/09/2025"
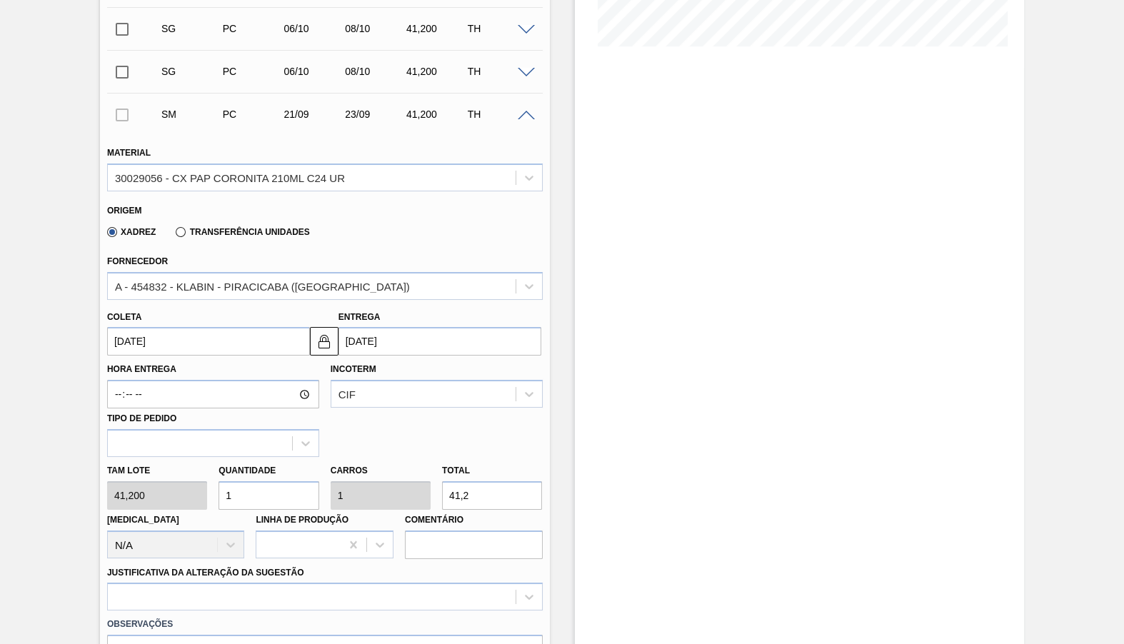
scroll to position [571, 0]
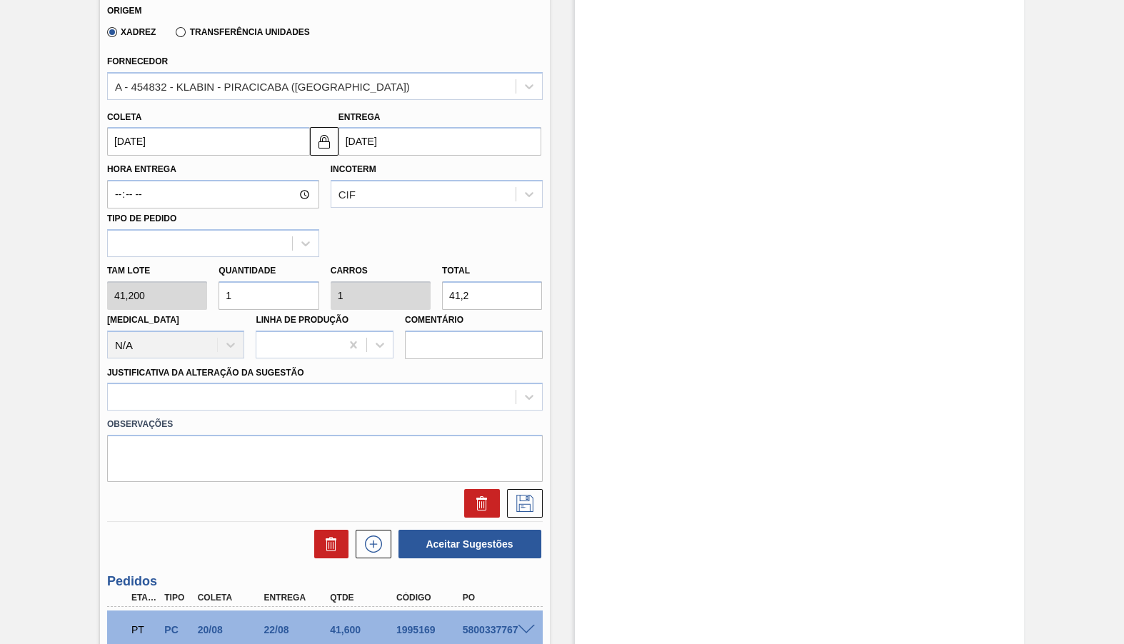
click at [503, 281] on input "41,2" at bounding box center [492, 295] width 100 height 29
type input "41,200"
click at [226, 368] on label "Justificativa da Alteração da Sugestão" at bounding box center [205, 373] width 197 height 10
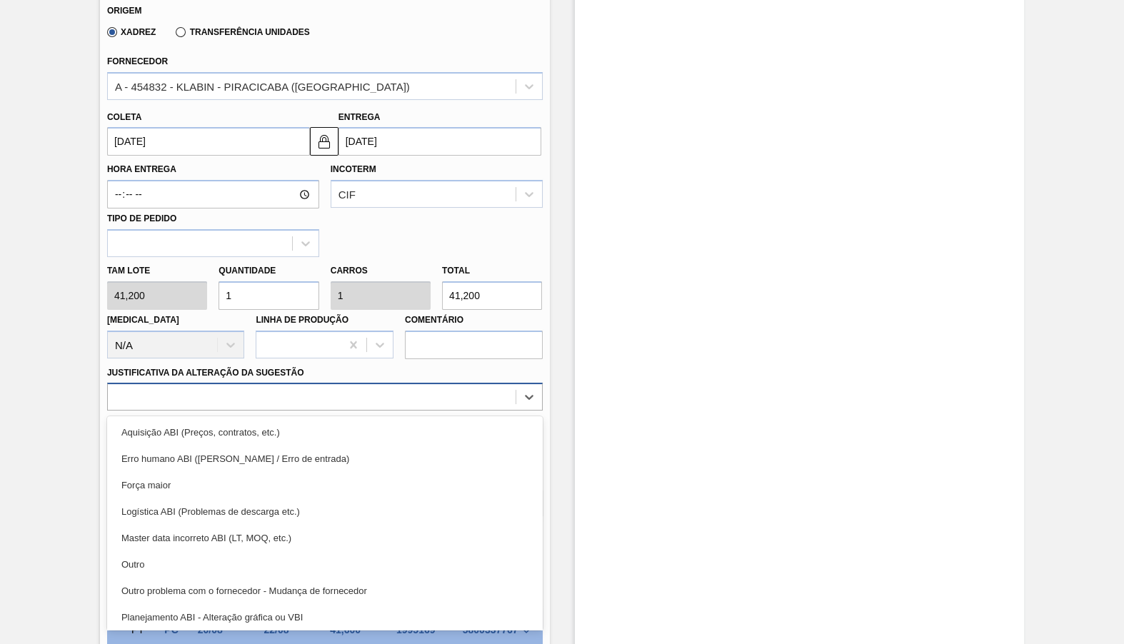
click at [226, 383] on div at bounding box center [325, 397] width 436 height 28
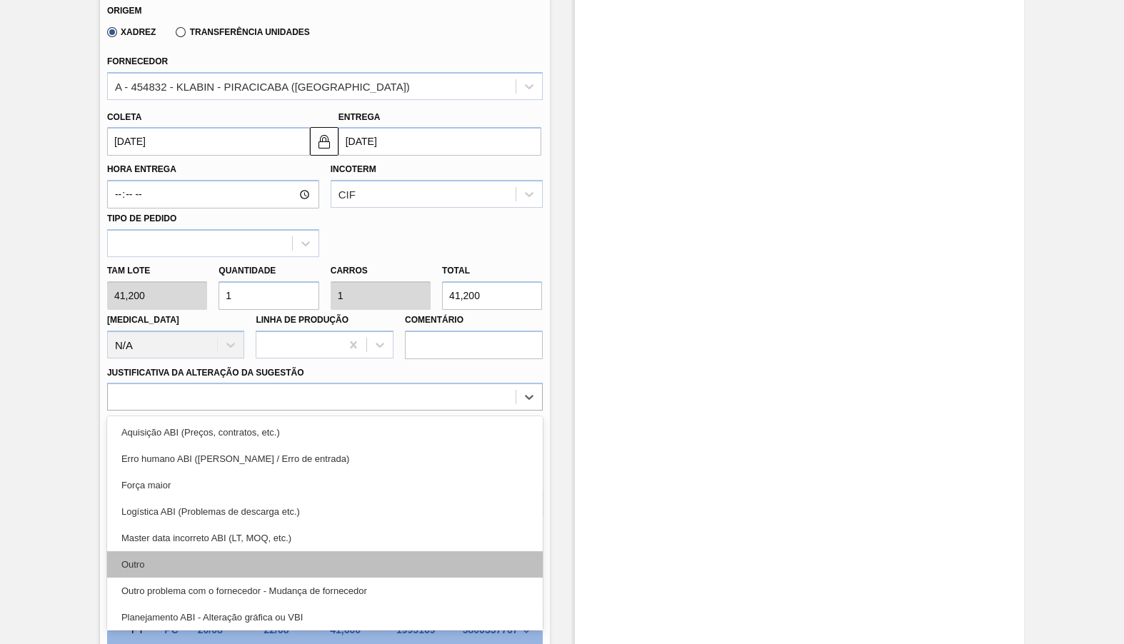
click at [174, 551] on div "Outro" at bounding box center [325, 564] width 436 height 26
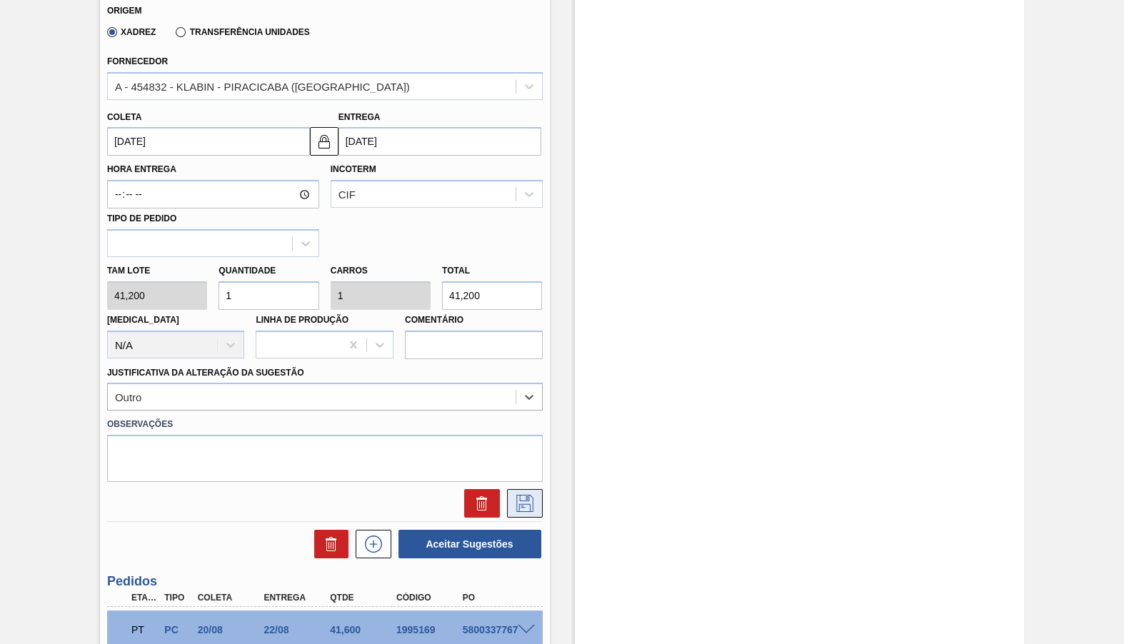
click at [528, 495] on icon at bounding box center [524, 503] width 17 height 17
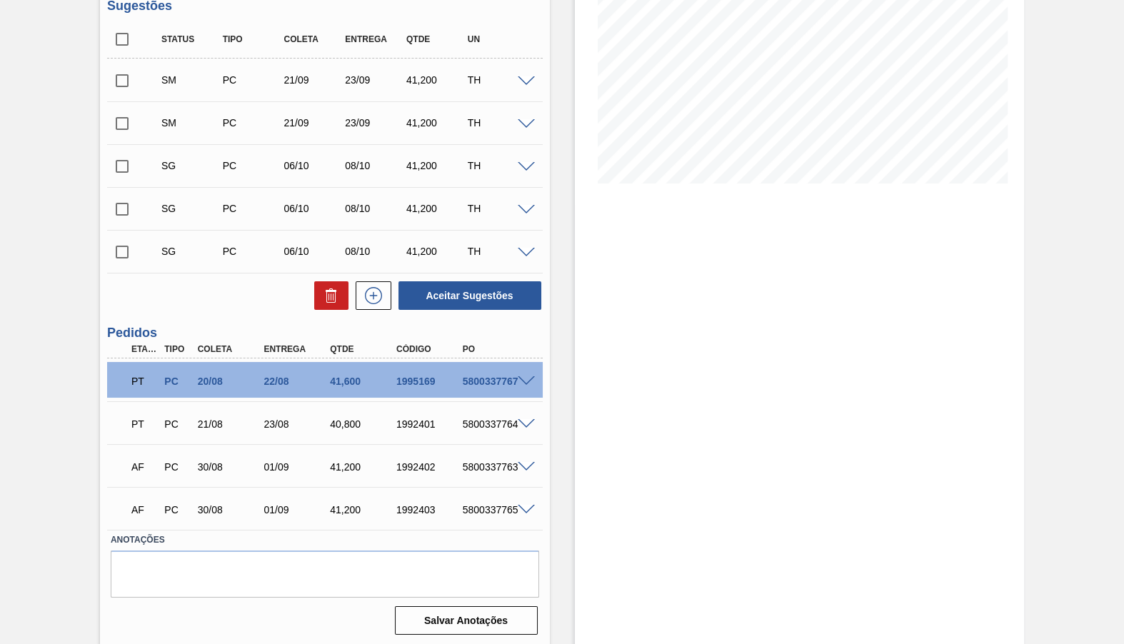
scroll to position [101, 0]
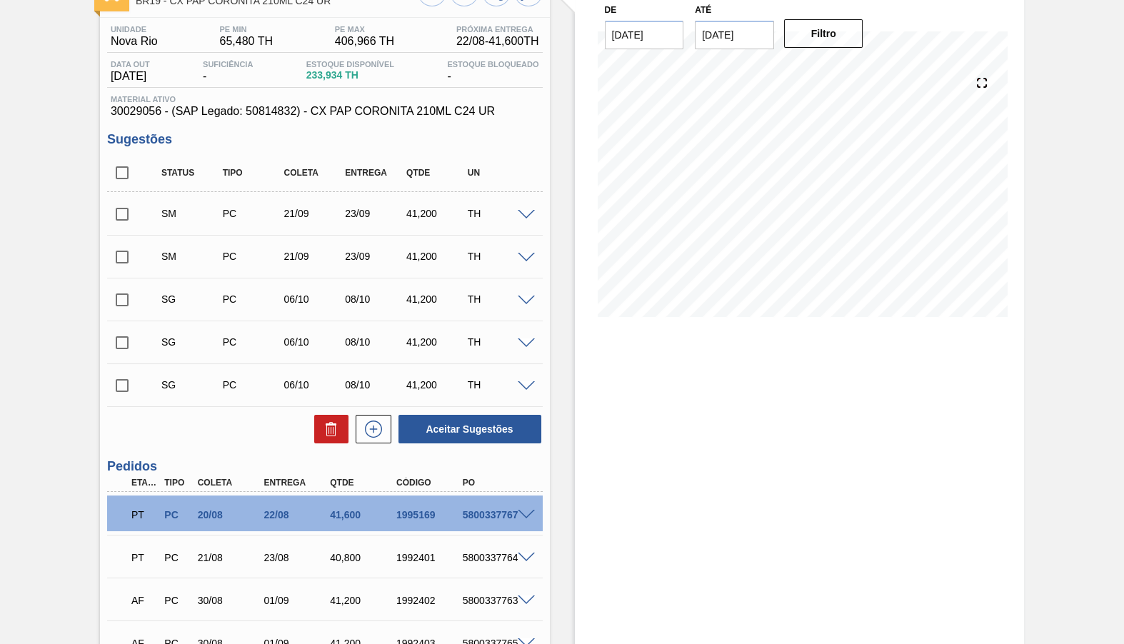
click at [796, 525] on div "Estoque De 21/08/2025 Até 31/10/2025 Filtro" at bounding box center [800, 376] width 450 height 810
drag, startPoint x: 312, startPoint y: 248, endPoint x: 332, endPoint y: 324, distance: 78.3
click at [313, 251] on div "21/09" at bounding box center [313, 256] width 67 height 11
click at [315, 311] on div "SG PC 06/10 08/10 41,200 TH" at bounding box center [336, 299] width 368 height 29
click at [523, 302] on span at bounding box center [526, 301] width 17 height 11
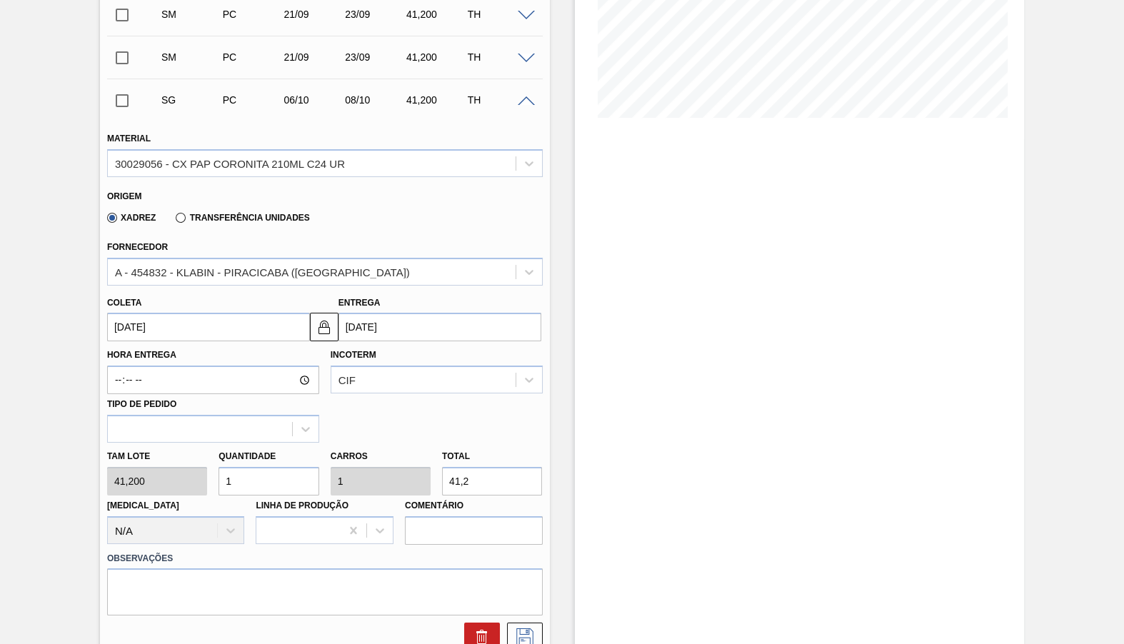
scroll to position [301, 0]
click at [215, 292] on div "Coleta 06/10/2025" at bounding box center [208, 316] width 203 height 49
click at [214, 312] on input "06/10/2025" at bounding box center [208, 326] width 203 height 29
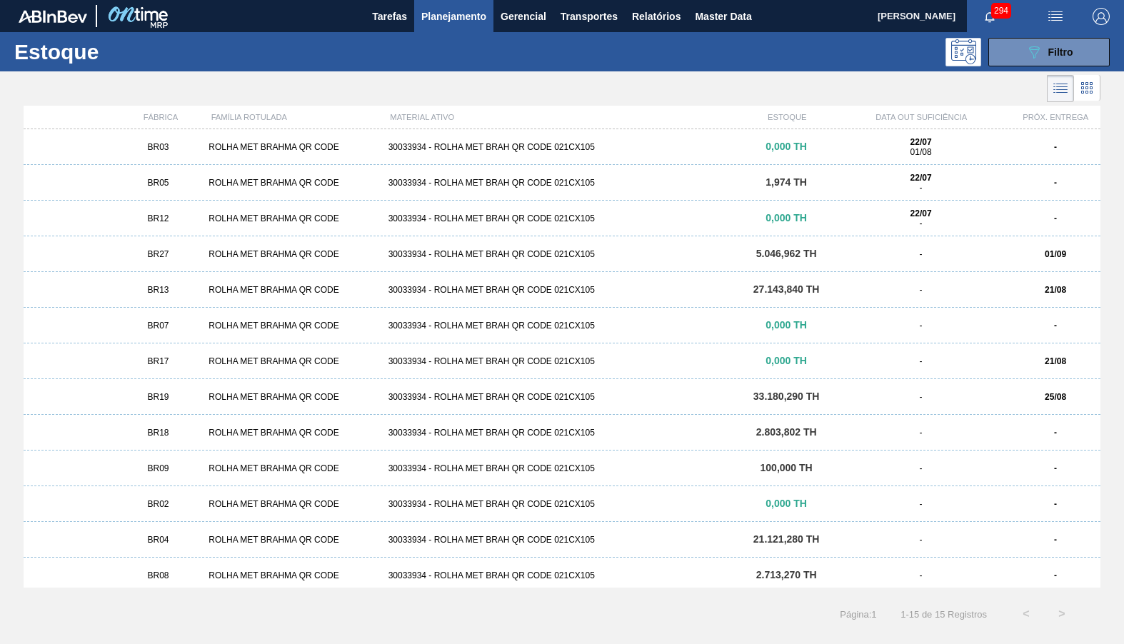
click at [1101, 45] on button "089F7B8B-B2A5-4AFE-B5C0-19BA573D28AC Filtro" at bounding box center [1048, 52] width 121 height 29
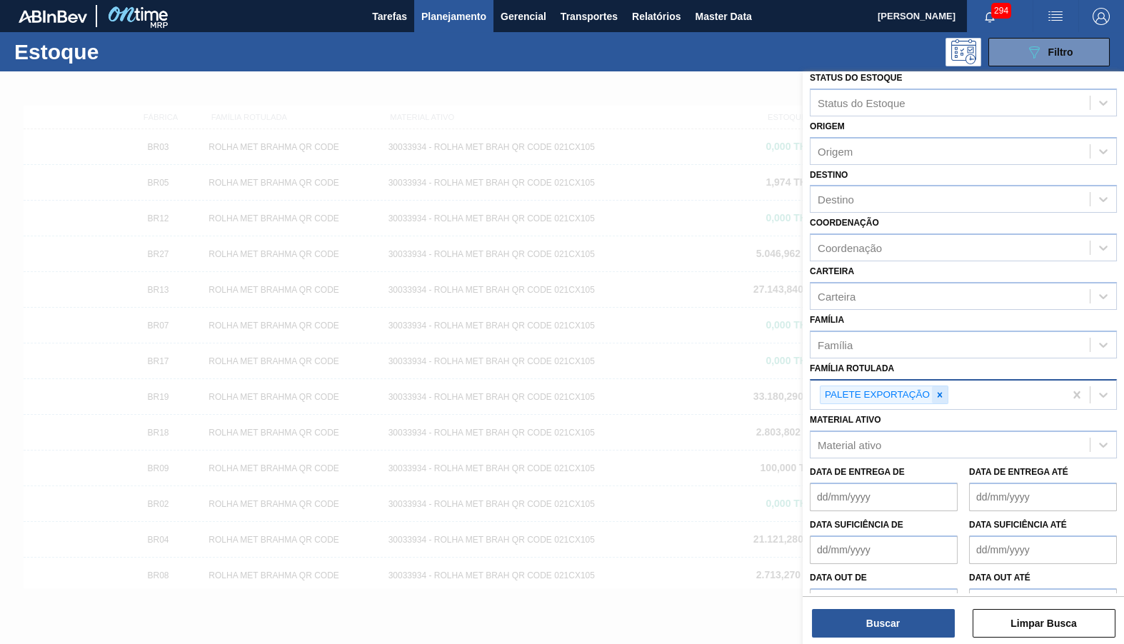
click at [942, 390] on icon at bounding box center [940, 395] width 10 height 10
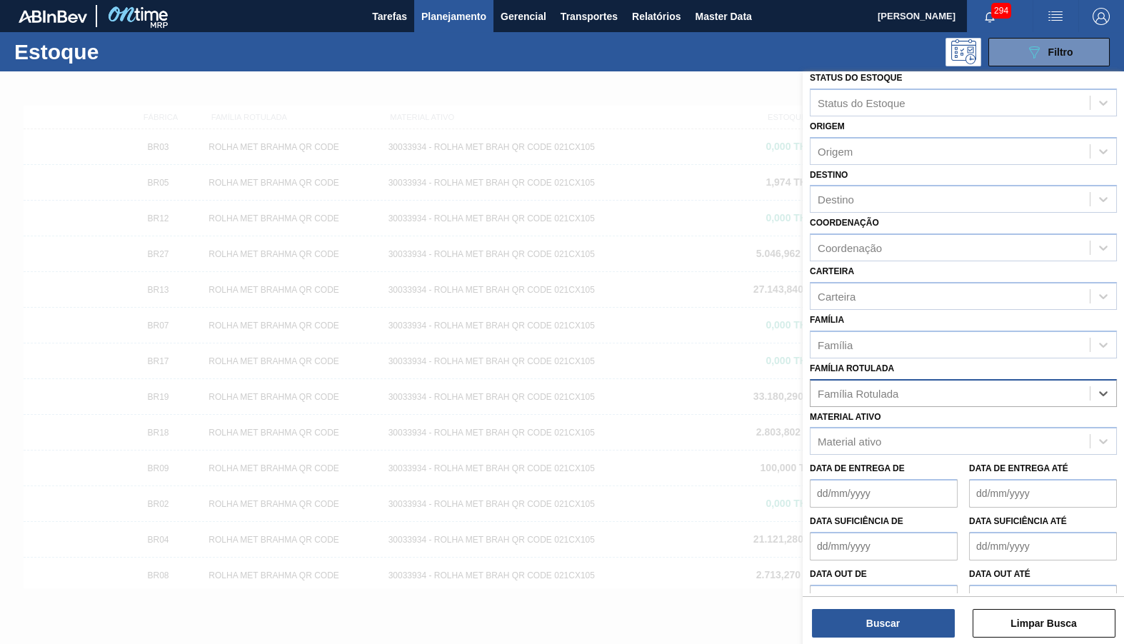
scroll to position [8, 0]
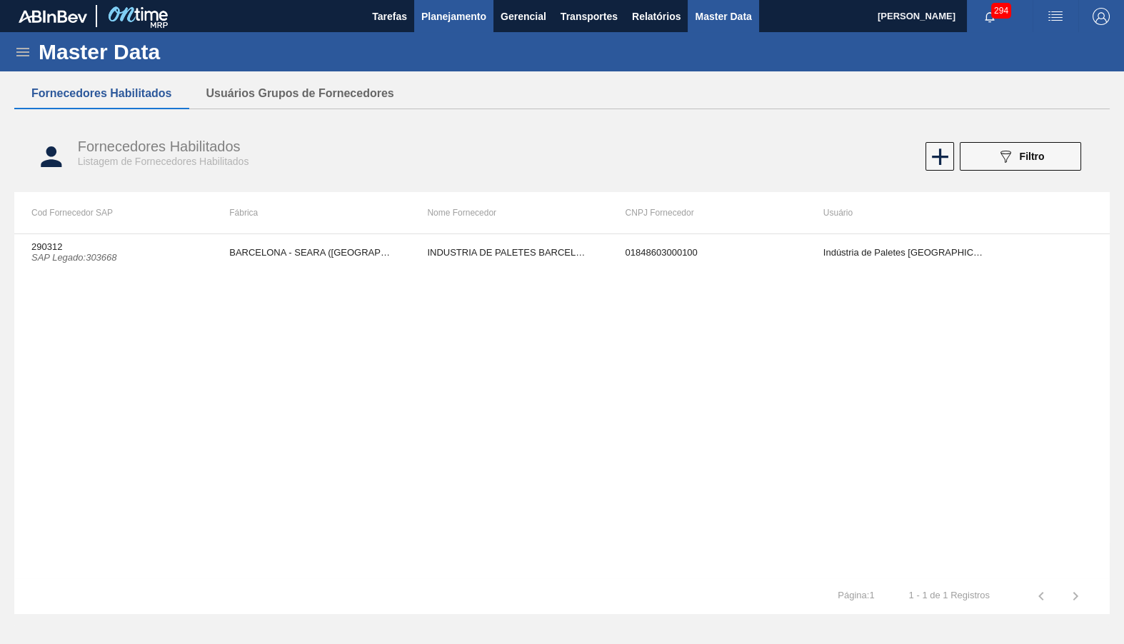
click at [467, 16] on span "Planejamento" at bounding box center [453, 16] width 65 height 17
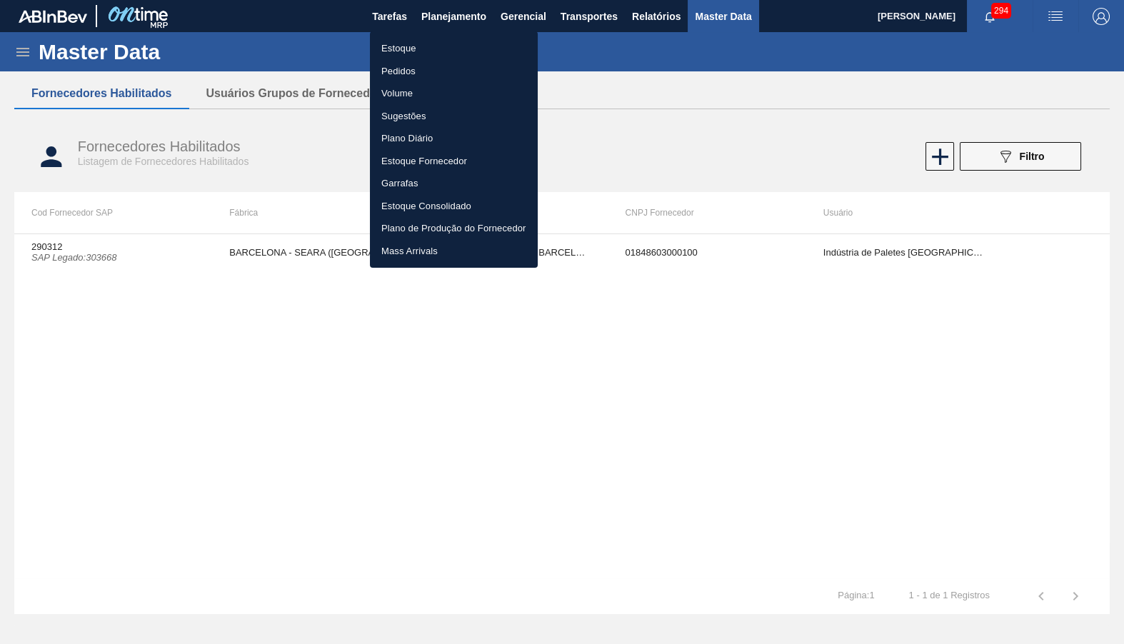
click at [408, 56] on li "Estoque" at bounding box center [454, 48] width 168 height 23
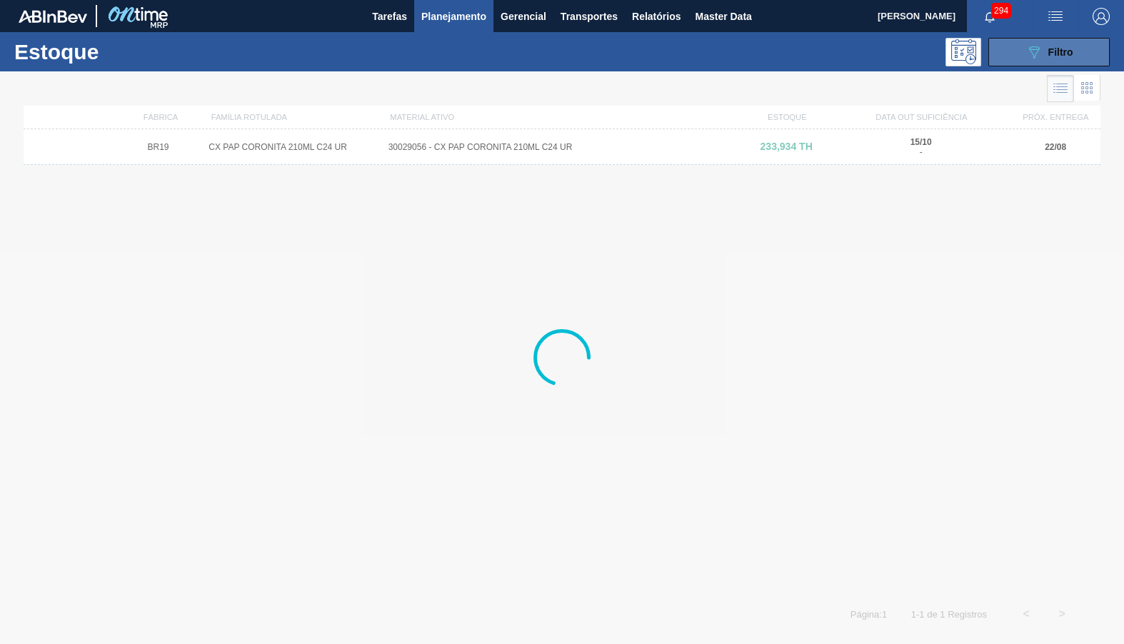
click at [1032, 52] on icon "089F7B8B-B2A5-4AFE-B5C0-19BA573D28AC" at bounding box center [1033, 52] width 17 height 17
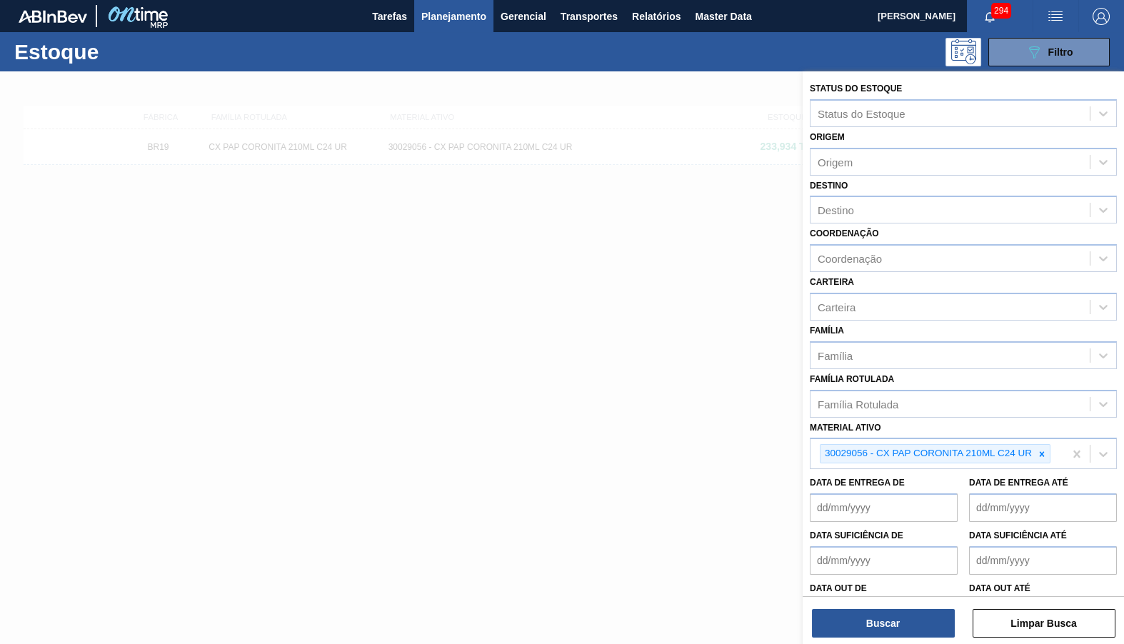
click at [526, 350] on div at bounding box center [562, 393] width 1124 height 644
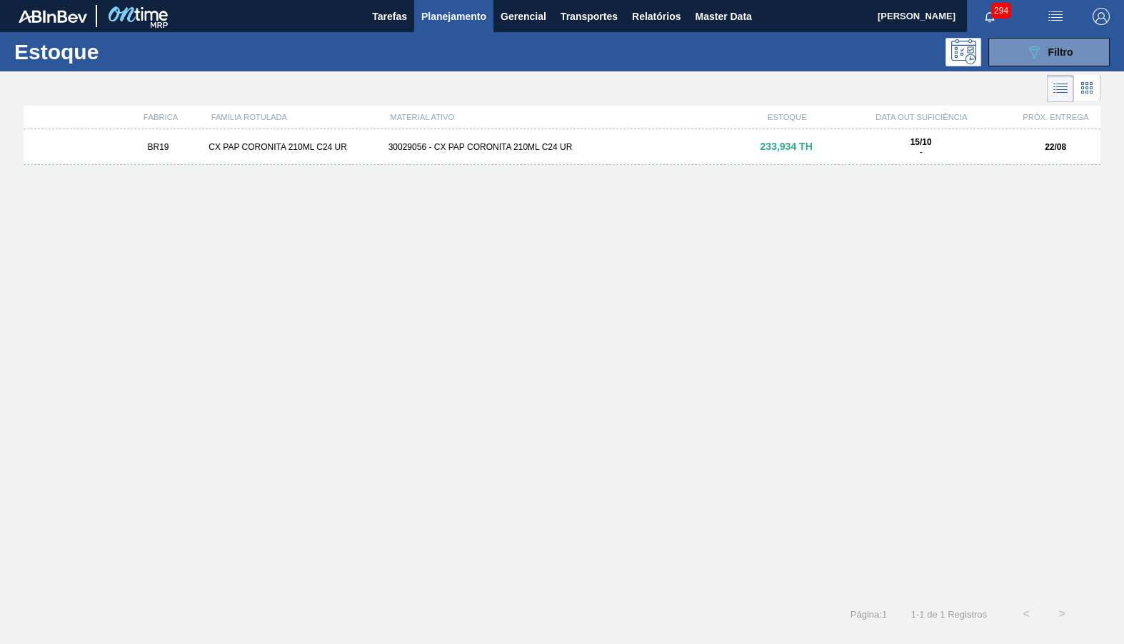
click at [693, 156] on div "BR19 CX PAP CORONITA 210ML C24 UR 30029056 - CX PAP CORONITA 210ML C24 UR 233,9…" at bounding box center [562, 147] width 1077 height 36
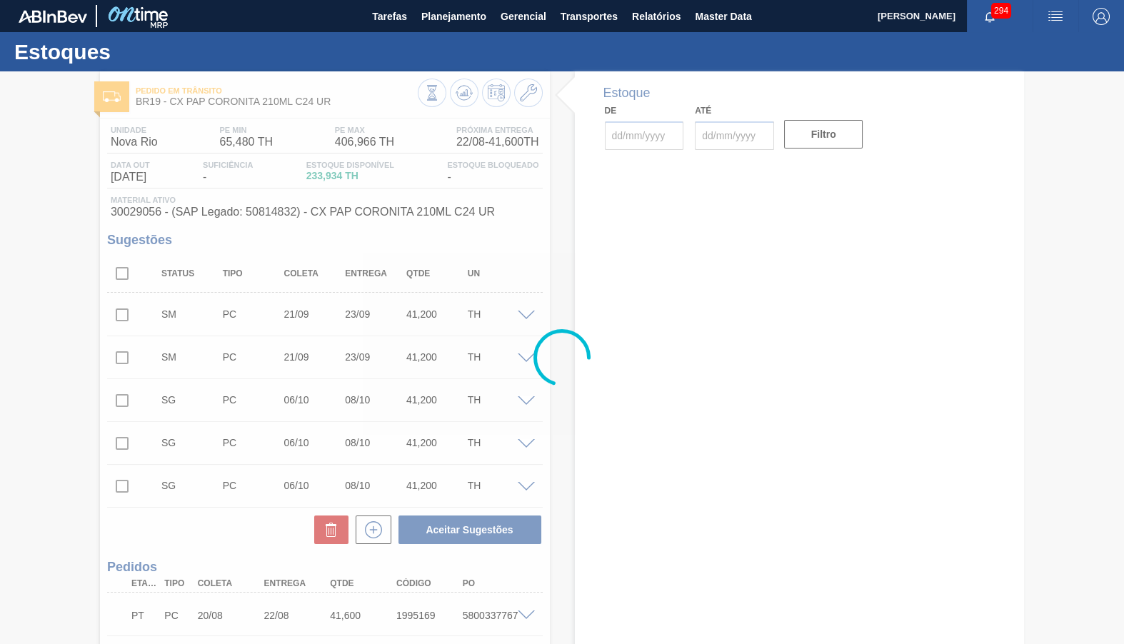
type input "21/08/2025"
type input "31/10/2025"
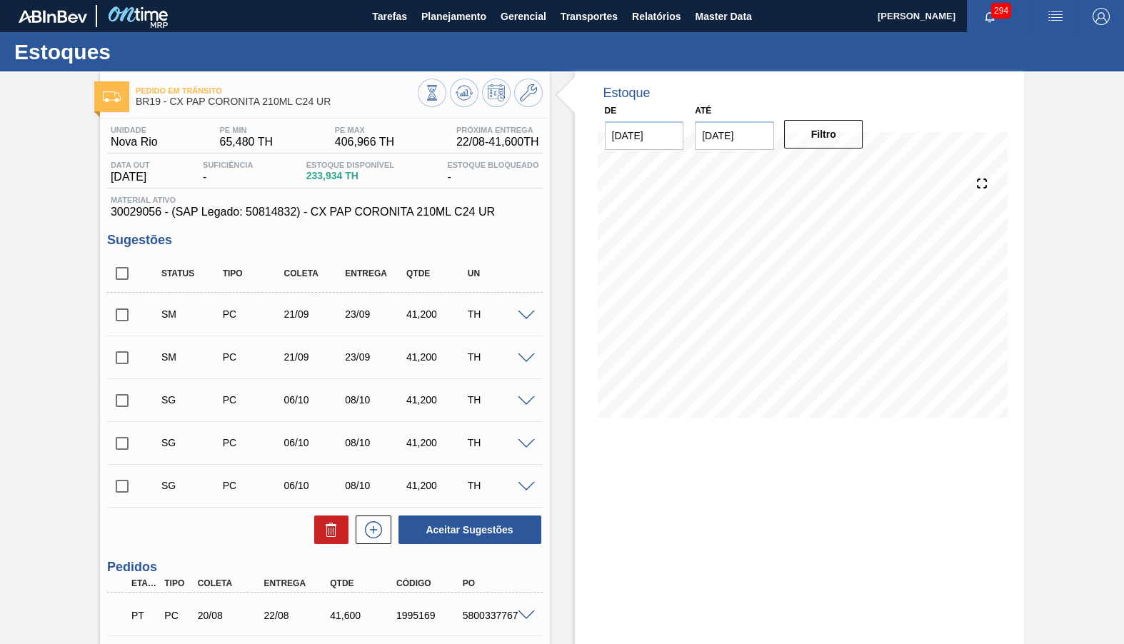
click at [521, 395] on div at bounding box center [528, 400] width 29 height 11
click at [526, 398] on div at bounding box center [528, 400] width 29 height 11
click at [526, 398] on span at bounding box center [526, 401] width 17 height 11
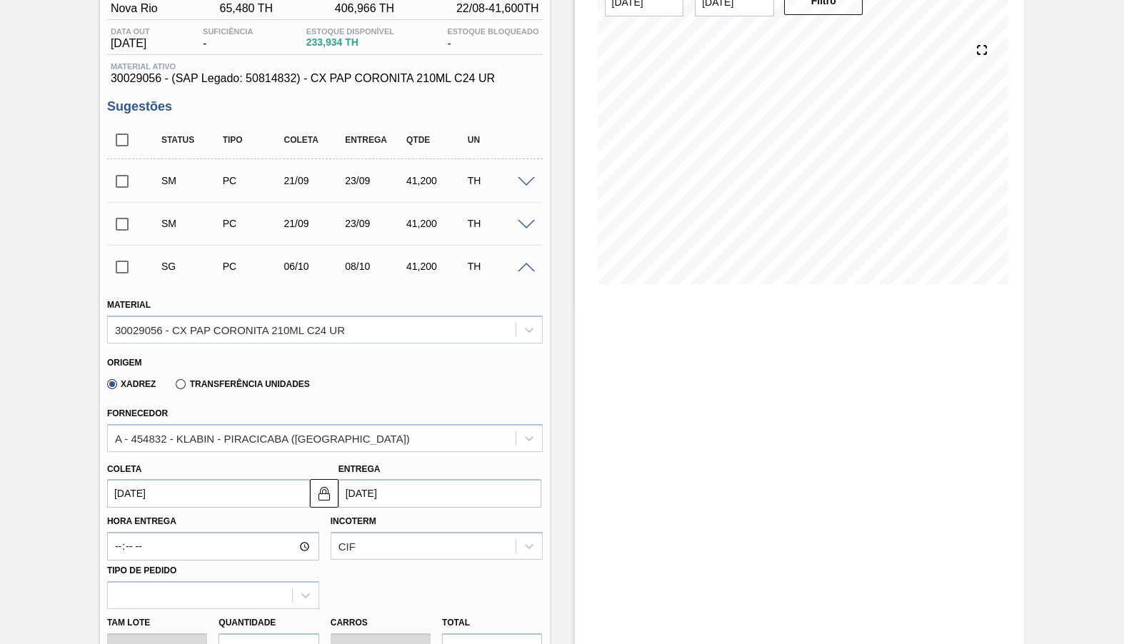
click at [181, 490] on input "06/10/2025" at bounding box center [208, 493] width 203 height 29
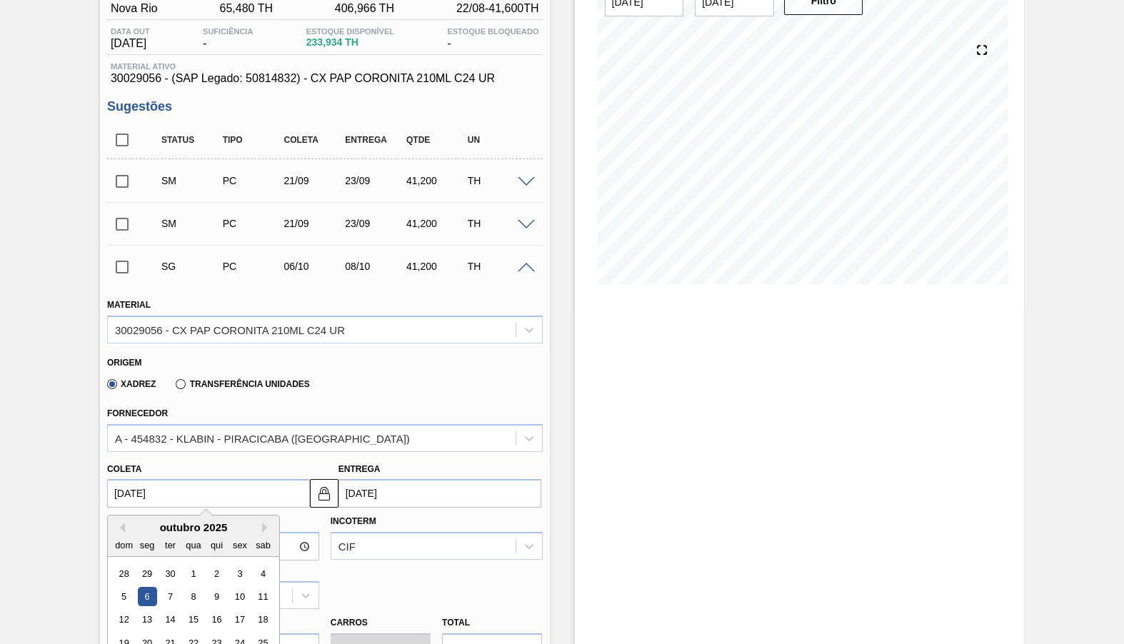
scroll to position [333, 0]
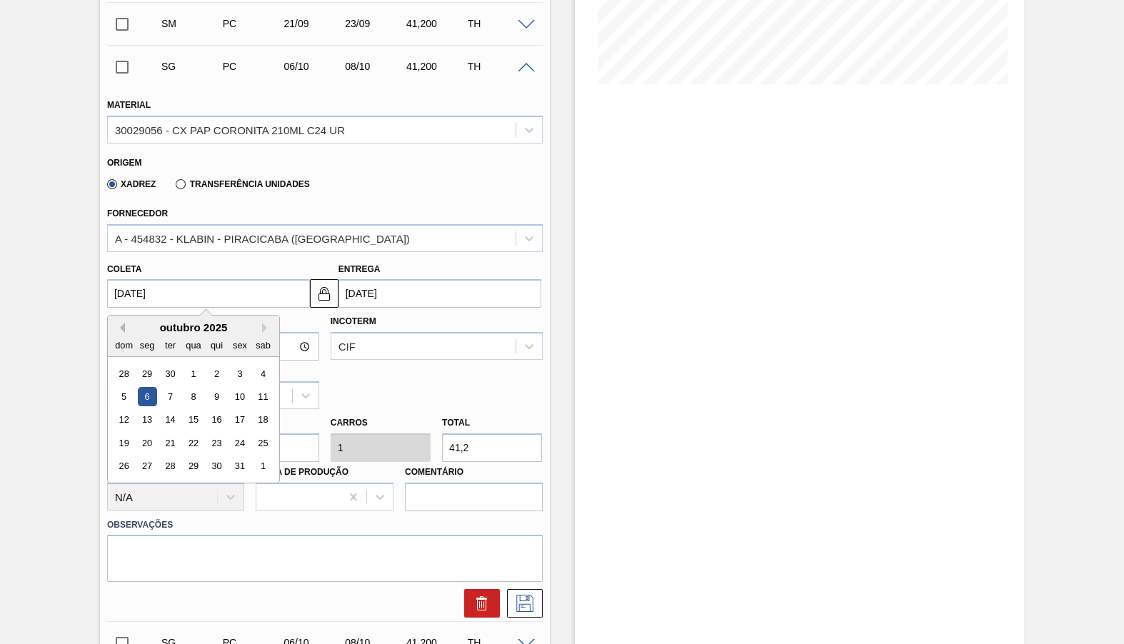
click at [121, 323] on button "Previous Month" at bounding box center [120, 328] width 10 height 10
click at [124, 321] on div "setembro 2025" at bounding box center [193, 327] width 171 height 12
click at [187, 433] on div "24" at bounding box center [192, 442] width 19 height 19
type input "24/09/2025"
type input "26/09/2025"
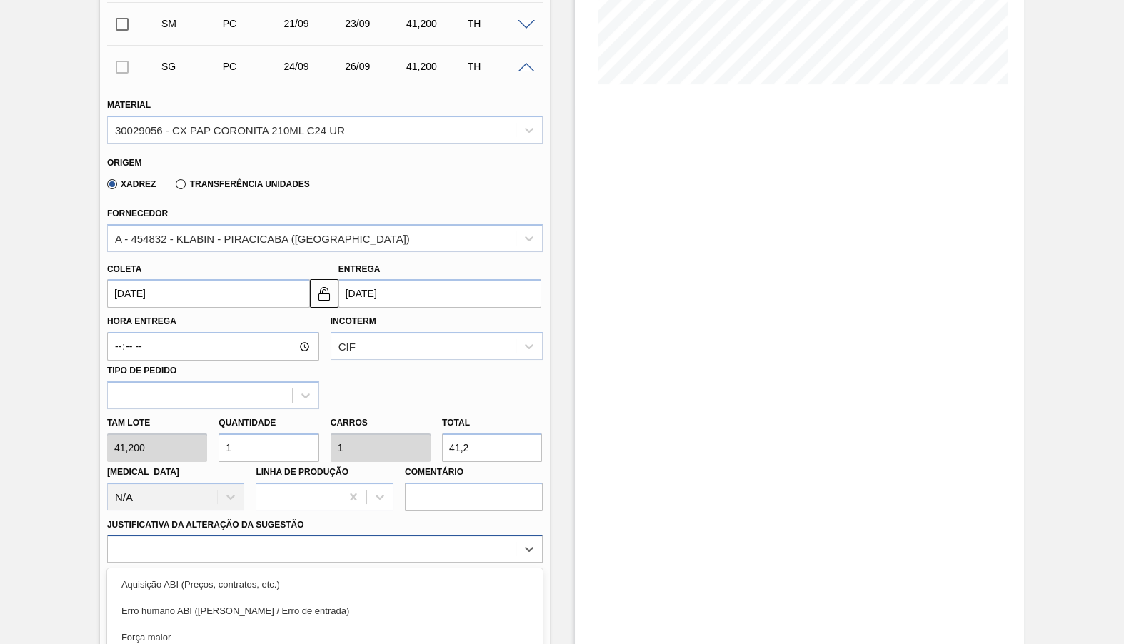
click at [404, 535] on div "option Master data incorreto ABI (LT, MOQ, etc.) focused, 5 of 18. 18 results a…" at bounding box center [325, 549] width 436 height 28
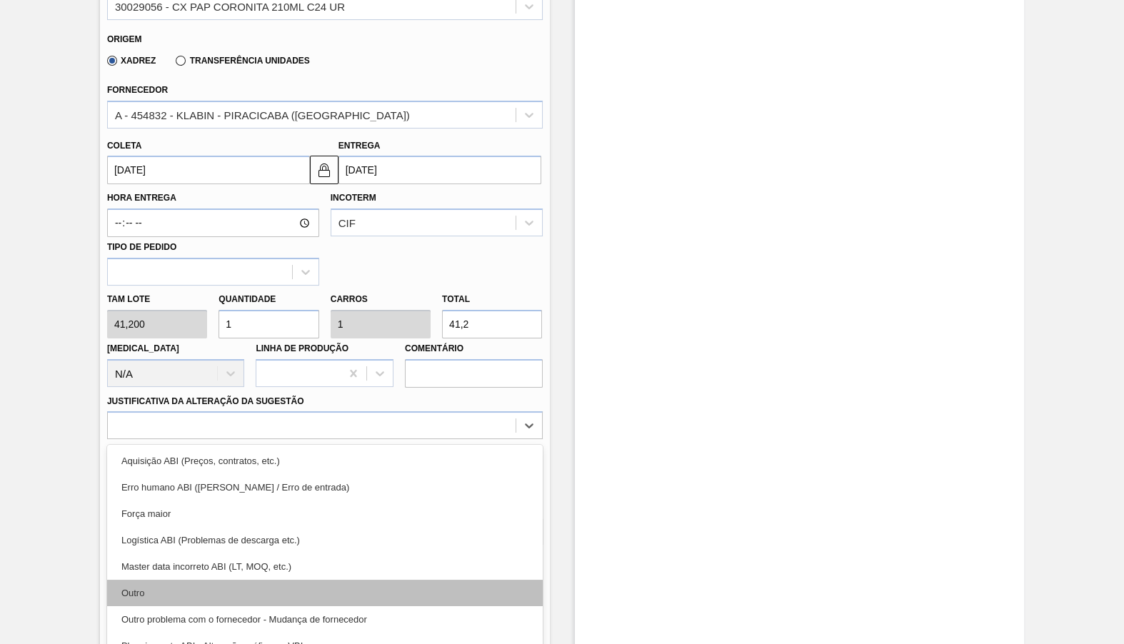
click at [336, 580] on div "Outro" at bounding box center [325, 593] width 436 height 26
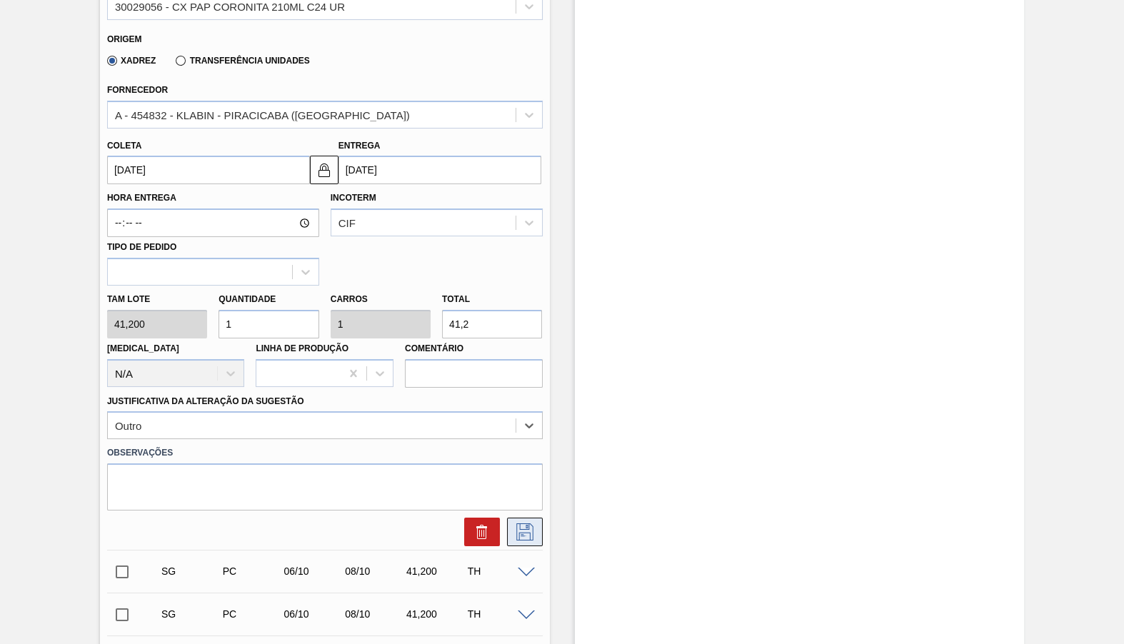
click at [510, 523] on button at bounding box center [525, 532] width 36 height 29
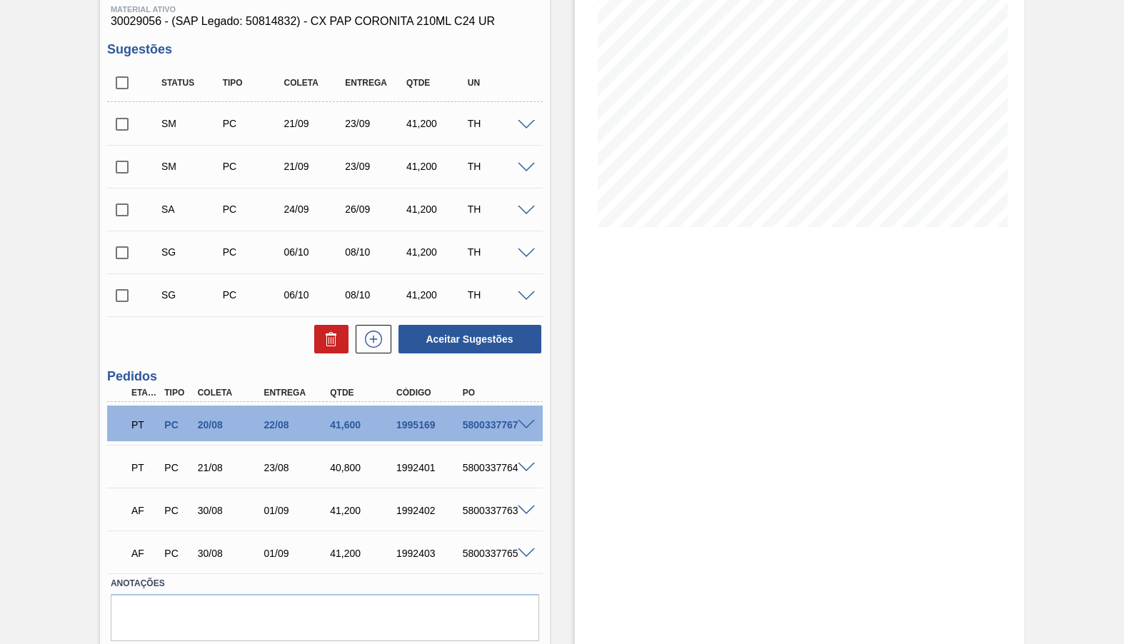
scroll to position [167, 0]
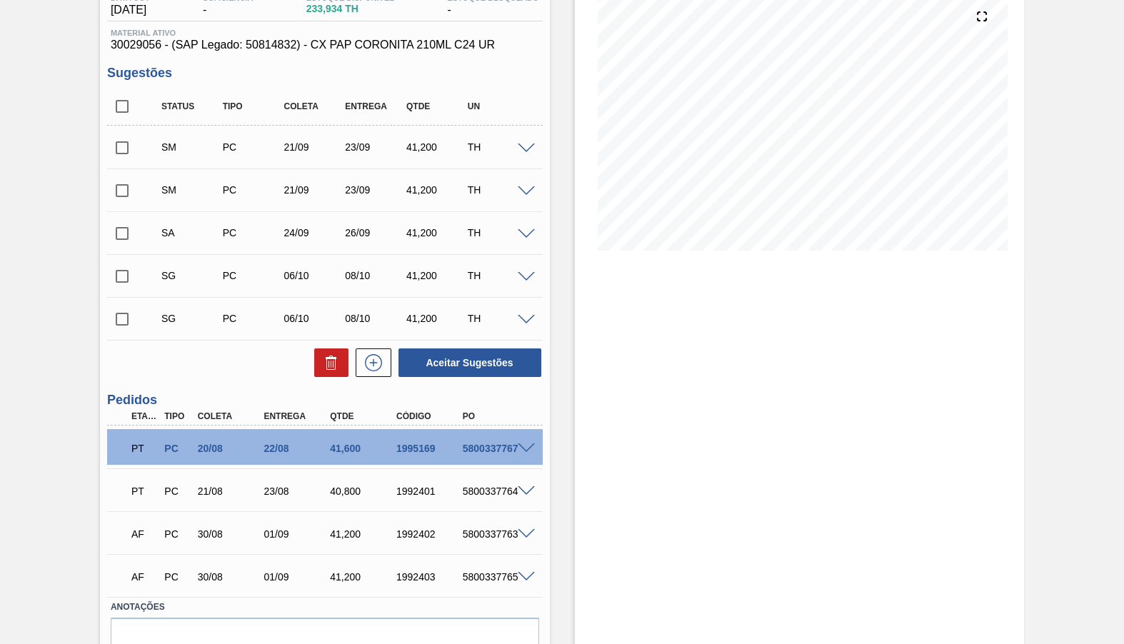
click at [528, 276] on span at bounding box center [526, 277] width 17 height 11
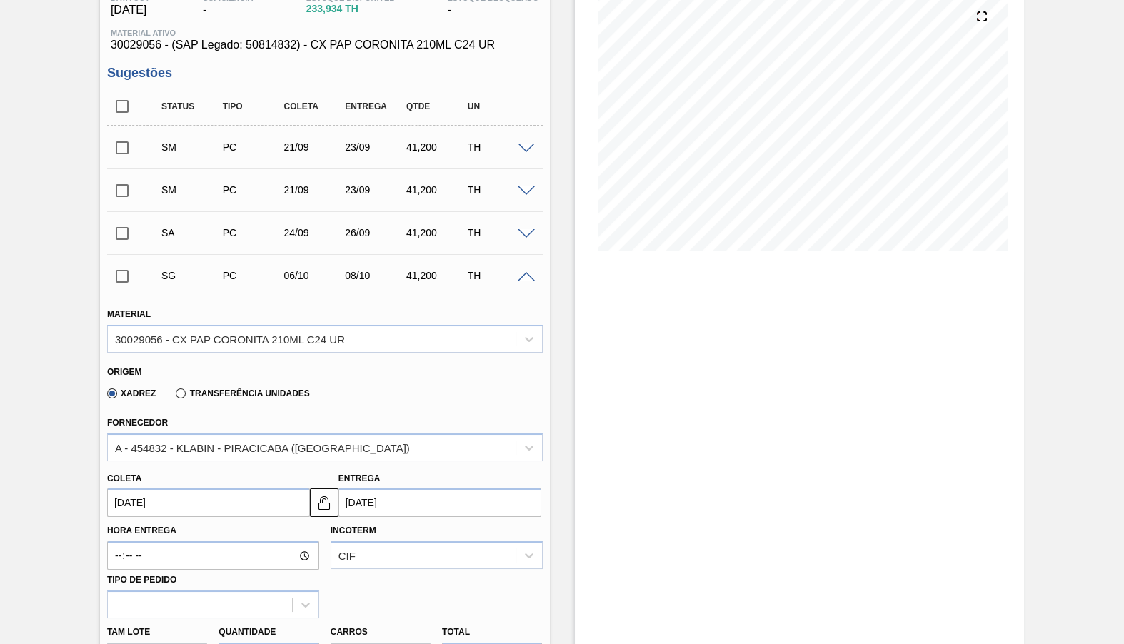
scroll to position [368, 0]
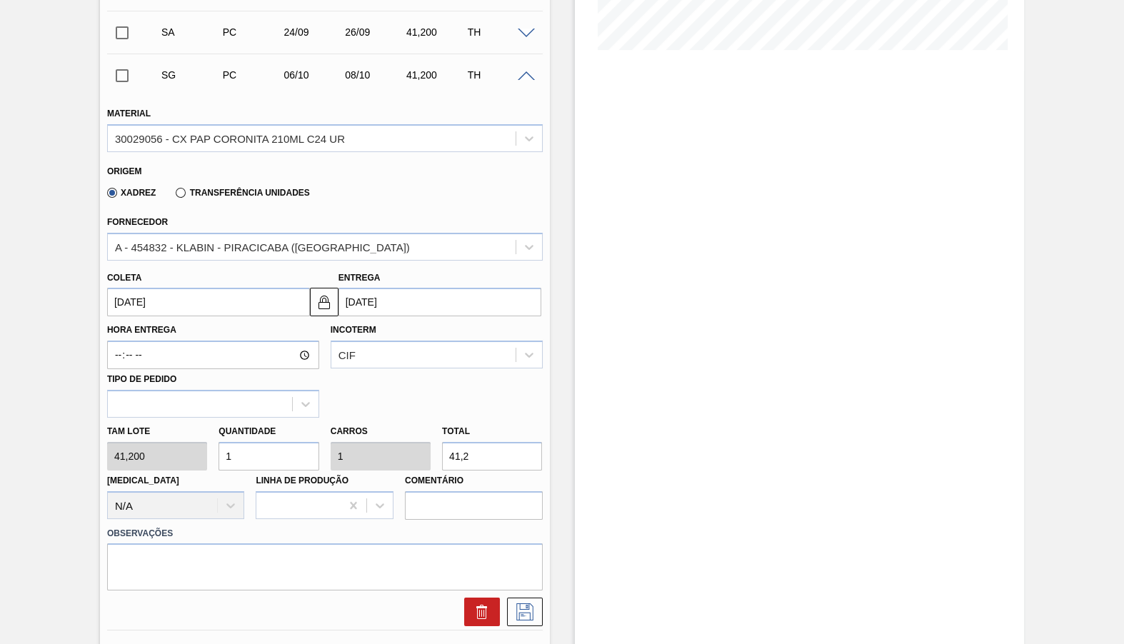
click at [158, 295] on input "06/10/2025" at bounding box center [208, 302] width 203 height 29
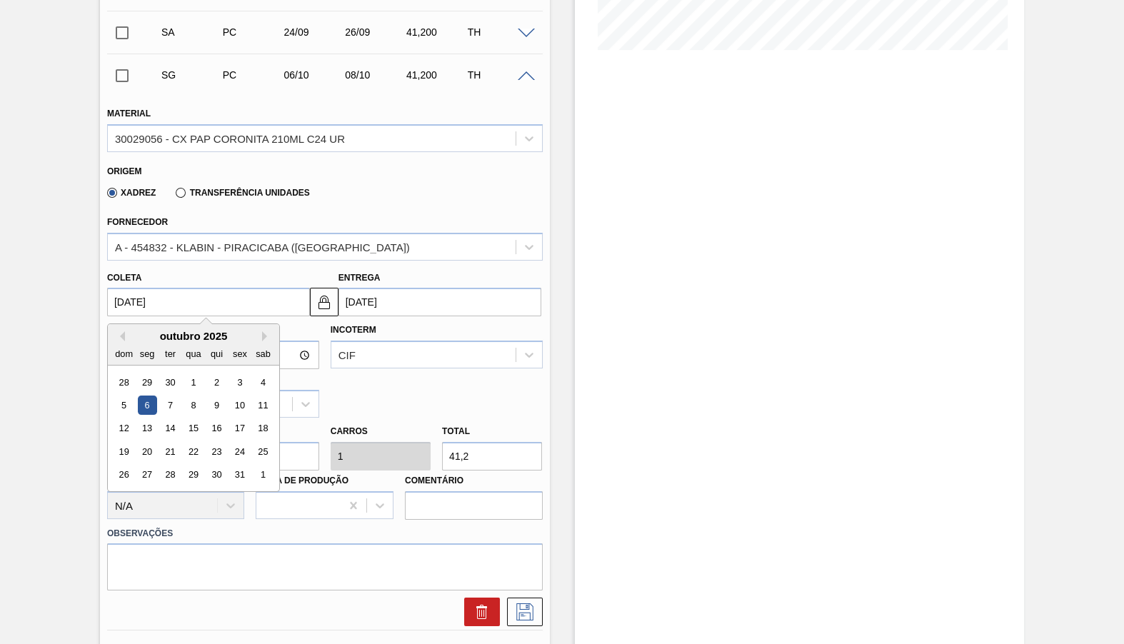
click at [124, 342] on div "dom seg ter qua qui sex sab" at bounding box center [193, 353] width 171 height 23
click at [122, 331] on button "Previous Month" at bounding box center [120, 336] width 10 height 10
click at [143, 442] on div "22" at bounding box center [146, 451] width 19 height 19
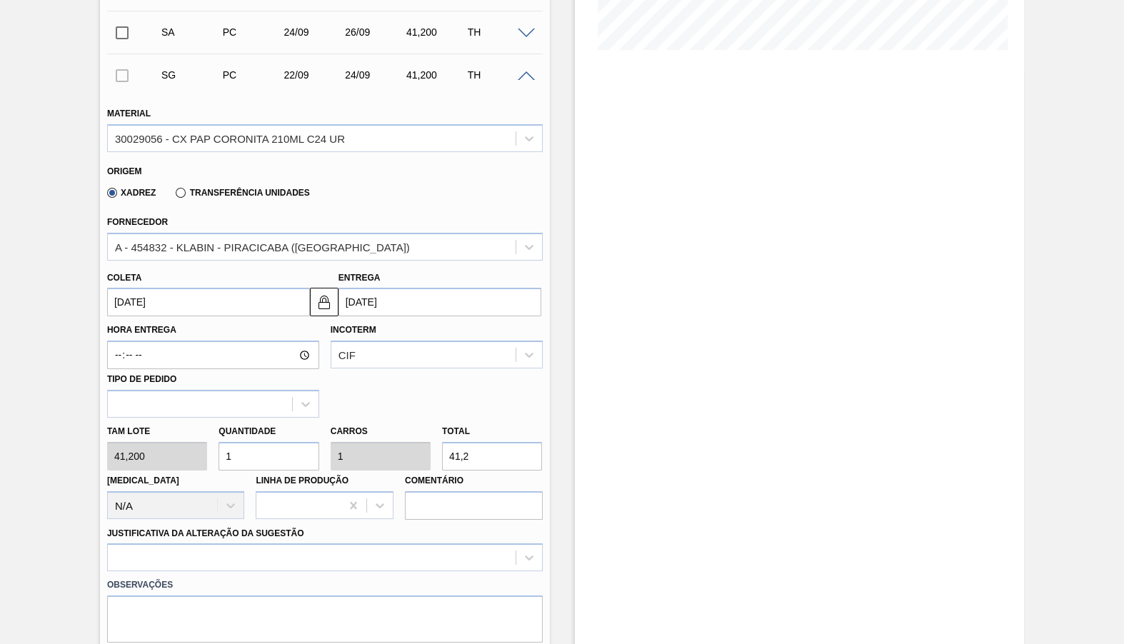
type input "22/09/2025"
type input "24/09/2025"
click at [151, 301] on input "22/09/2025" at bounding box center [208, 302] width 203 height 29
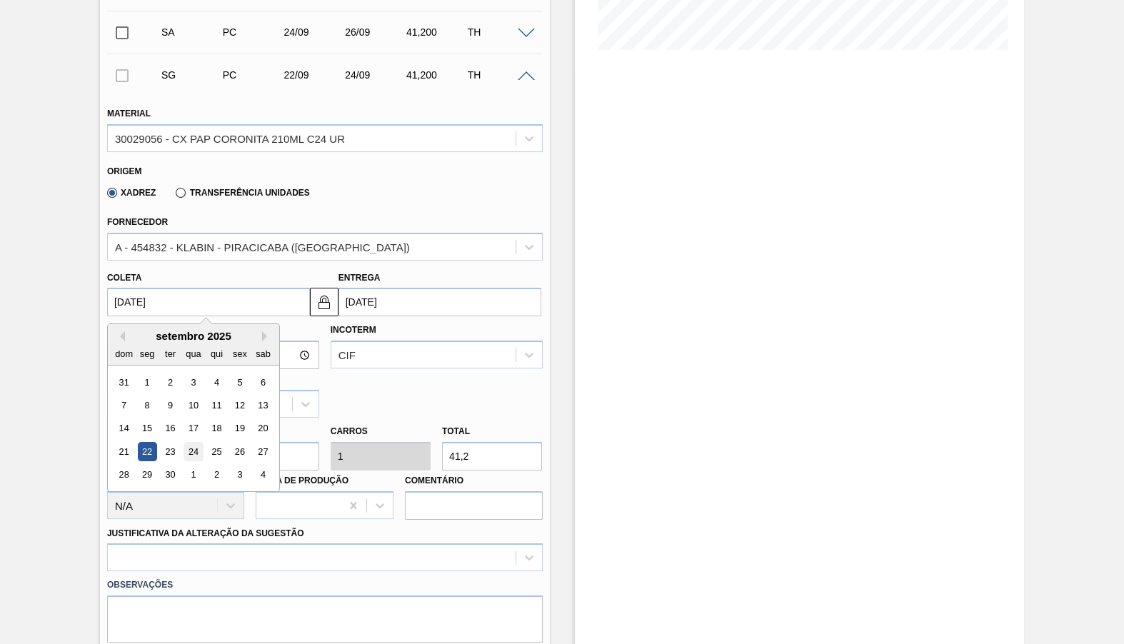
click at [190, 442] on div "24" at bounding box center [192, 451] width 19 height 19
type input "24/09/2025"
type input "26/09/2025"
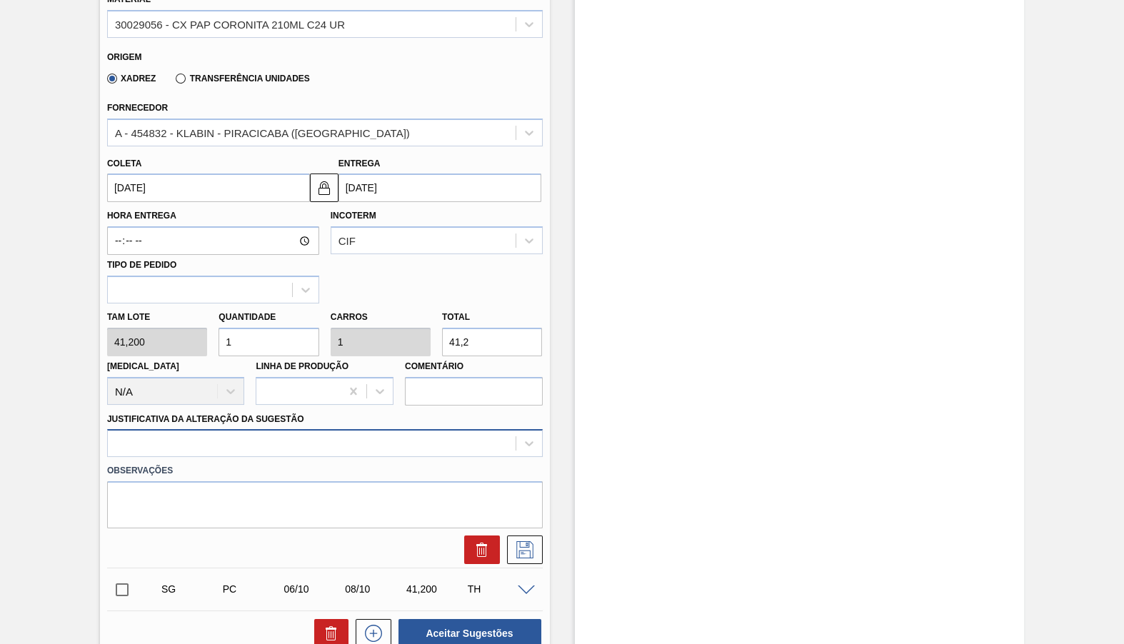
scroll to position [501, 0]
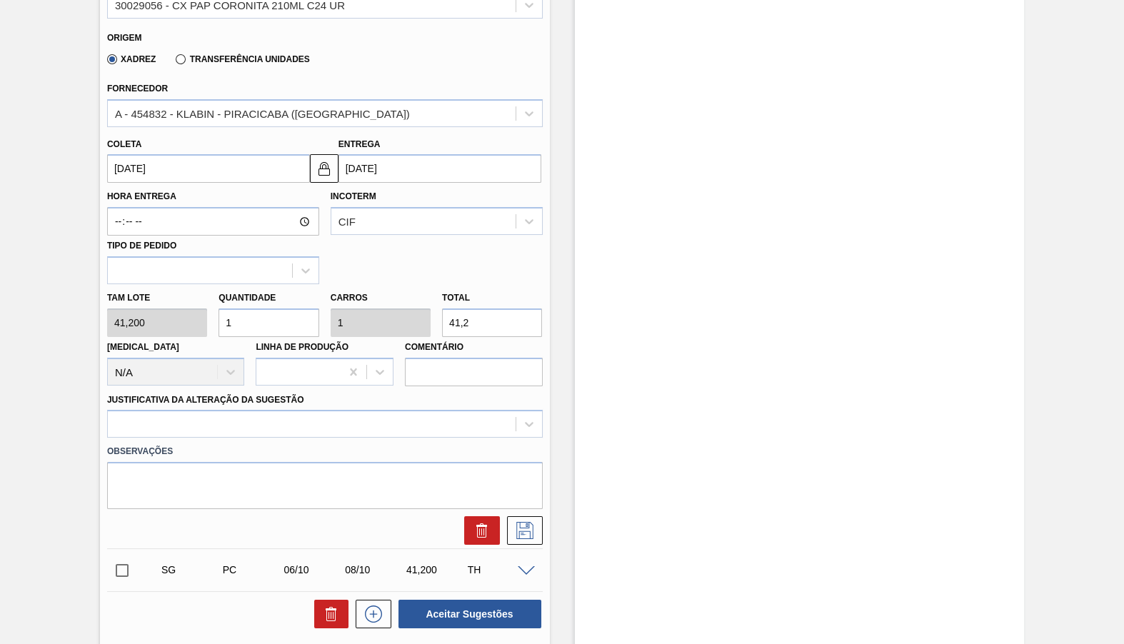
click at [311, 390] on div "Justificativa da Alteração da Sugestão" at bounding box center [325, 414] width 436 height 49
click at [313, 414] on div at bounding box center [312, 424] width 408 height 21
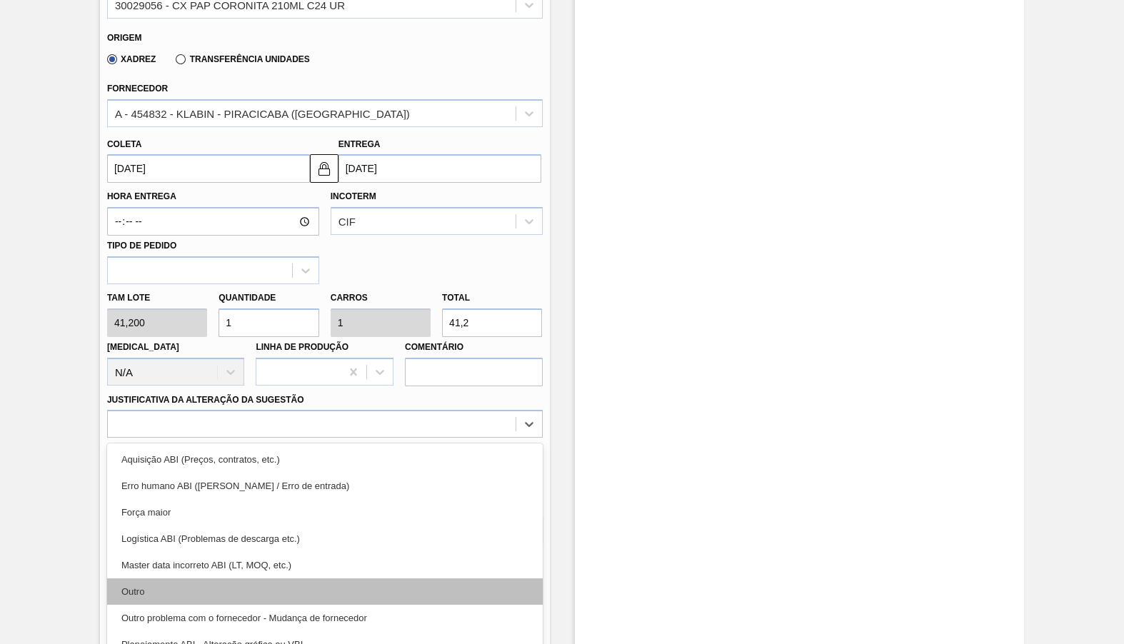
click at [248, 578] on div "Outro" at bounding box center [325, 591] width 436 height 26
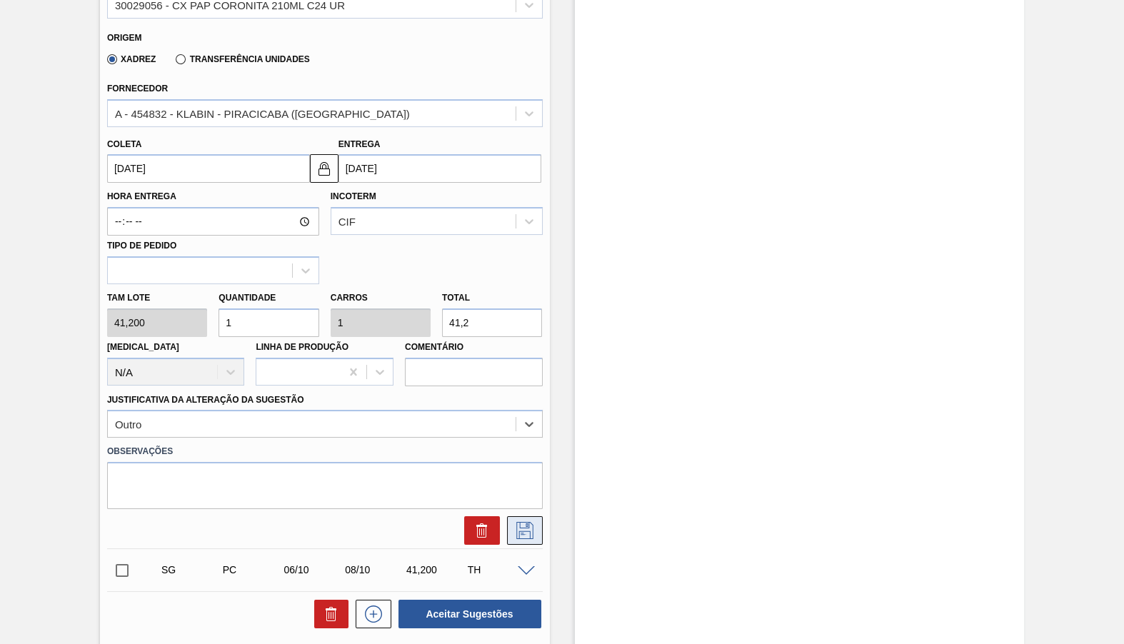
click at [533, 518] on button at bounding box center [525, 530] width 36 height 29
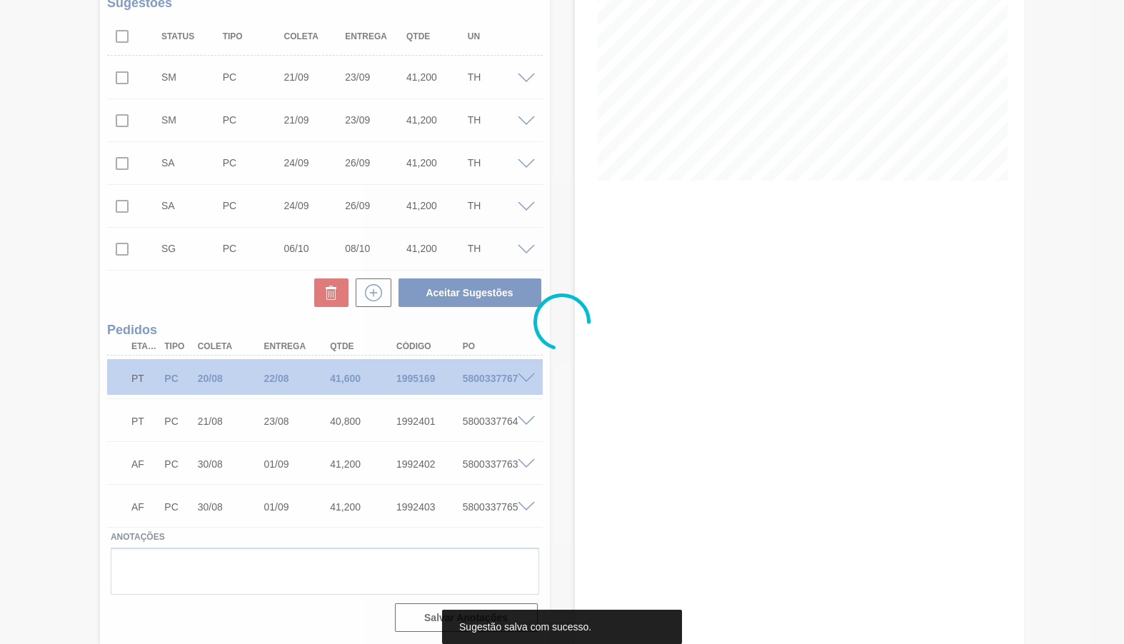
scroll to position [234, 0]
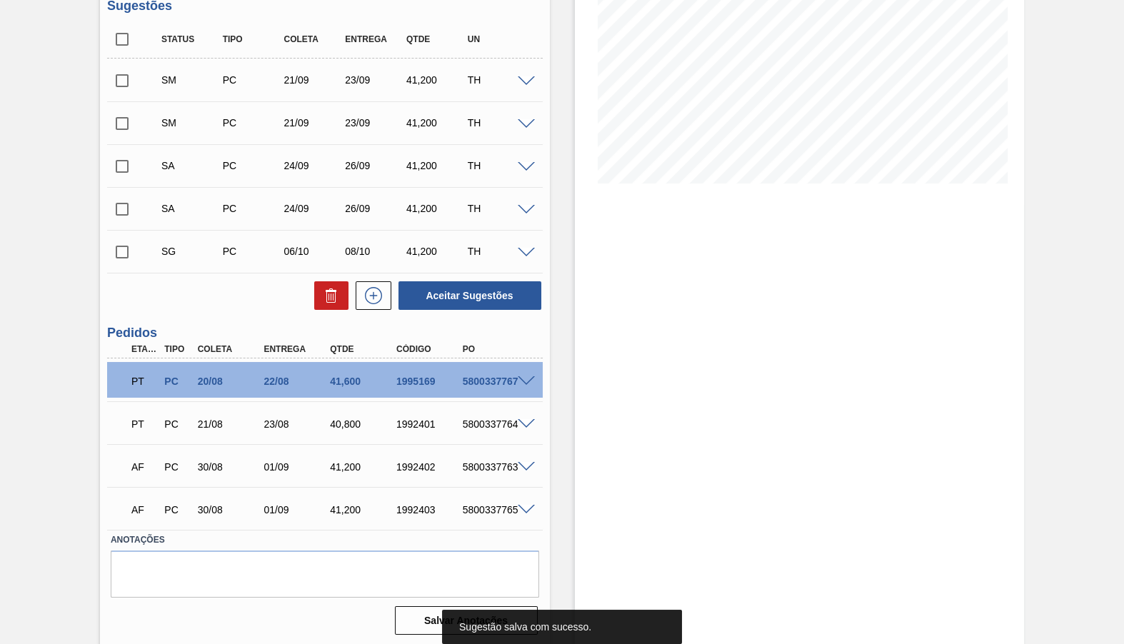
click at [521, 248] on span at bounding box center [526, 253] width 17 height 11
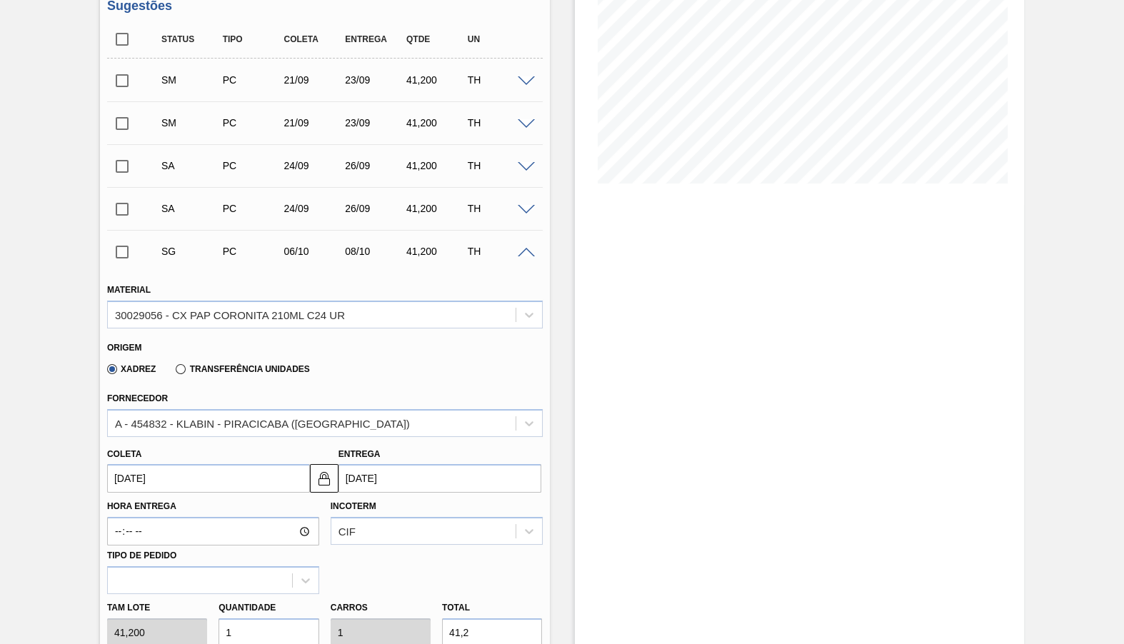
scroll to position [501, 0]
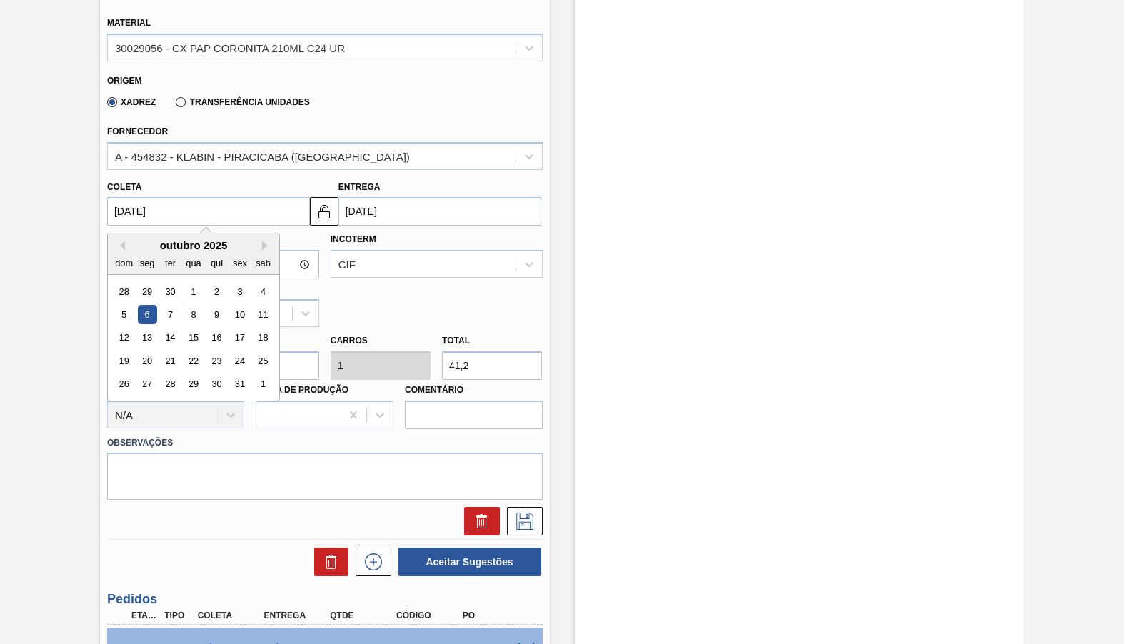
click at [166, 202] on input "06/10/2025" at bounding box center [208, 211] width 203 height 29
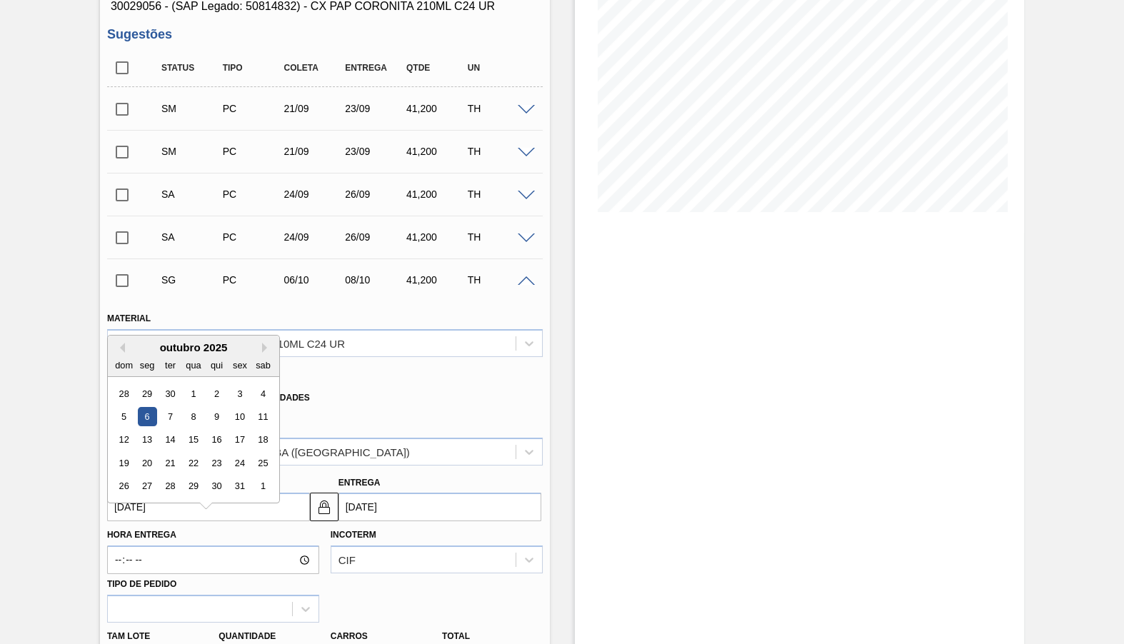
scroll to position [167, 0]
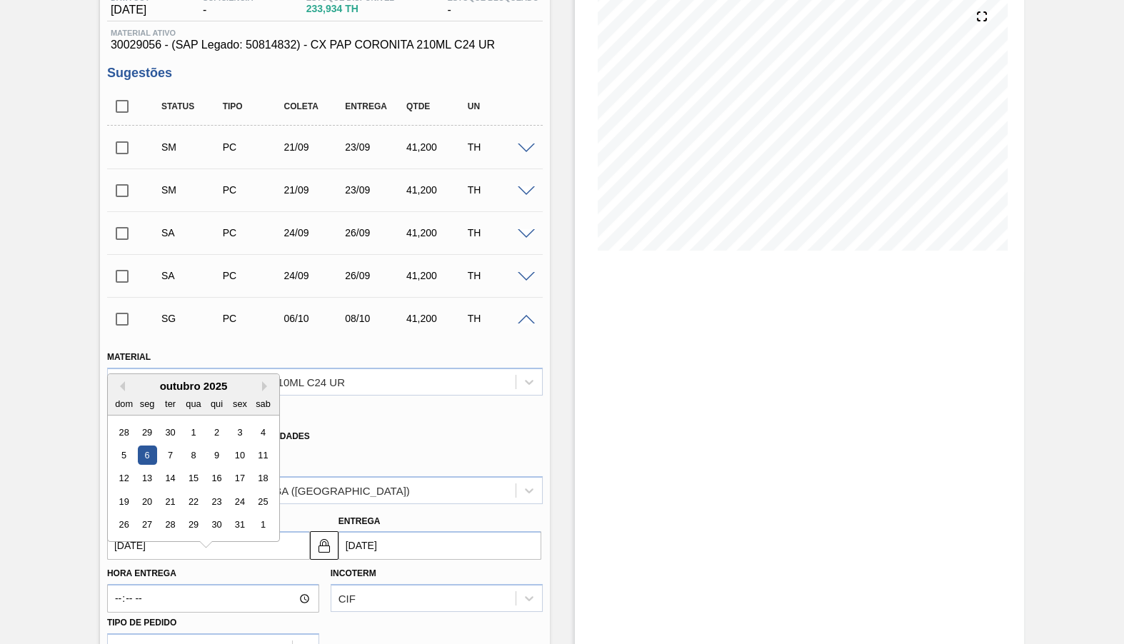
click at [124, 380] on div "outubro 2025" at bounding box center [193, 386] width 171 height 12
click at [122, 381] on button "Previous Month" at bounding box center [120, 386] width 10 height 10
click at [230, 492] on div "26" at bounding box center [239, 501] width 19 height 19
type input "26/09/2025"
type input "28/09/2025"
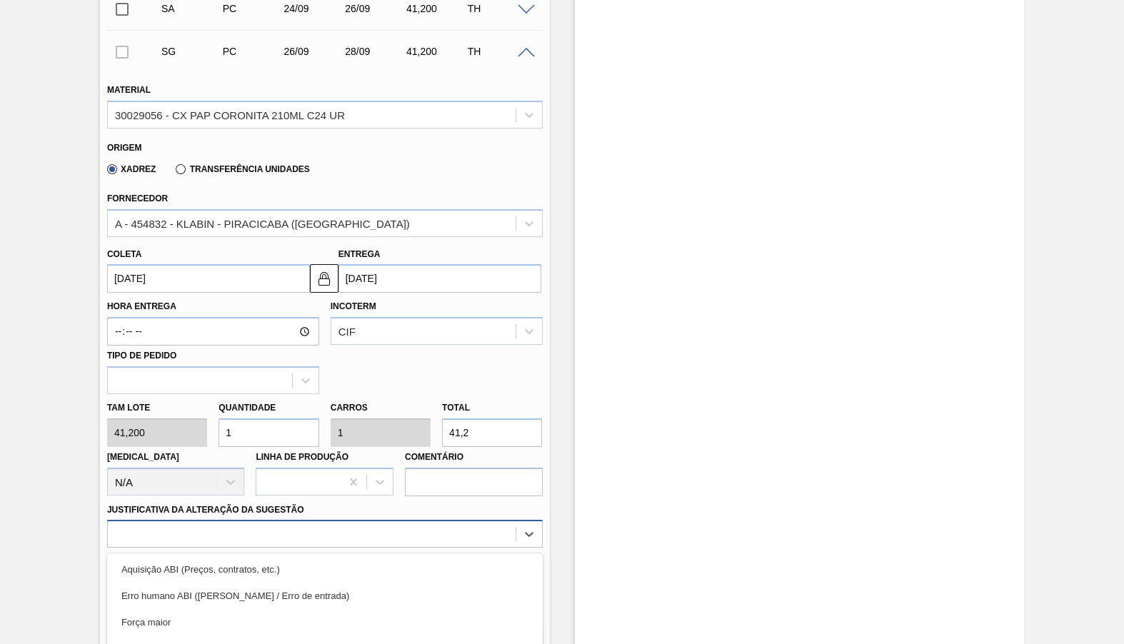
scroll to position [542, 0]
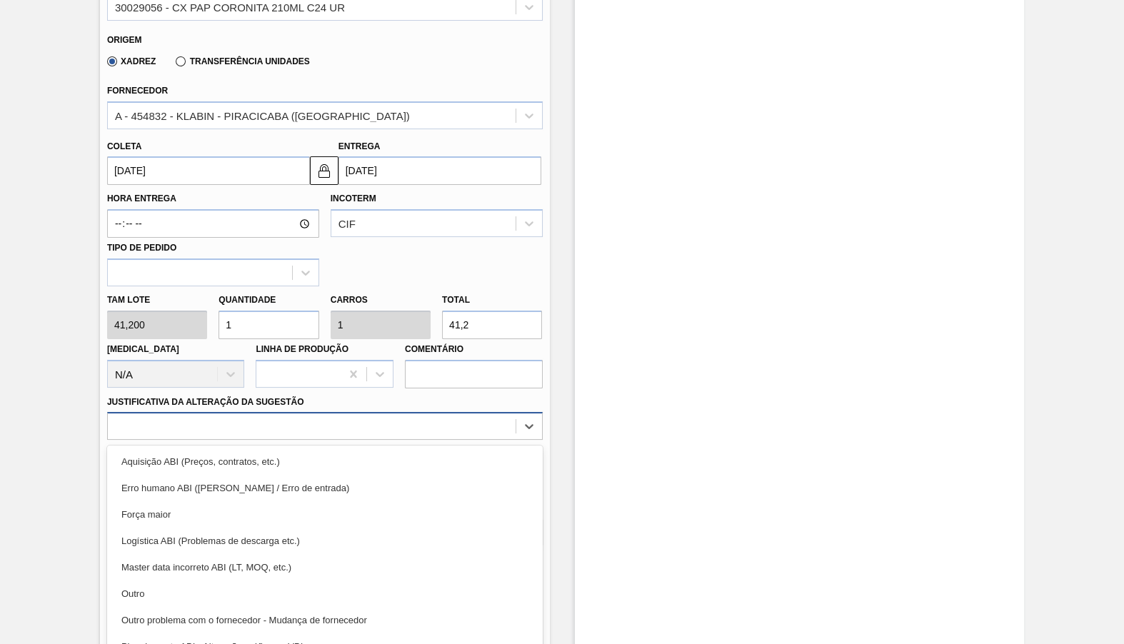
click at [328, 440] on div "option Logística ABI (Problemas de descarga etc.) focused, 4 of 18. 18 results …" at bounding box center [325, 426] width 436 height 28
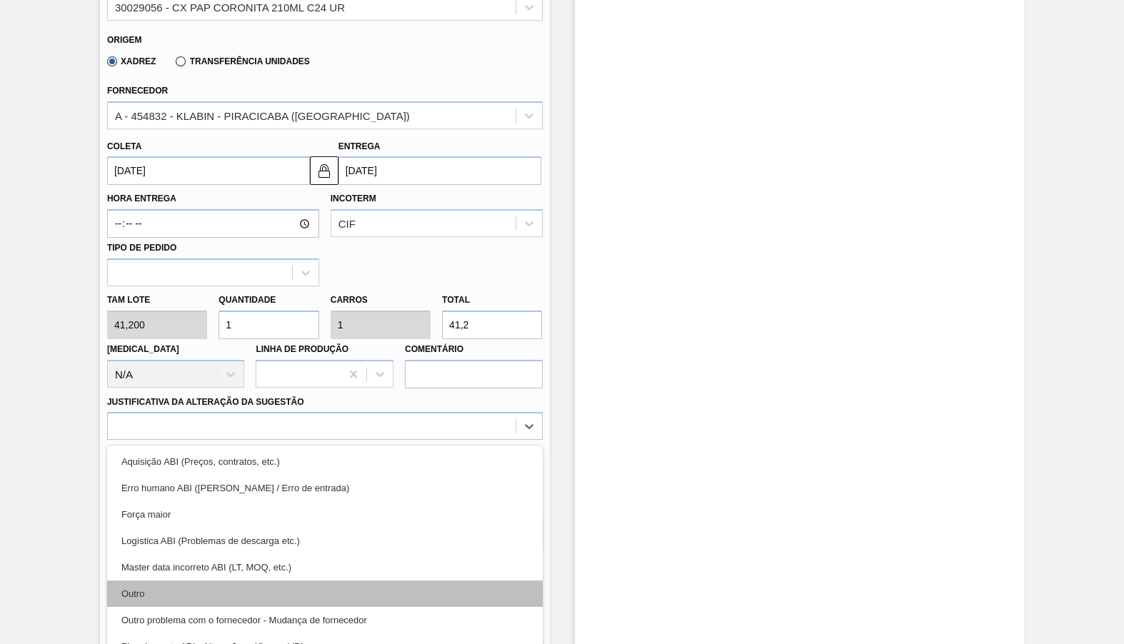
click at [276, 580] on div "Outro" at bounding box center [325, 593] width 436 height 26
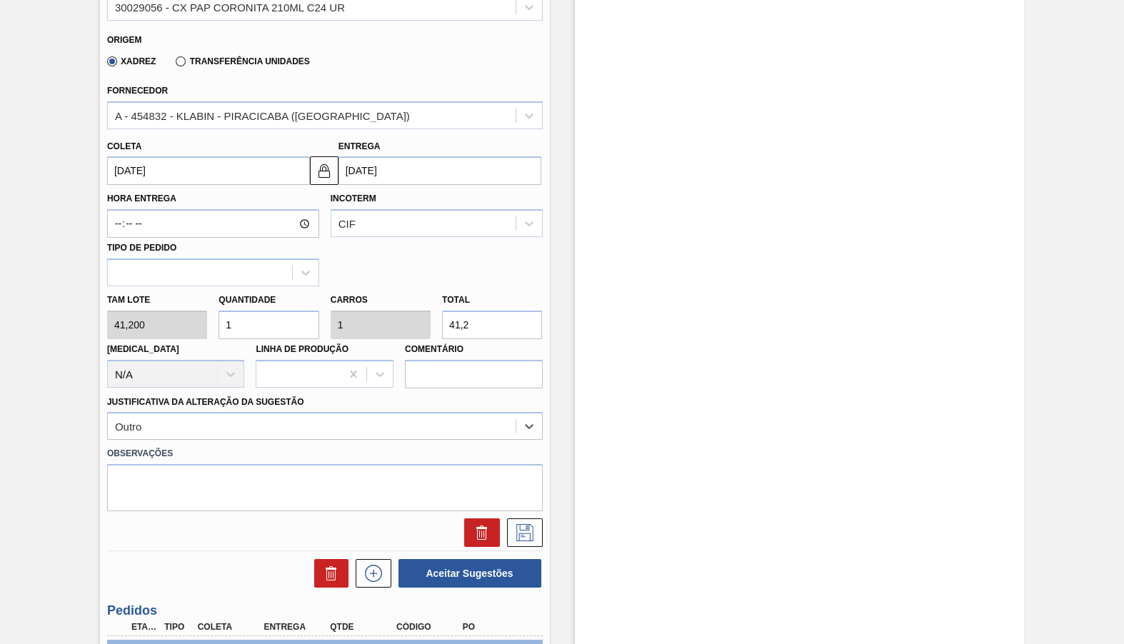
click at [171, 156] on input "26/09/2025" at bounding box center [208, 170] width 203 height 29
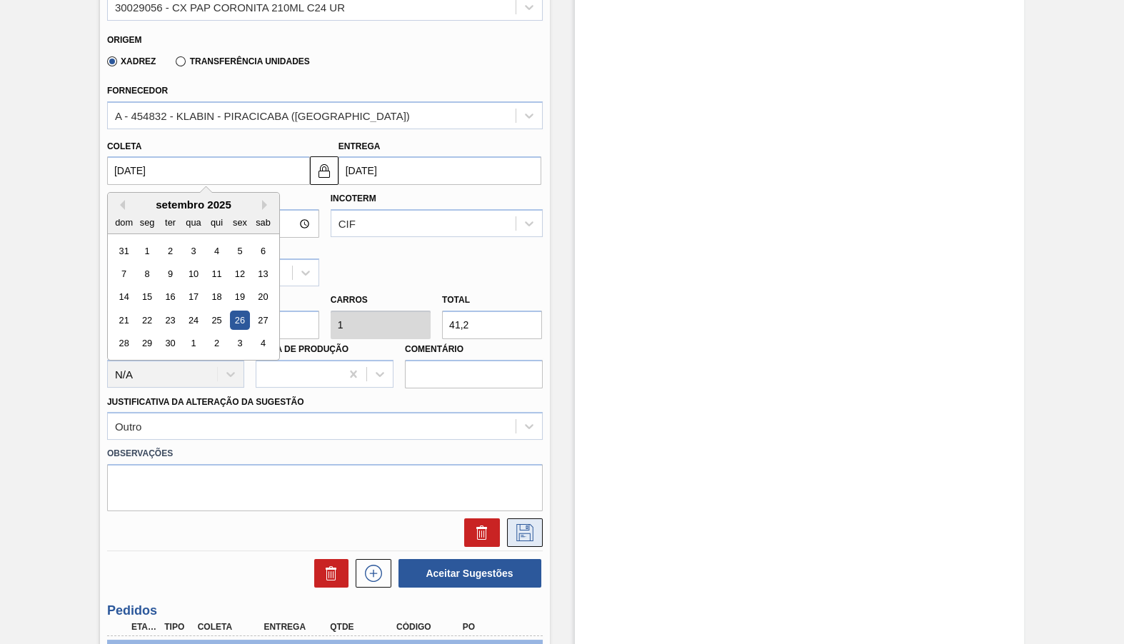
click at [519, 524] on icon at bounding box center [524, 532] width 17 height 17
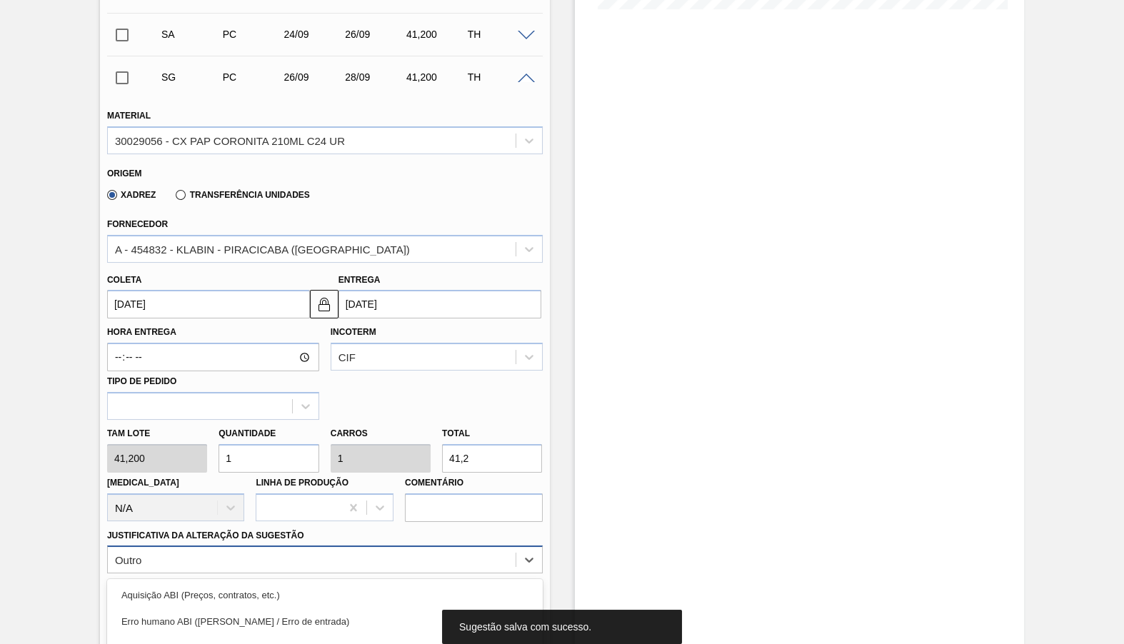
click at [181, 546] on div "option Outro, selected. option Master data incorreto ABI (LT, MOQ, etc.) focuse…" at bounding box center [325, 559] width 436 height 28
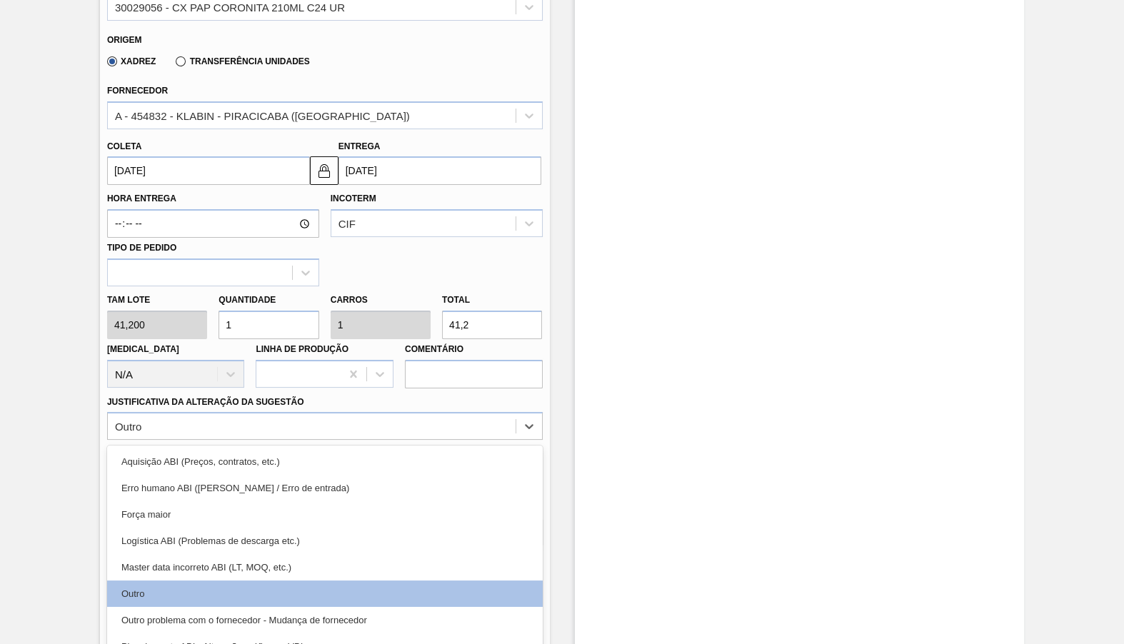
click at [441, 260] on div "Hora Entrega Incoterm CIF Tipo de pedido" at bounding box center [324, 235] width 447 height 101
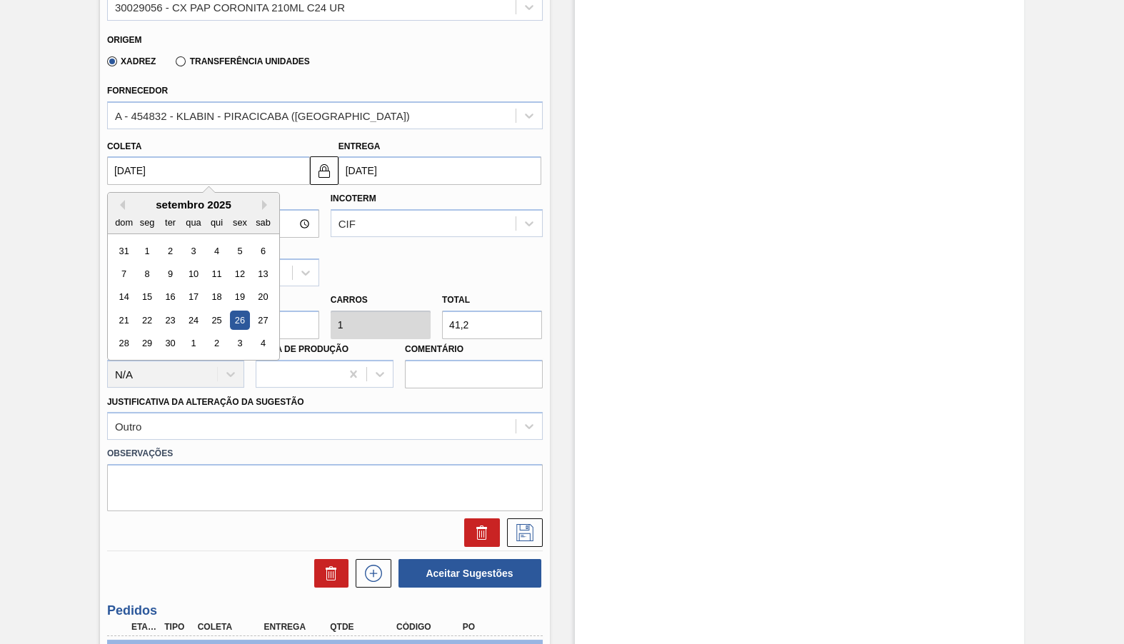
click at [205, 173] on input "26/09/2025" at bounding box center [208, 170] width 203 height 29
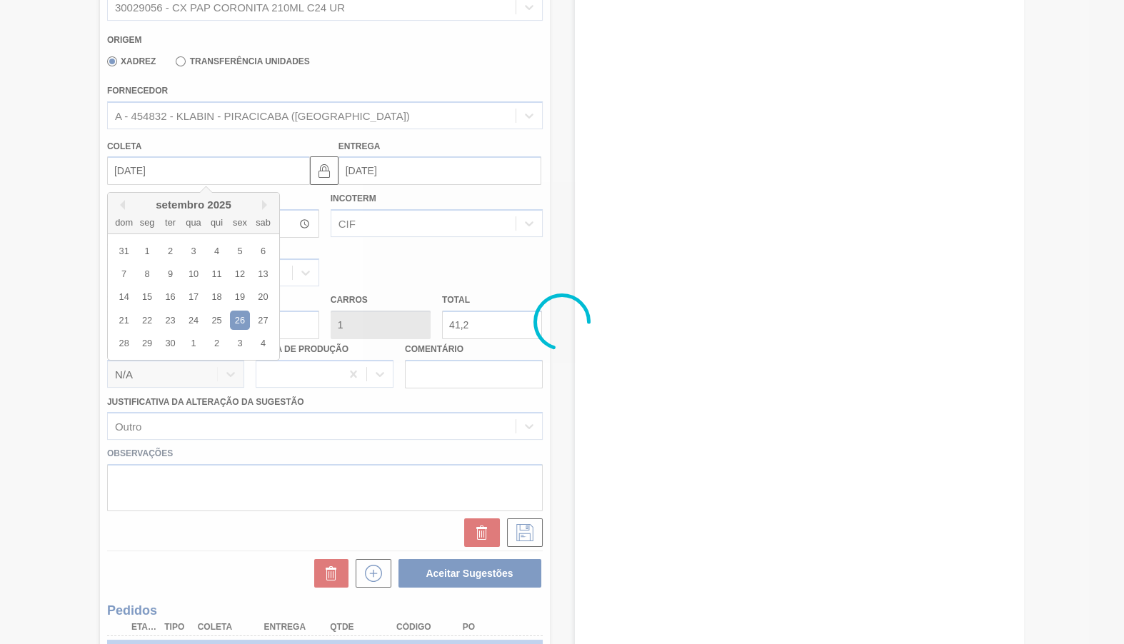
scroll to position [234, 0]
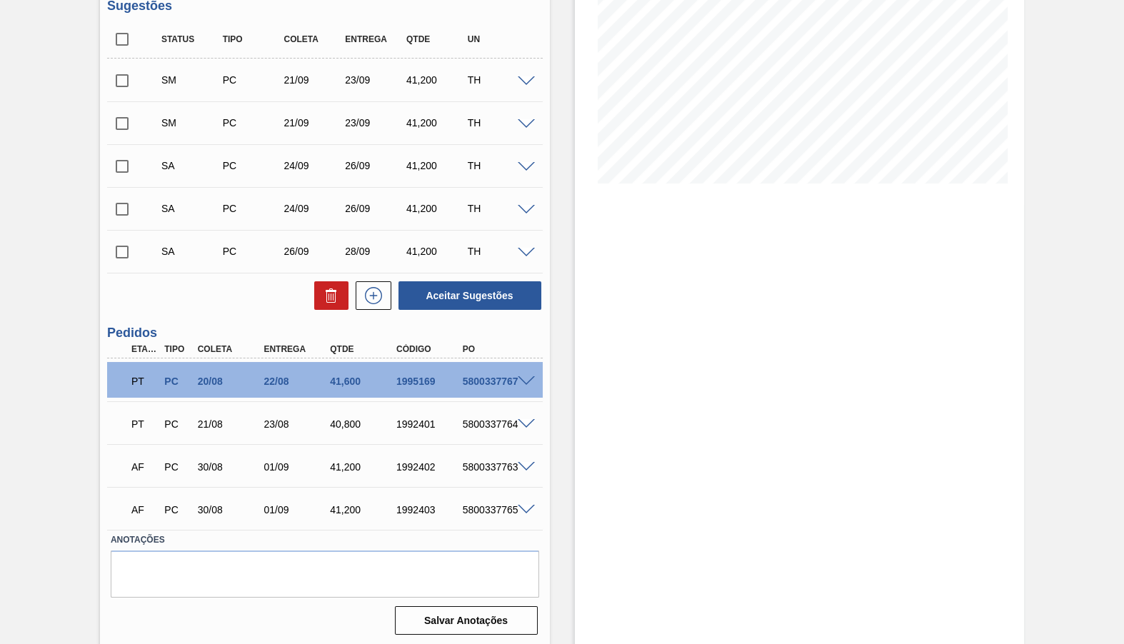
click at [530, 81] on span at bounding box center [526, 81] width 17 height 11
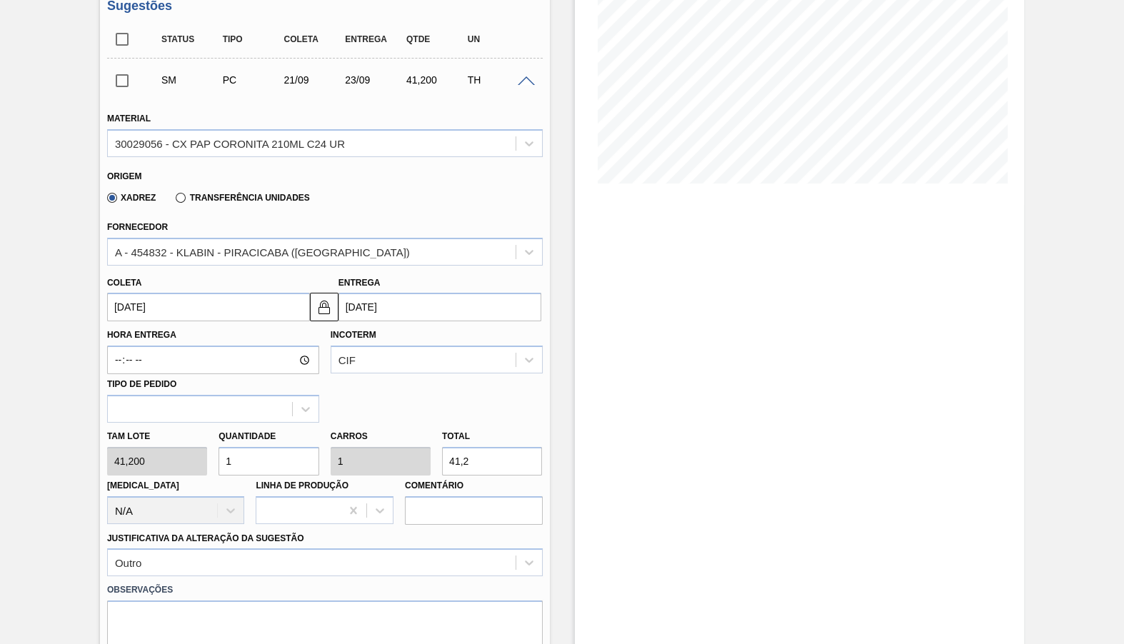
click at [197, 266] on div "Coleta 21/09/2025 Entrega 23/09/2025" at bounding box center [324, 294] width 447 height 56
drag, startPoint x: 185, startPoint y: 323, endPoint x: 177, endPoint y: 318, distance: 9.3
click at [178, 325] on label "Hora Entrega" at bounding box center [213, 335] width 212 height 21
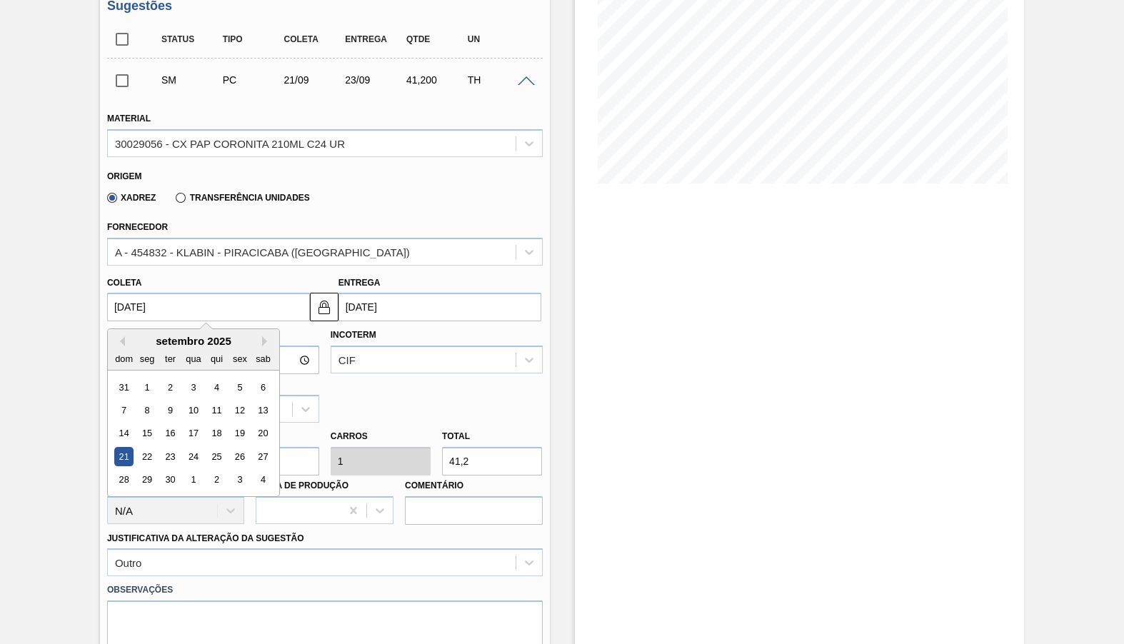
click at [169, 293] on input "21/09/2025" at bounding box center [208, 307] width 203 height 29
click at [145, 447] on div "22" at bounding box center [146, 456] width 19 height 19
type input "22/09/2025"
type input "24/09/2025"
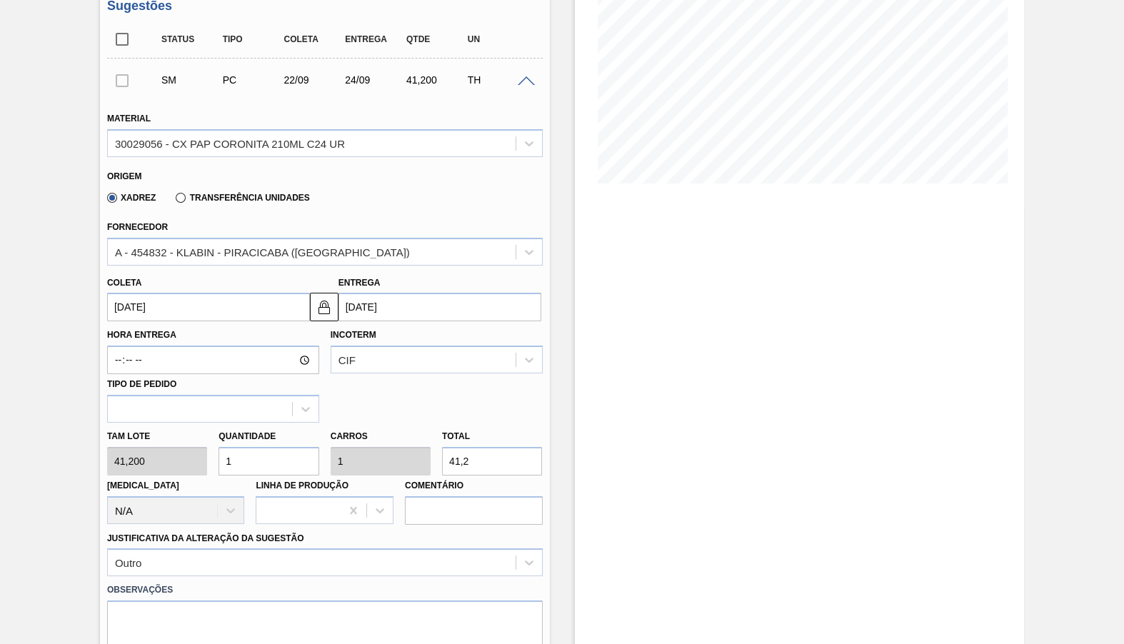
scroll to position [368, 0]
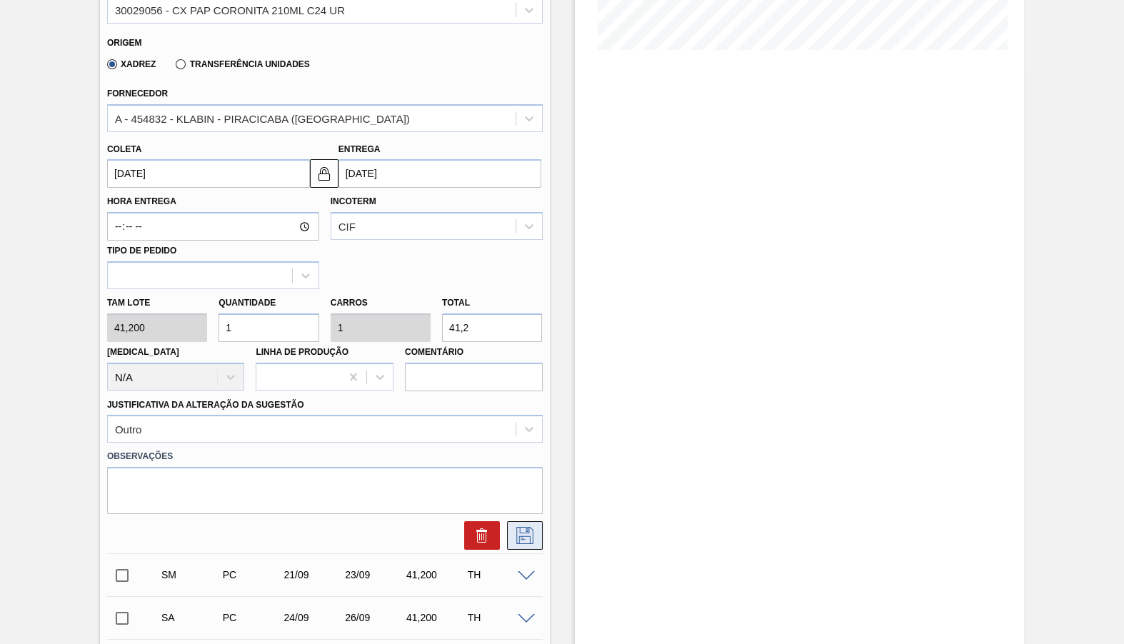
click at [530, 521] on button at bounding box center [525, 535] width 36 height 29
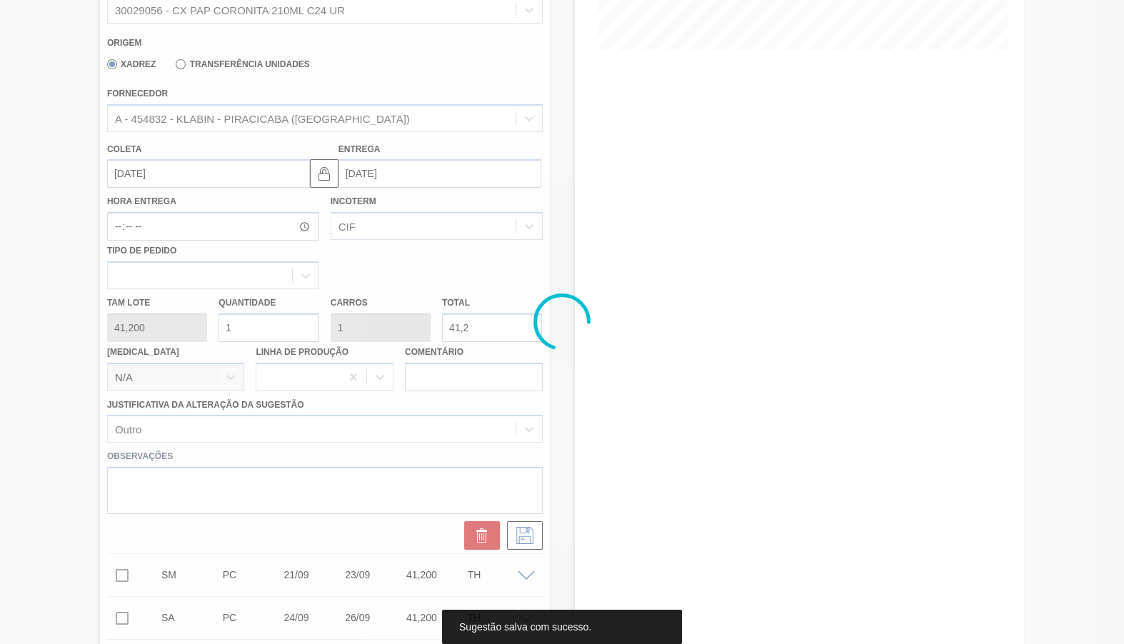
scroll to position [0, 0]
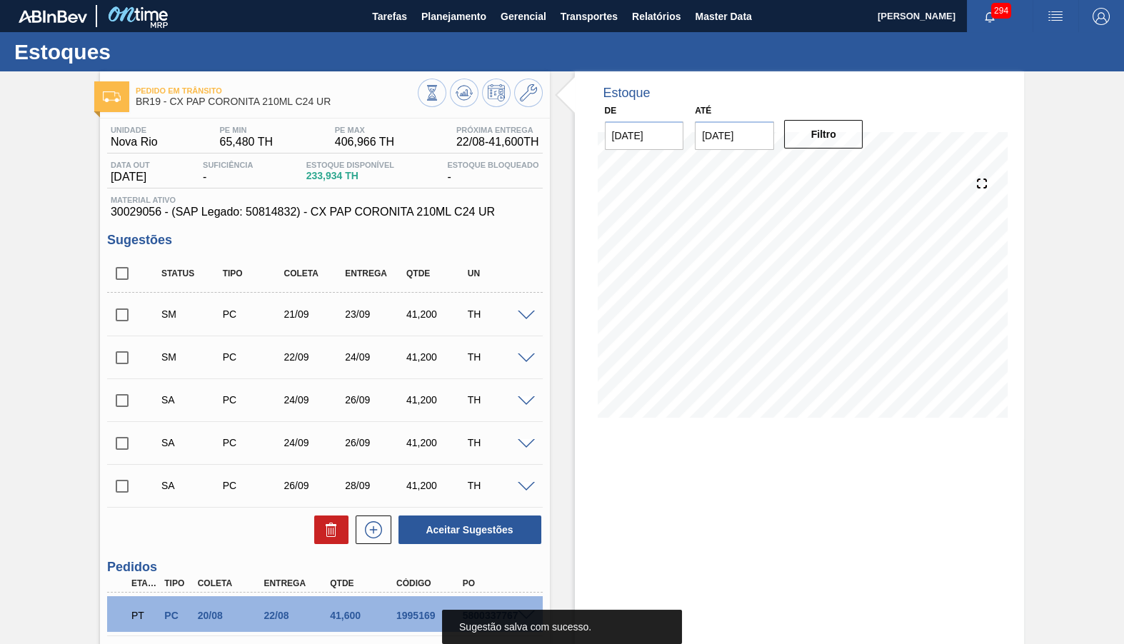
click at [530, 355] on span at bounding box center [526, 358] width 17 height 11
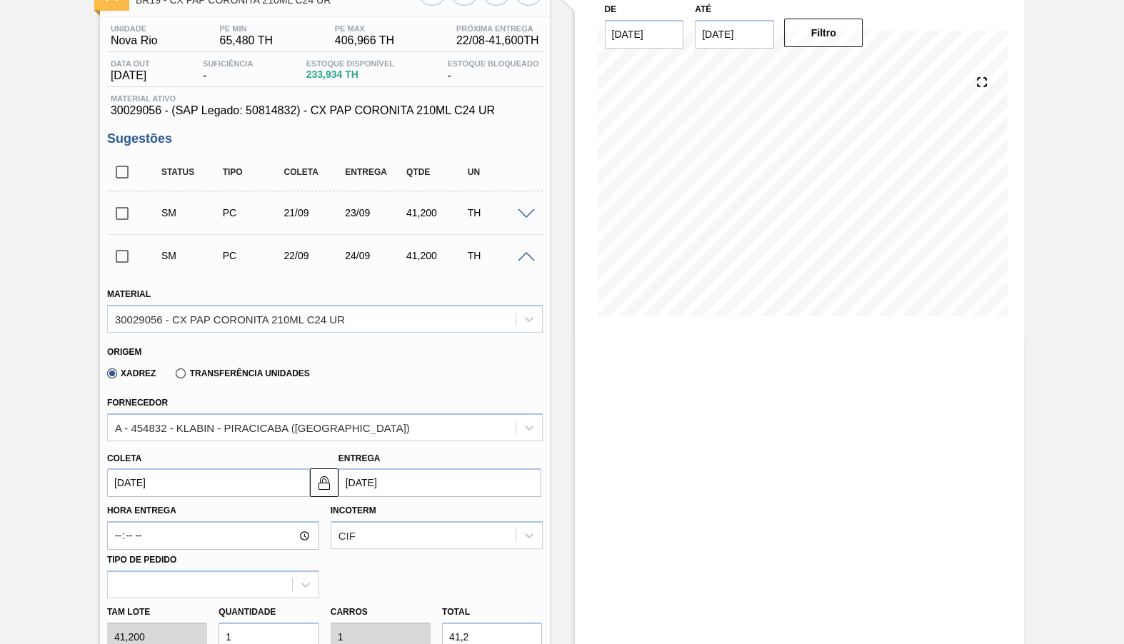
scroll to position [134, 0]
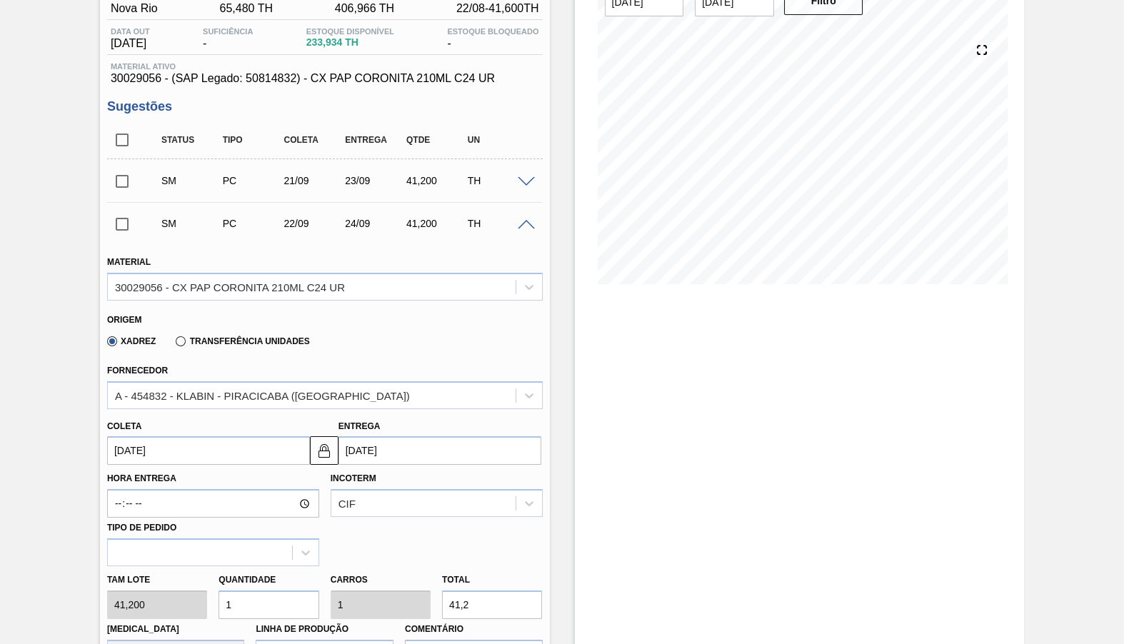
click at [185, 452] on input "22/09/2025" at bounding box center [208, 450] width 203 height 29
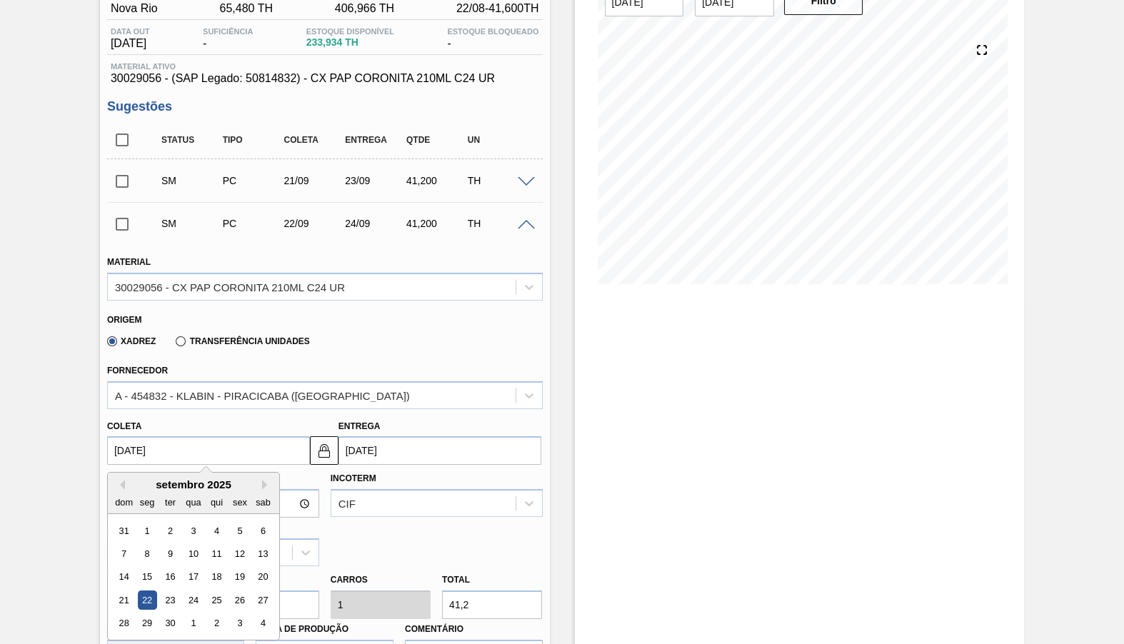
click at [144, 590] on div "22" at bounding box center [146, 599] width 19 height 19
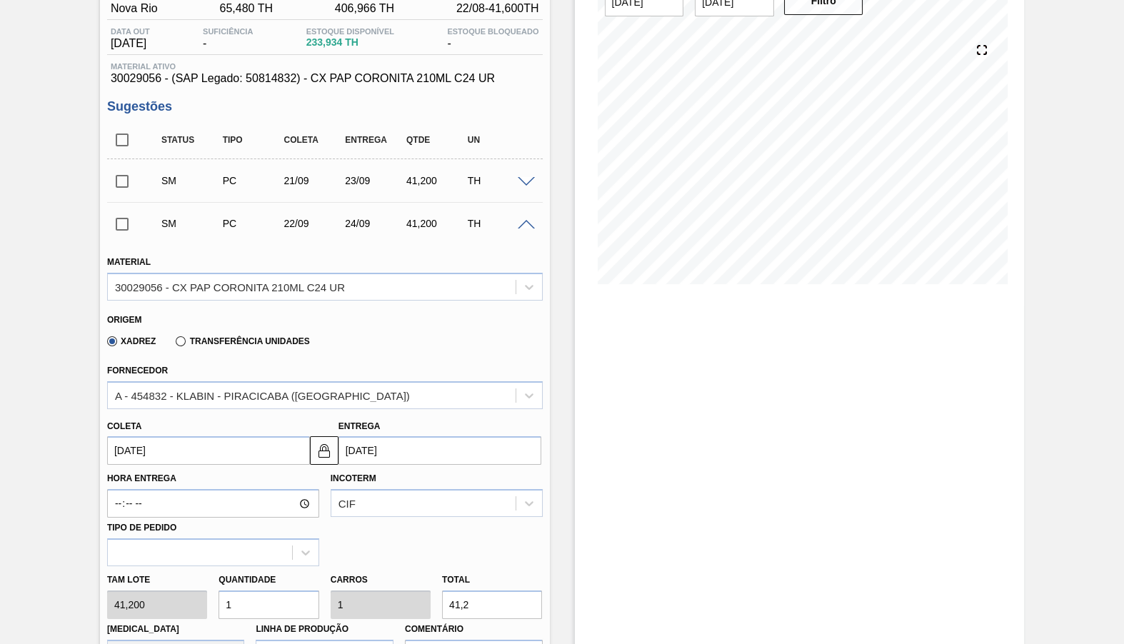
scroll to position [401, 0]
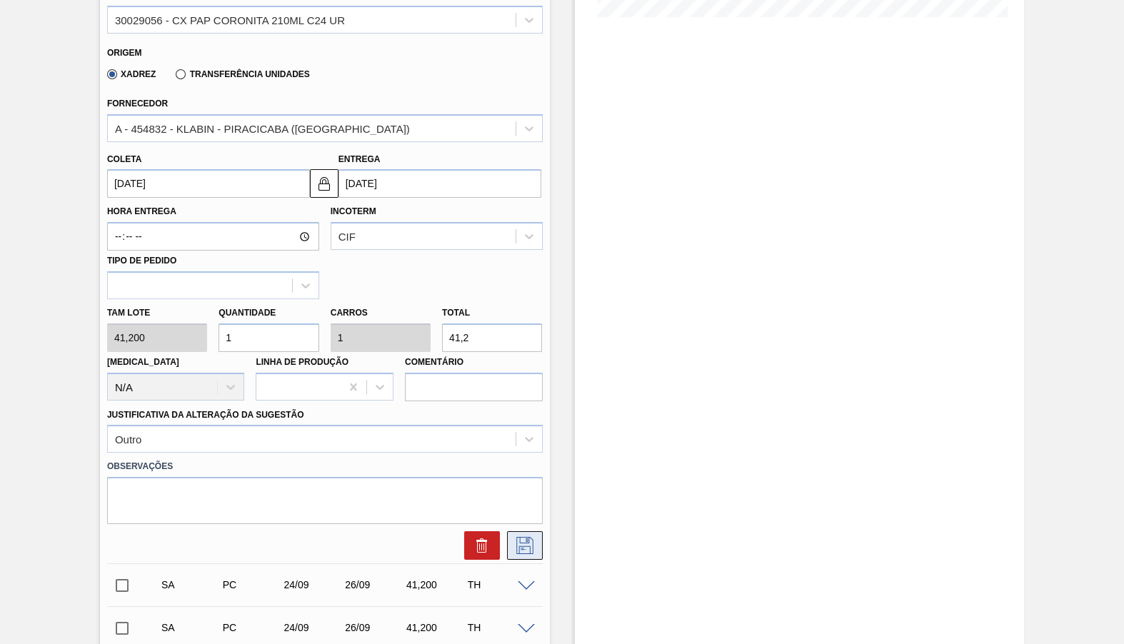
click at [535, 537] on icon at bounding box center [524, 545] width 23 height 17
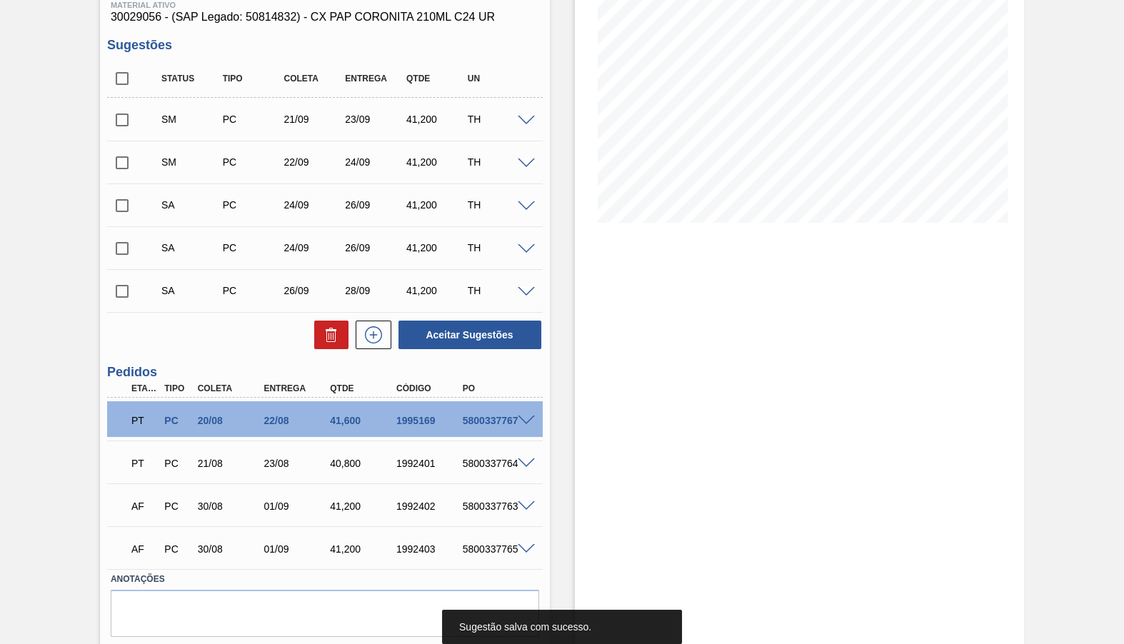
scroll to position [167, 0]
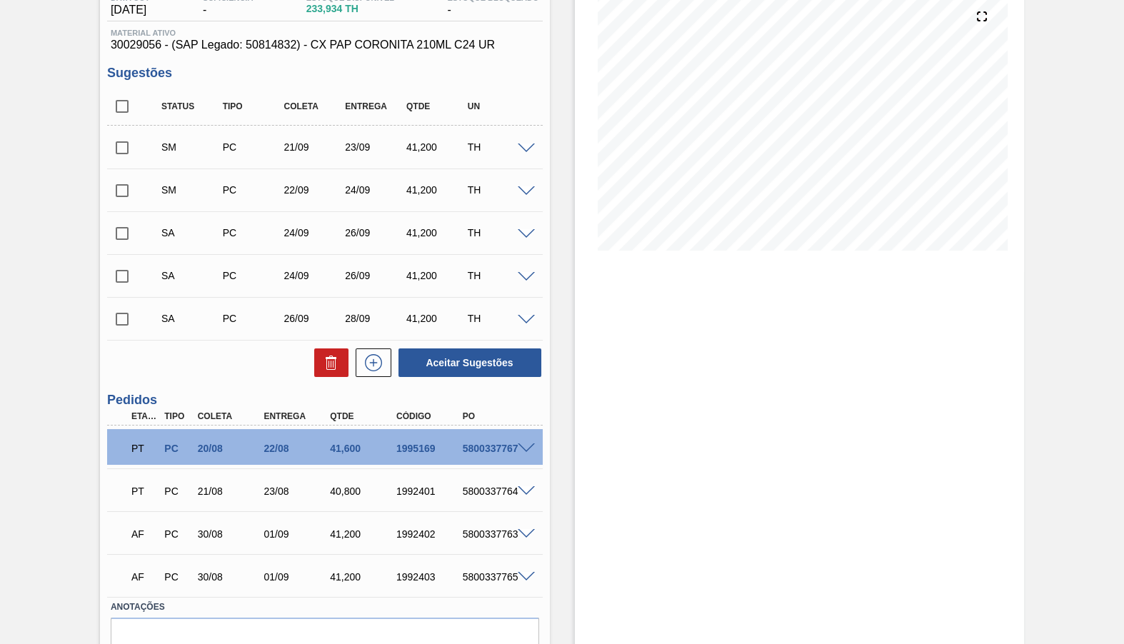
click at [523, 146] on span at bounding box center [526, 149] width 17 height 11
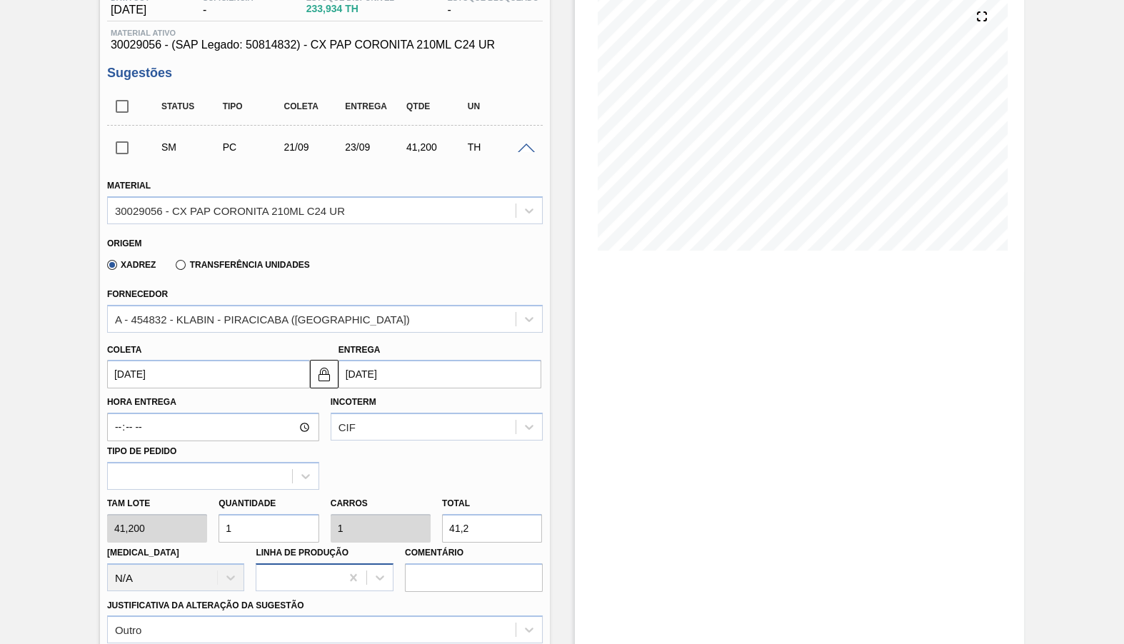
scroll to position [301, 0]
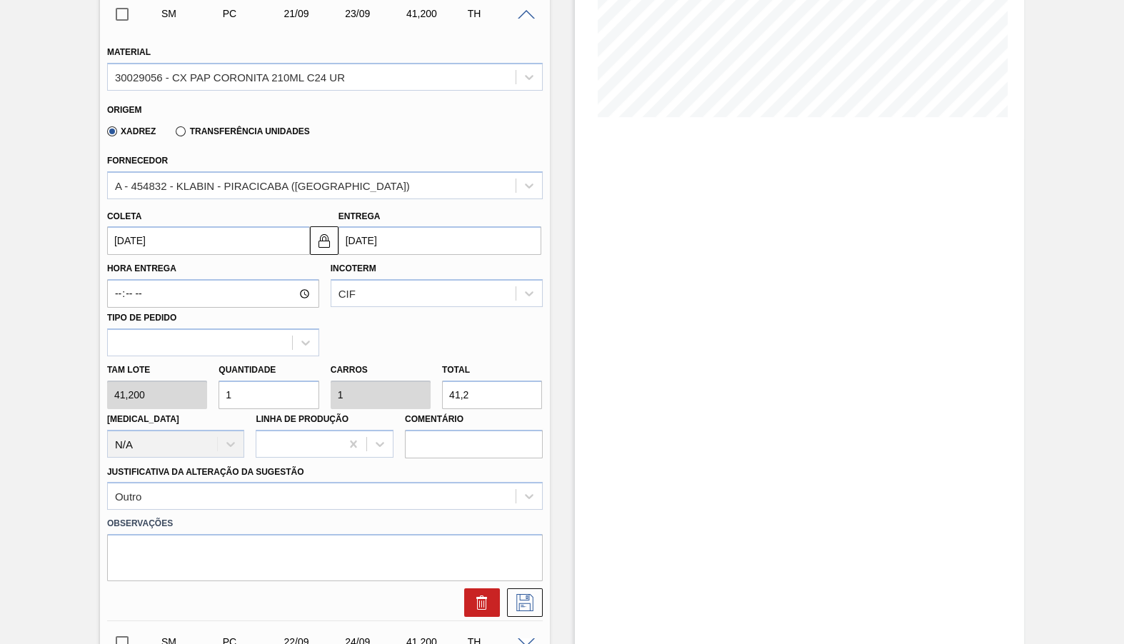
click at [227, 245] on input "21/09/2025" at bounding box center [208, 240] width 203 height 29
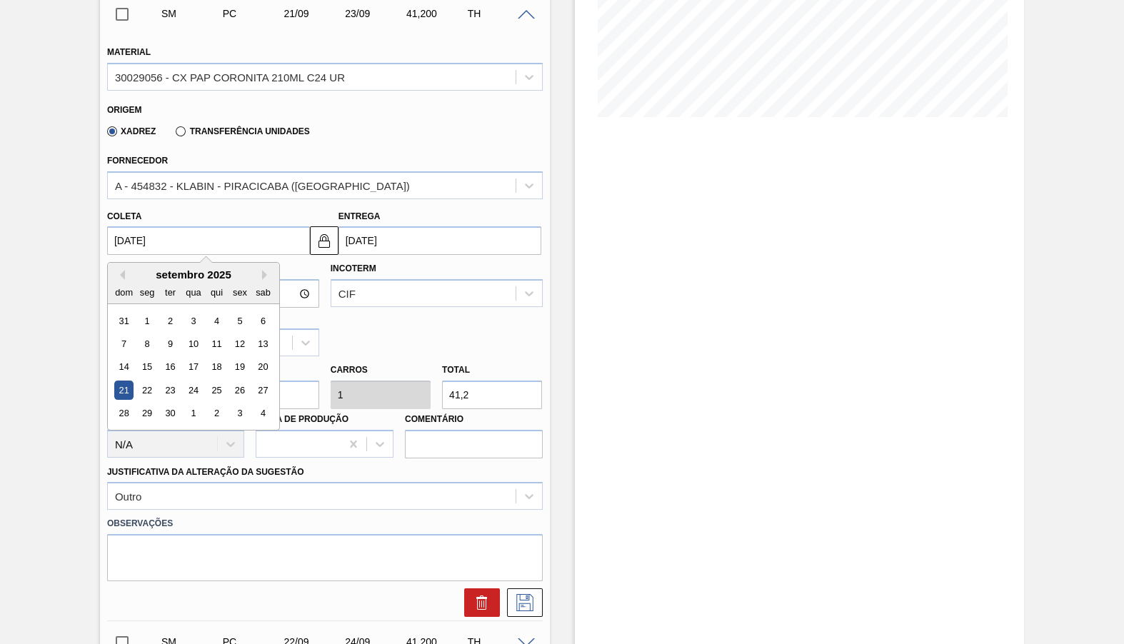
click at [227, 245] on input "21/09/2025" at bounding box center [208, 240] width 203 height 29
type input "2"
type input "04/08/2025"
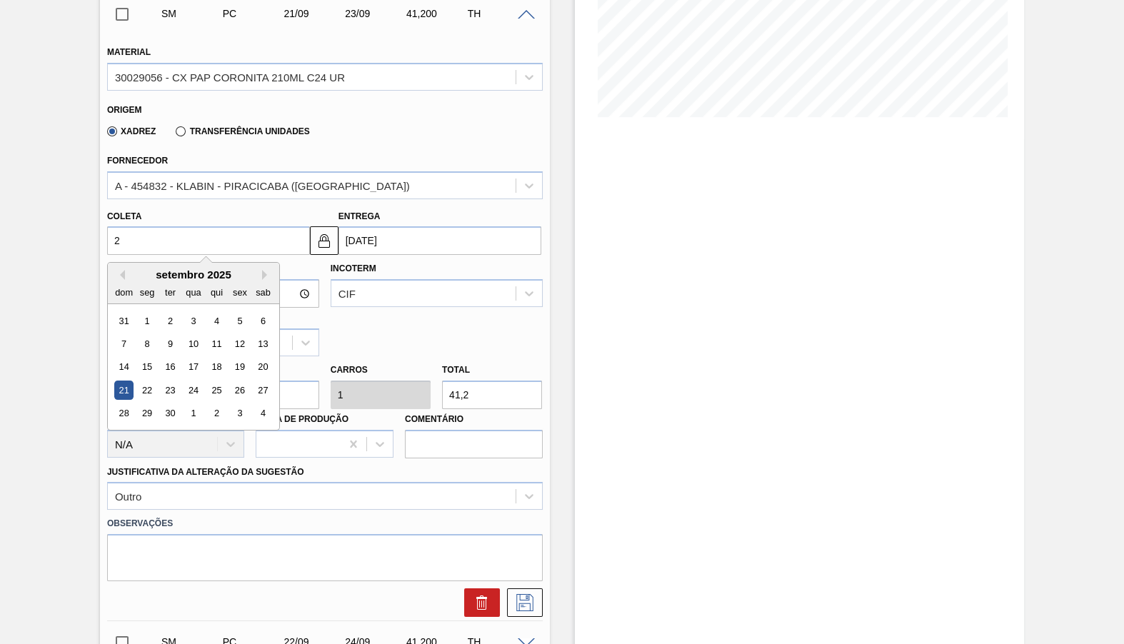
type input "22"
type input "24/08/2025"
type input "22/09"
type input "24/09/2025"
type input "22/09/2025"
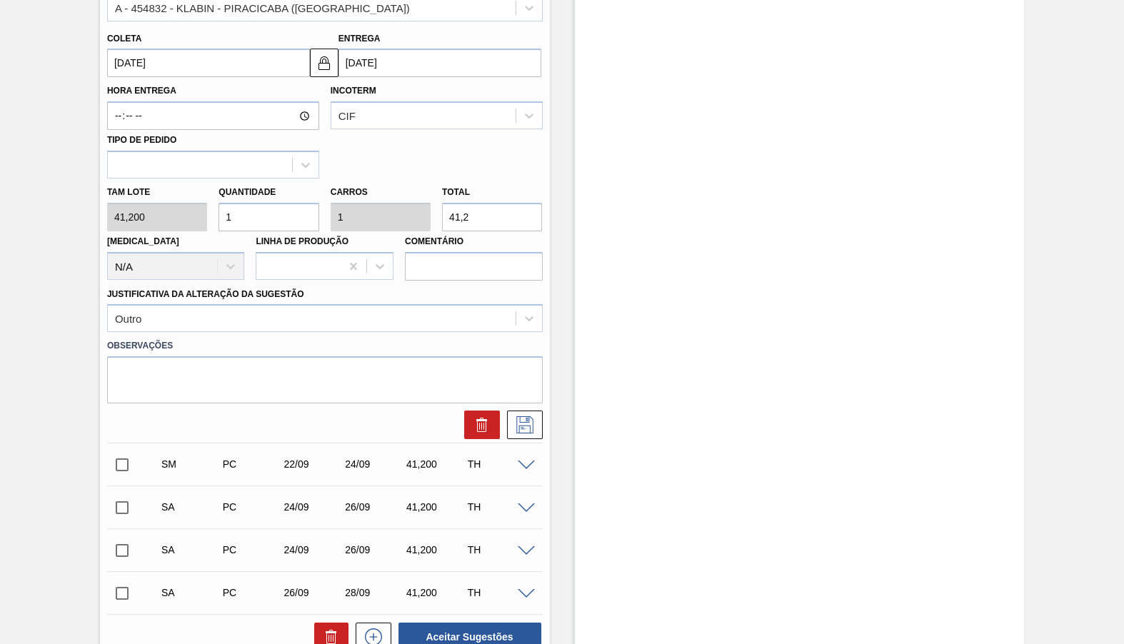
scroll to position [501, 0]
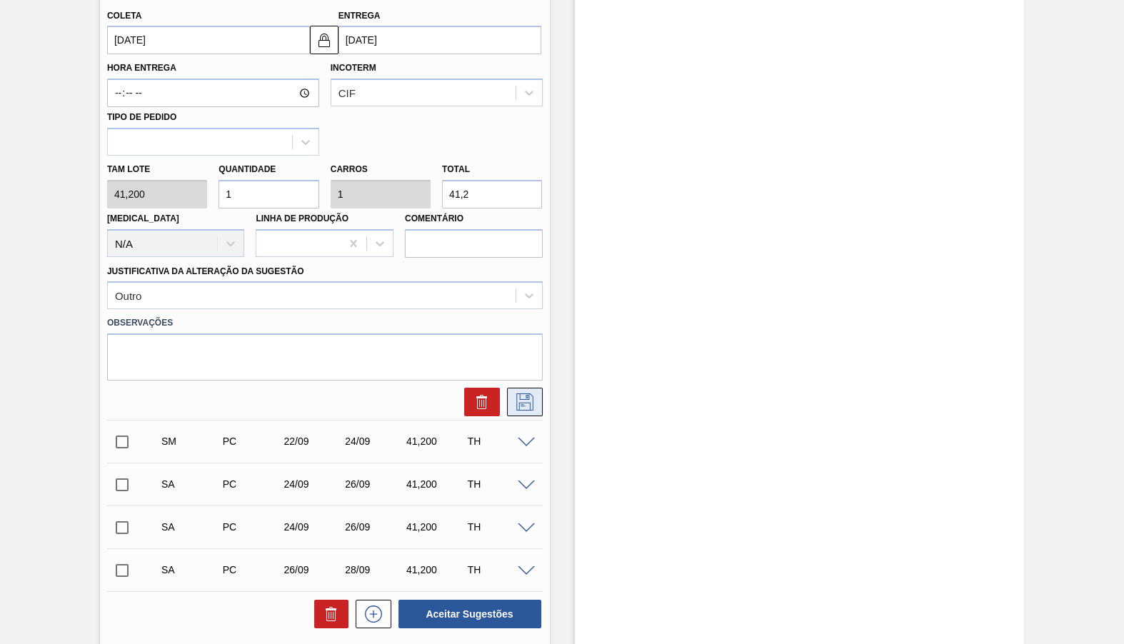
click at [520, 393] on icon at bounding box center [524, 401] width 23 height 17
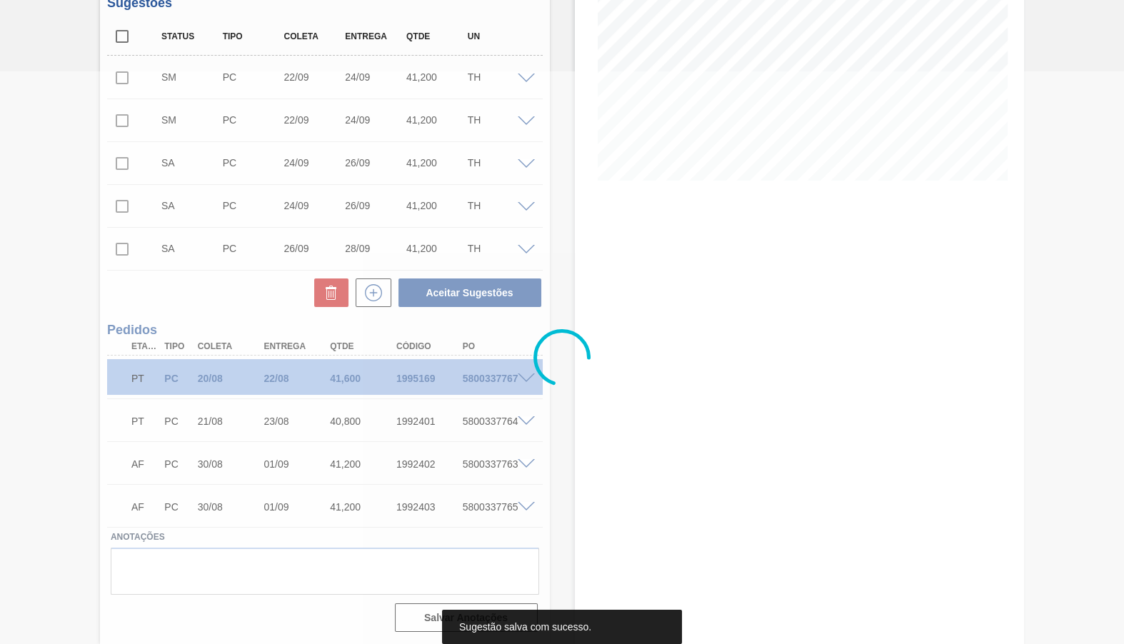
scroll to position [0, 0]
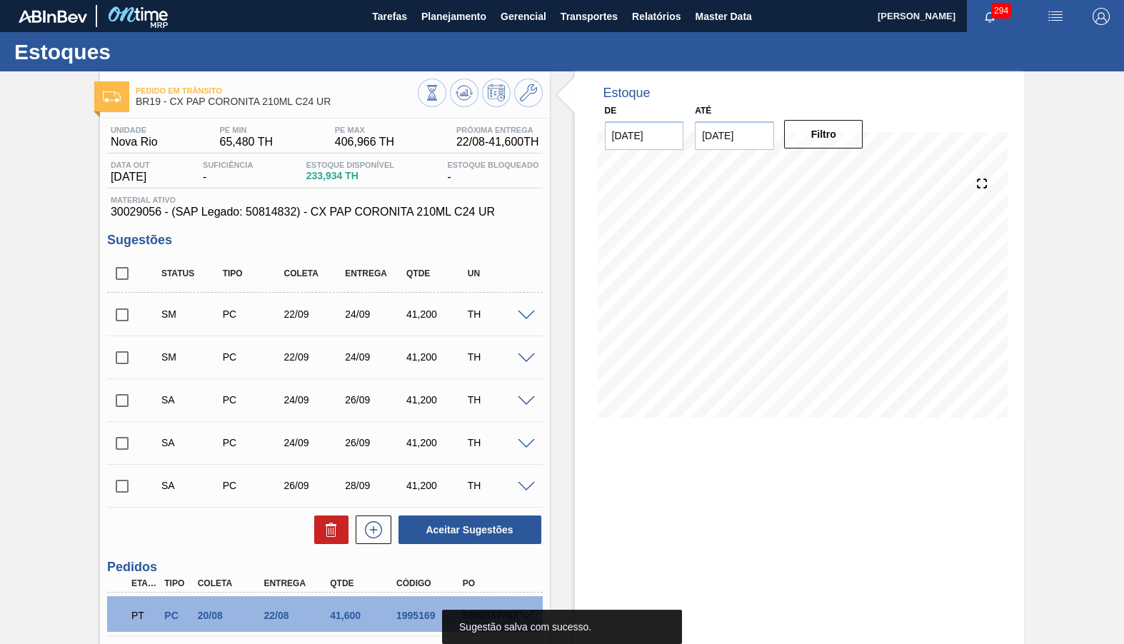
click at [115, 274] on input "checkbox" at bounding box center [122, 273] width 30 height 30
checkbox input "true"
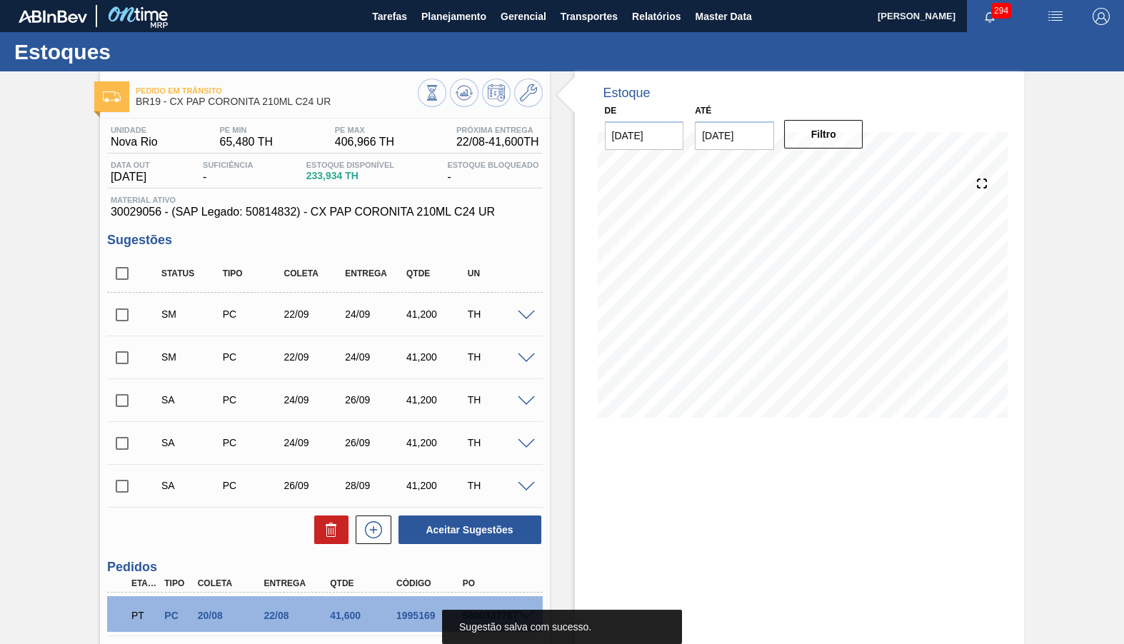
checkbox input "true"
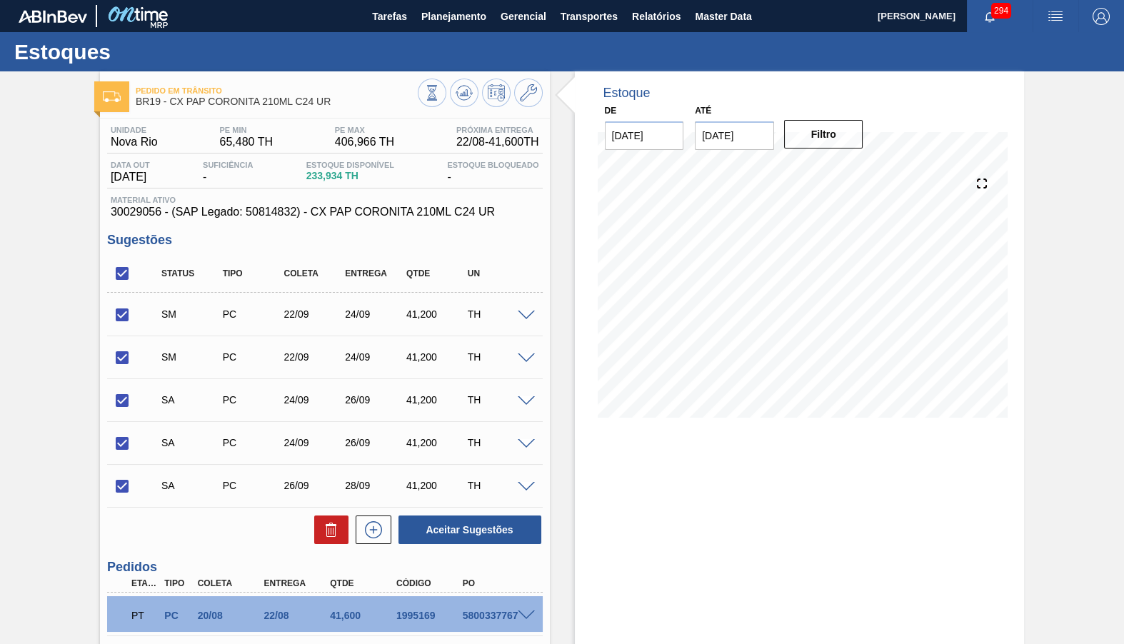
scroll to position [66, 0]
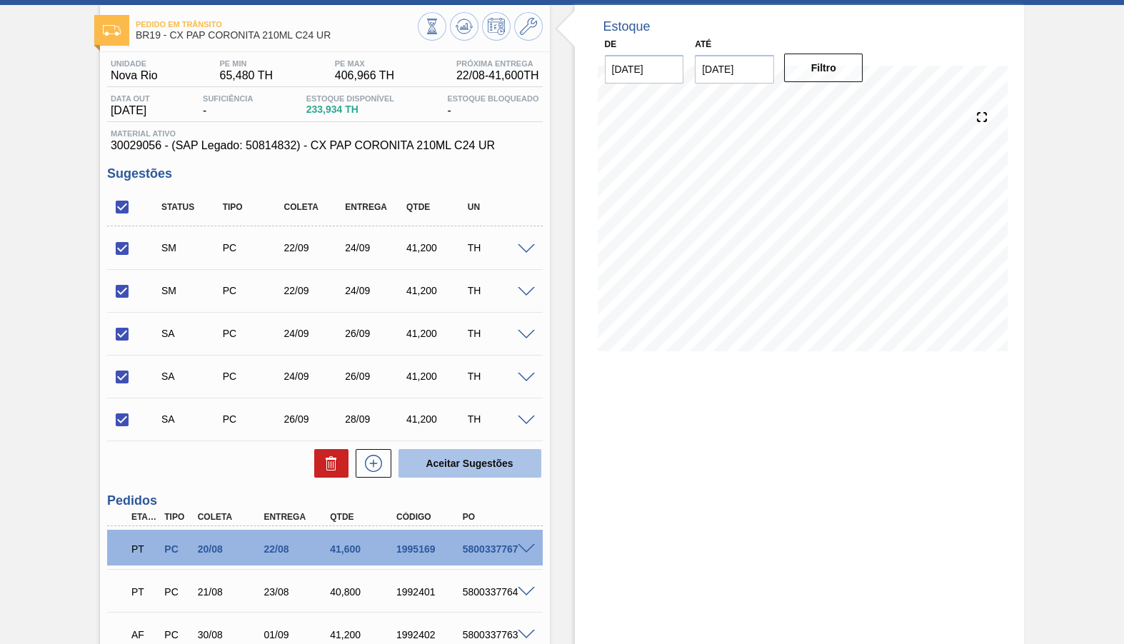
click at [517, 451] on button "Aceitar Sugestões" at bounding box center [469, 463] width 143 height 29
checkbox input "false"
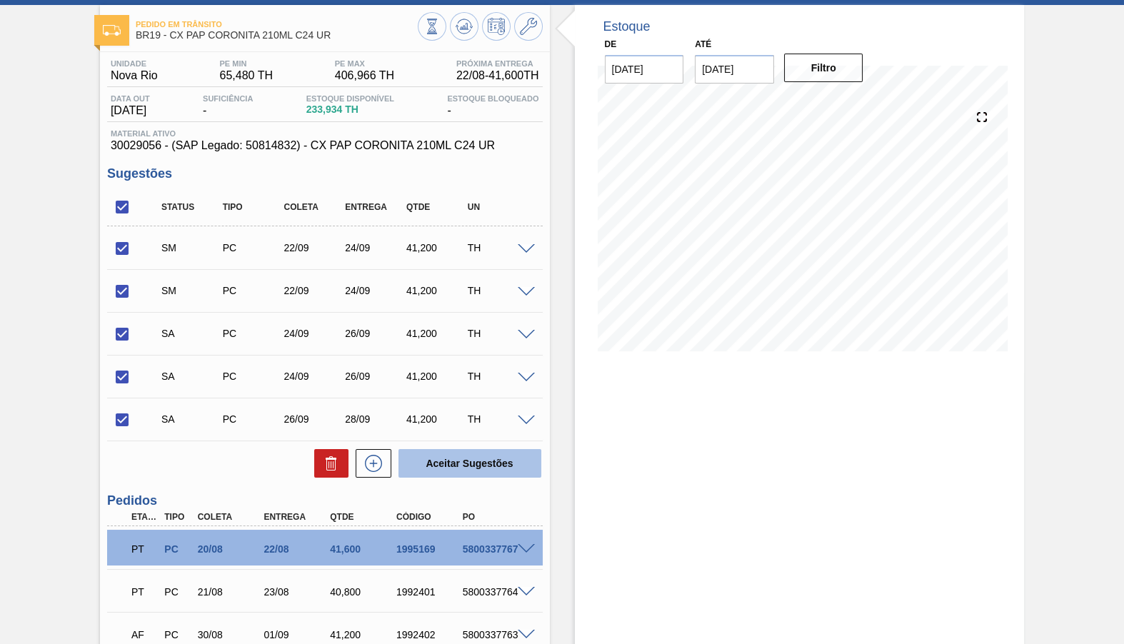
checkbox input "false"
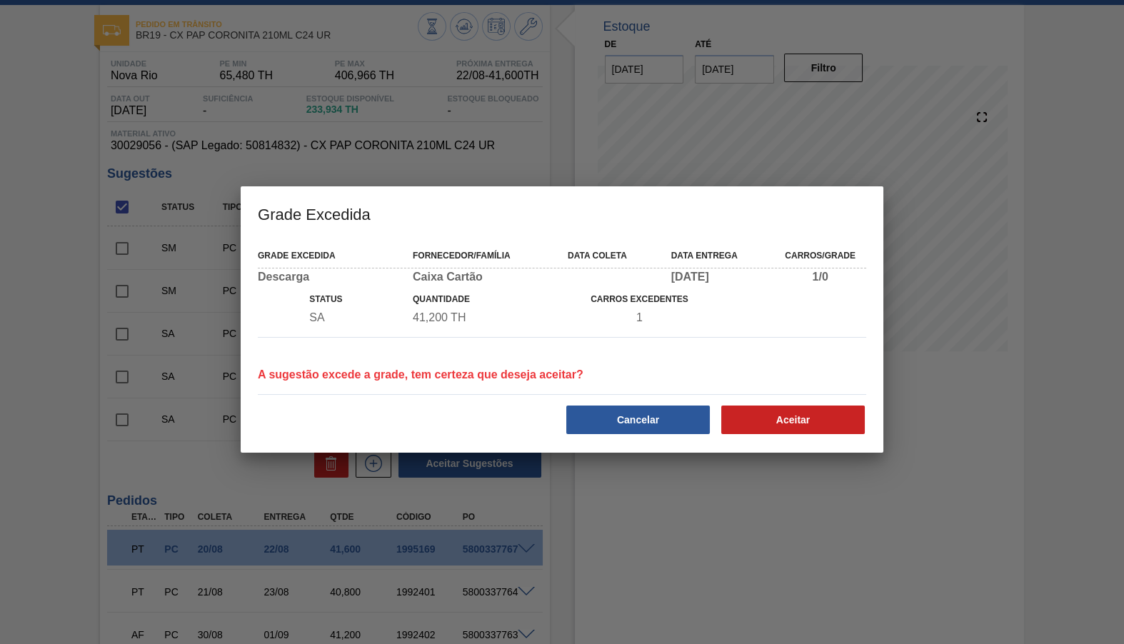
click at [755, 436] on div "Aceitar" at bounding box center [794, 419] width 155 height 31
click at [753, 425] on button "Aceitar" at bounding box center [793, 420] width 144 height 29
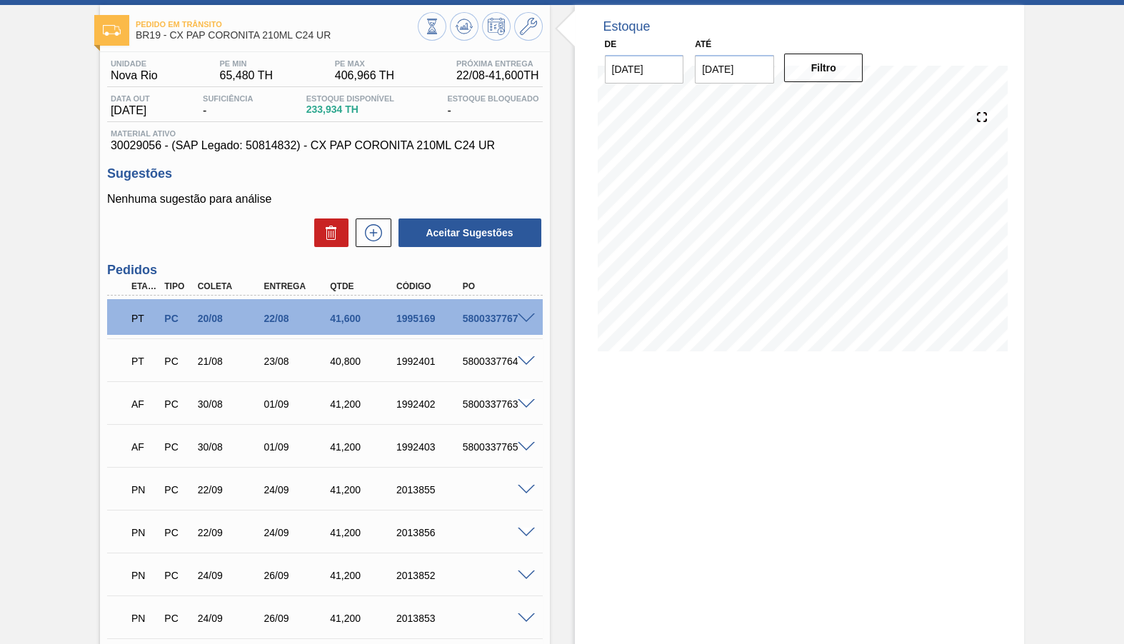
click at [1055, 376] on div "Pedido em Trânsito BR19 - CX PAP CORONITA 210ML C24 UR Unidade Nova Rio PE MIN …" at bounding box center [562, 401] width 1124 height 793
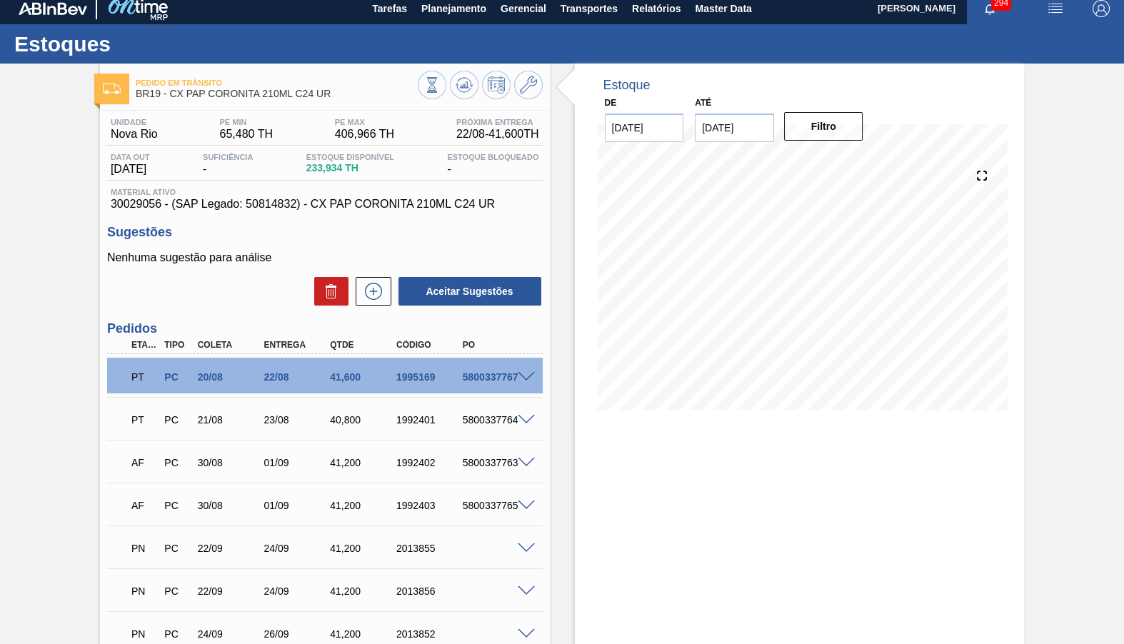
scroll to position [0, 0]
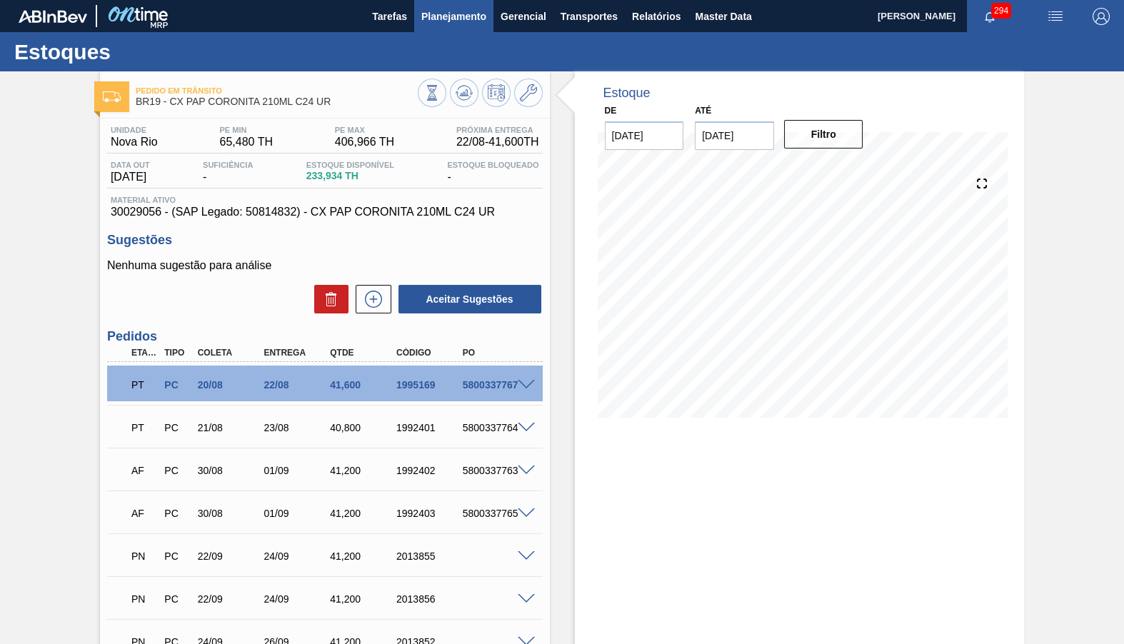
click at [433, 25] on button "Planejamento" at bounding box center [453, 16] width 79 height 32
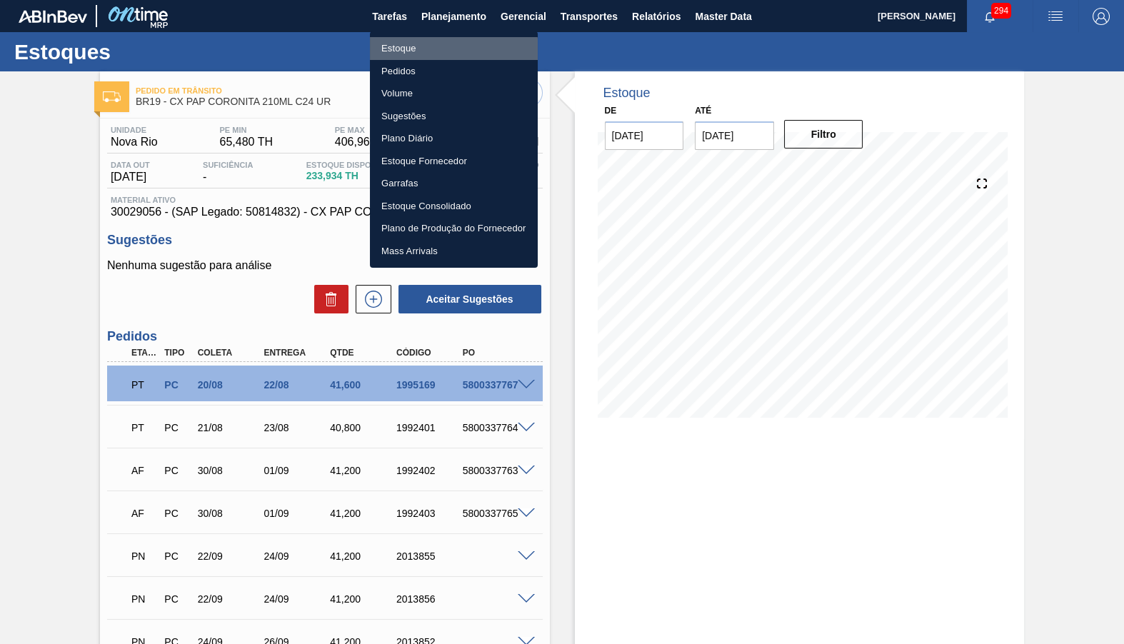
click at [428, 51] on li "Estoque" at bounding box center [454, 48] width 168 height 23
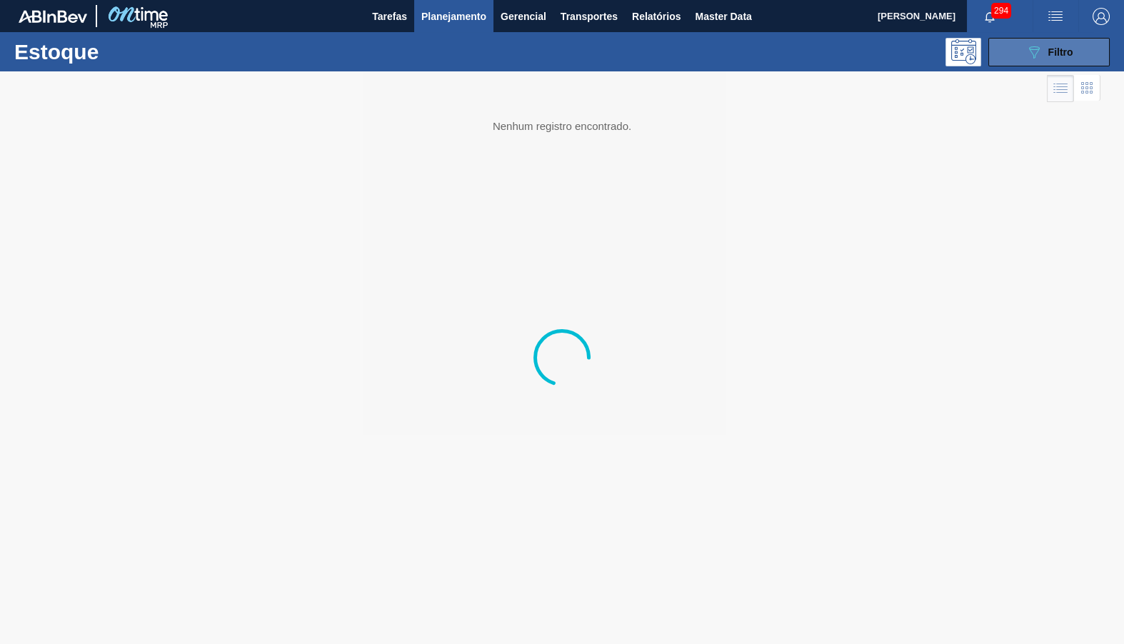
click at [1065, 51] on span "Filtro" at bounding box center [1060, 51] width 25 height 11
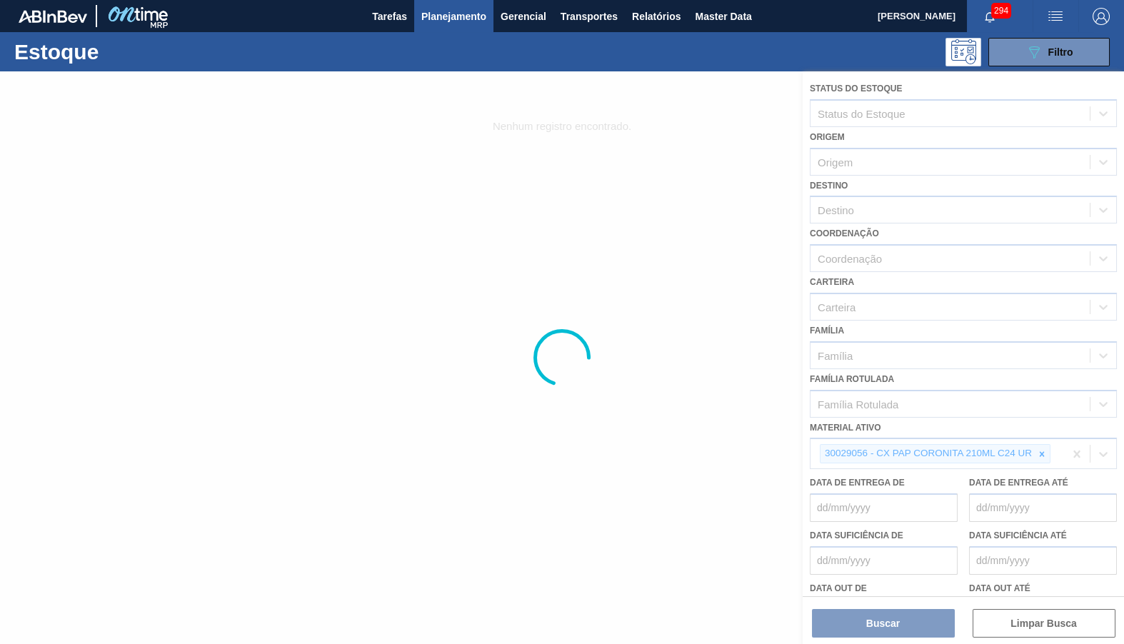
click at [1042, 436] on div at bounding box center [562, 357] width 1124 height 573
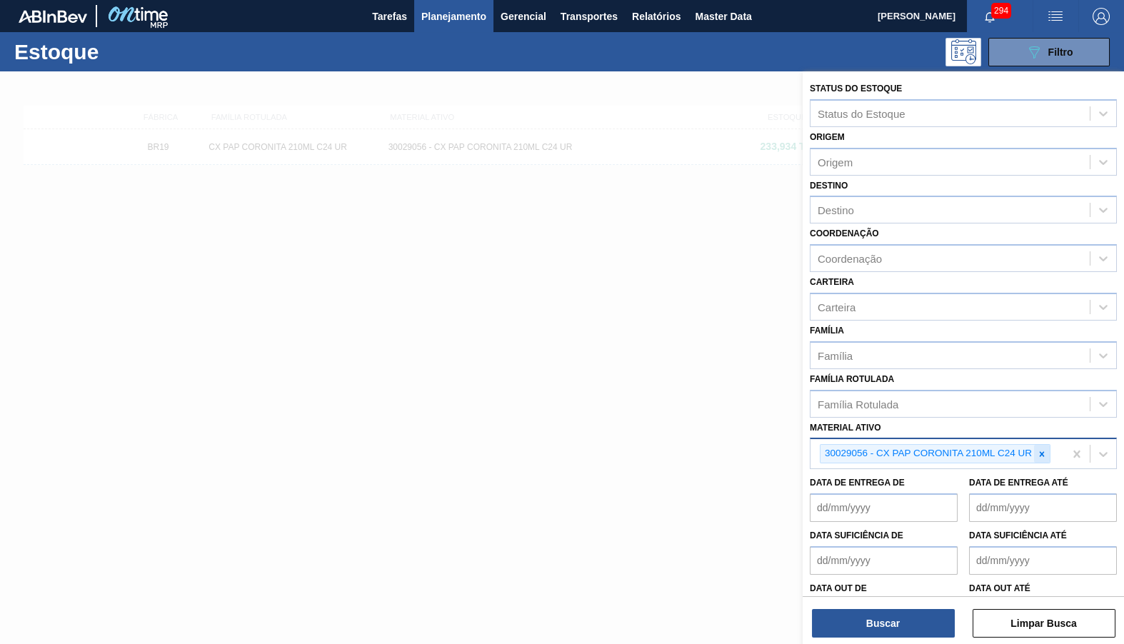
click at [1043, 451] on icon at bounding box center [1042, 453] width 5 height 5
paste ativo "30030668"
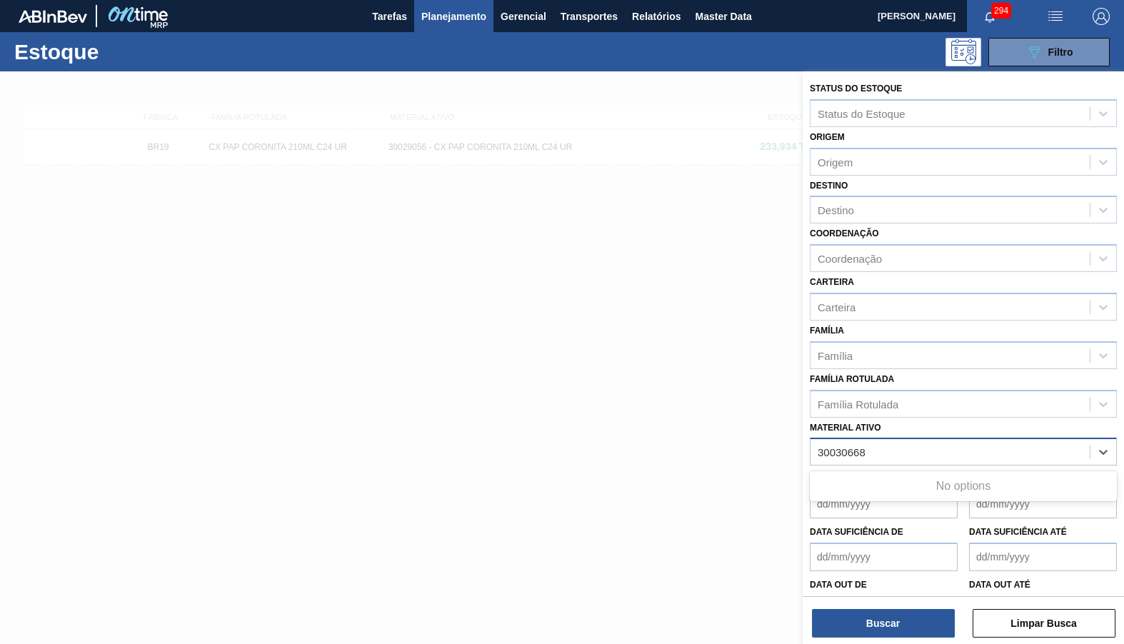
type ativo "30030668"
click at [821, 446] on ativo "30030668" at bounding box center [842, 452] width 49 height 12
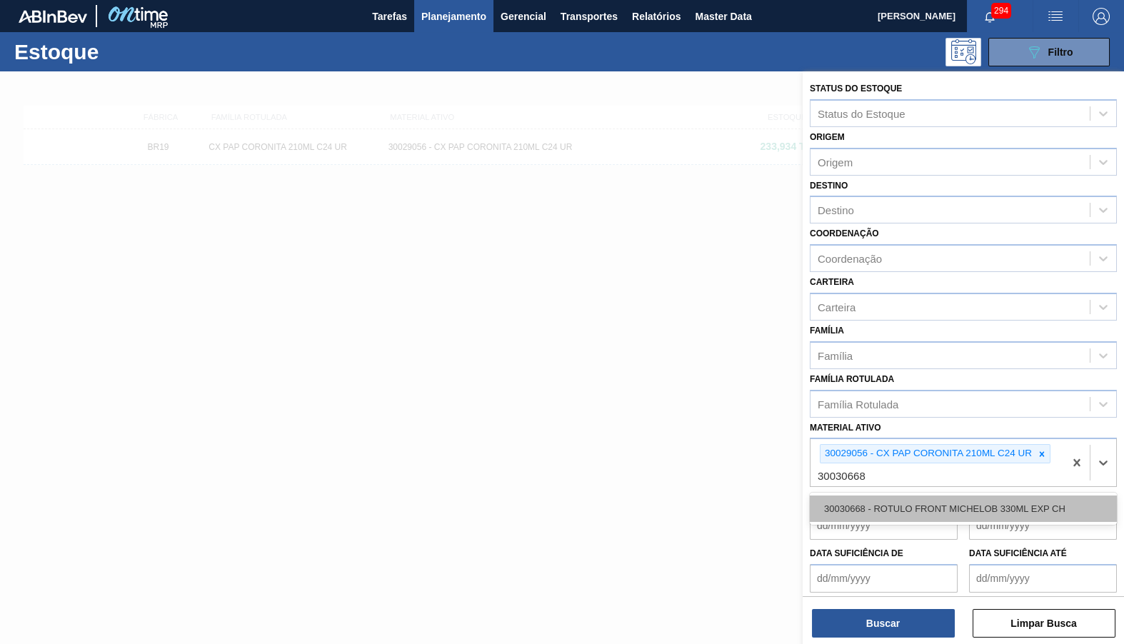
click at [899, 496] on div "30030668 - ROTULO FRONT MICHELOB 330ML EXP CH" at bounding box center [963, 509] width 307 height 26
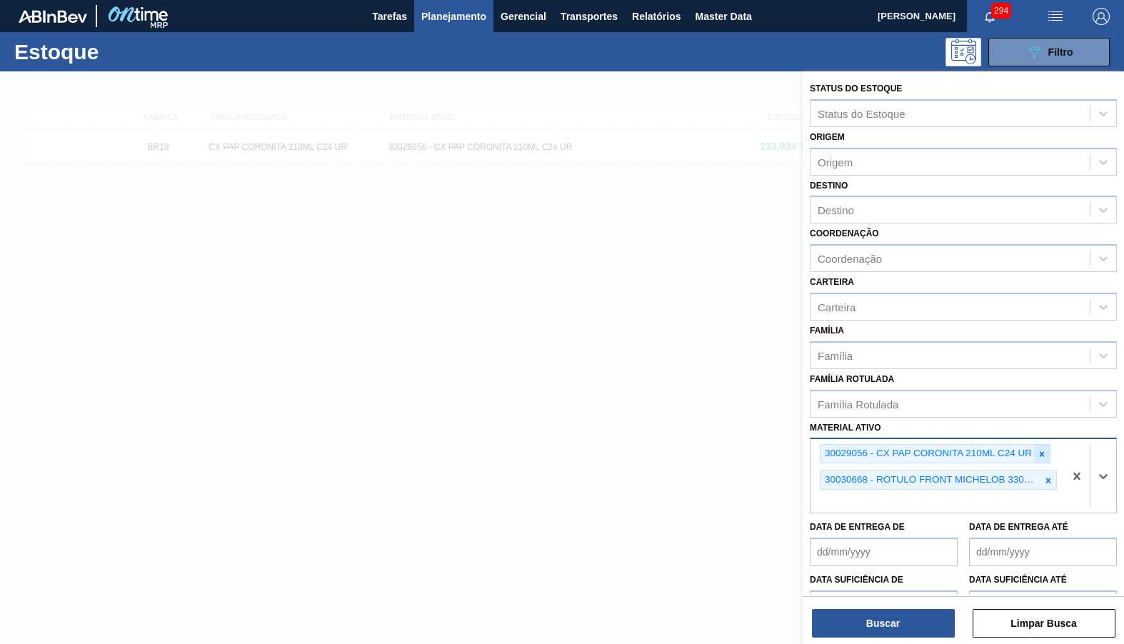
click at [1042, 445] on div at bounding box center [1042, 454] width 16 height 18
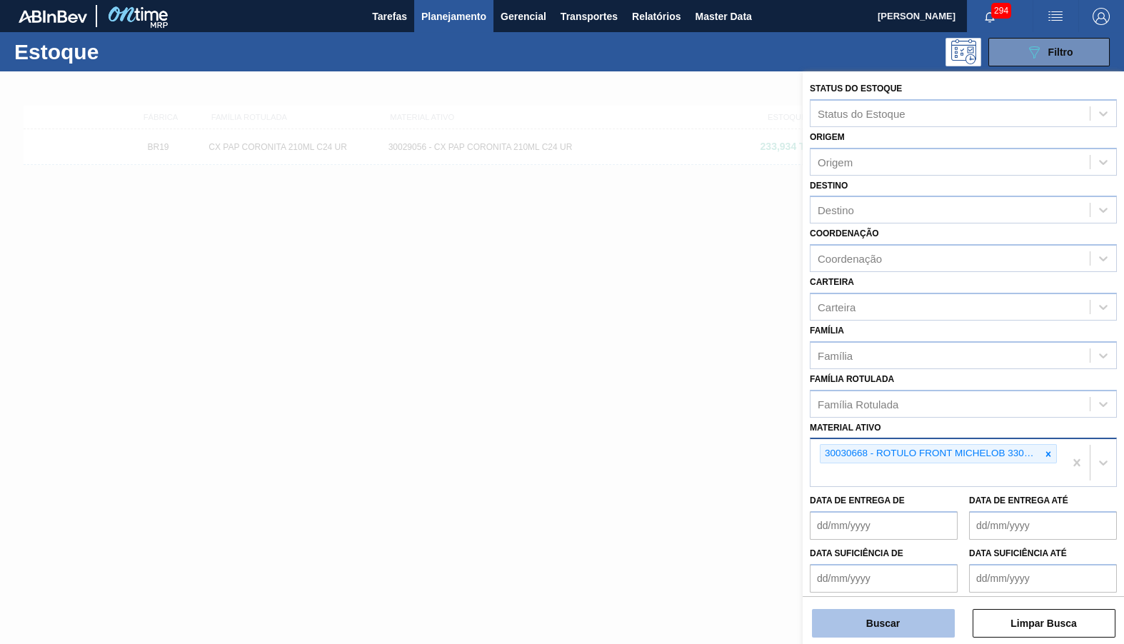
click at [880, 630] on button "Buscar" at bounding box center [883, 623] width 143 height 29
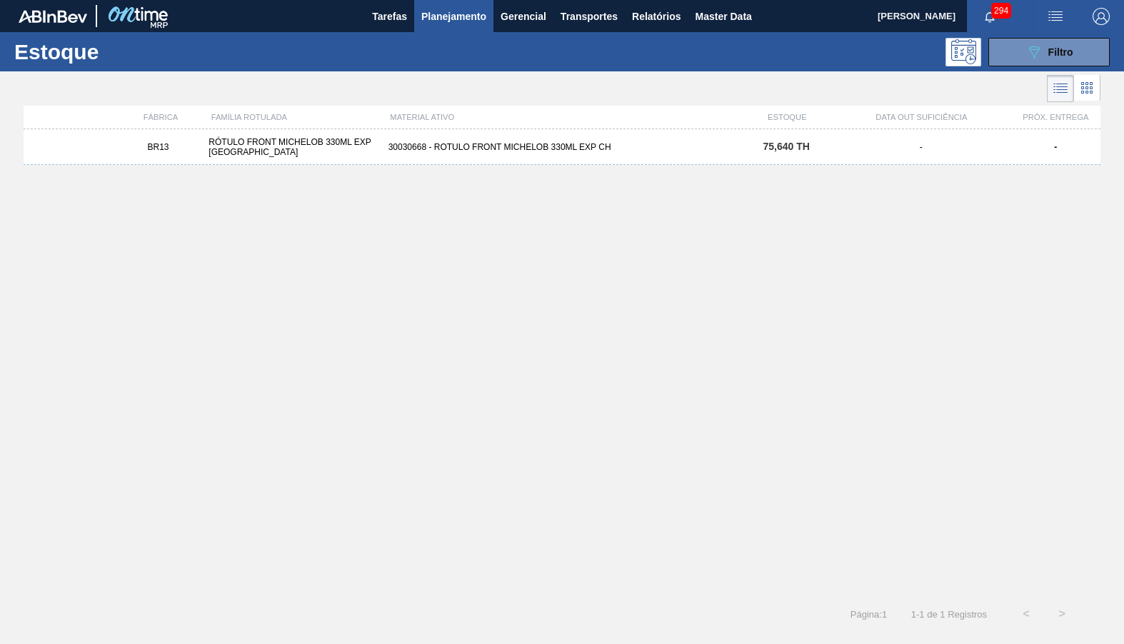
click at [557, 161] on div "BR13 RÓTULO FRONT MICHELOB 330ML EXP CHILE 30030668 - ROTULO FRONT MICHELOB 330…" at bounding box center [562, 147] width 1077 height 36
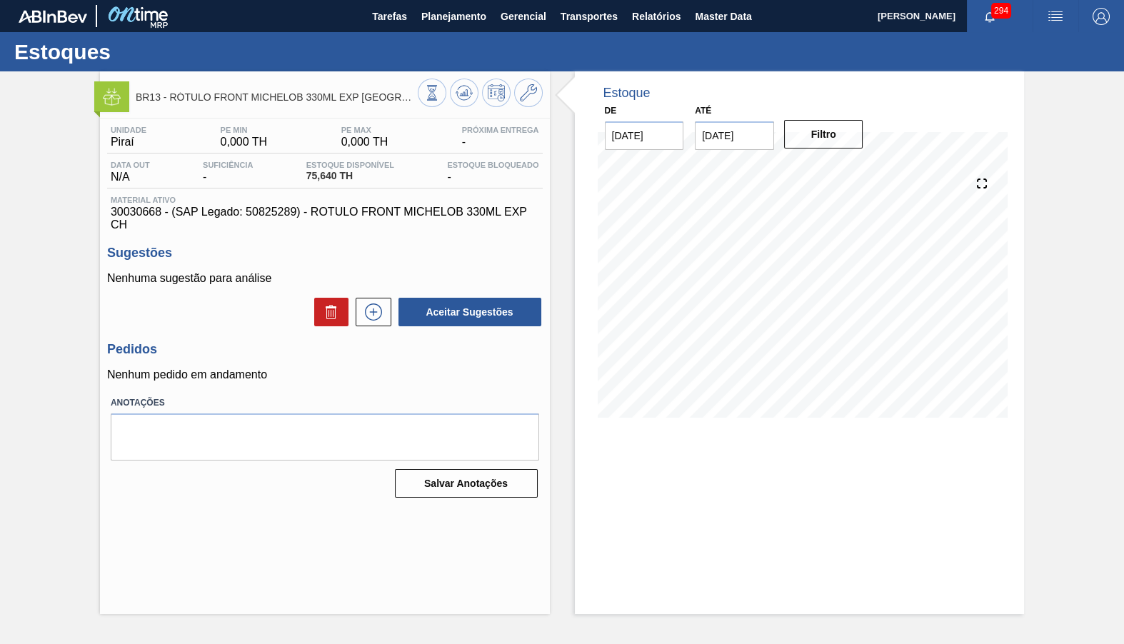
click at [373, 278] on div "Nenhuma sugestão para análise Aceitar Sugestões" at bounding box center [325, 300] width 436 height 56
click at [371, 298] on button at bounding box center [374, 312] width 36 height 29
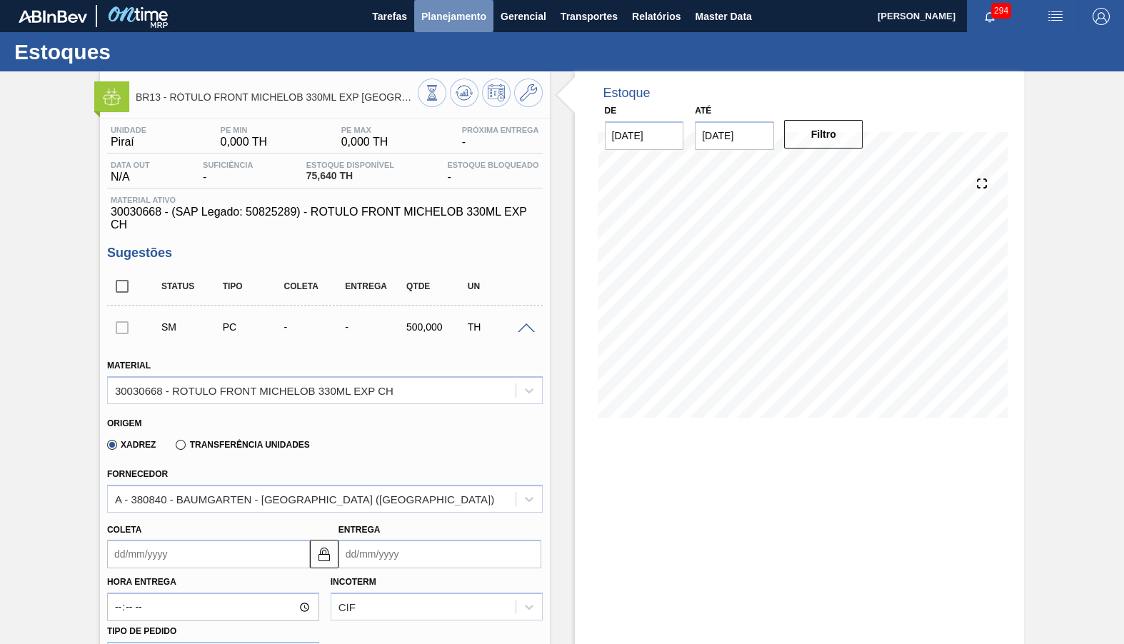
click at [423, 24] on span "Planejamento" at bounding box center [453, 16] width 65 height 17
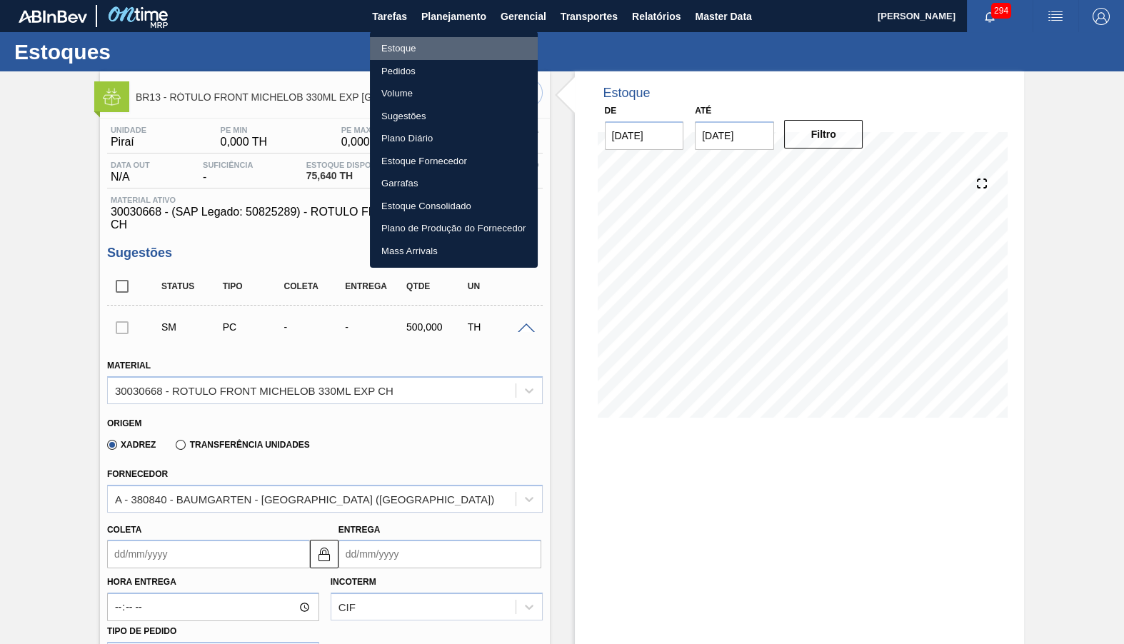
click at [427, 44] on li "Estoque" at bounding box center [454, 48] width 168 height 23
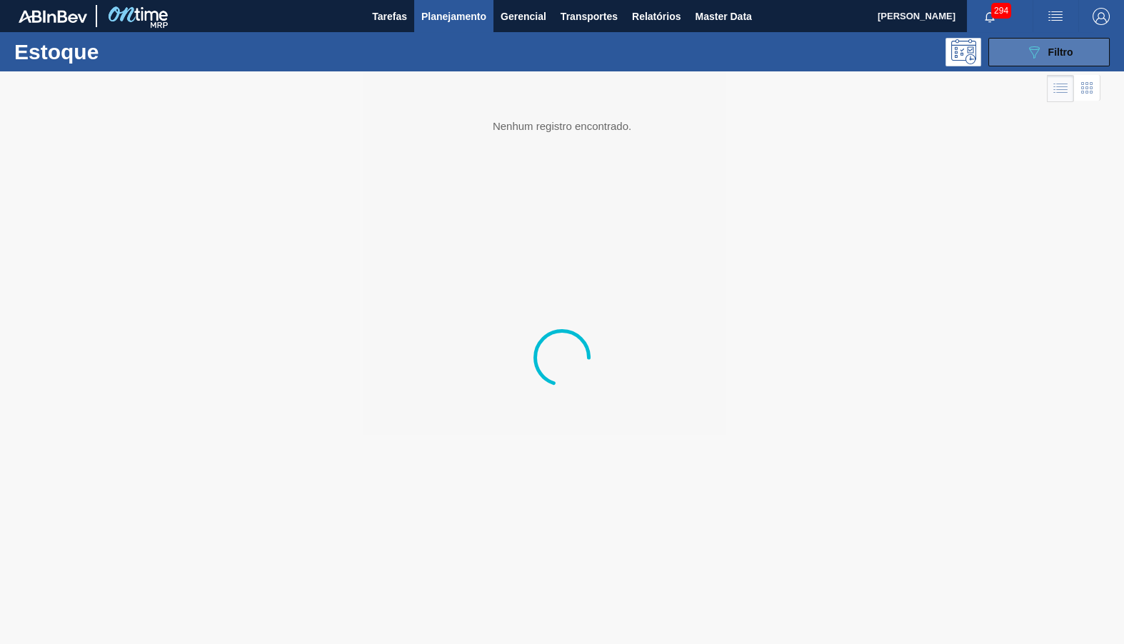
click at [1042, 44] on div "089F7B8B-B2A5-4AFE-B5C0-19BA573D28AC Filtro" at bounding box center [1049, 52] width 48 height 17
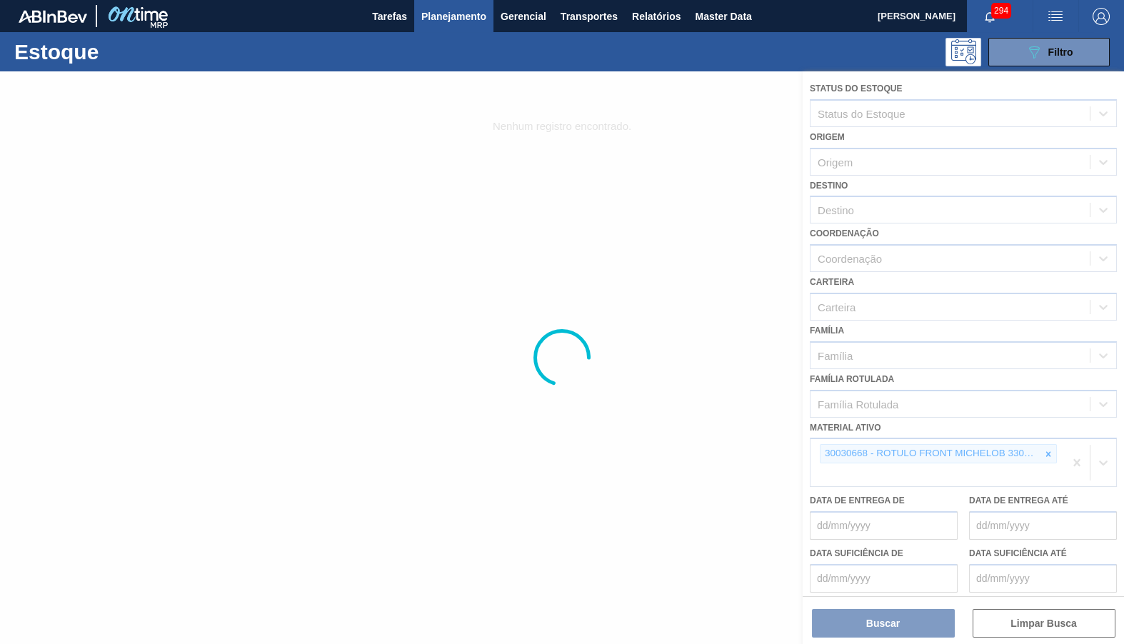
click at [1053, 427] on div at bounding box center [562, 357] width 1124 height 573
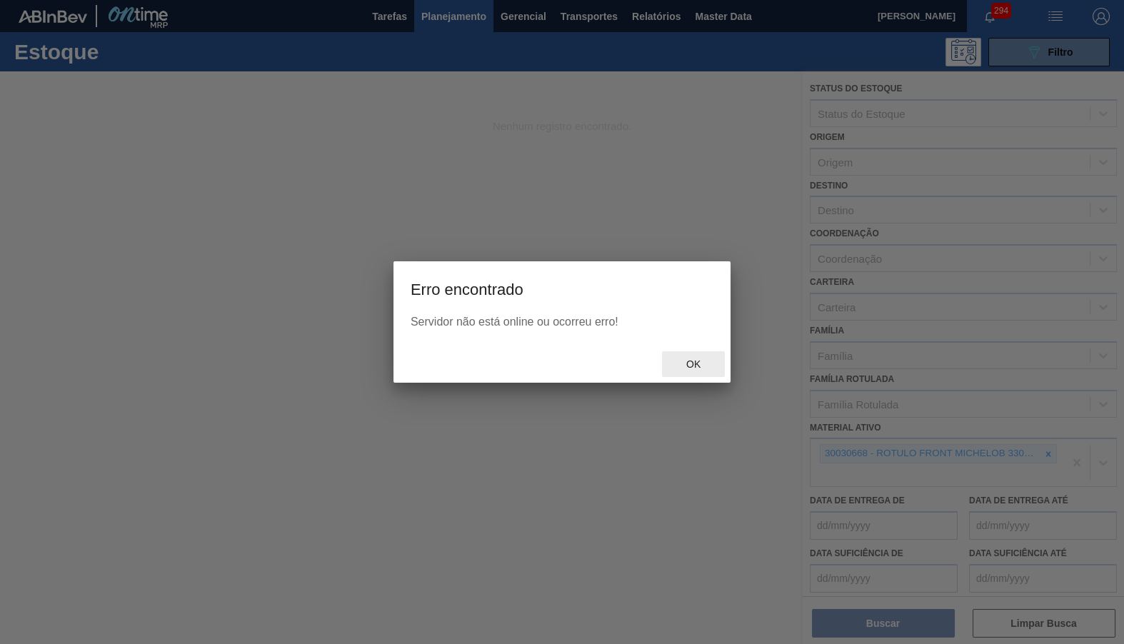
click at [708, 367] on span "Ok" at bounding box center [693, 363] width 37 height 11
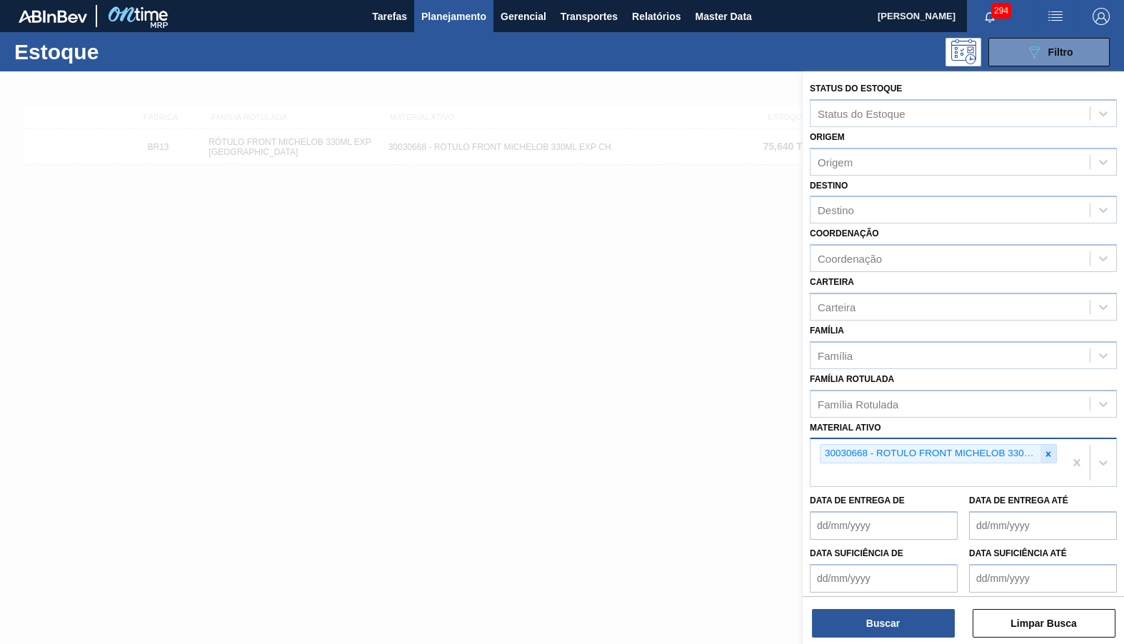
click at [1051, 445] on div at bounding box center [1048, 454] width 16 height 18
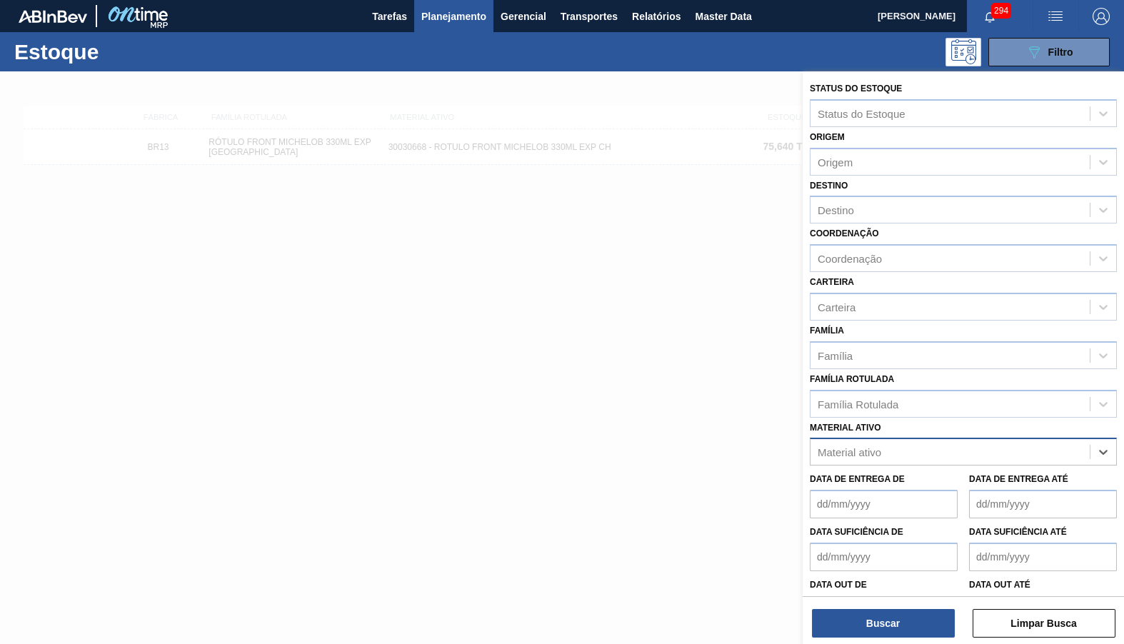
click at [946, 418] on div "Material ativo option 30030668 - ROTULO FRONT MICHELOB 330ML EXP CH, deselected…" at bounding box center [963, 442] width 307 height 49
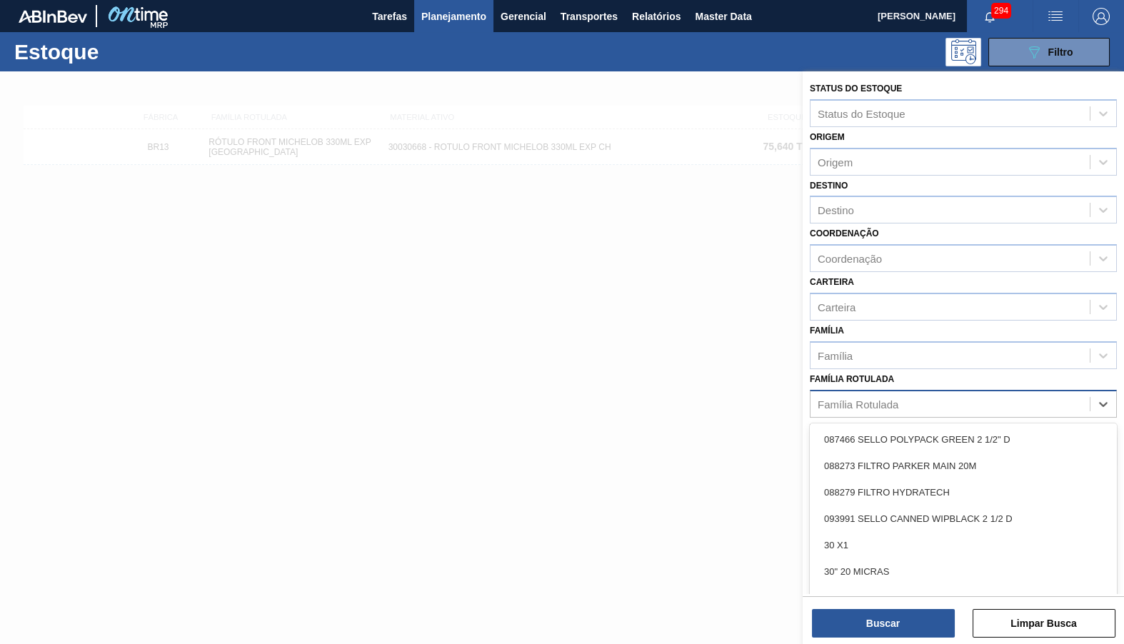
click at [933, 393] on div "Família Rotulada" at bounding box center [949, 403] width 279 height 21
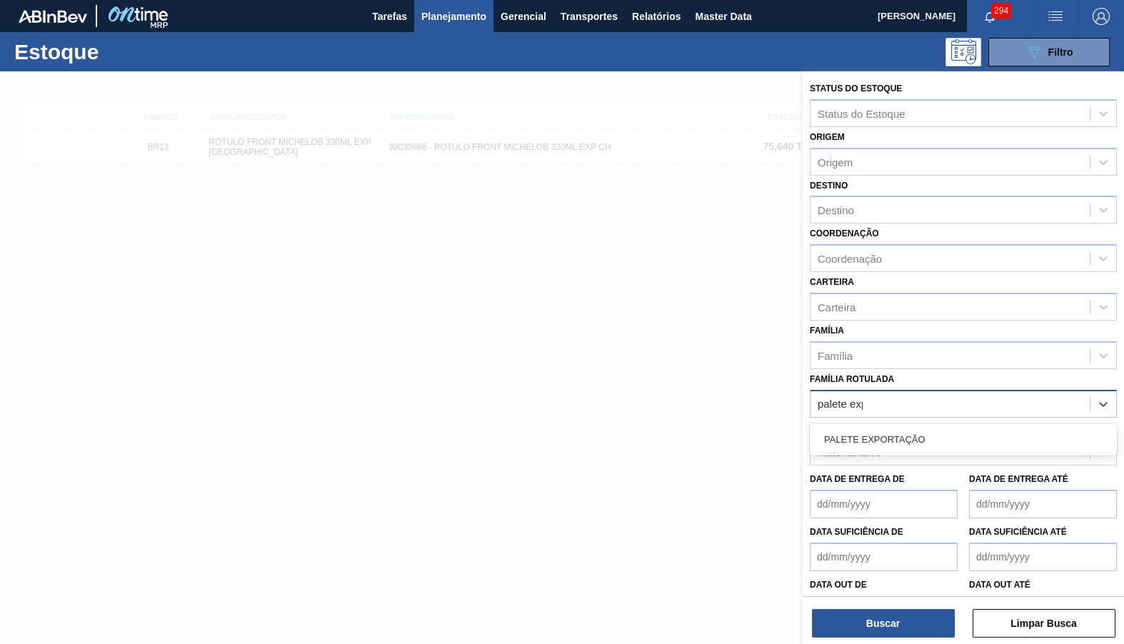
type Rotulada "palete expo"
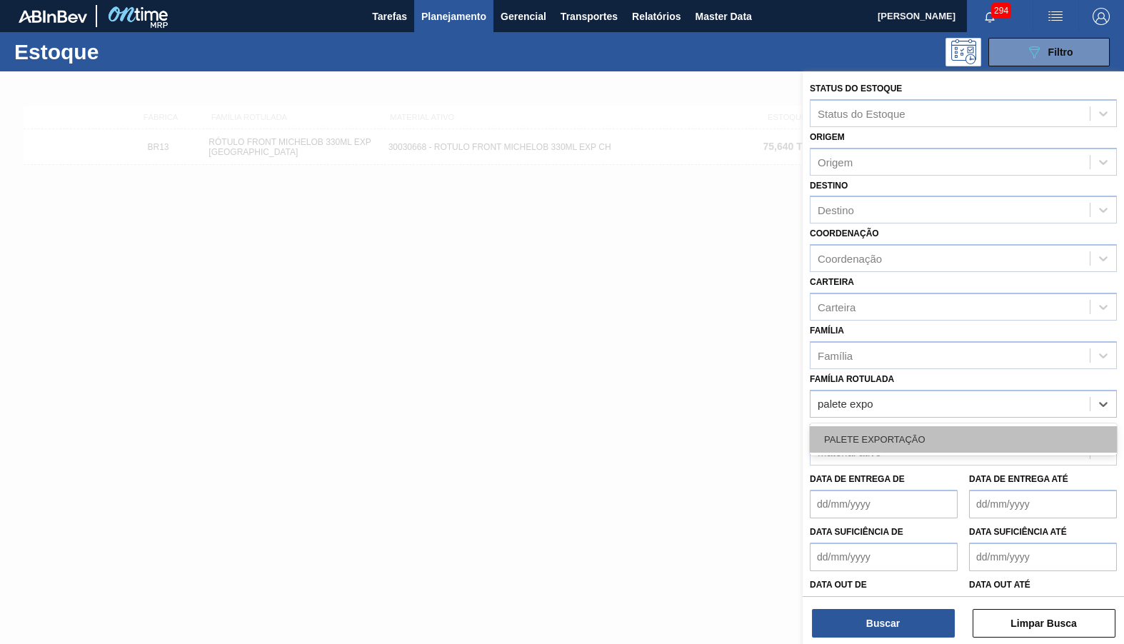
click at [905, 426] on div "PALETE EXPORTAÇÃO" at bounding box center [963, 439] width 307 height 26
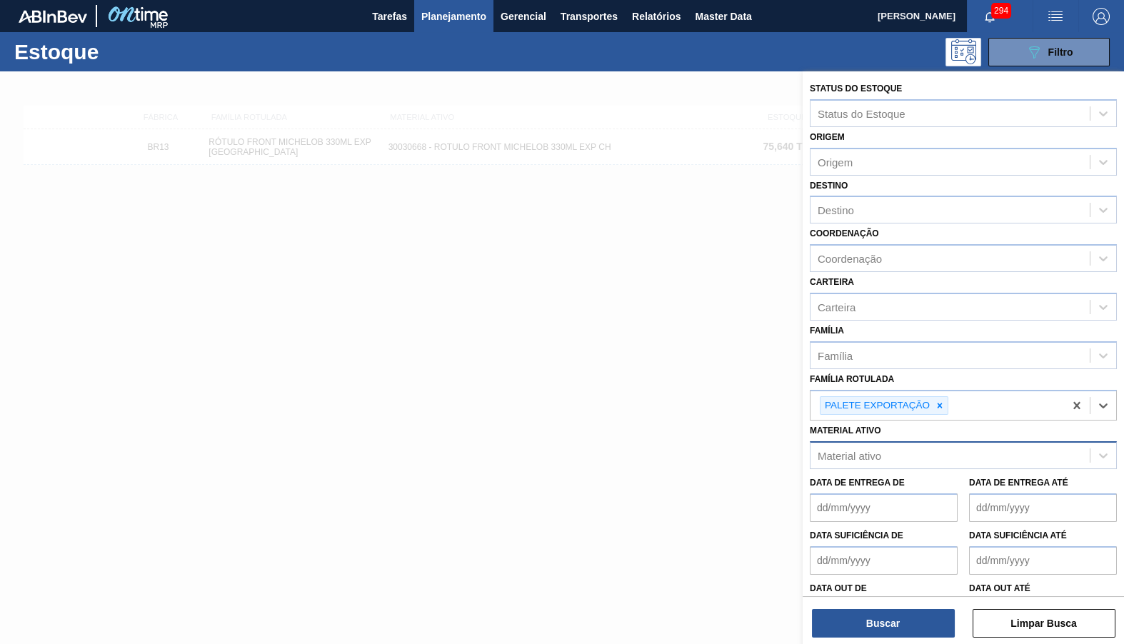
click at [903, 643] on div "Status do Estoque Status do Estoque Origem Origem Destino Destino Coordenação C…" at bounding box center [963, 358] width 321 height 575
click at [900, 617] on button "Buscar" at bounding box center [883, 623] width 143 height 29
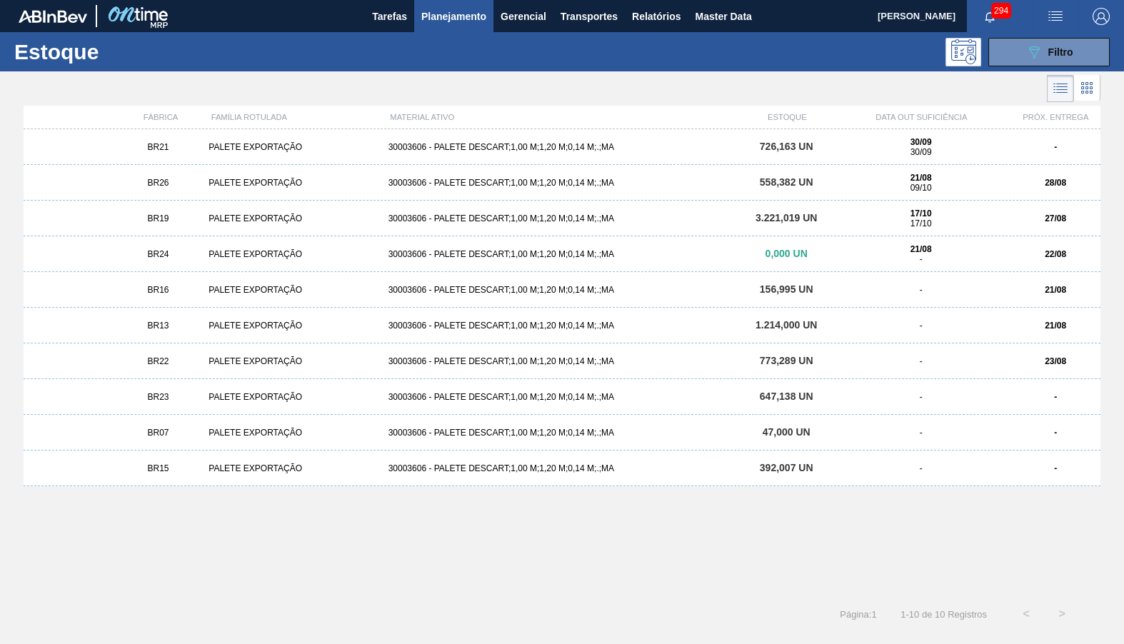
click at [196, 255] on div "BR24" at bounding box center [159, 254] width 90 height 10
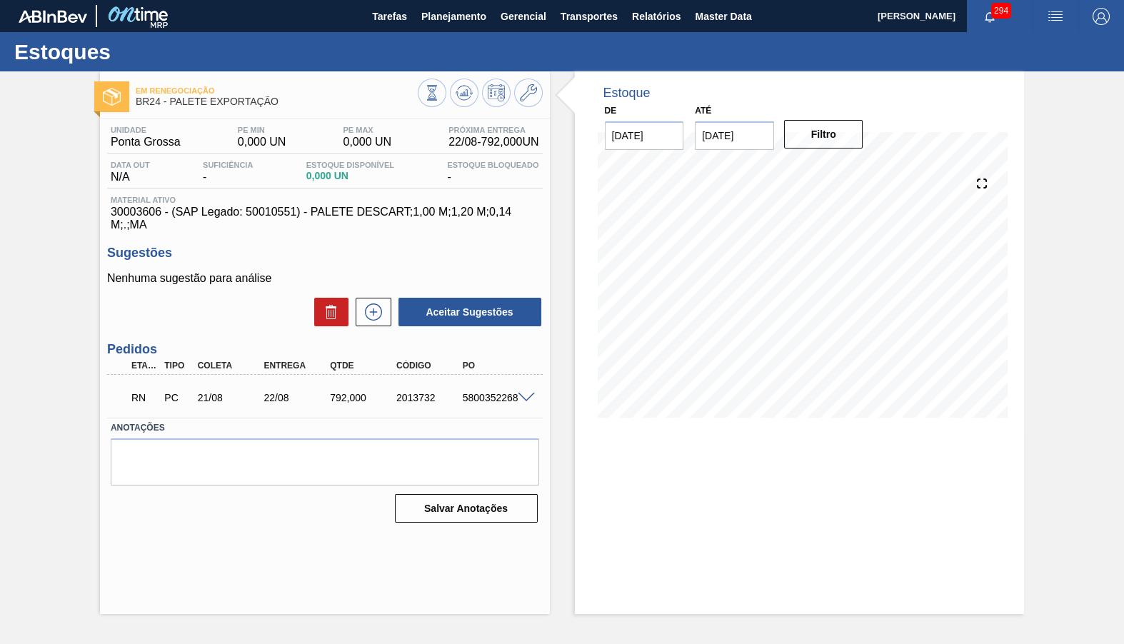
click at [473, 392] on div "5800352268" at bounding box center [495, 397] width 73 height 11
